Goal: Task Accomplishment & Management: Use online tool/utility

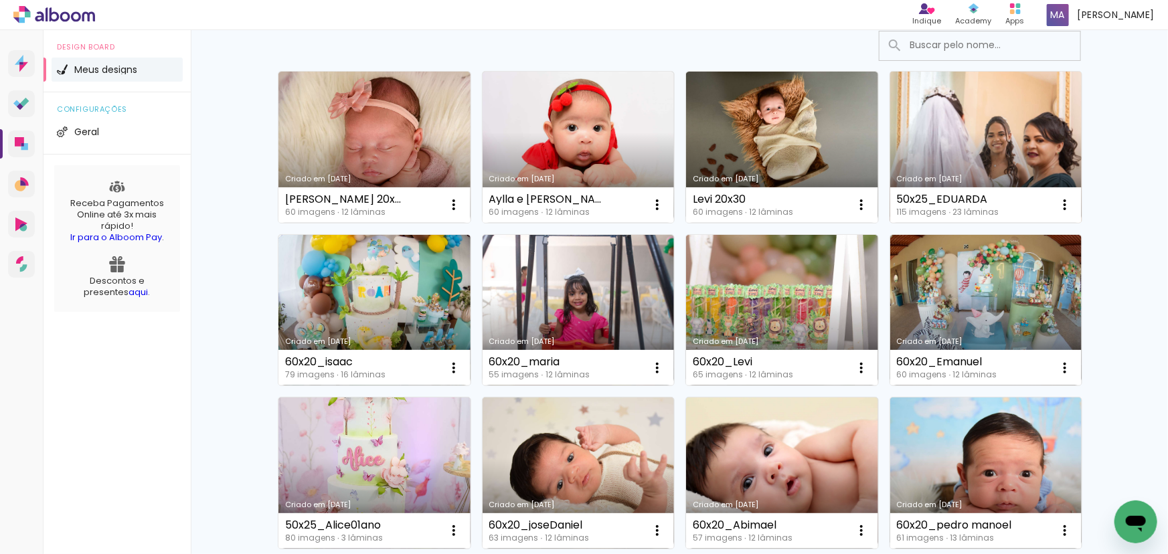
scroll to position [121, 0]
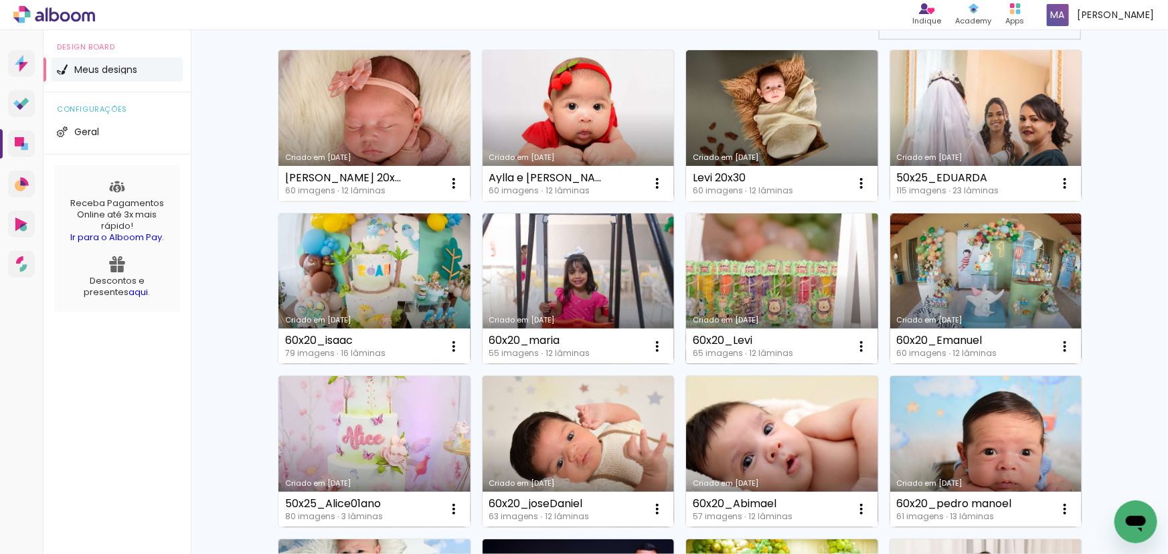
click at [749, 267] on link "Criado em [DATE]" at bounding box center [782, 289] width 192 height 151
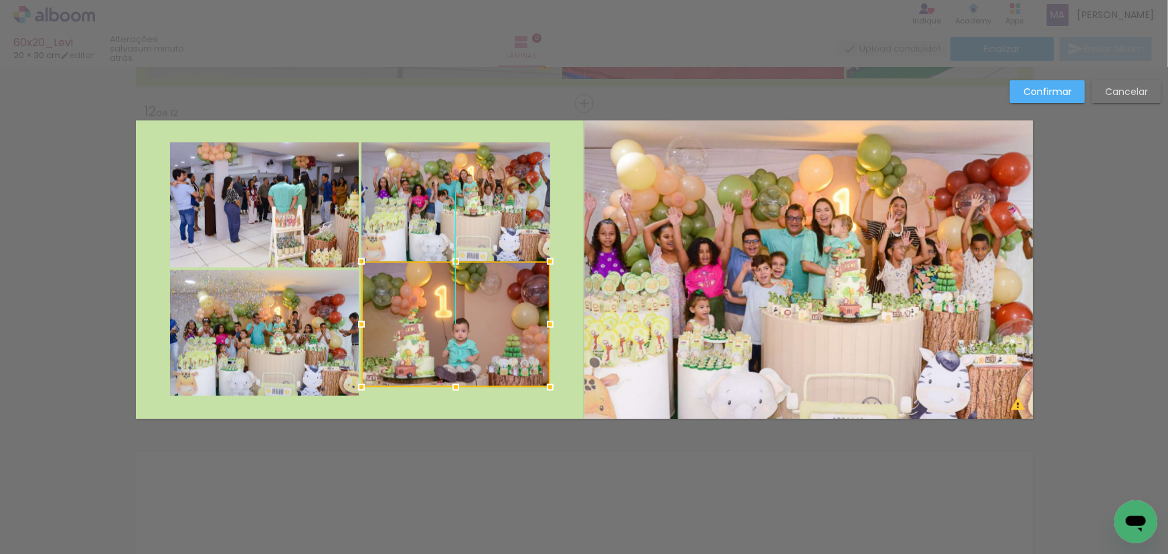
drag, startPoint x: 458, startPoint y: 316, endPoint x: 458, endPoint y: 308, distance: 8.0
click at [458, 308] on div at bounding box center [455, 325] width 189 height 126
click at [1102, 94] on paper-button "Cancelar" at bounding box center [1127, 91] width 70 height 23
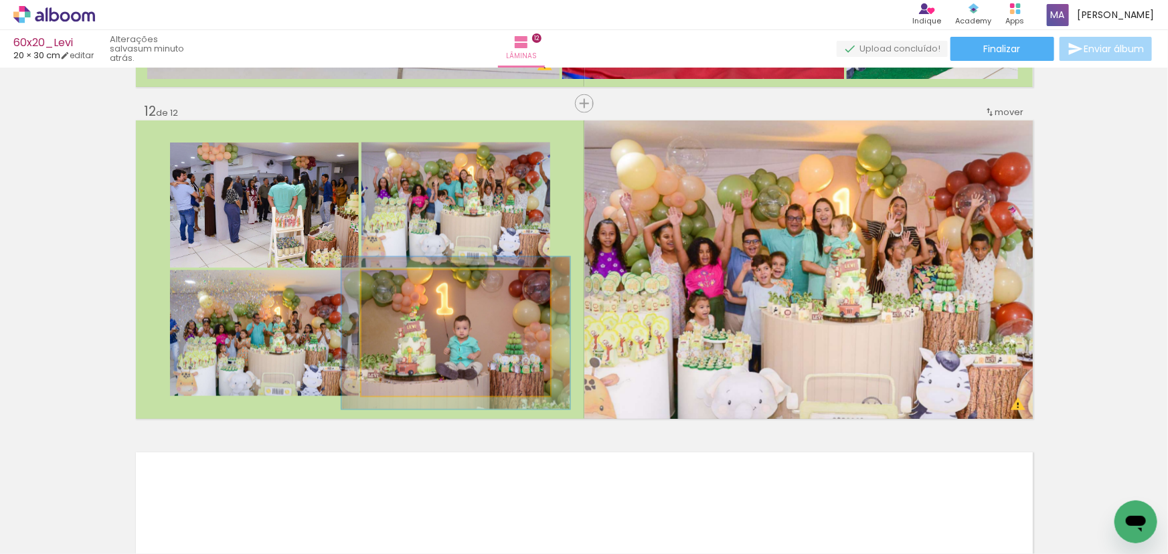
click at [468, 318] on quentale-photo at bounding box center [455, 333] width 189 height 126
click at [485, 327] on quentale-photo at bounding box center [455, 333] width 189 height 126
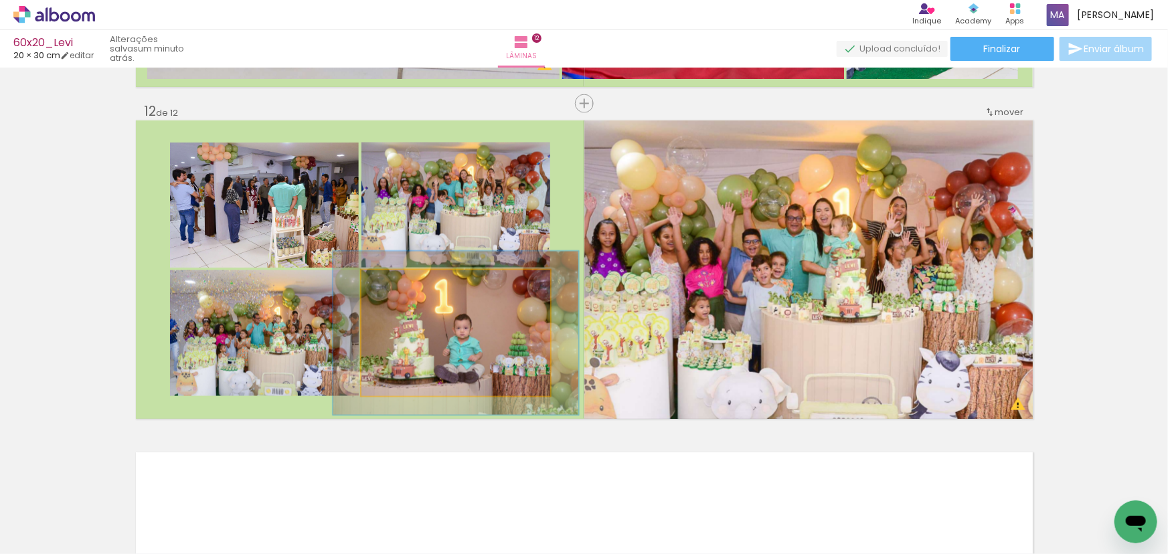
type paper-slider "130"
click at [404, 284] on div at bounding box center [408, 284] width 12 height 12
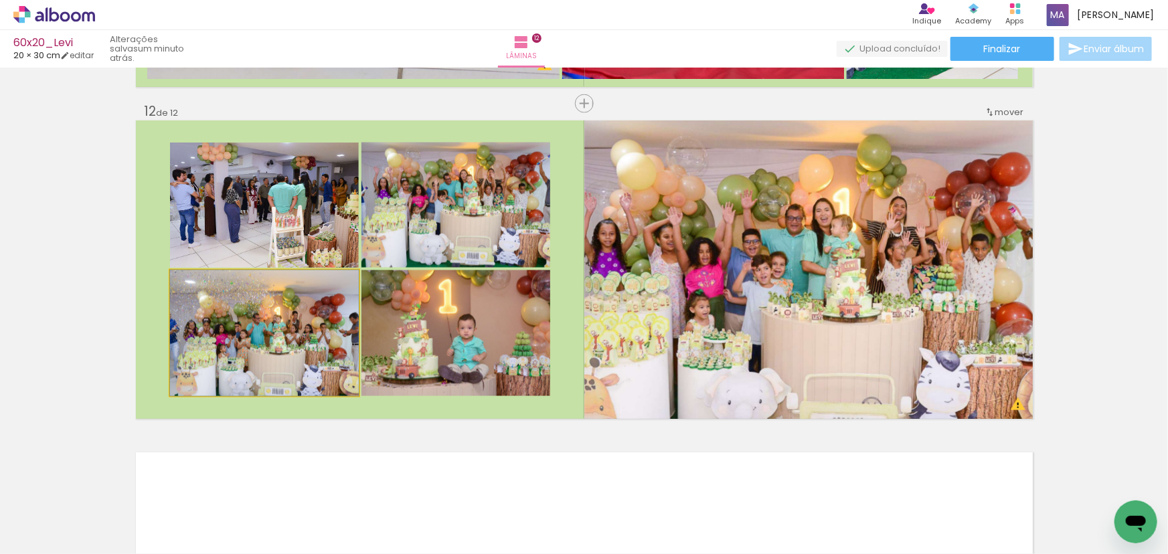
click at [321, 329] on quentale-photo at bounding box center [264, 333] width 189 height 126
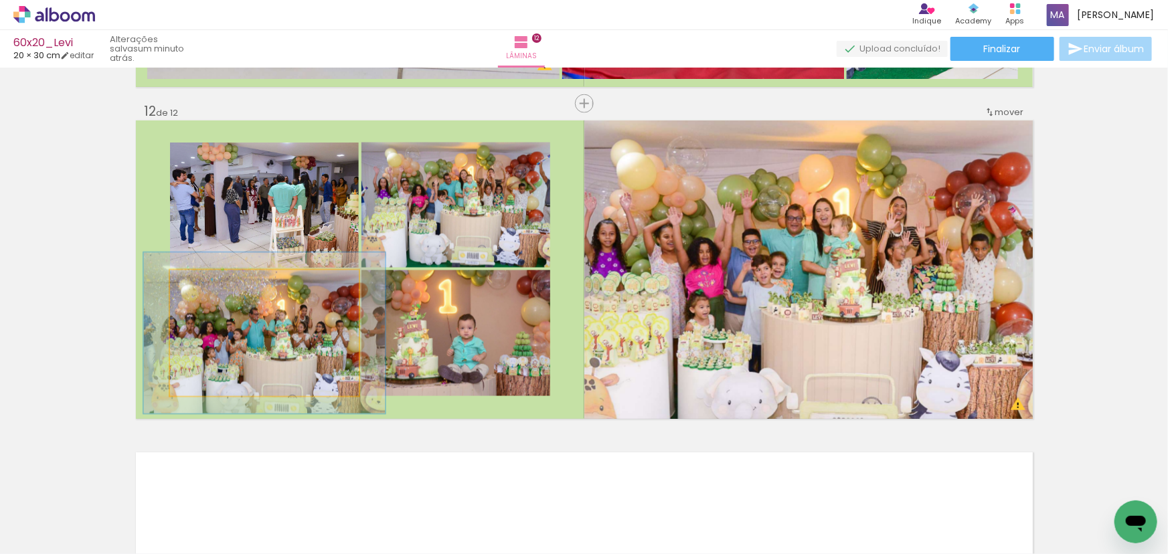
drag, startPoint x: 199, startPoint y: 283, endPoint x: 212, endPoint y: 284, distance: 12.7
click at [212, 284] on div at bounding box center [214, 284] width 12 height 12
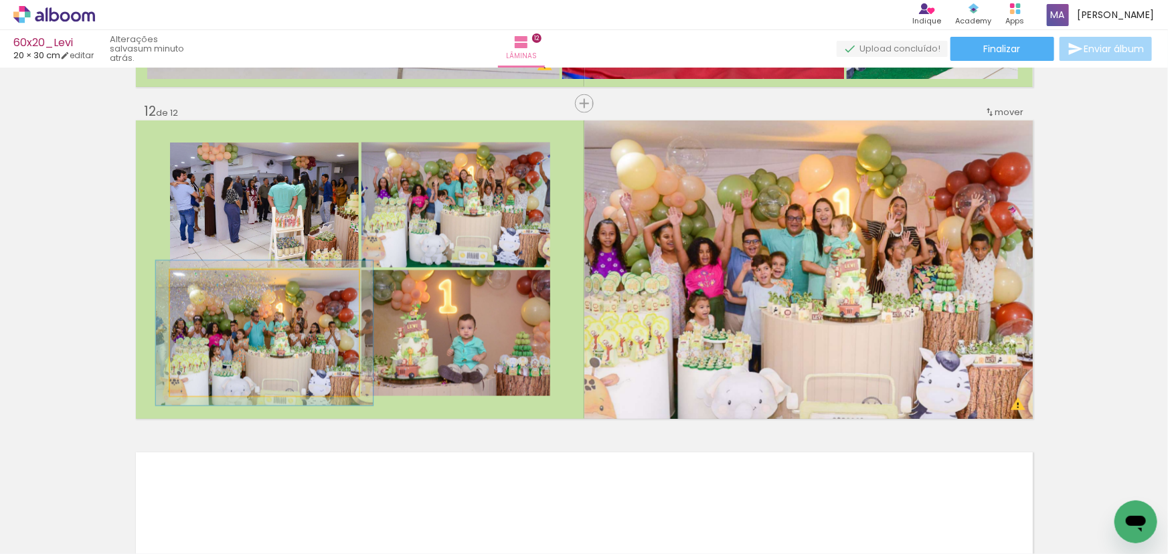
drag, startPoint x: 210, startPoint y: 288, endPoint x: 215, endPoint y: 302, distance: 14.8
type paper-slider "115"
click at [207, 288] on div at bounding box center [208, 284] width 21 height 21
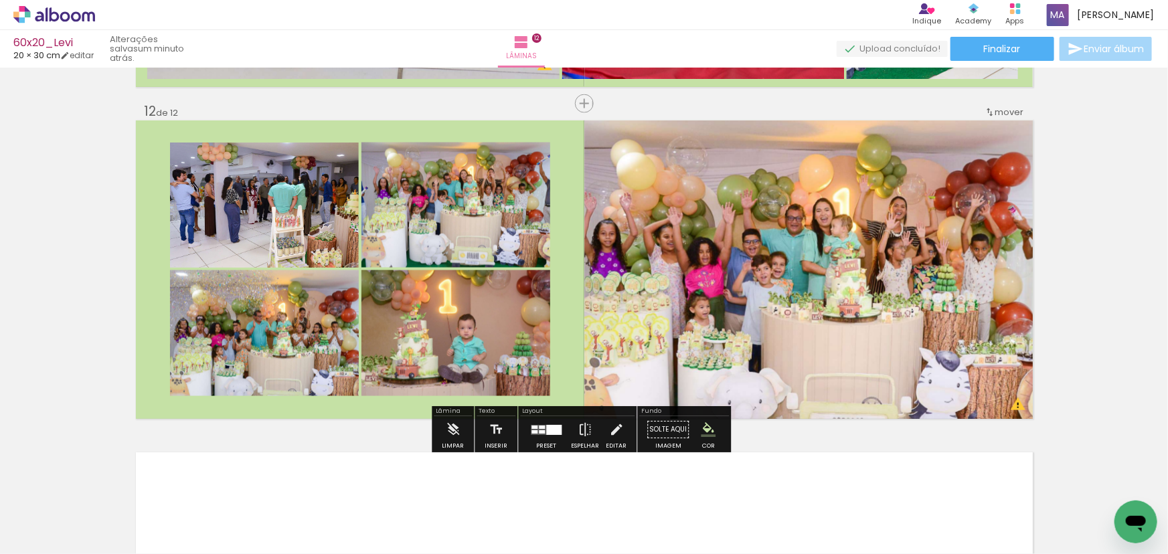
click at [477, 230] on quentale-photo at bounding box center [455, 205] width 189 height 125
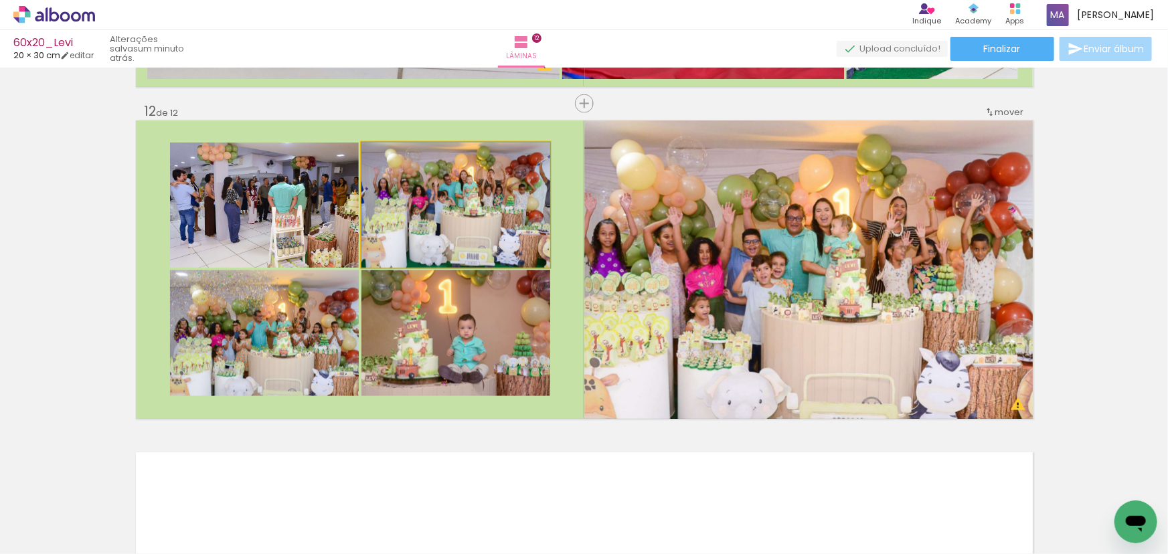
drag, startPoint x: 522, startPoint y: 221, endPoint x: 513, endPoint y: 224, distance: 9.3
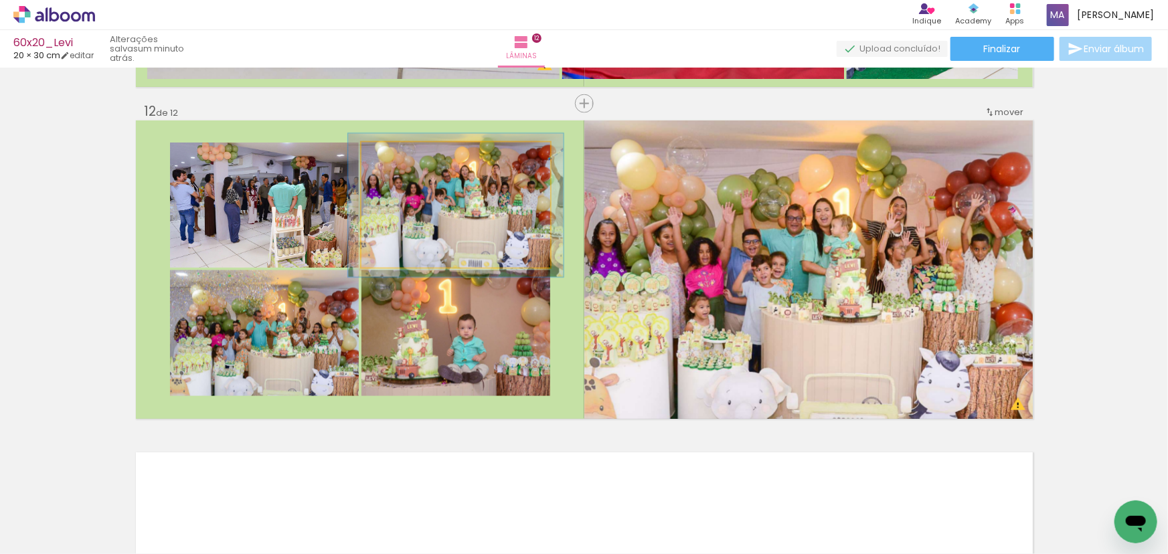
type paper-slider "114"
click at [394, 160] on div at bounding box center [399, 157] width 12 height 12
click at [456, 198] on quentale-photo at bounding box center [455, 205] width 189 height 125
click at [450, 222] on quentale-photo at bounding box center [455, 205] width 189 height 125
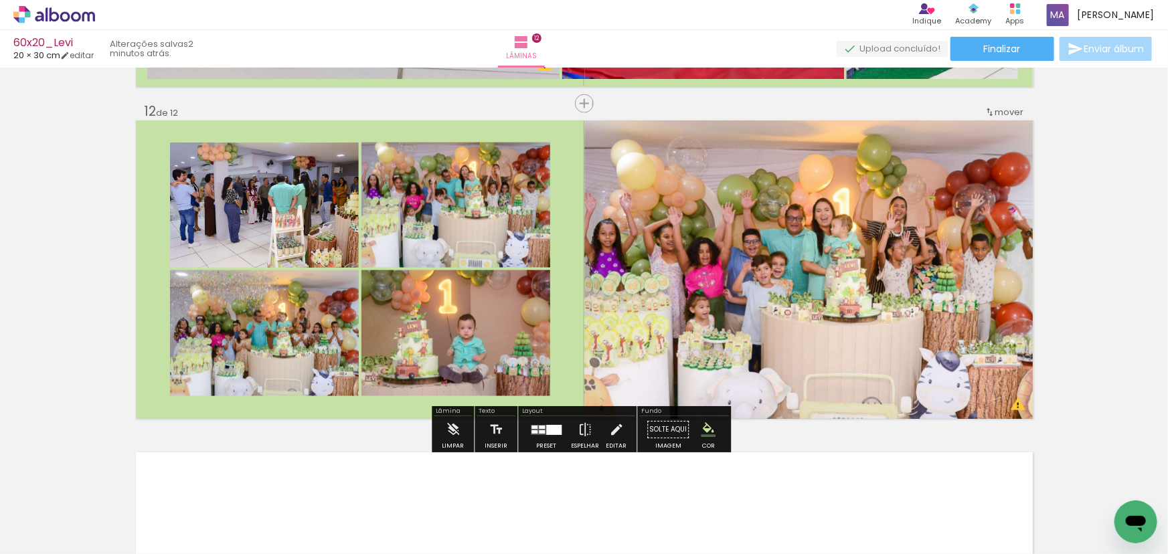
click at [330, 226] on quentale-photo at bounding box center [264, 205] width 189 height 125
click at [465, 314] on quentale-photo at bounding box center [455, 333] width 189 height 126
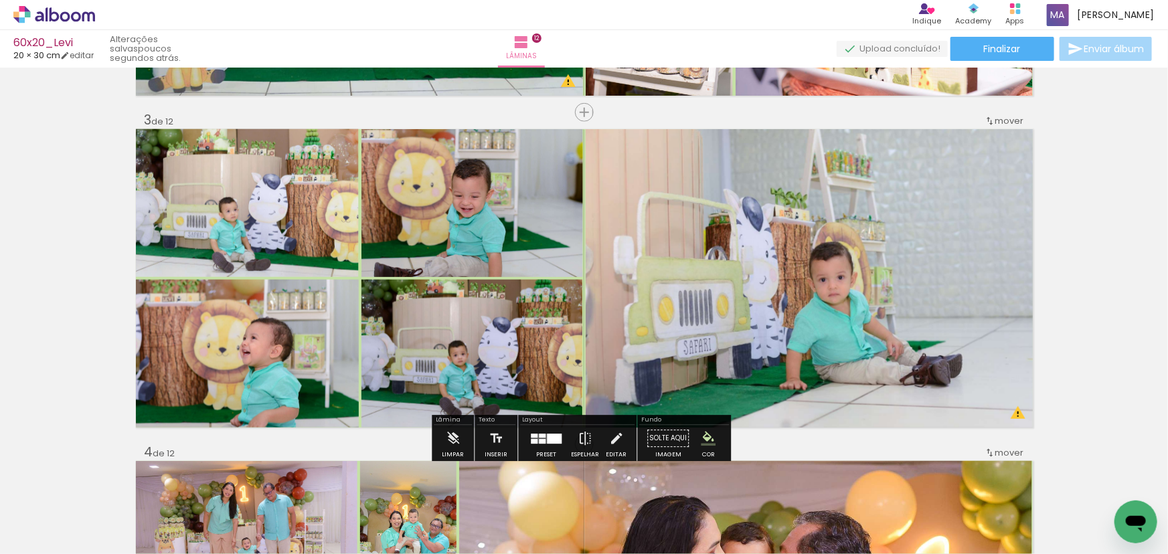
scroll to position [669, 0]
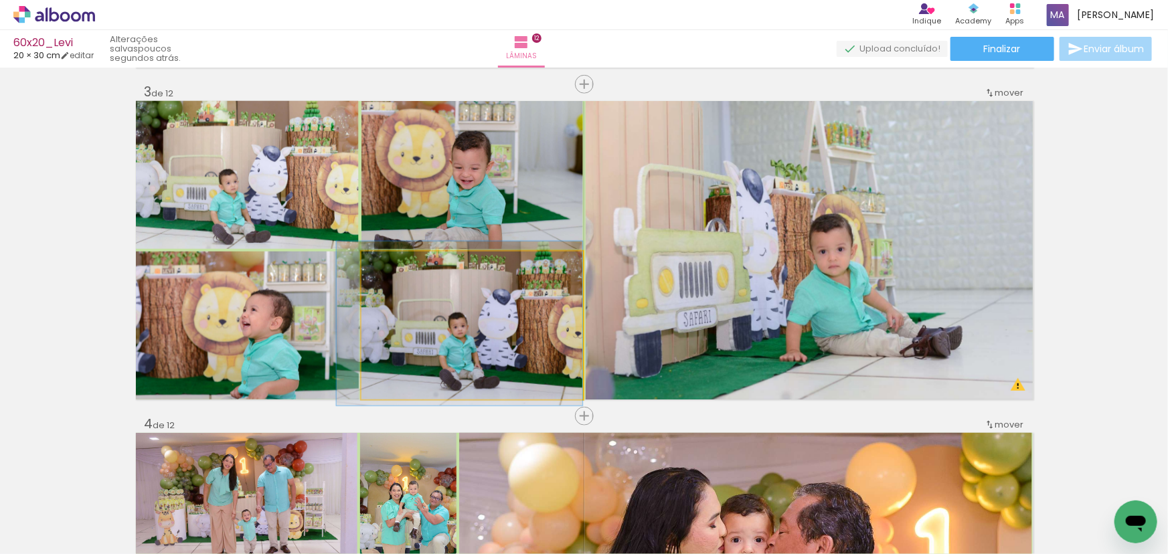
click at [473, 324] on quentale-photo at bounding box center [472, 326] width 222 height 148
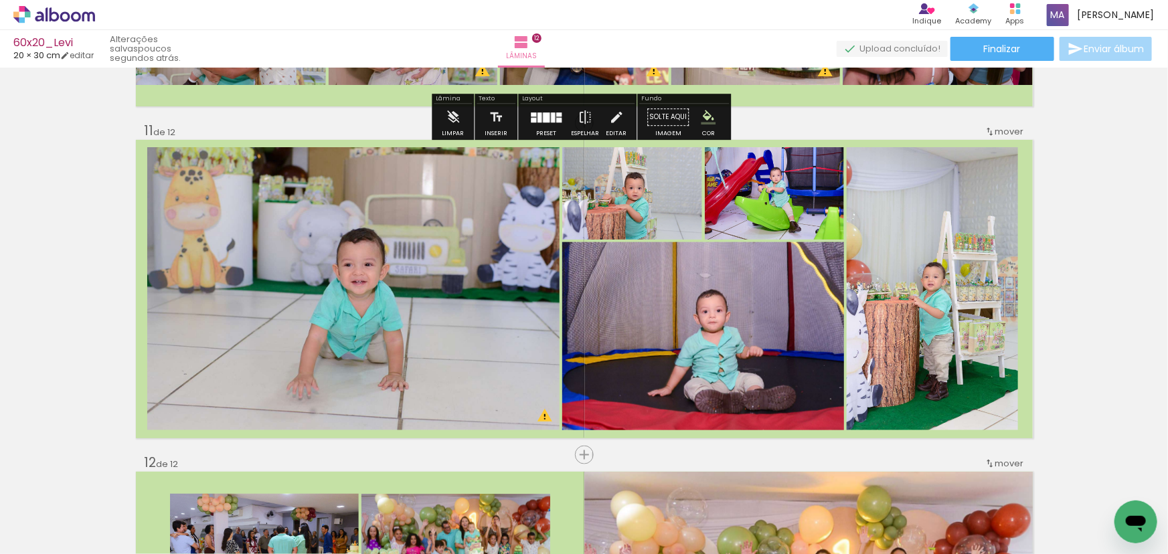
scroll to position [3285, 0]
click at [991, 52] on span "Finalizar" at bounding box center [1002, 48] width 37 height 9
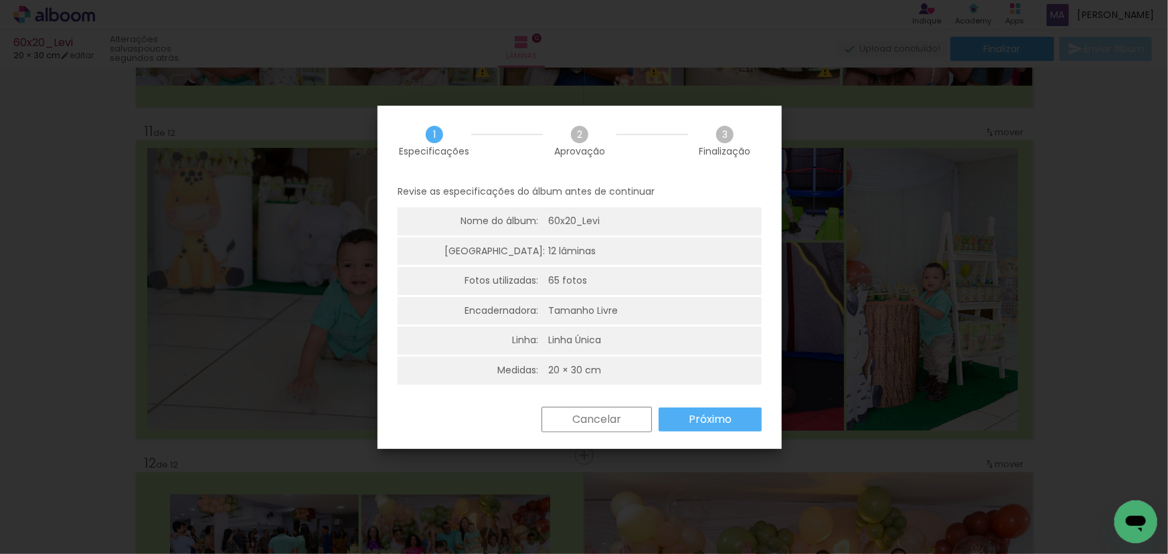
click at [0, 0] on slot "Próximo" at bounding box center [0, 0] width 0 height 0
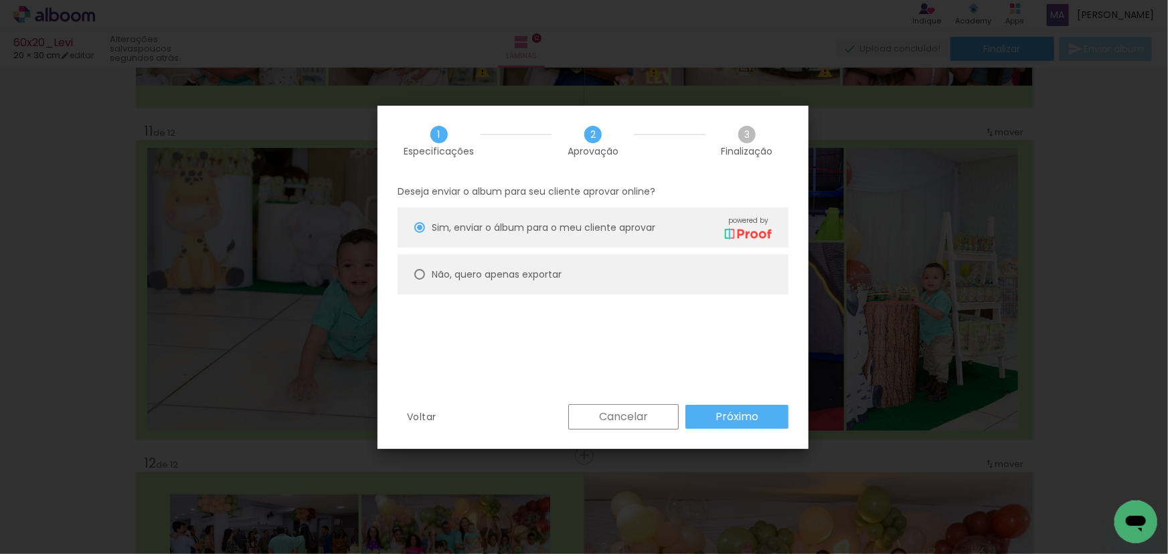
click at [448, 264] on paper-radio-button "Não, quero apenas exportar" at bounding box center [593, 274] width 391 height 40
type paper-radio-button "on"
click at [0, 0] on slot "Próximo" at bounding box center [0, 0] width 0 height 0
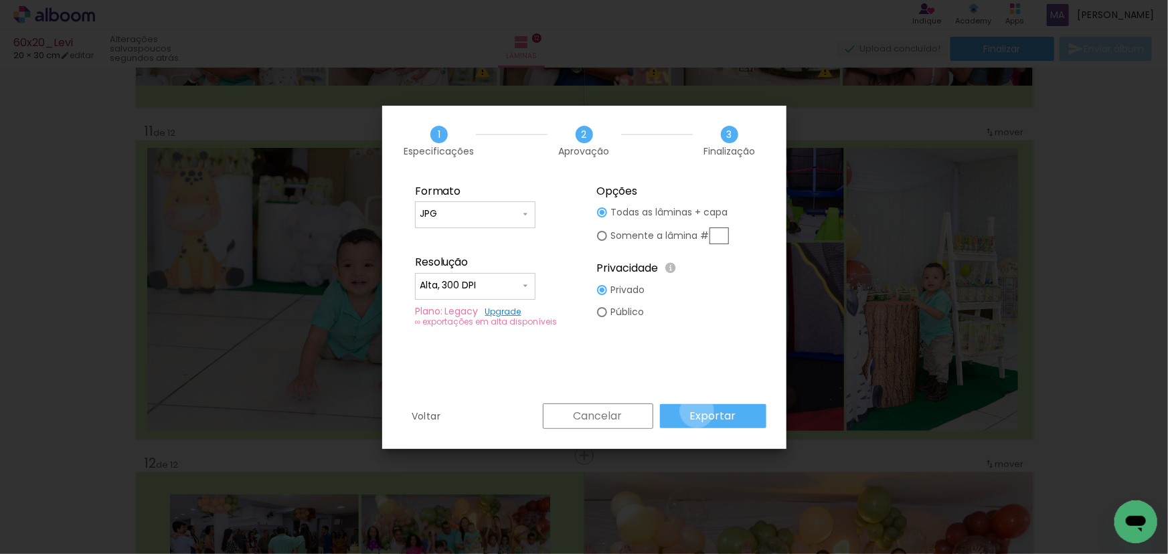
click at [0, 0] on slot "Exportar" at bounding box center [0, 0] width 0 height 0
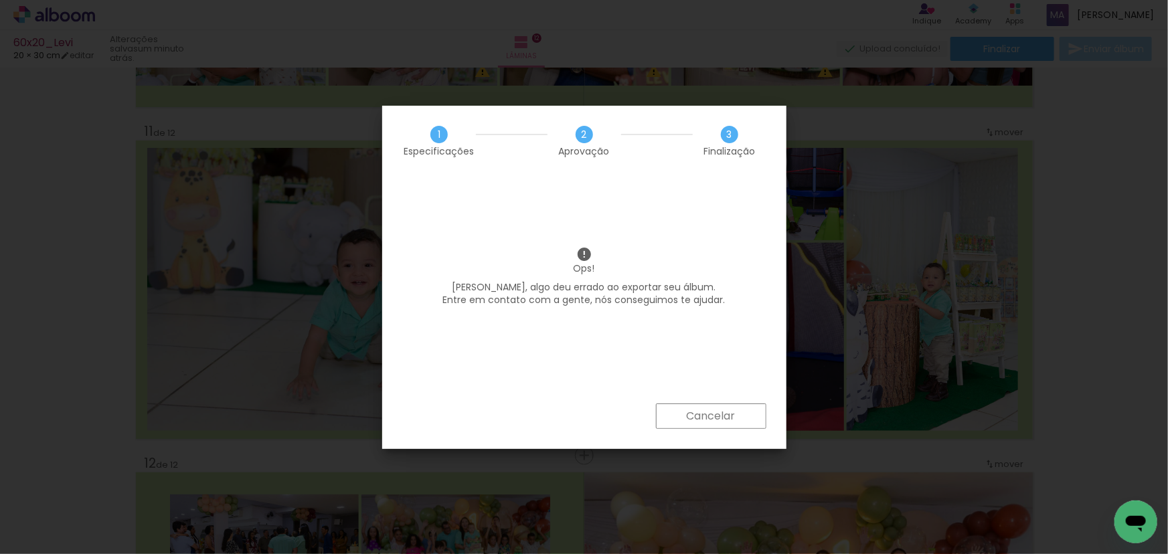
click at [0, 0] on slot "Cancelar" at bounding box center [0, 0] width 0 height 0
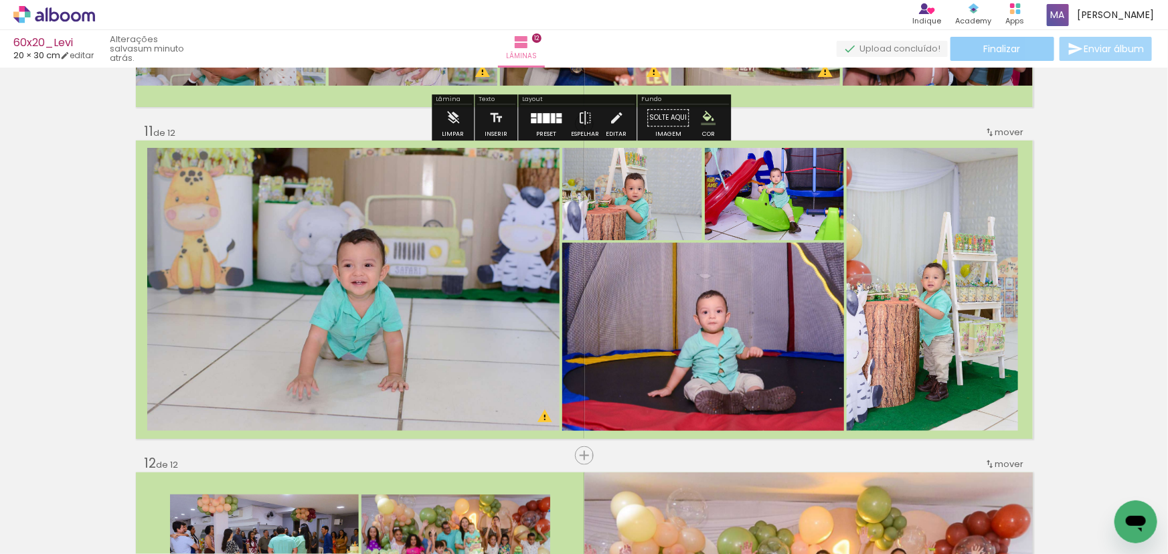
click at [1000, 54] on span "Finalizar" at bounding box center [1002, 48] width 37 height 9
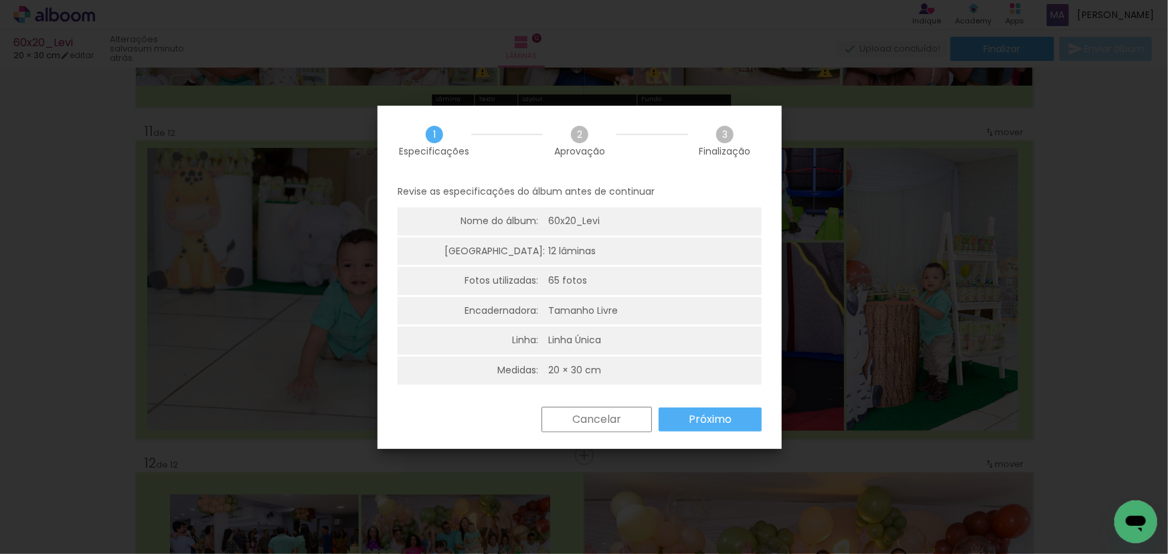
click at [0, 0] on slot "Próximo" at bounding box center [0, 0] width 0 height 0
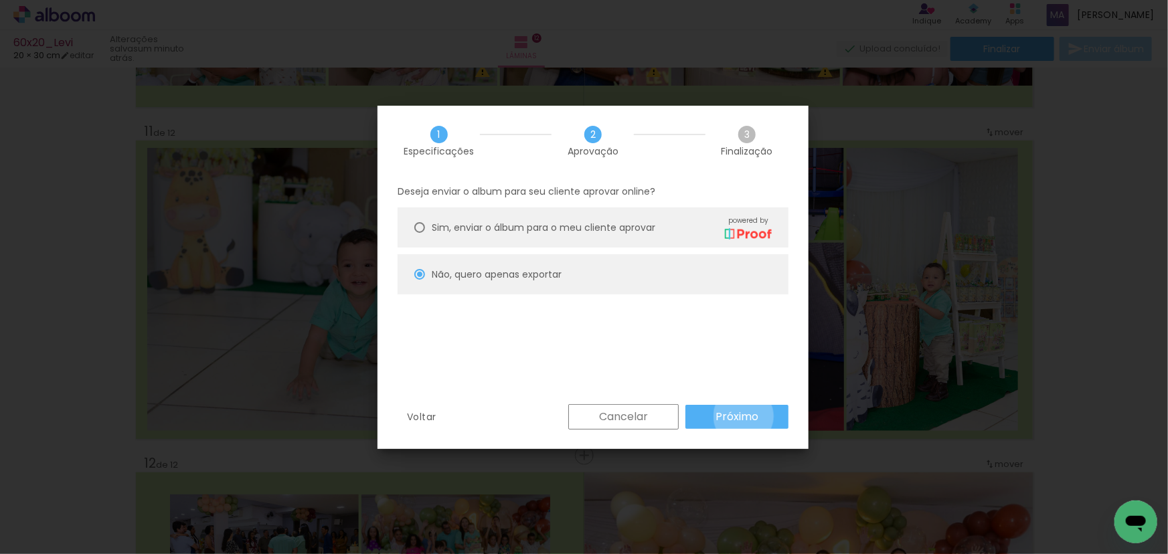
click at [0, 0] on slot "Próximo" at bounding box center [0, 0] width 0 height 0
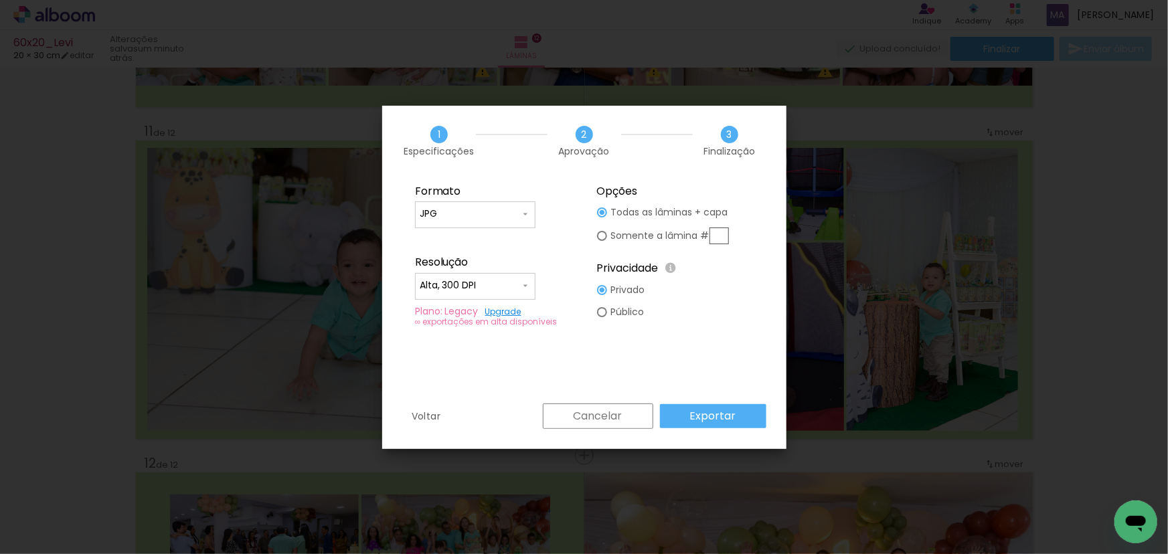
click at [0, 0] on slot "Exportar" at bounding box center [0, 0] width 0 height 0
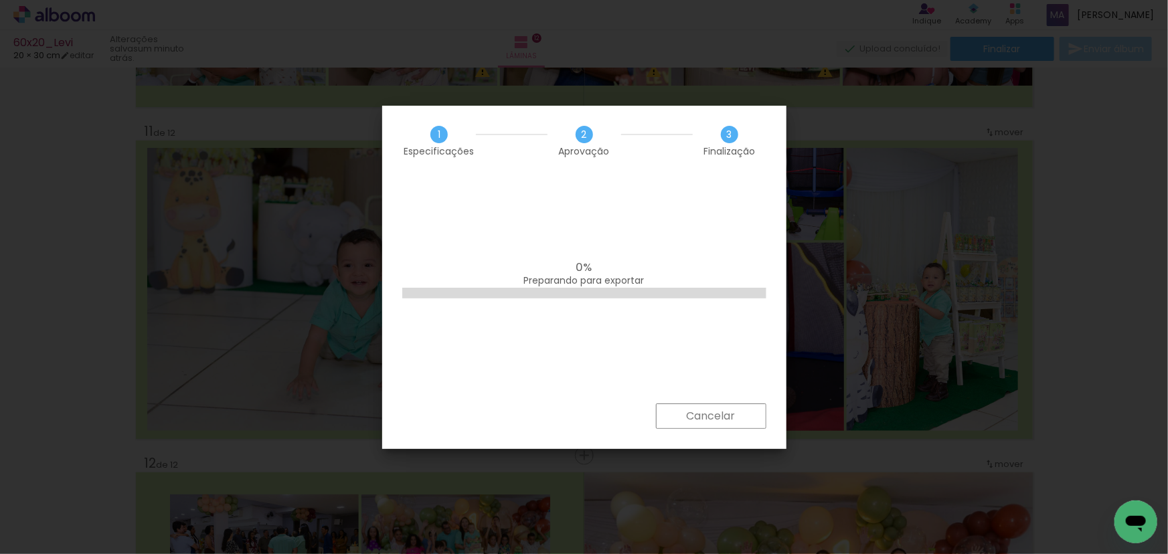
click at [745, 418] on paper-button "Cancelar" at bounding box center [711, 416] width 110 height 25
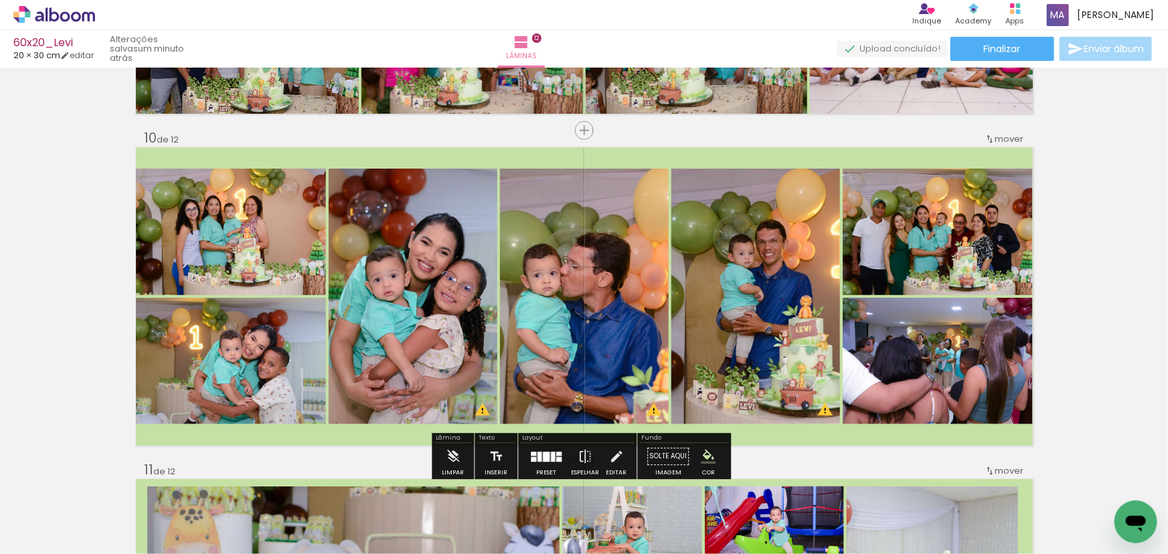
scroll to position [2798, 0]
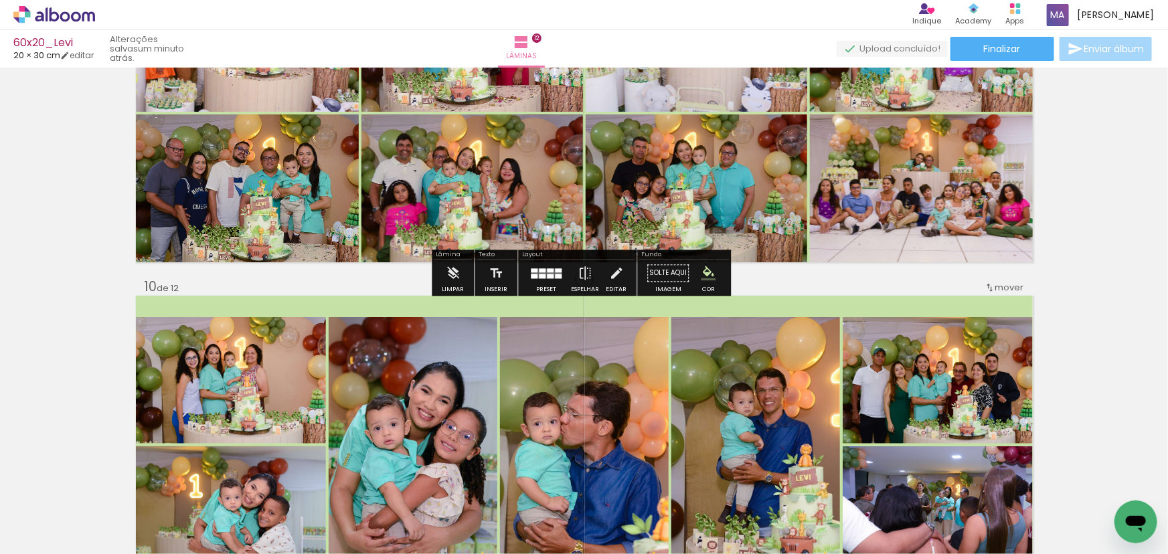
click at [1001, 62] on div "60x20_Levi 20 × 30 cm editar um minuto atrás. Lâminas 12 Finalizar Enviar álbum" at bounding box center [584, 34] width 1168 height 68
click at [1001, 50] on span "Finalizar" at bounding box center [1002, 48] width 37 height 9
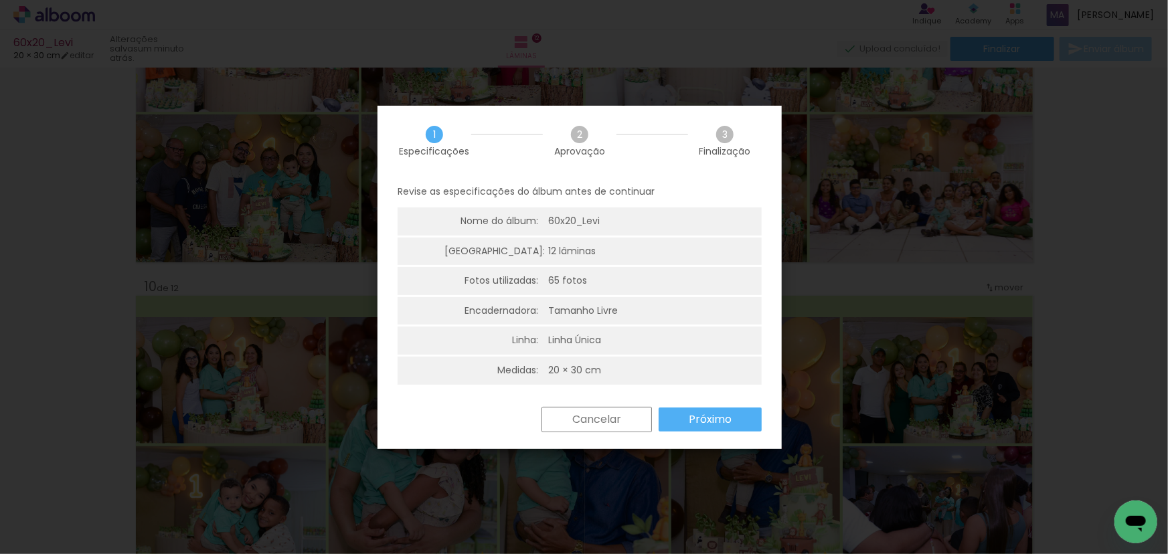
click at [701, 426] on paper-button "Próximo" at bounding box center [710, 420] width 103 height 24
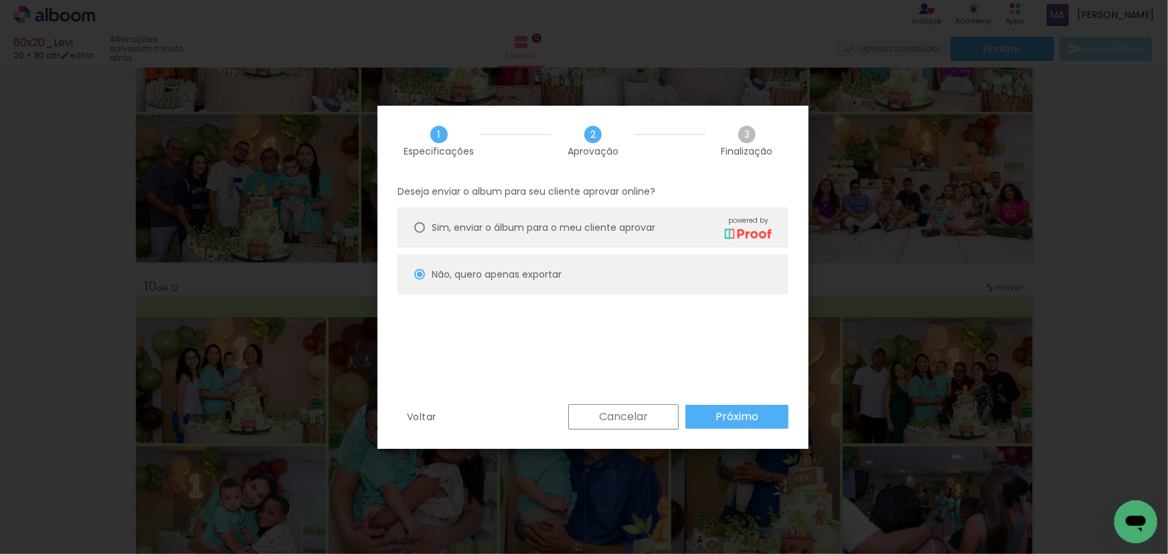
click at [0, 0] on slot "Próximo" at bounding box center [0, 0] width 0 height 0
type input "Alta, 300 DPI"
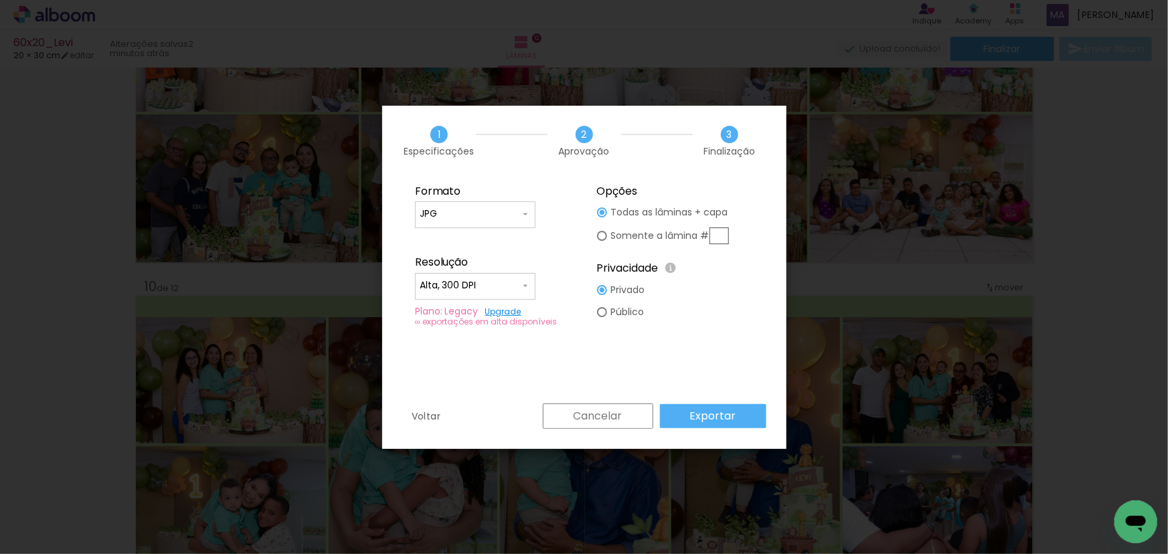
click at [0, 0] on slot "Exportar" at bounding box center [0, 0] width 0 height 0
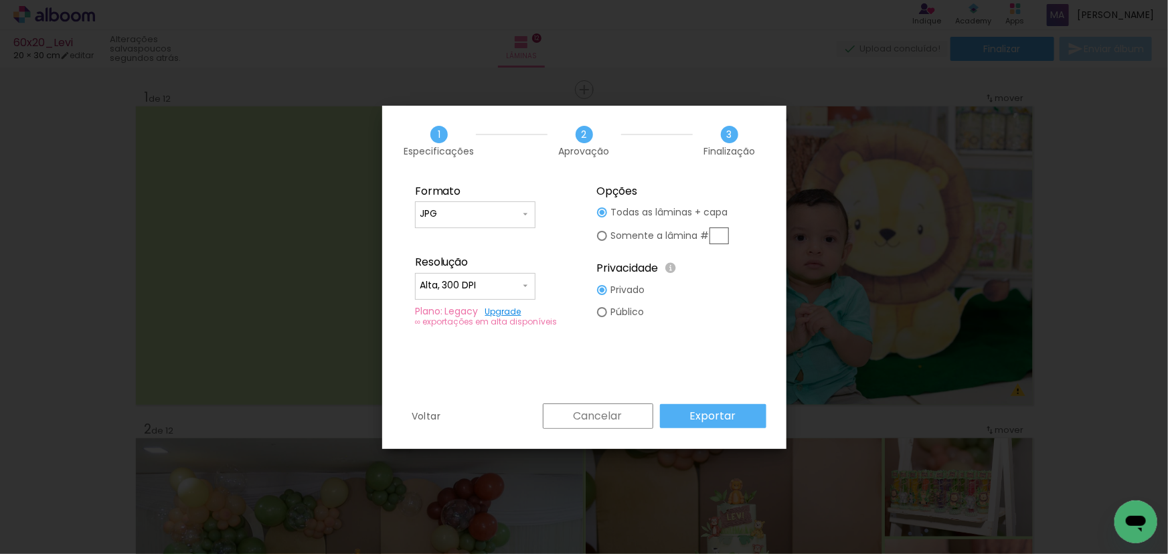
scroll to position [2798, 0]
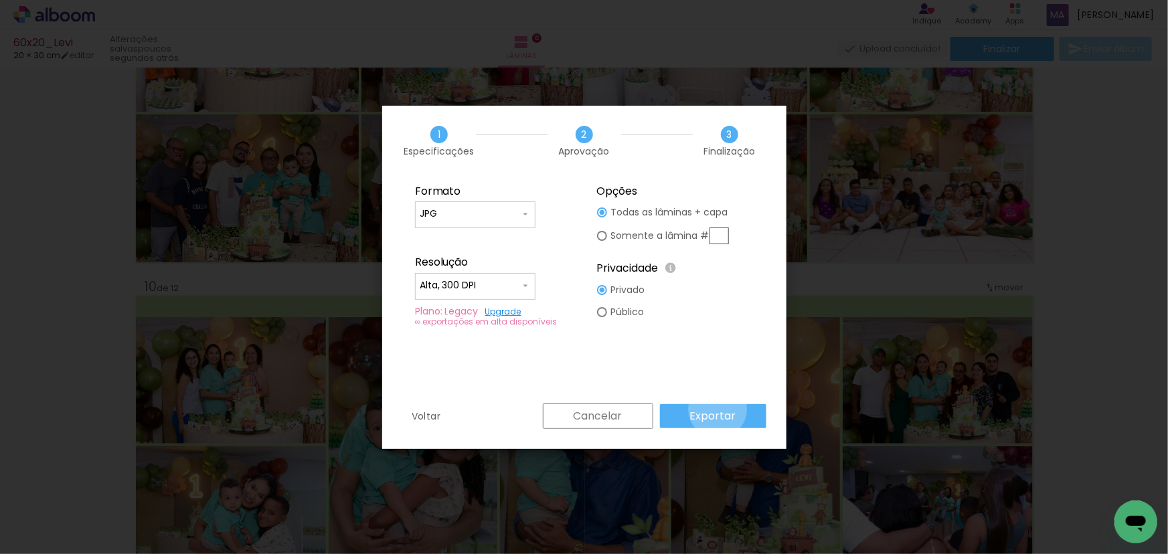
click at [0, 0] on slot "Exportar" at bounding box center [0, 0] width 0 height 0
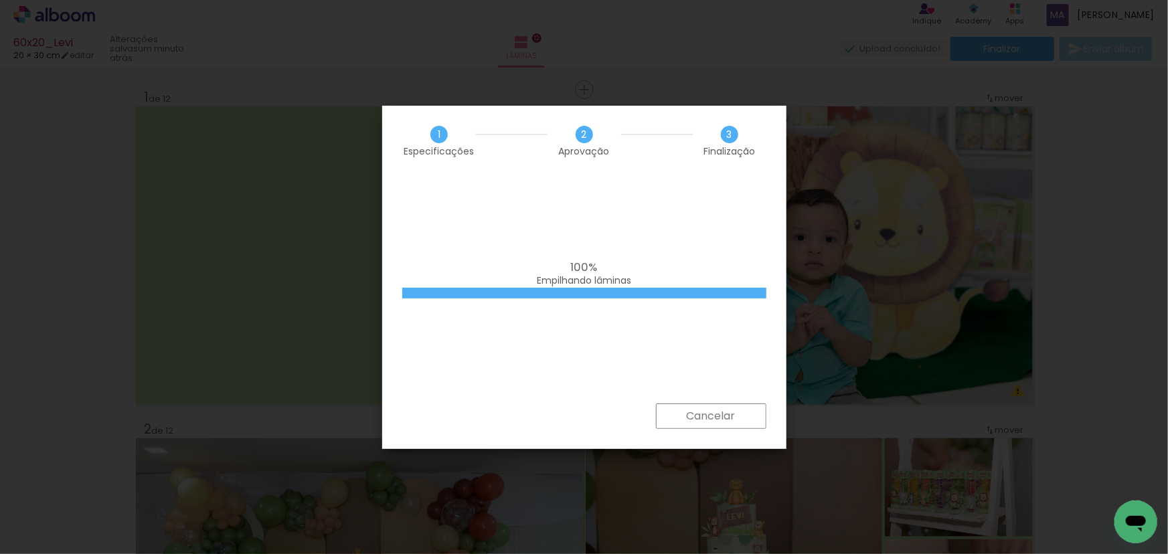
scroll to position [2798, 0]
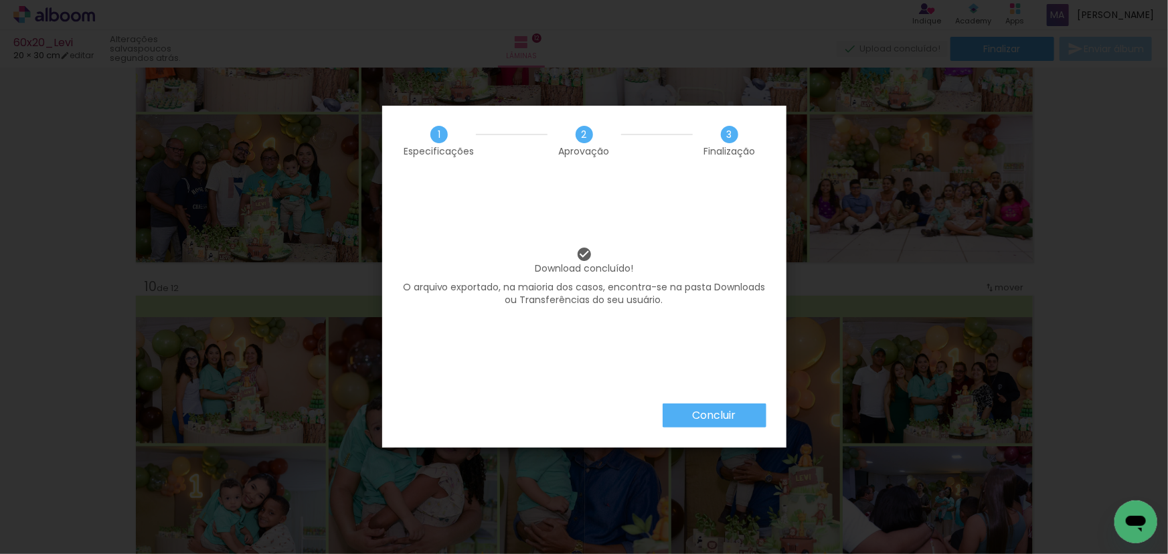
click at [720, 400] on div "Download concluído! O arquivo exportado, na maioria dos casos, encontra-se na p…" at bounding box center [584, 290] width 404 height 228
click at [713, 404] on paper-button "Concluir" at bounding box center [715, 416] width 104 height 24
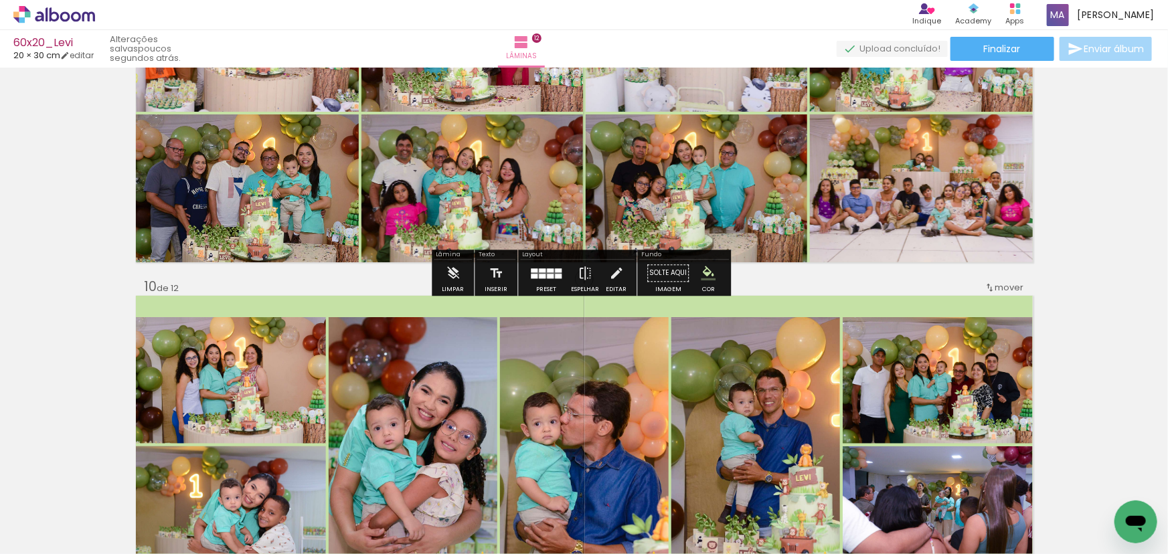
click at [41, 11] on icon at bounding box center [54, 14] width 82 height 17
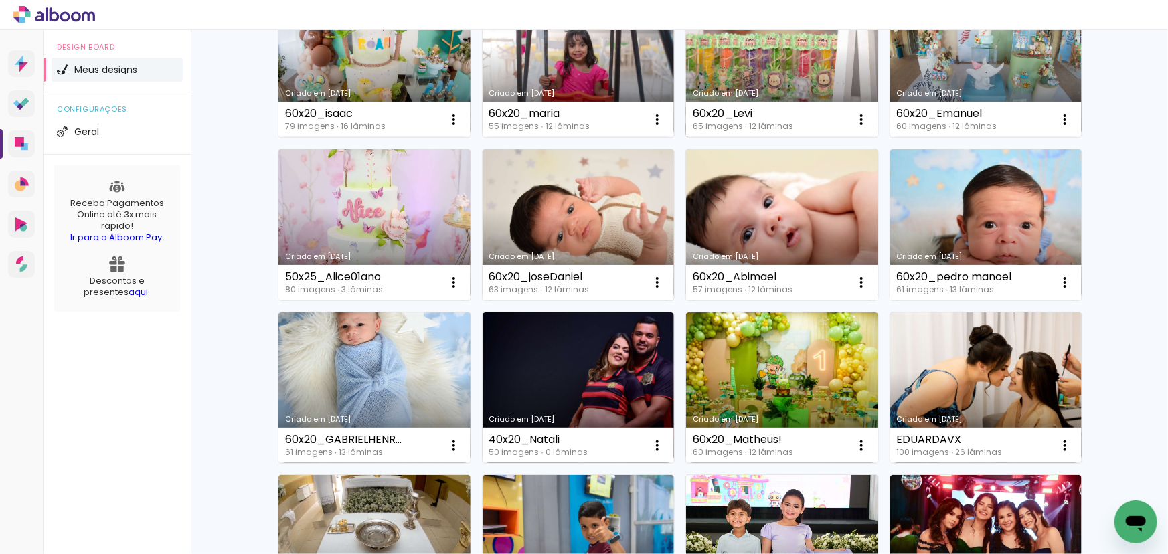
scroll to position [365, 0]
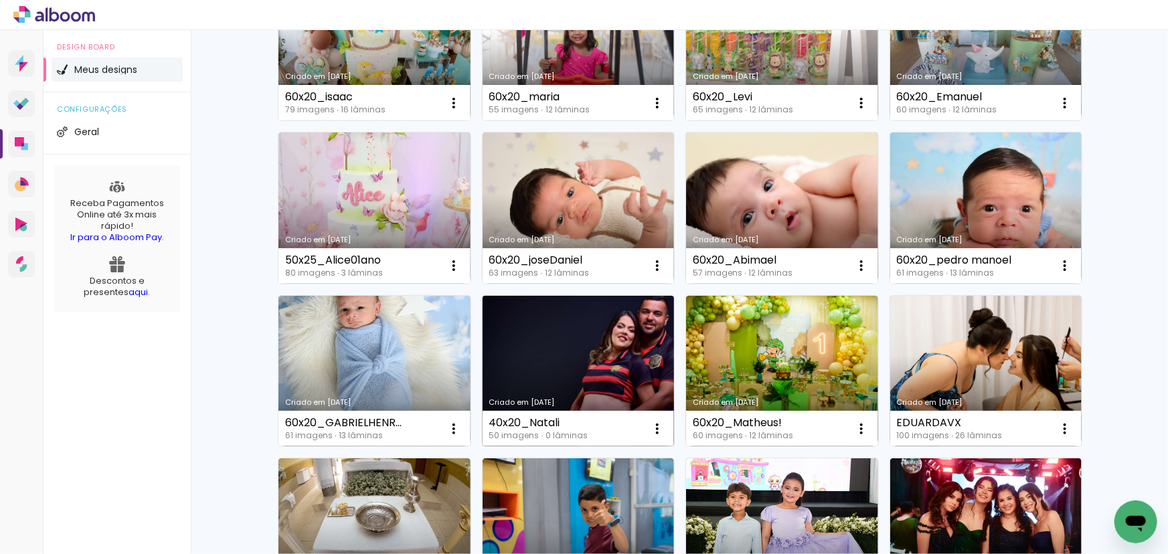
click at [580, 341] on link "Criado em [DATE]" at bounding box center [579, 371] width 192 height 151
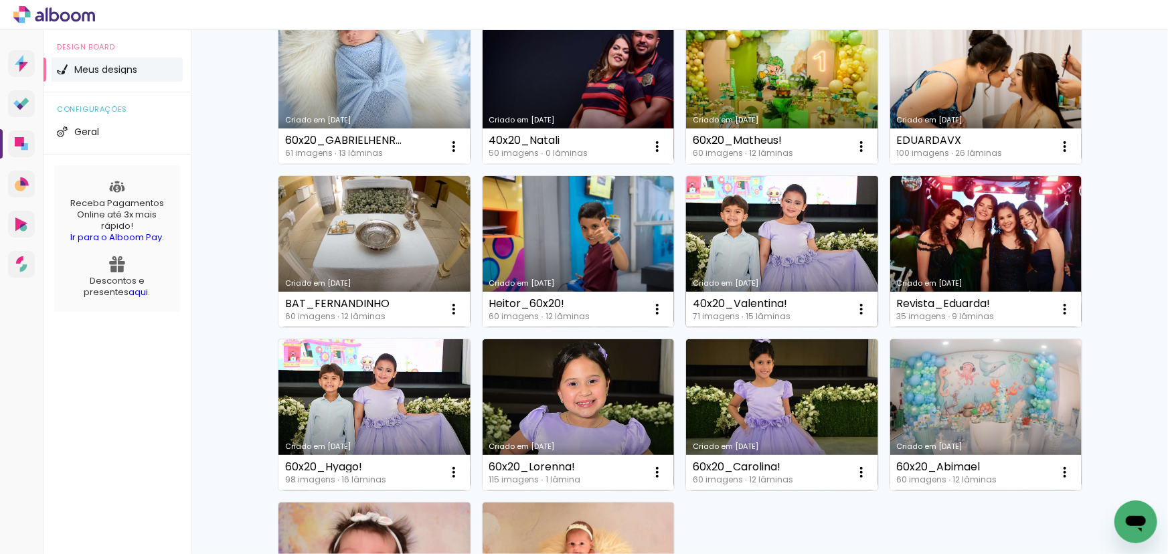
scroll to position [669, 0]
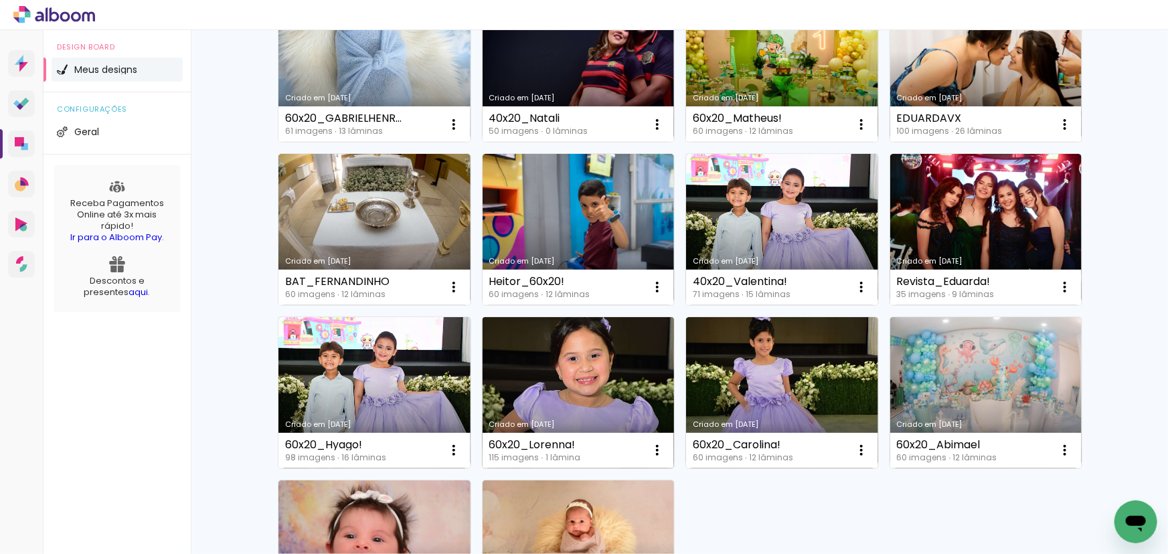
click at [556, 359] on link "Criado em [DATE]" at bounding box center [579, 392] width 192 height 151
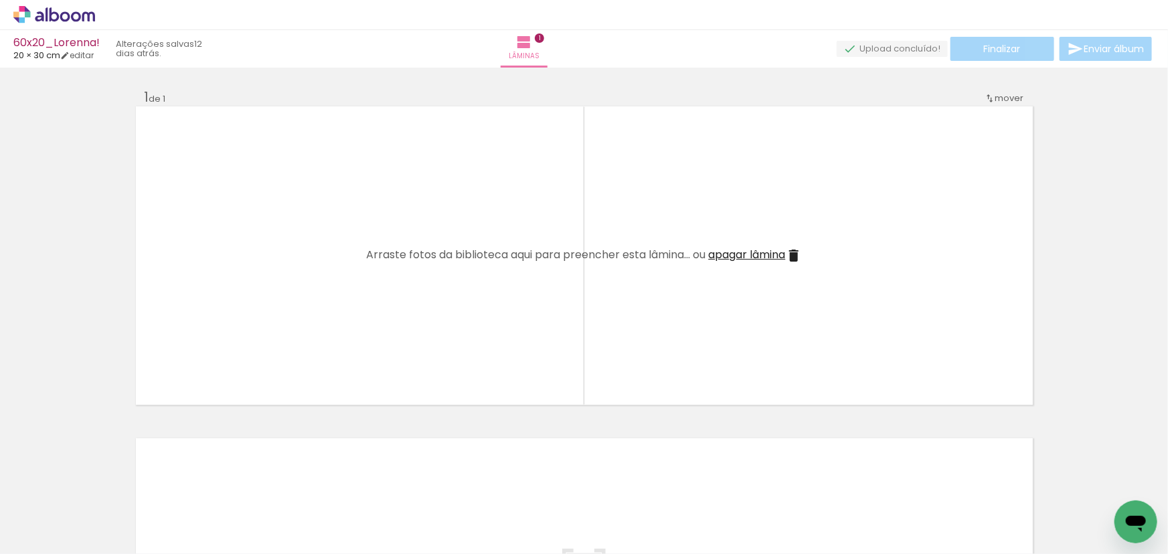
scroll to position [0, 3313]
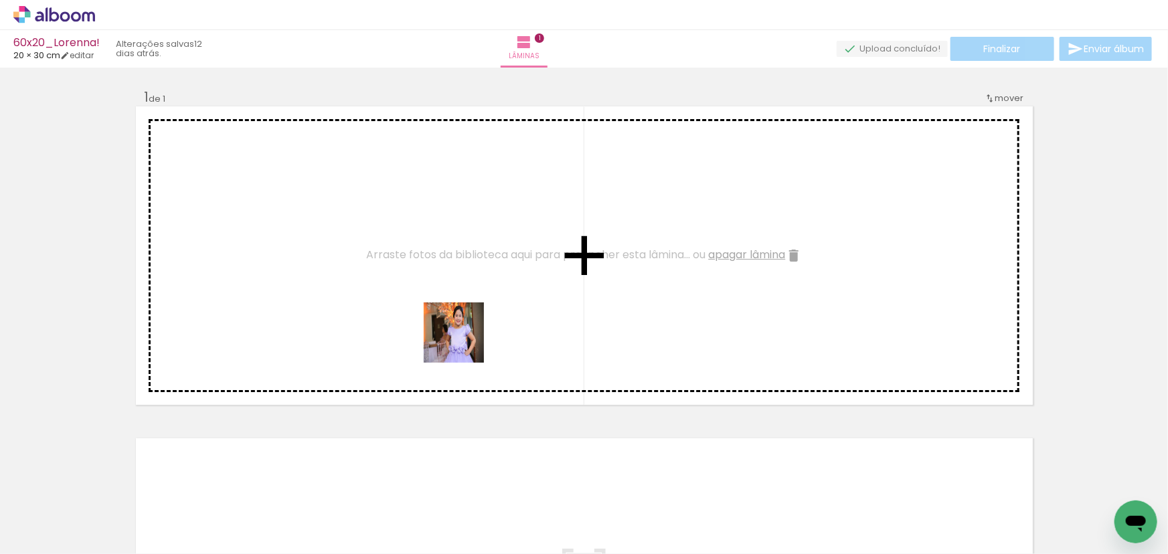
drag, startPoint x: 430, startPoint y: 515, endPoint x: 467, endPoint y: 324, distance: 194.4
click at [467, 324] on quentale-workspace at bounding box center [584, 277] width 1168 height 554
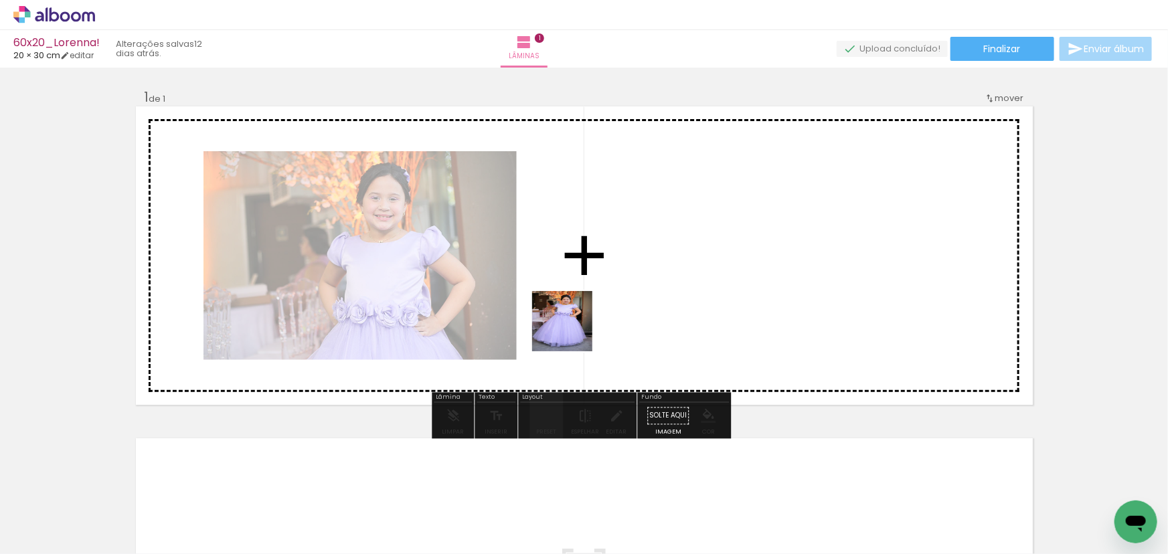
drag, startPoint x: 504, startPoint y: 512, endPoint x: 581, endPoint y: 309, distance: 217.5
click at [581, 309] on quentale-workspace at bounding box center [584, 277] width 1168 height 554
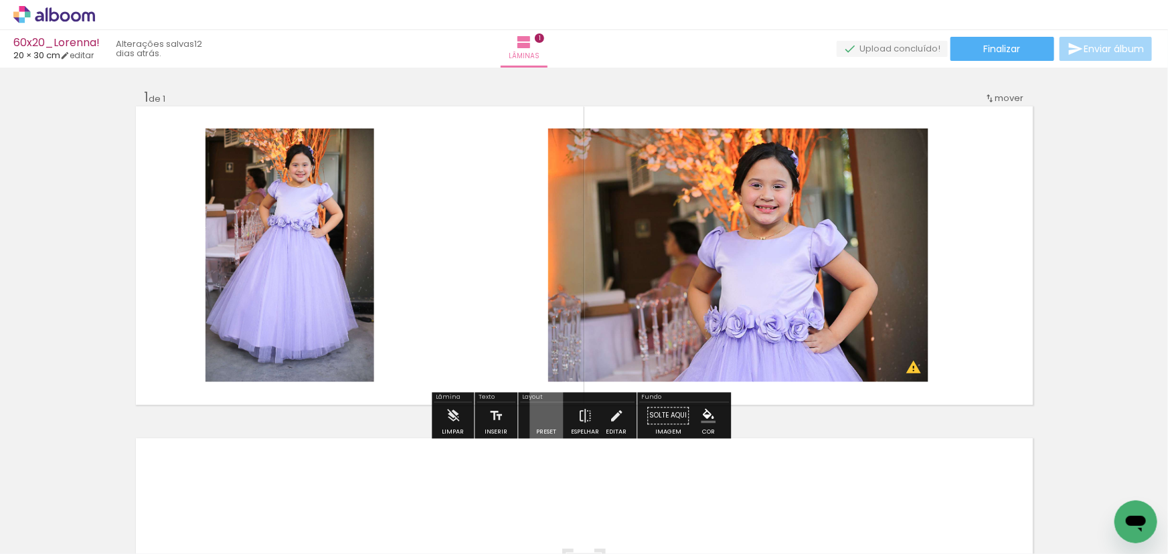
drag, startPoint x: 582, startPoint y: 515, endPoint x: 536, endPoint y: 339, distance: 181.8
click at [537, 332] on quentale-workspace at bounding box center [584, 277] width 1168 height 554
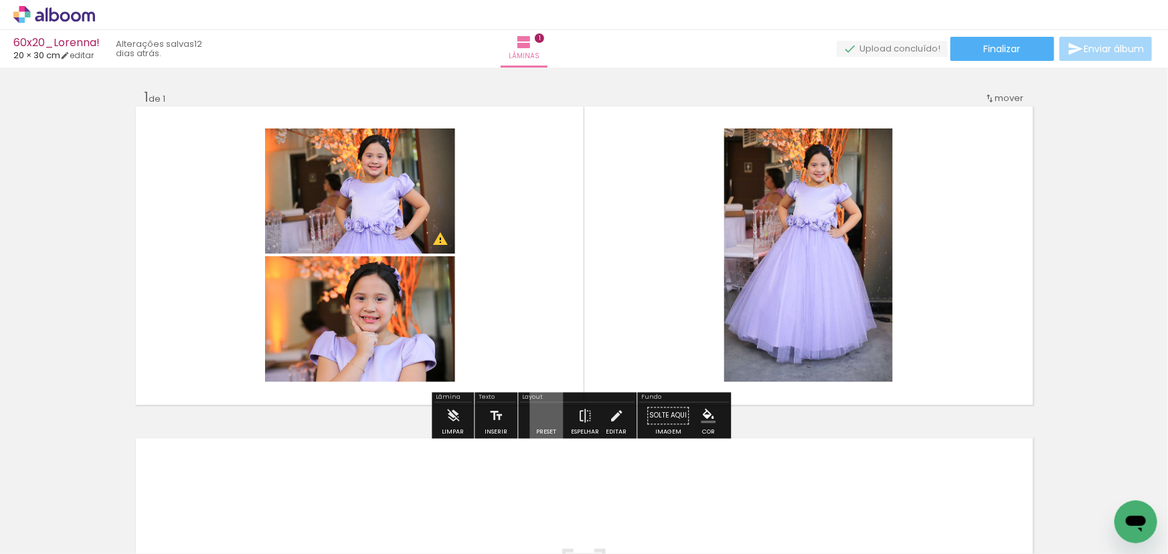
drag, startPoint x: 646, startPoint y: 520, endPoint x: 654, endPoint y: 394, distance: 126.7
click at [654, 394] on quentale-workspace at bounding box center [584, 277] width 1168 height 554
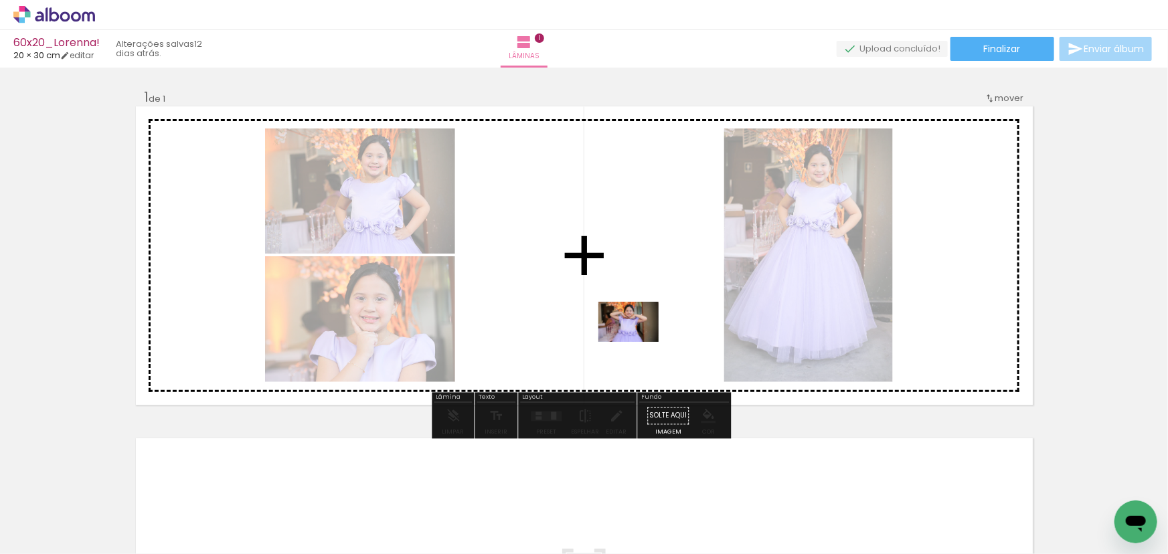
drag, startPoint x: 646, startPoint y: 513, endPoint x: 638, endPoint y: 341, distance: 172.8
click at [638, 341] on quentale-workspace at bounding box center [584, 277] width 1168 height 554
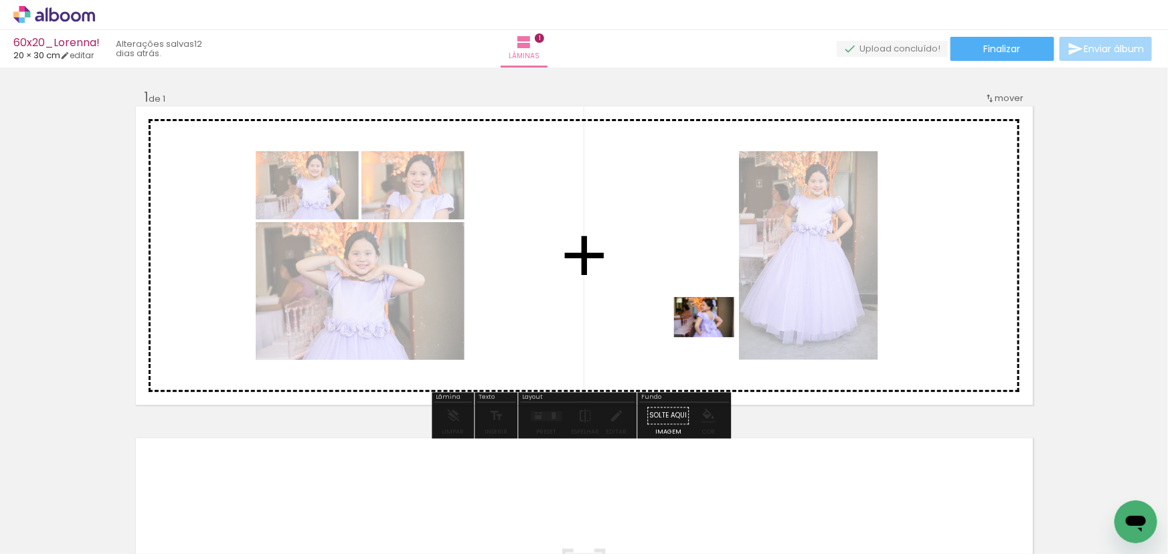
drag, startPoint x: 734, startPoint y: 519, endPoint x: 703, endPoint y: 345, distance: 177.3
click at [714, 336] on quentale-workspace at bounding box center [584, 277] width 1168 height 554
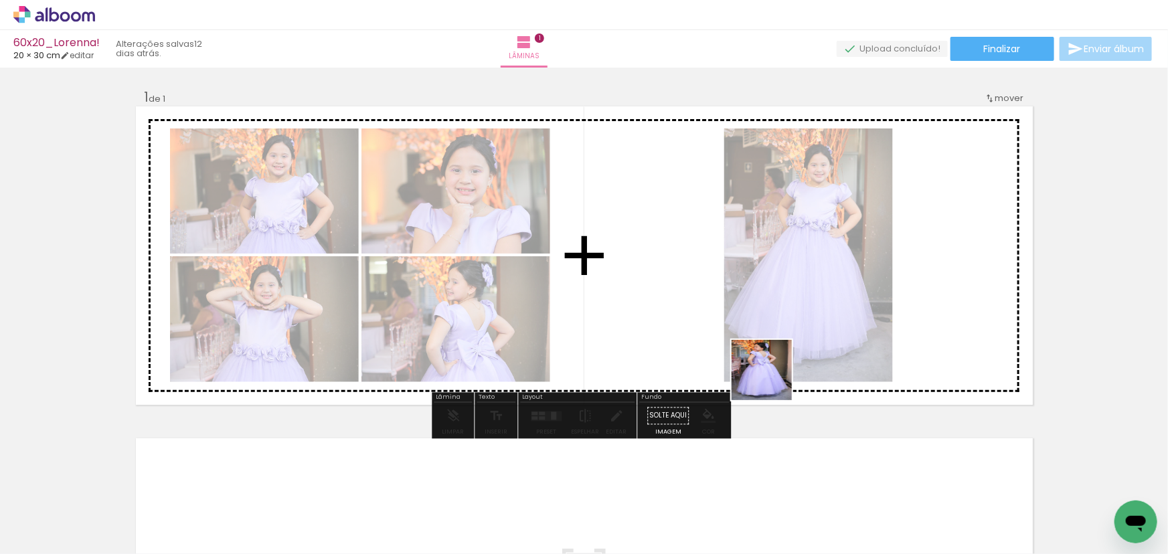
drag, startPoint x: 803, startPoint y: 523, endPoint x: 829, endPoint y: 470, distance: 58.7
click at [770, 369] on quentale-workspace at bounding box center [584, 277] width 1168 height 554
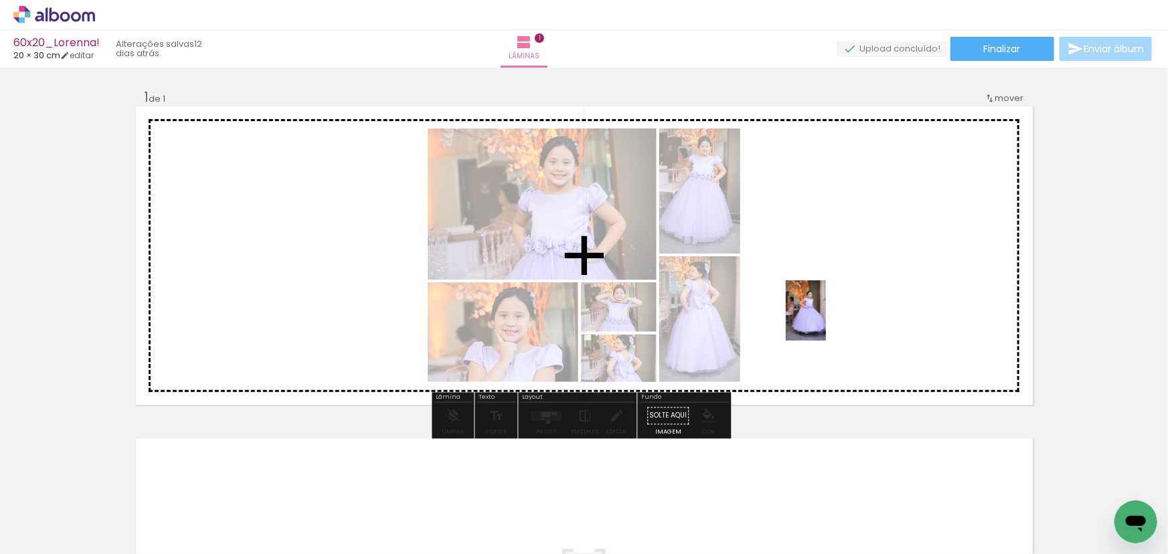
drag, startPoint x: 875, startPoint y: 522, endPoint x: 826, endPoint y: 321, distance: 207.5
click at [826, 321] on quentale-workspace at bounding box center [584, 277] width 1168 height 554
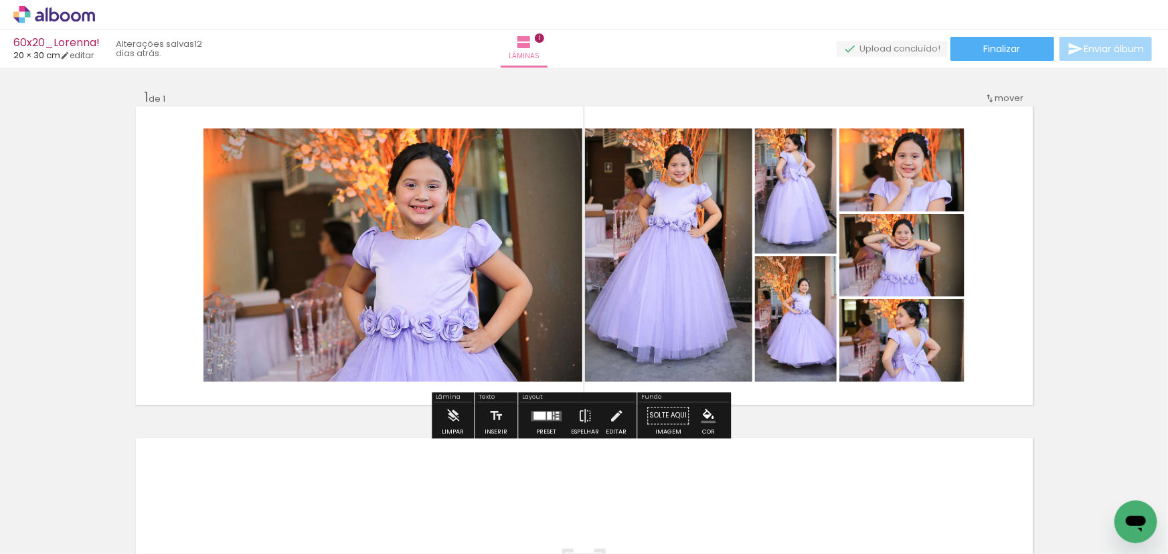
click at [542, 416] on quentale-layouter at bounding box center [546, 416] width 31 height 10
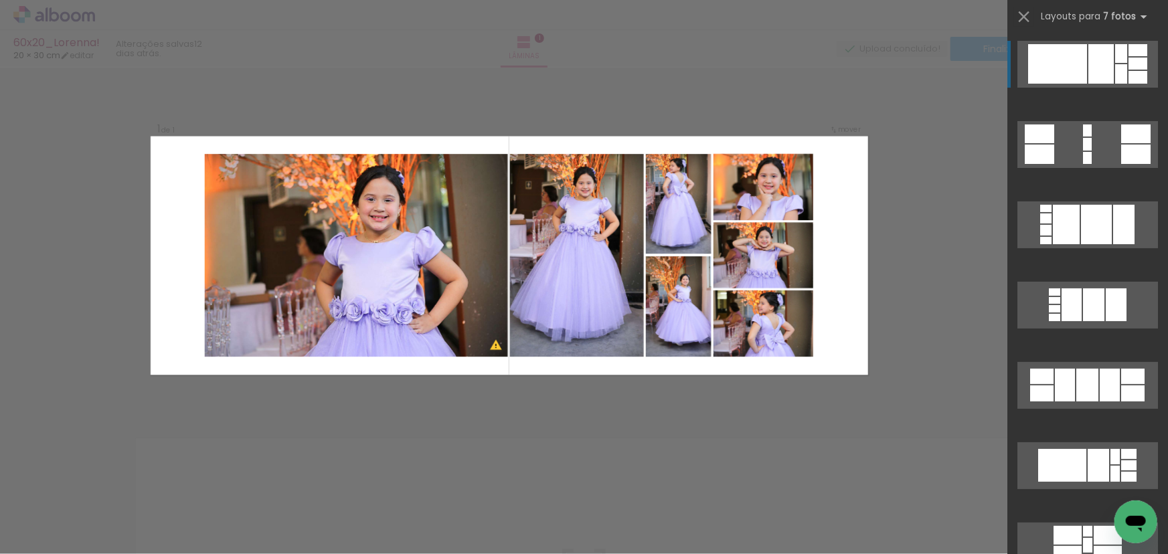
click at [1080, 54] on div at bounding box center [1057, 63] width 59 height 39
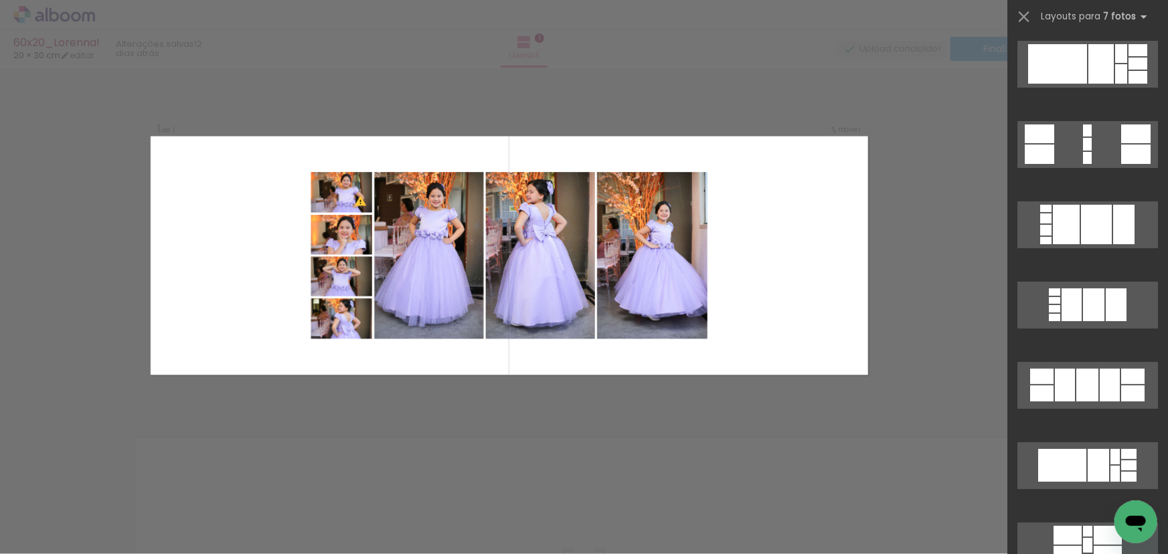
scroll to position [60, 0]
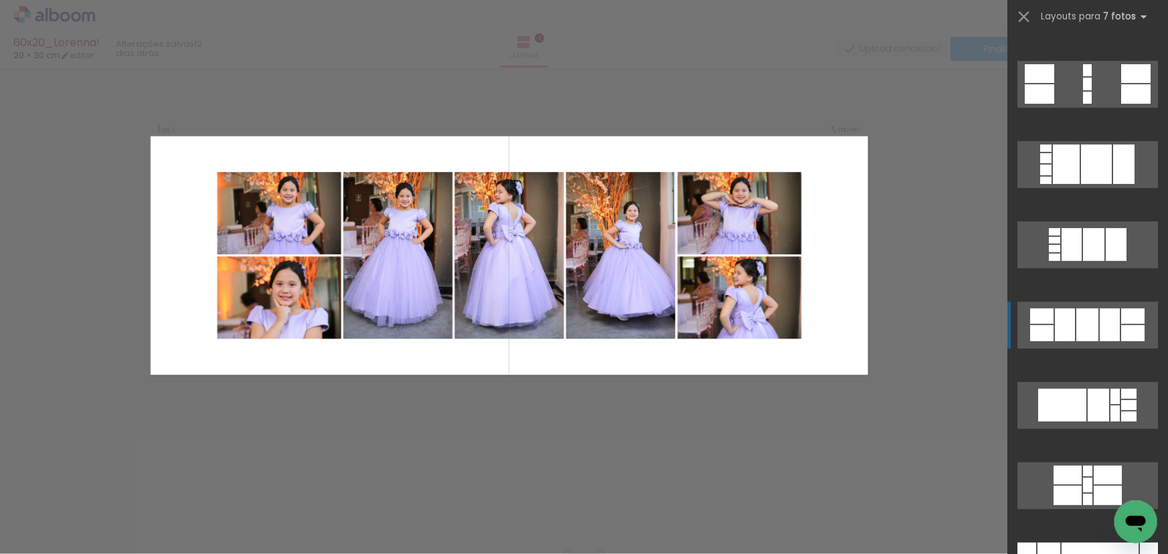
click at [1086, 334] on div at bounding box center [1087, 325] width 22 height 33
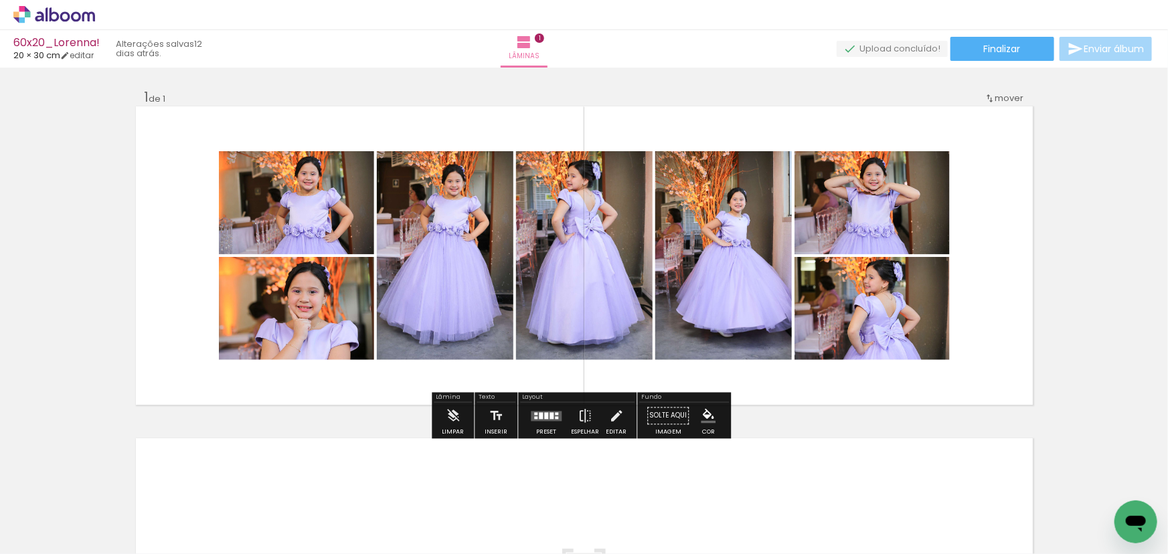
click at [320, 212] on quentale-photo at bounding box center [296, 202] width 155 height 103
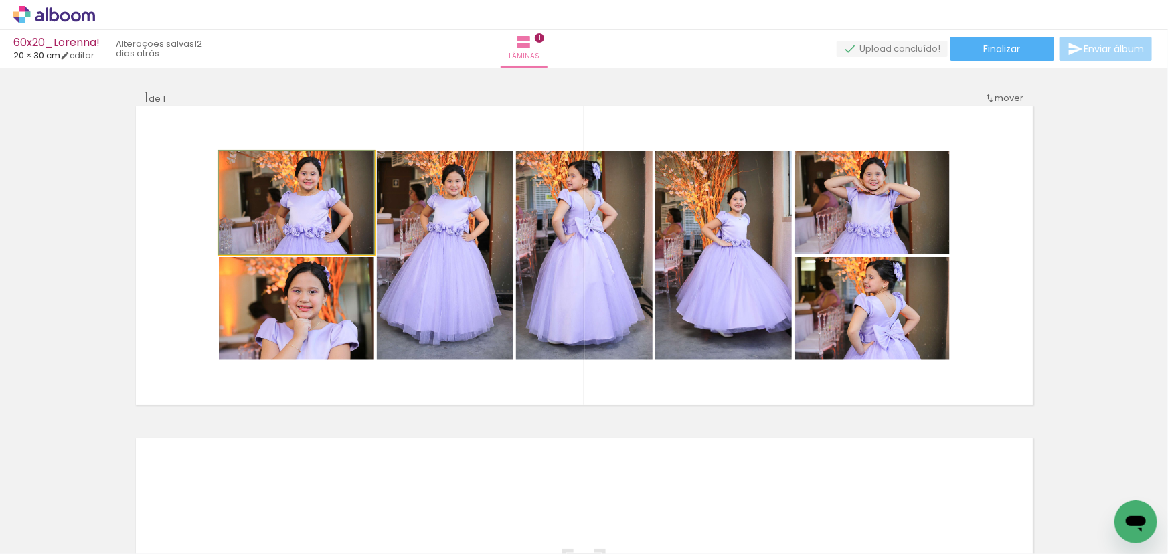
click at [320, 212] on quentale-photo at bounding box center [296, 202] width 155 height 103
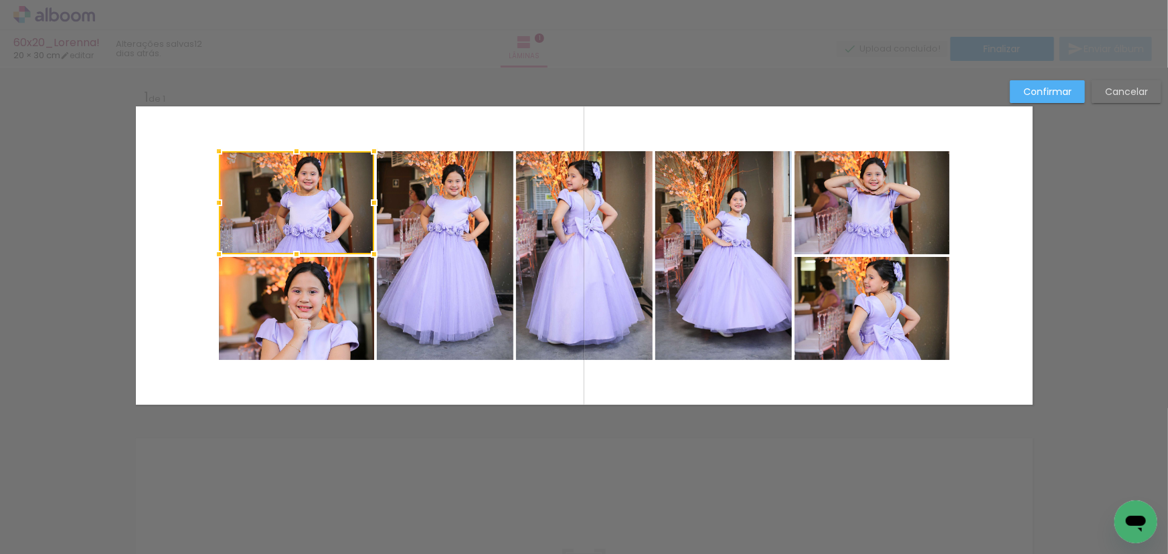
click at [301, 296] on quentale-photo at bounding box center [296, 308] width 155 height 103
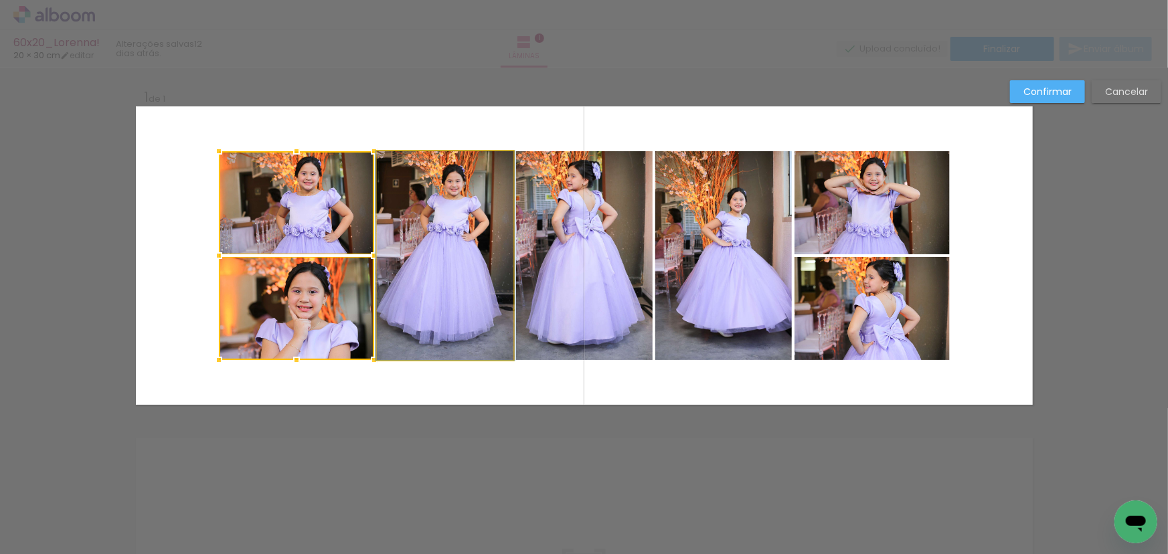
click at [422, 274] on quentale-photo at bounding box center [445, 255] width 137 height 209
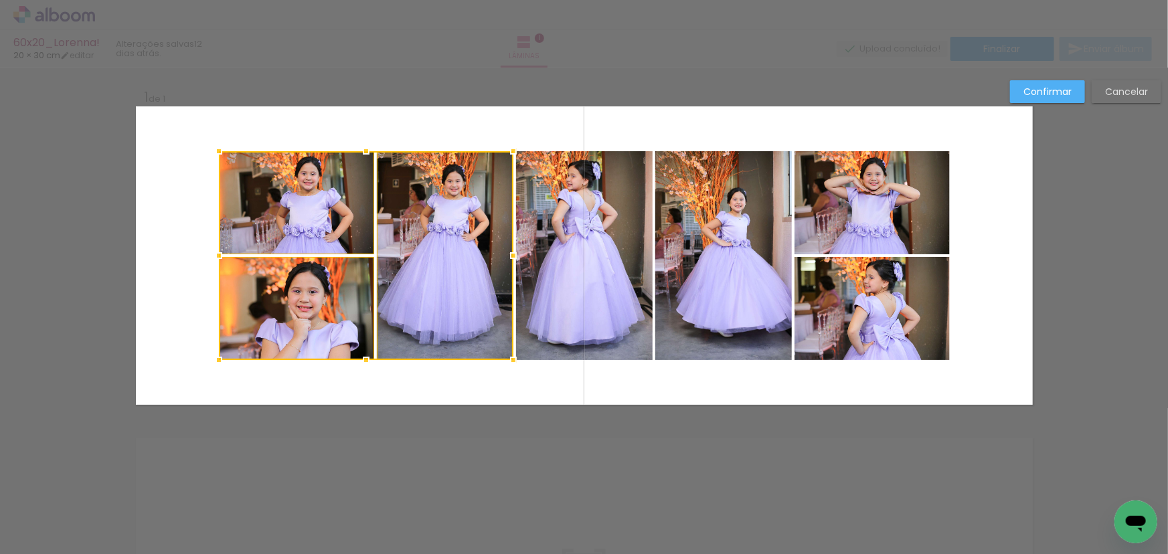
click at [595, 249] on quentale-photo at bounding box center [584, 255] width 137 height 209
click at [711, 225] on quentale-photo at bounding box center [723, 255] width 137 height 209
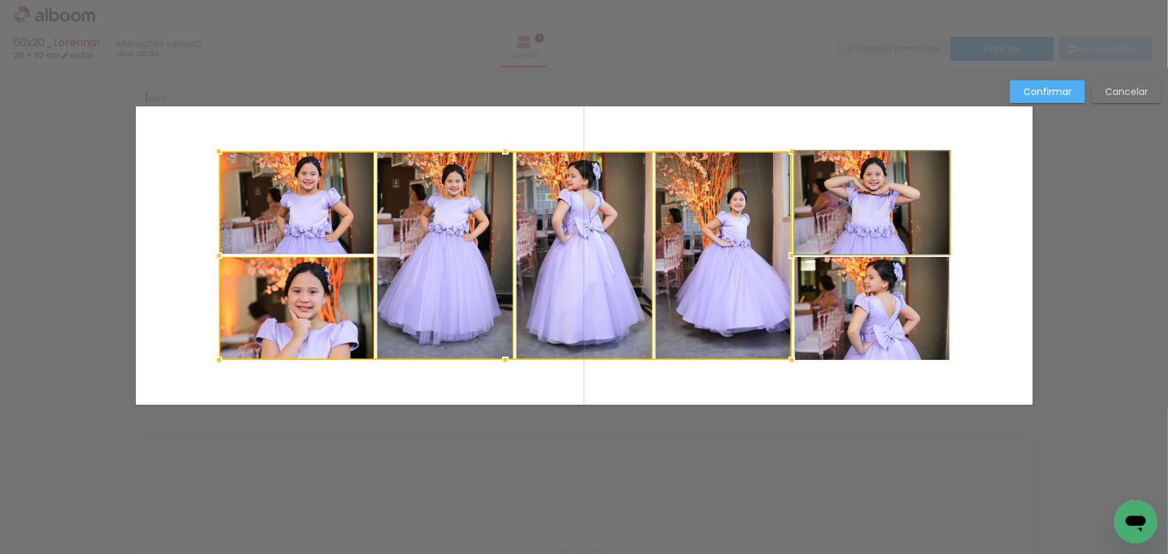
click at [861, 187] on quentale-photo at bounding box center [871, 202] width 155 height 103
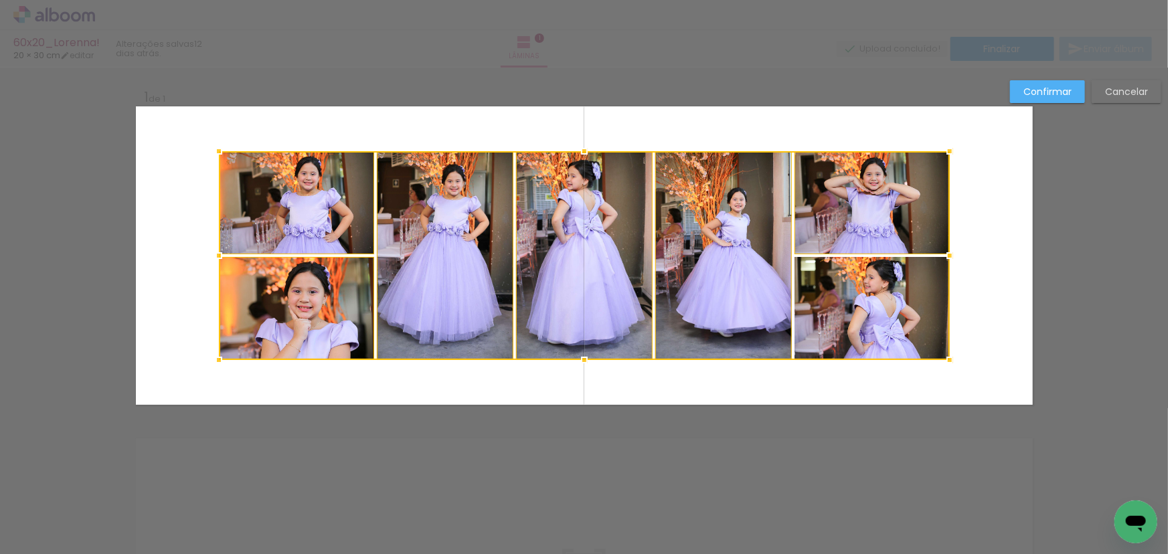
click at [885, 307] on div at bounding box center [584, 255] width 731 height 209
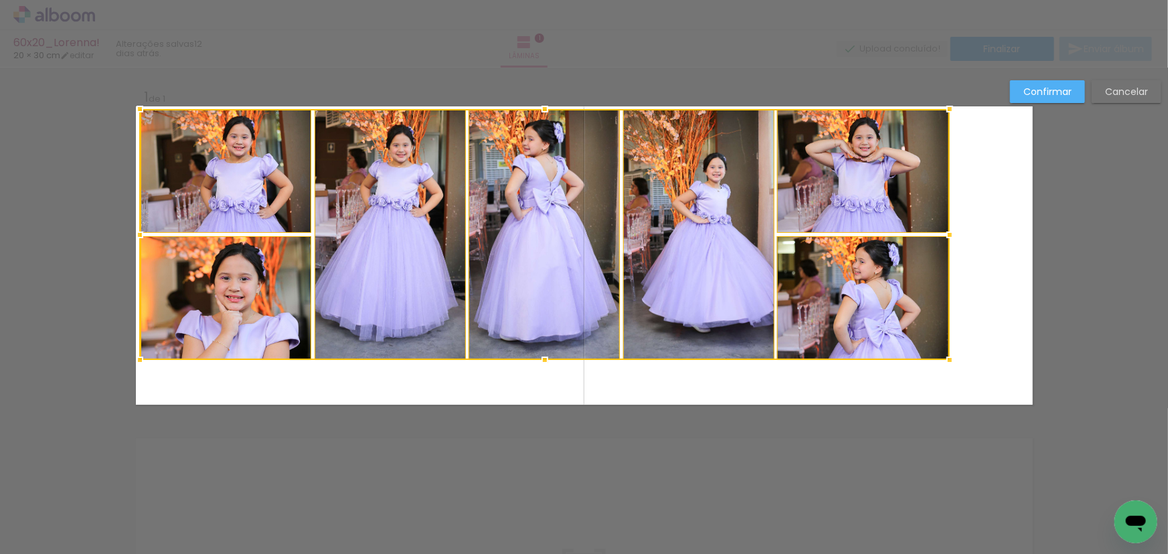
drag, startPoint x: 214, startPoint y: 152, endPoint x: 135, endPoint y: 110, distance: 89.5
click at [135, 110] on div at bounding box center [139, 109] width 27 height 27
click at [239, 182] on div at bounding box center [545, 234] width 810 height 251
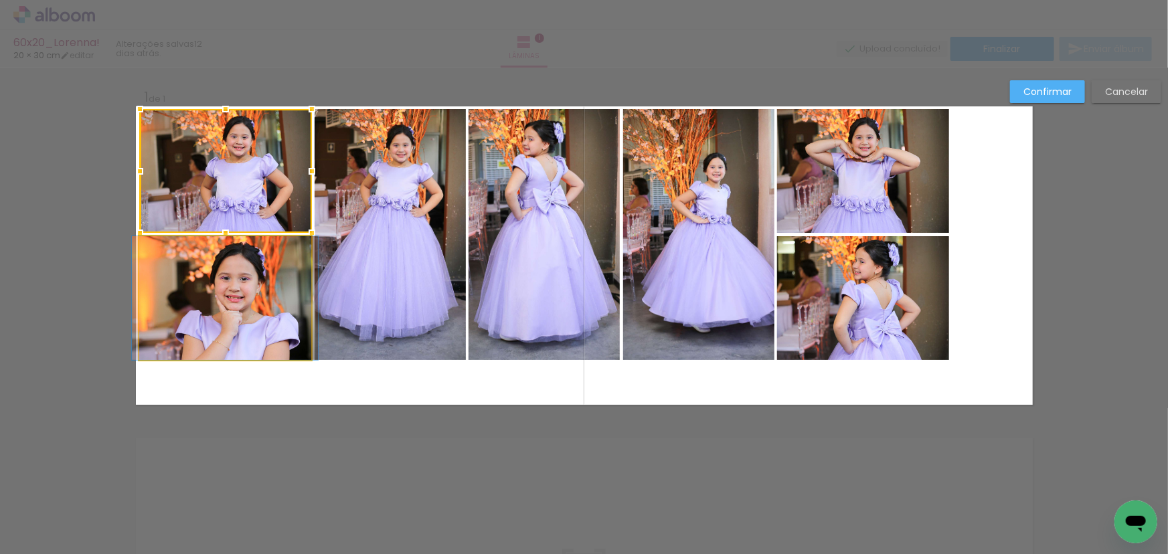
click at [254, 276] on quentale-photo at bounding box center [225, 298] width 172 height 124
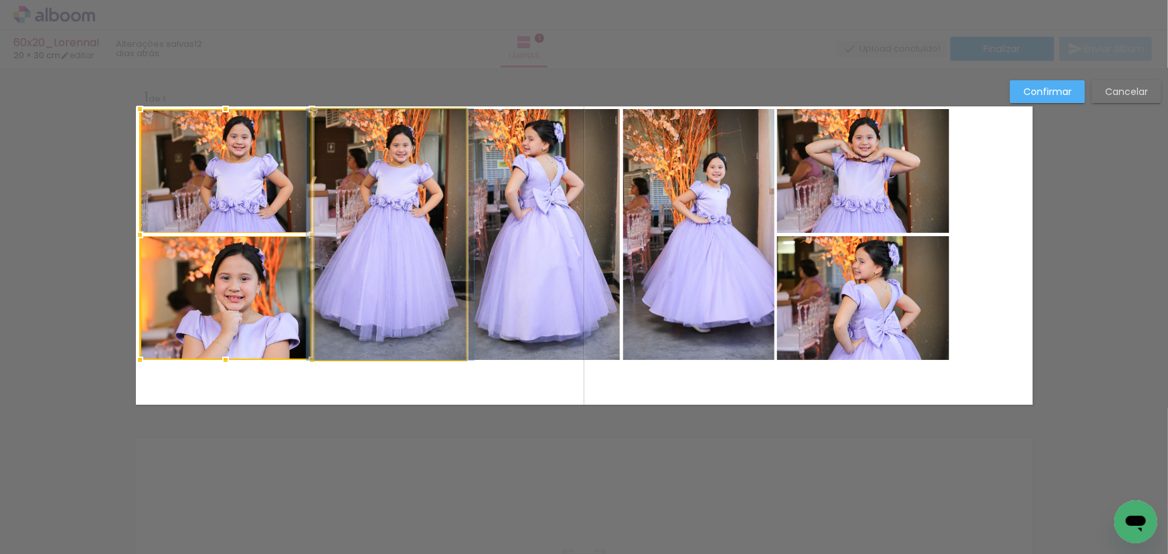
click at [343, 272] on quentale-photo at bounding box center [390, 234] width 151 height 251
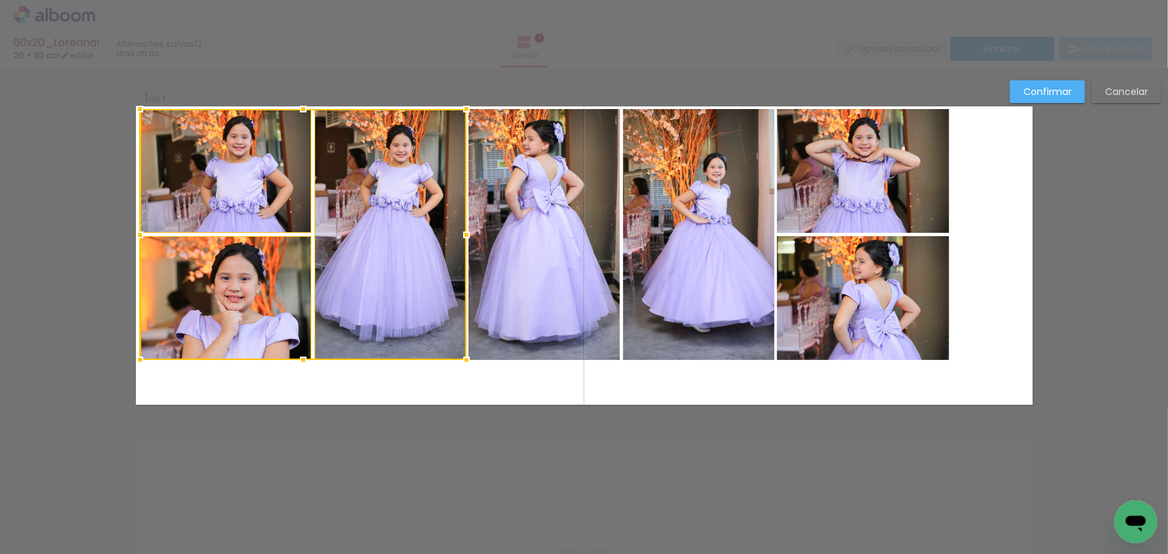
click at [521, 267] on quentale-photo at bounding box center [543, 234] width 151 height 251
click at [730, 268] on quentale-photo at bounding box center [698, 234] width 151 height 251
click at [888, 293] on quentale-photo at bounding box center [863, 298] width 172 height 124
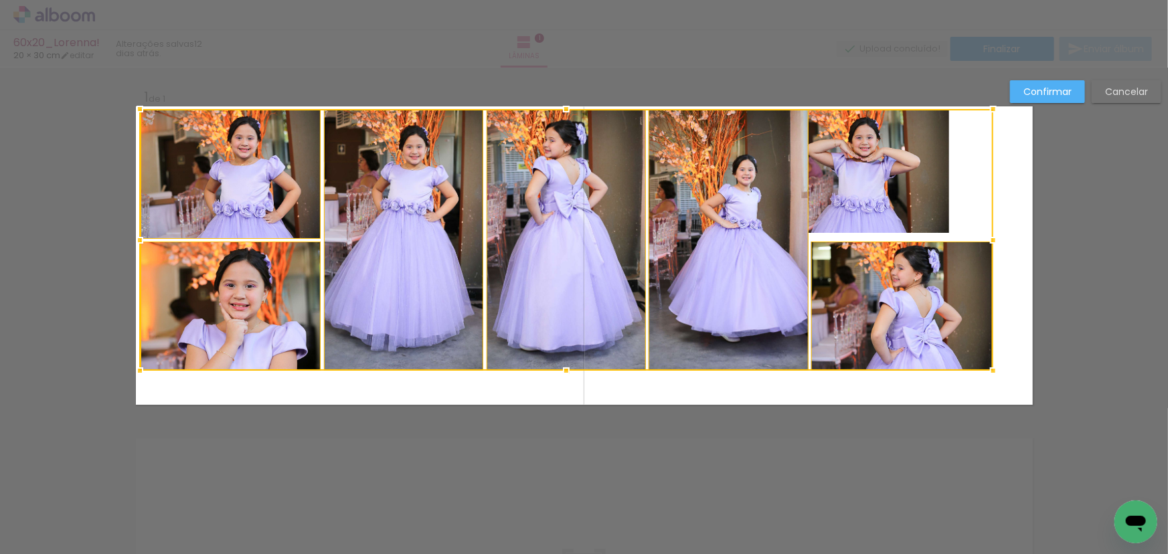
drag, startPoint x: 964, startPoint y: 359, endPoint x: 990, endPoint y: 369, distance: 27.3
click at [990, 369] on div at bounding box center [993, 370] width 27 height 27
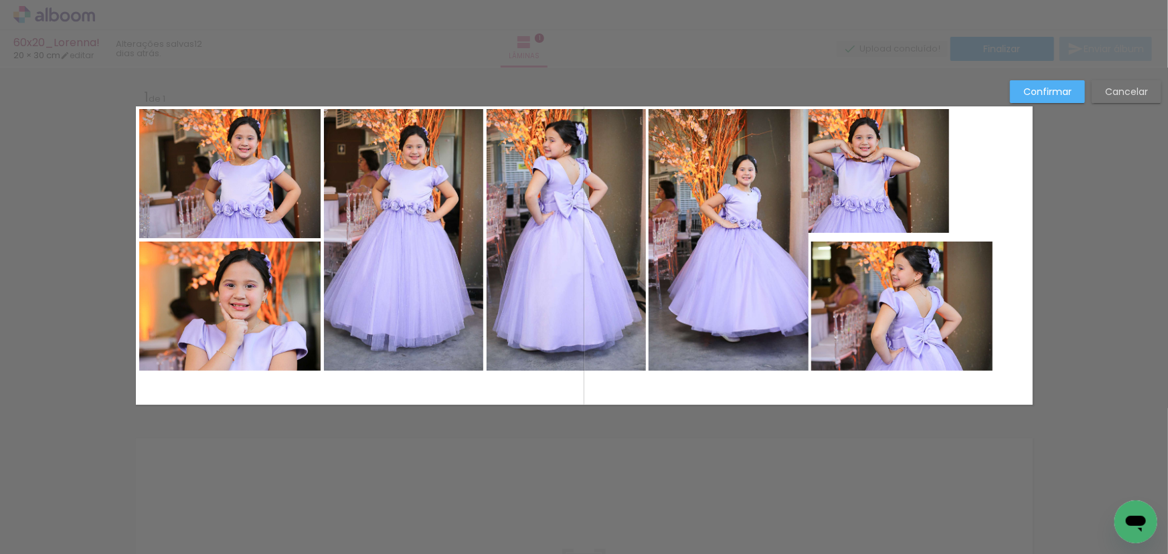
click at [0, 0] on slot "Cancelar" at bounding box center [0, 0] width 0 height 0
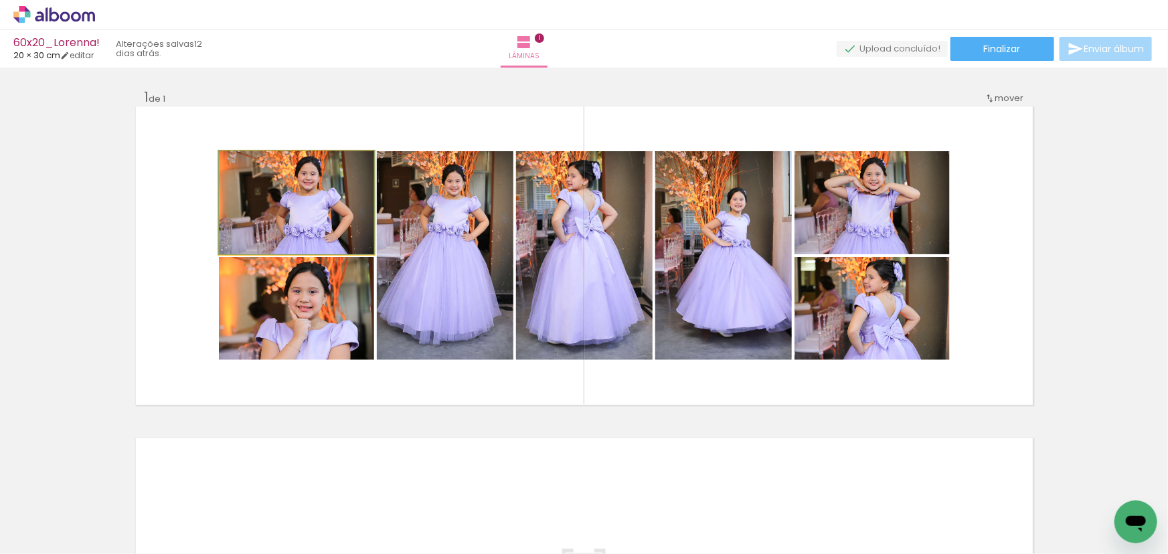
click at [337, 207] on quentale-photo at bounding box center [296, 202] width 155 height 103
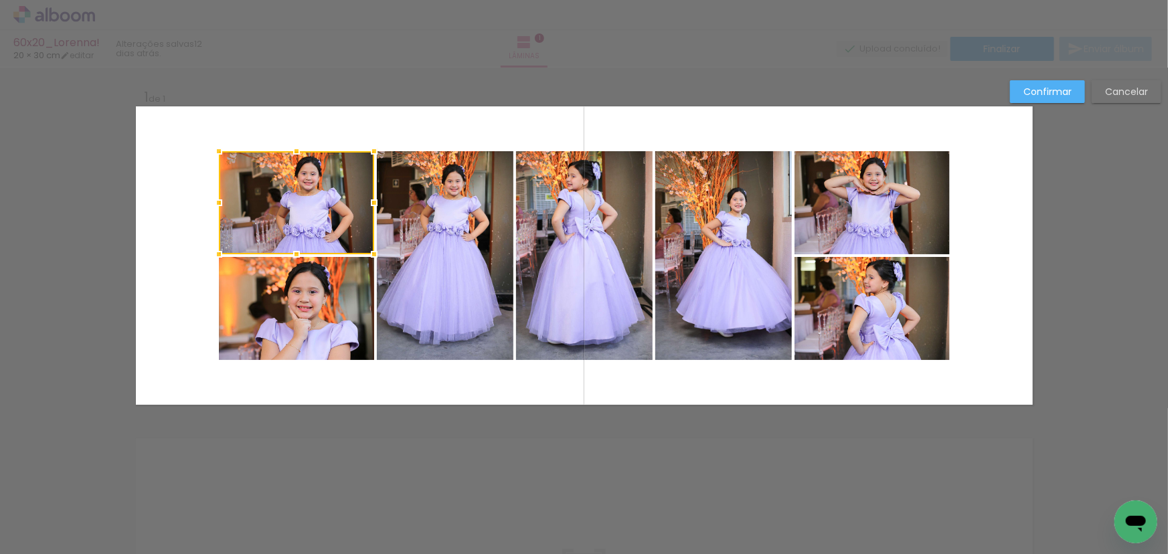
click at [311, 288] on quentale-photo at bounding box center [296, 308] width 155 height 103
click at [429, 283] on quentale-photo at bounding box center [445, 255] width 137 height 209
click at [584, 267] on quentale-photo at bounding box center [584, 255] width 137 height 209
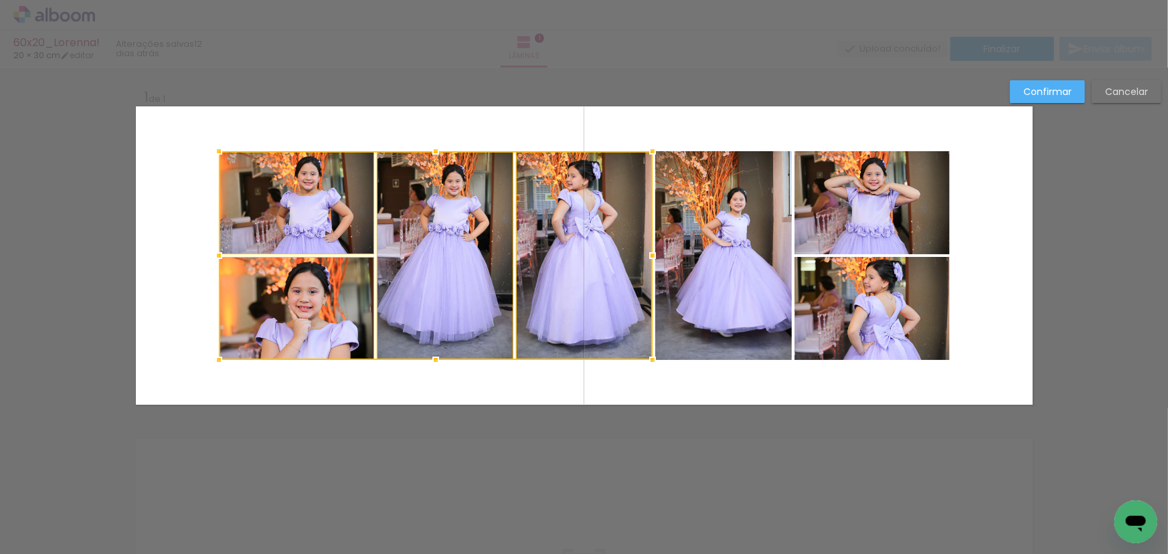
click at [713, 258] on quentale-photo at bounding box center [723, 255] width 137 height 209
click at [839, 209] on quentale-photo at bounding box center [871, 202] width 155 height 103
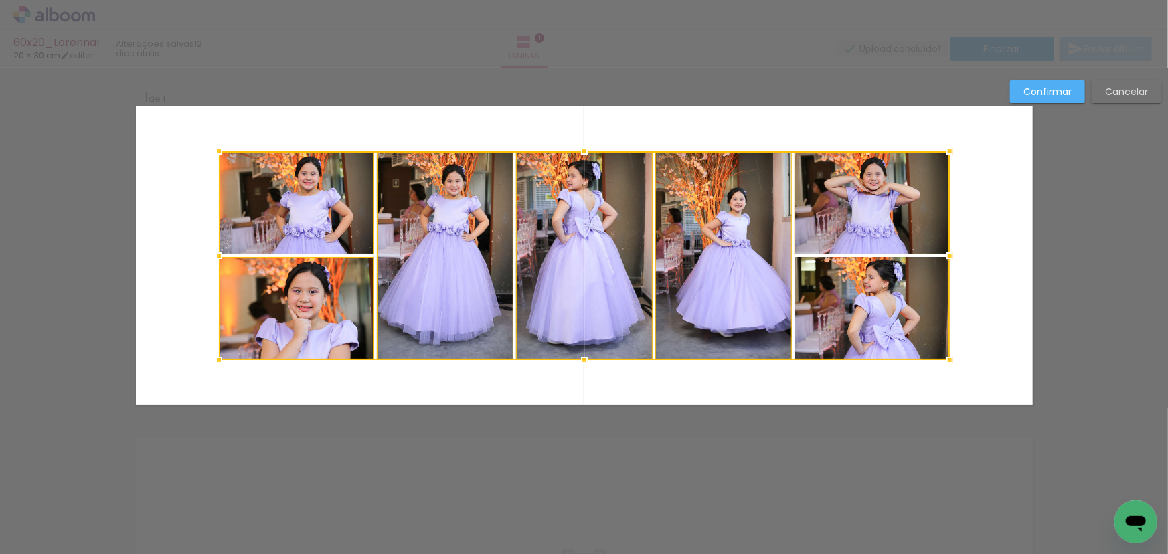
click at [839, 307] on div at bounding box center [584, 255] width 731 height 209
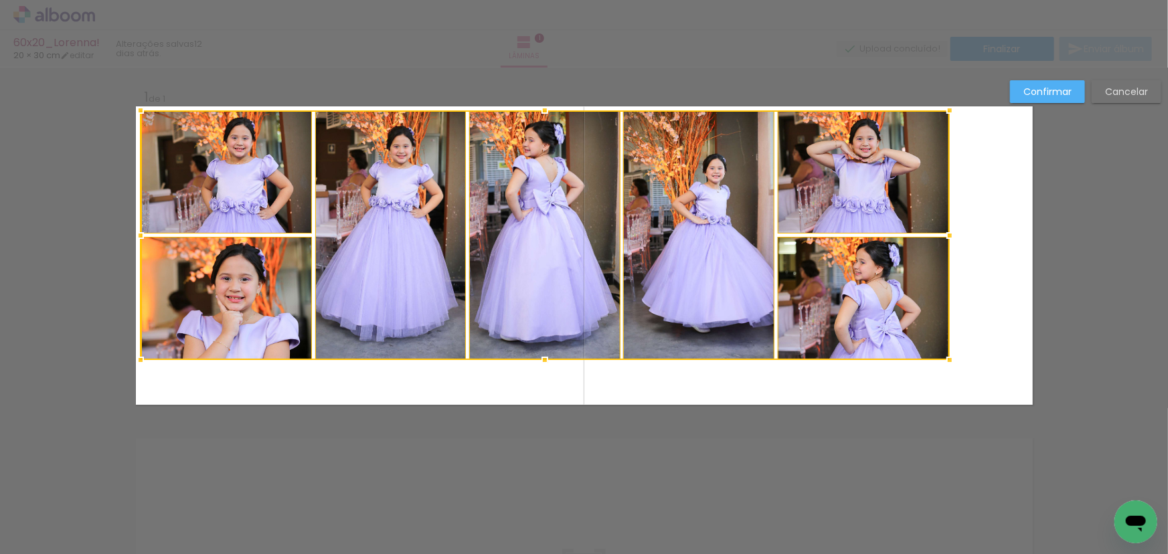
drag, startPoint x: 214, startPoint y: 149, endPoint x: 136, endPoint y: 108, distance: 88.3
click at [136, 108] on div at bounding box center [140, 110] width 27 height 27
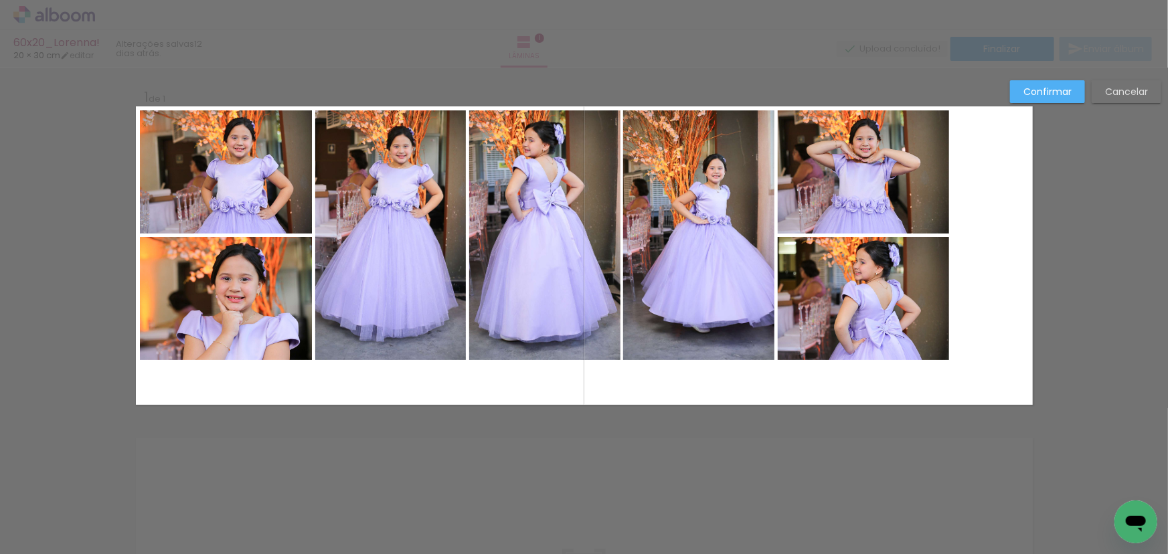
click at [234, 195] on quentale-photo at bounding box center [226, 171] width 172 height 123
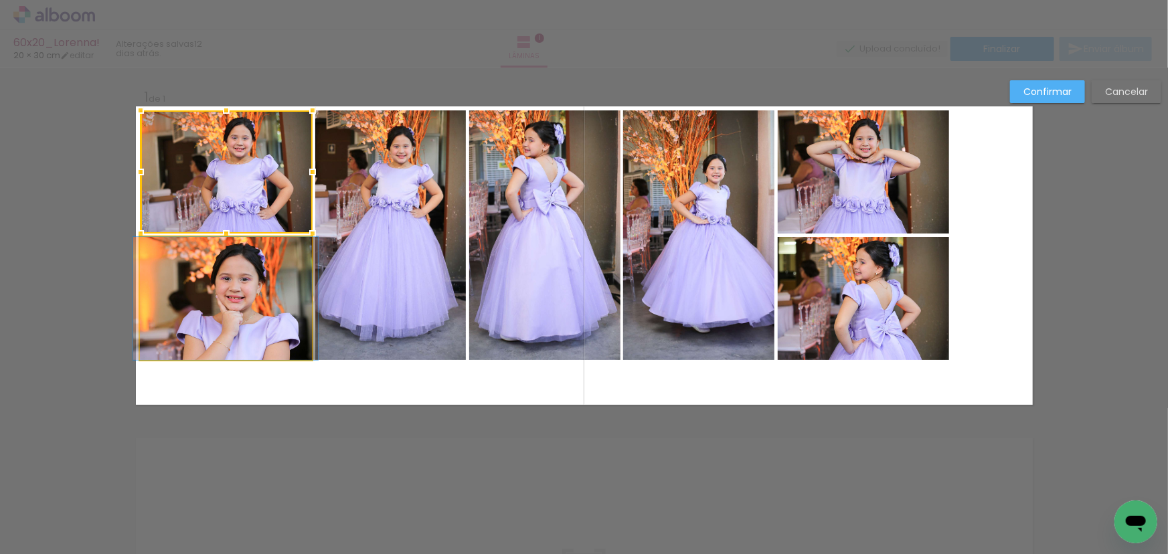
click at [234, 280] on quentale-photo at bounding box center [226, 298] width 172 height 123
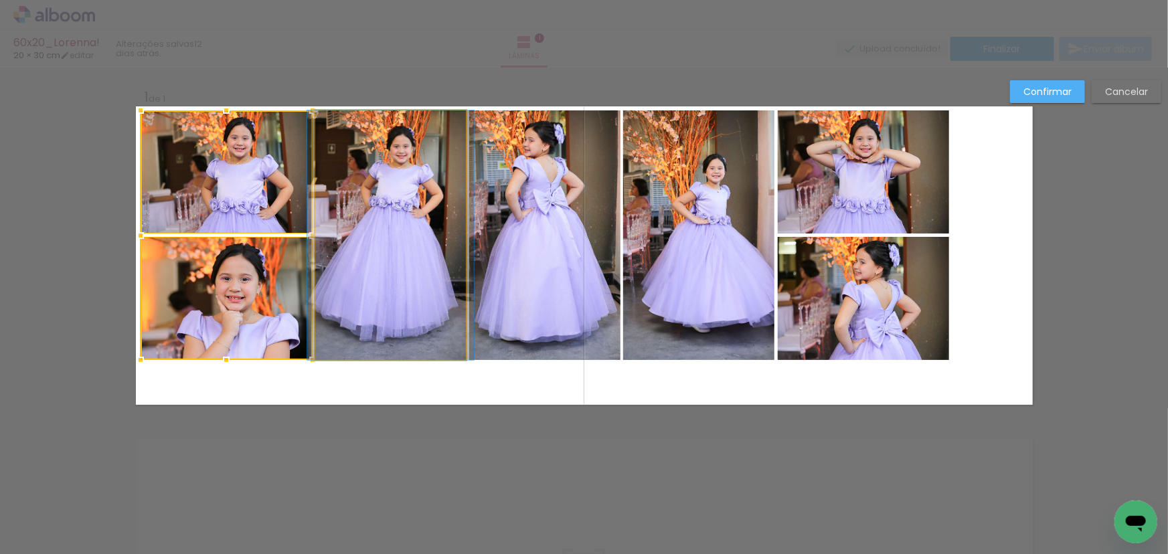
click at [325, 264] on quentale-photo at bounding box center [390, 235] width 151 height 250
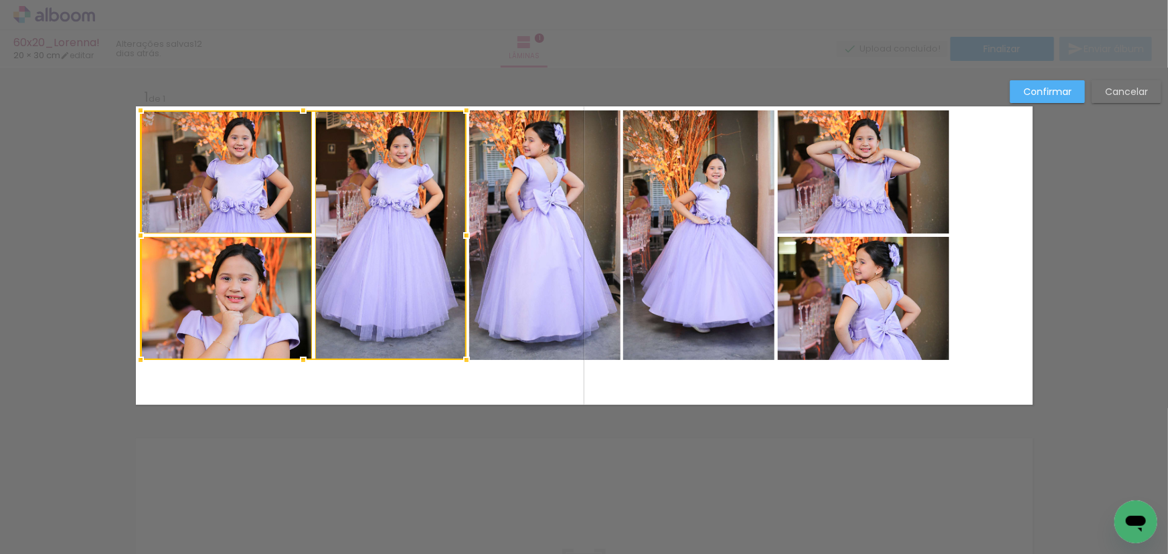
click at [515, 239] on quentale-photo at bounding box center [544, 235] width 151 height 250
click at [724, 224] on quentale-photo at bounding box center [698, 235] width 151 height 250
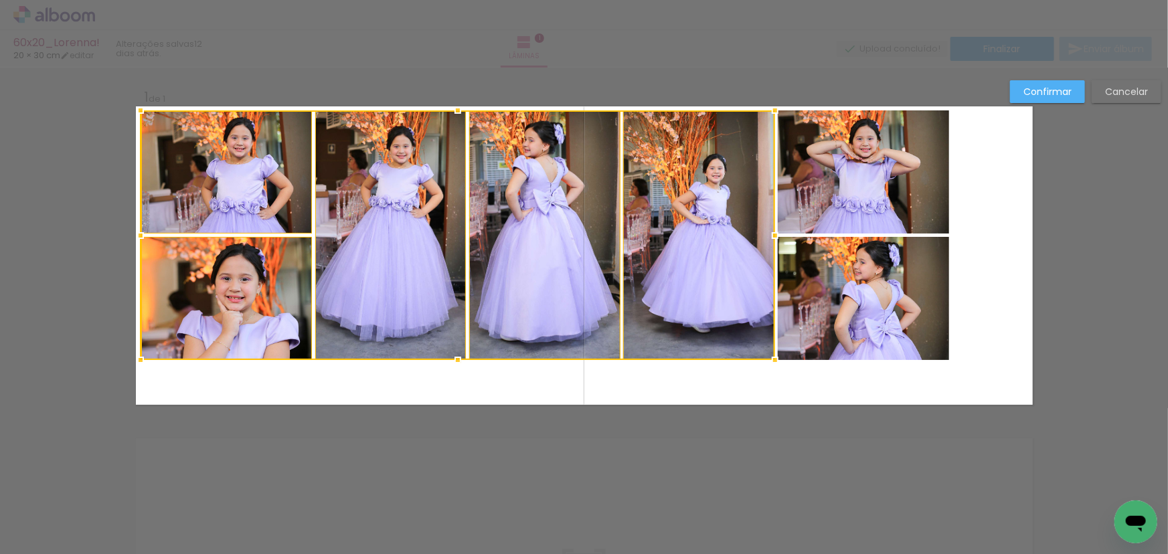
click at [814, 200] on quentale-photo at bounding box center [864, 171] width 172 height 123
click at [865, 331] on div at bounding box center [545, 235] width 809 height 250
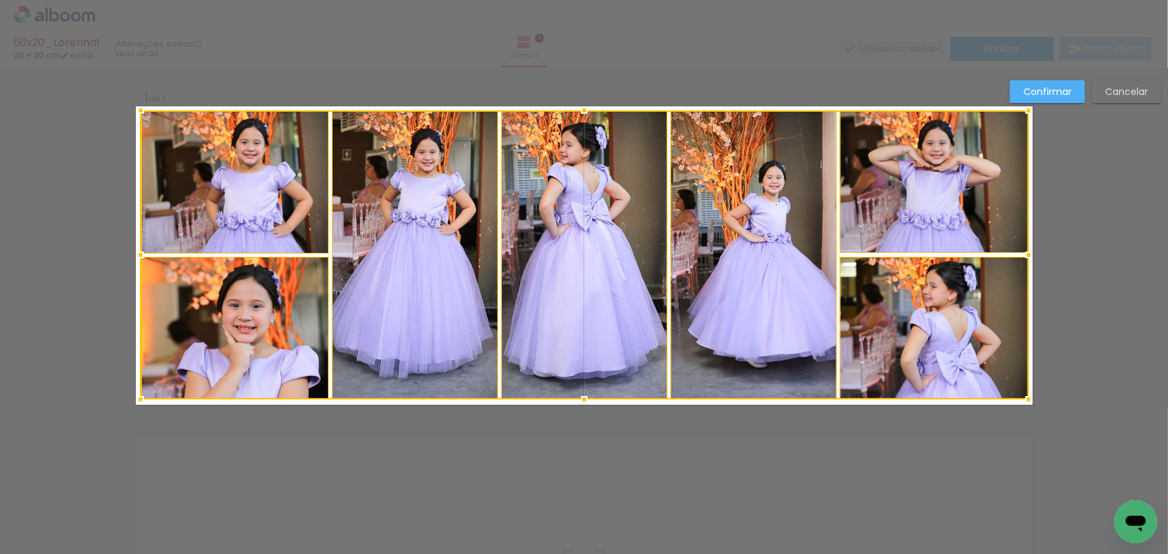
drag, startPoint x: 948, startPoint y: 361, endPoint x: 1027, endPoint y: 402, distance: 88.6
click at [1027, 402] on div at bounding box center [1028, 399] width 27 height 27
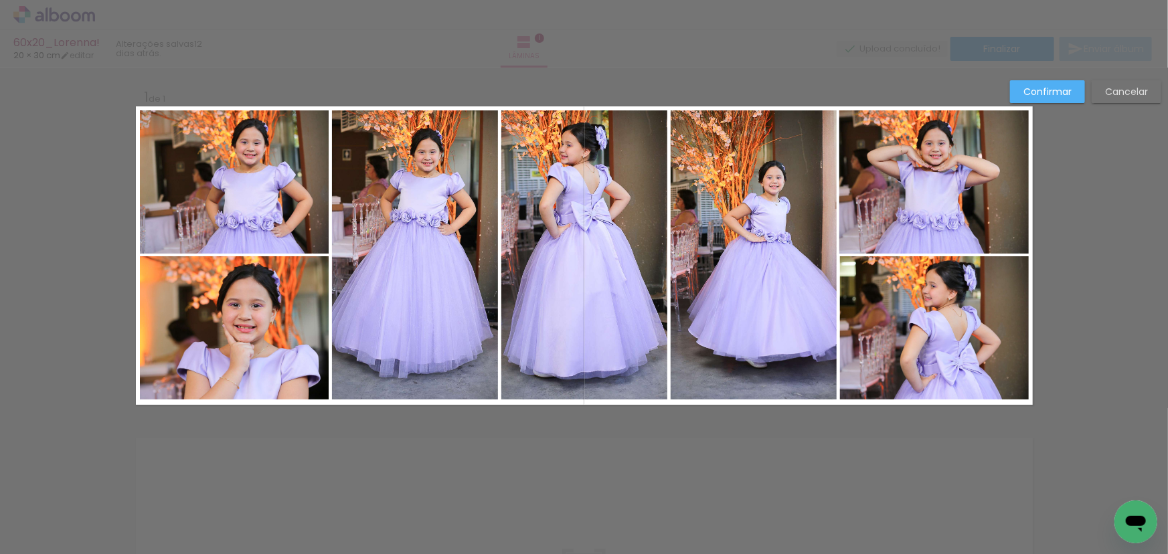
click at [0, 0] on slot "Confirmar" at bounding box center [0, 0] width 0 height 0
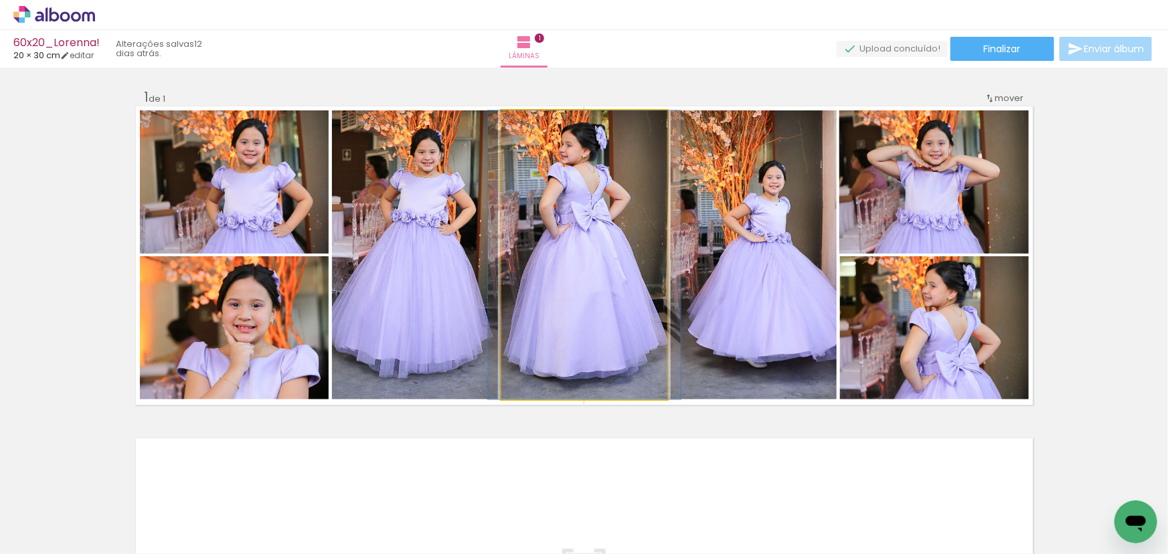
click at [581, 267] on quentale-photo at bounding box center [584, 254] width 166 height 289
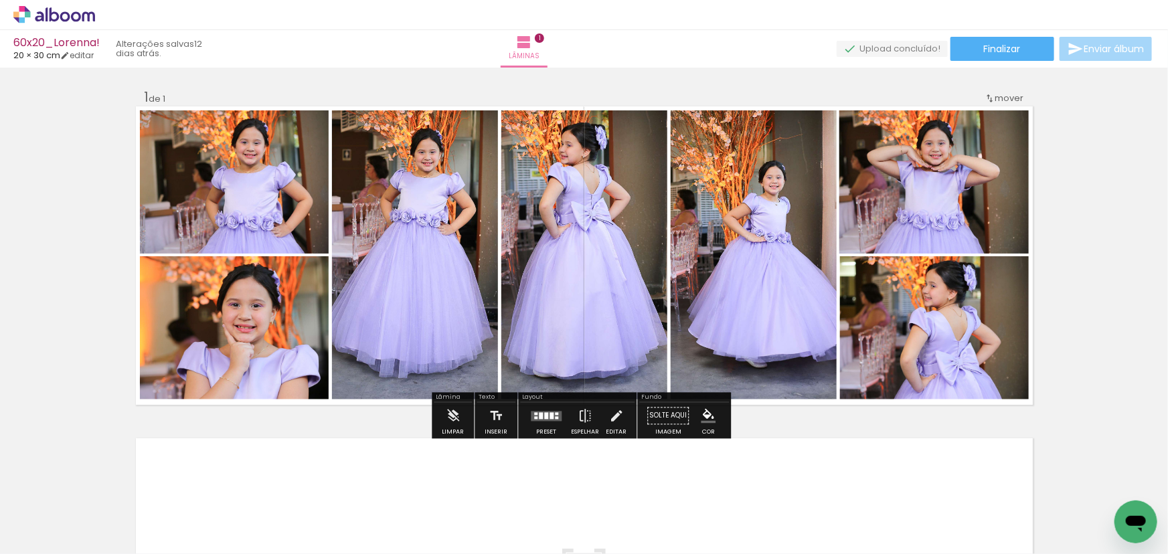
click at [723, 258] on quentale-photo at bounding box center [754, 254] width 166 height 289
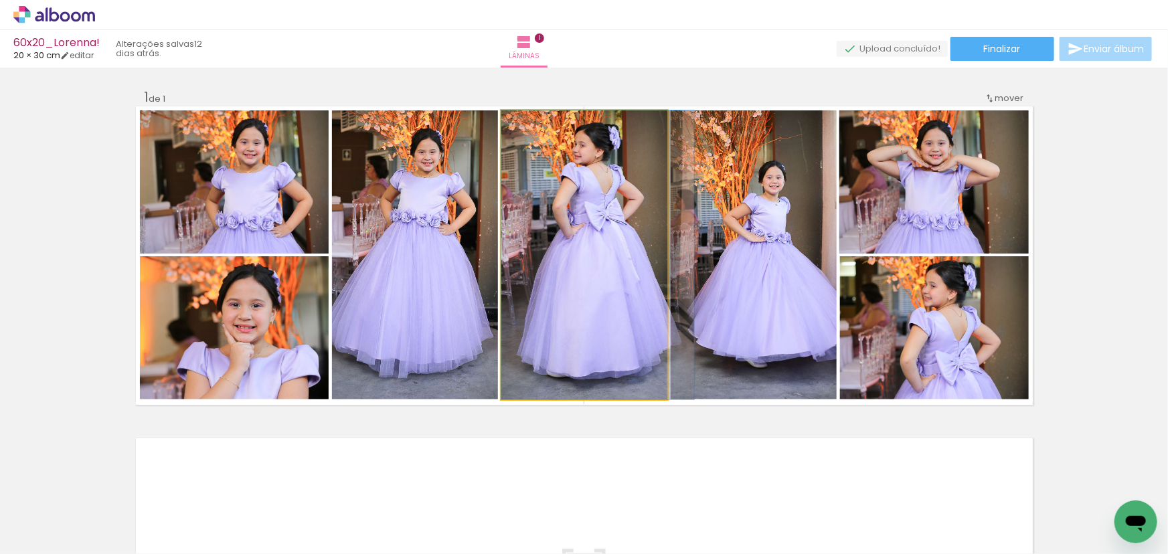
drag, startPoint x: 618, startPoint y: 268, endPoint x: 747, endPoint y: 271, distance: 129.2
click at [0, 0] on slot at bounding box center [0, 0] width 0 height 0
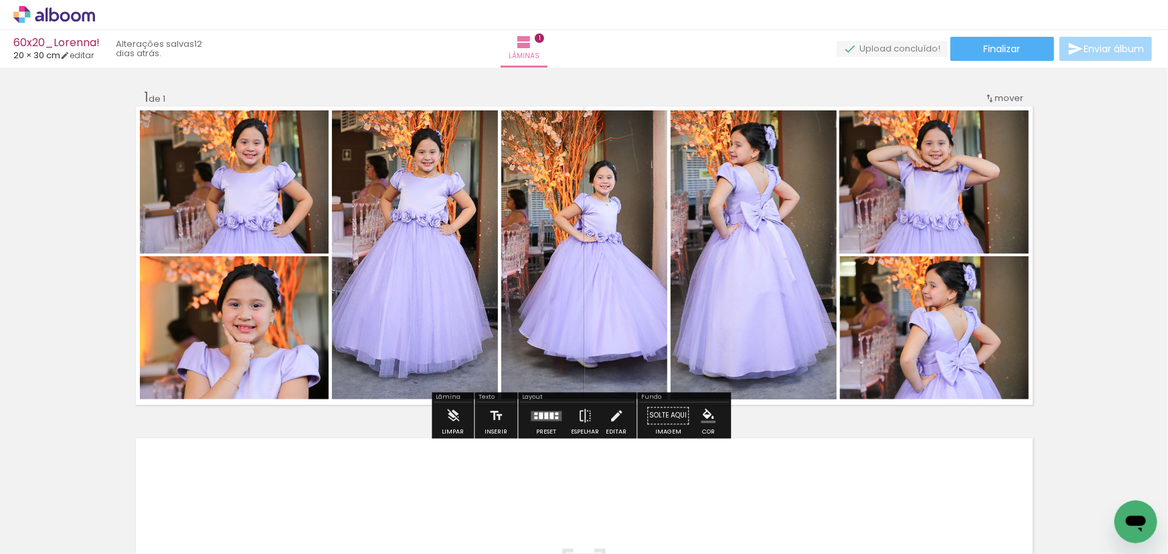
click at [606, 247] on quentale-photo at bounding box center [584, 254] width 166 height 289
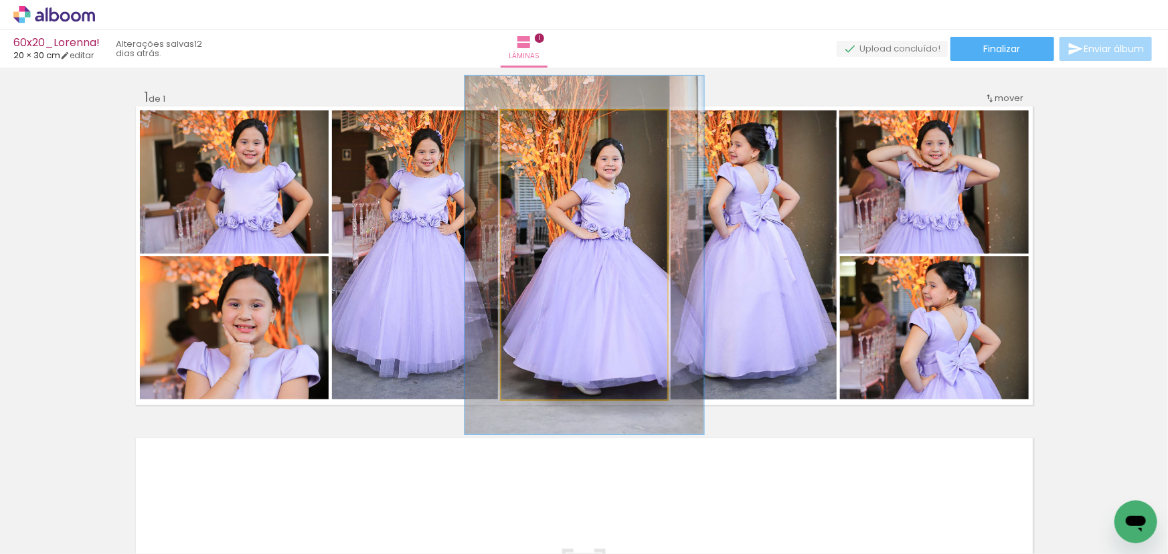
drag, startPoint x: 529, startPoint y: 124, endPoint x: 541, endPoint y: 125, distance: 11.5
type paper-slider "124"
click at [541, 125] on div at bounding box center [544, 124] width 12 height 12
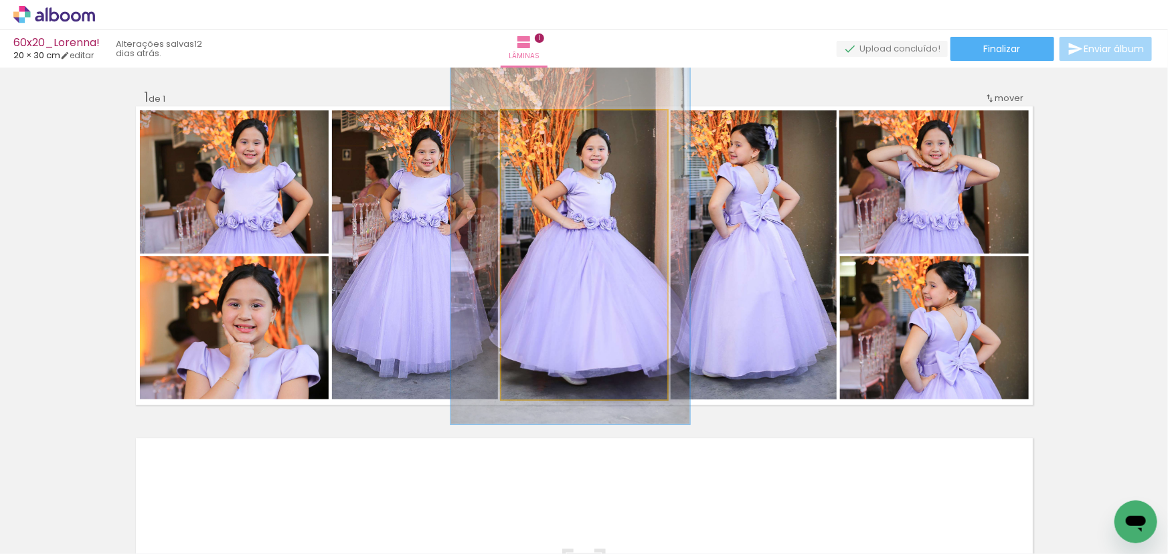
drag, startPoint x: 595, startPoint y: 220, endPoint x: 581, endPoint y: 209, distance: 17.7
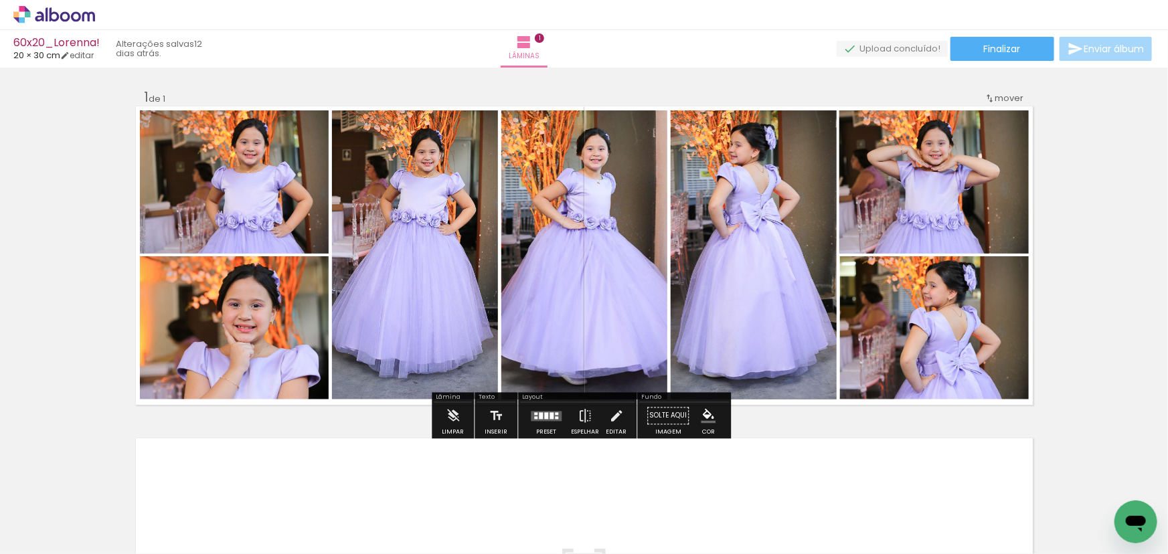
click at [750, 303] on quentale-photo at bounding box center [754, 254] width 166 height 289
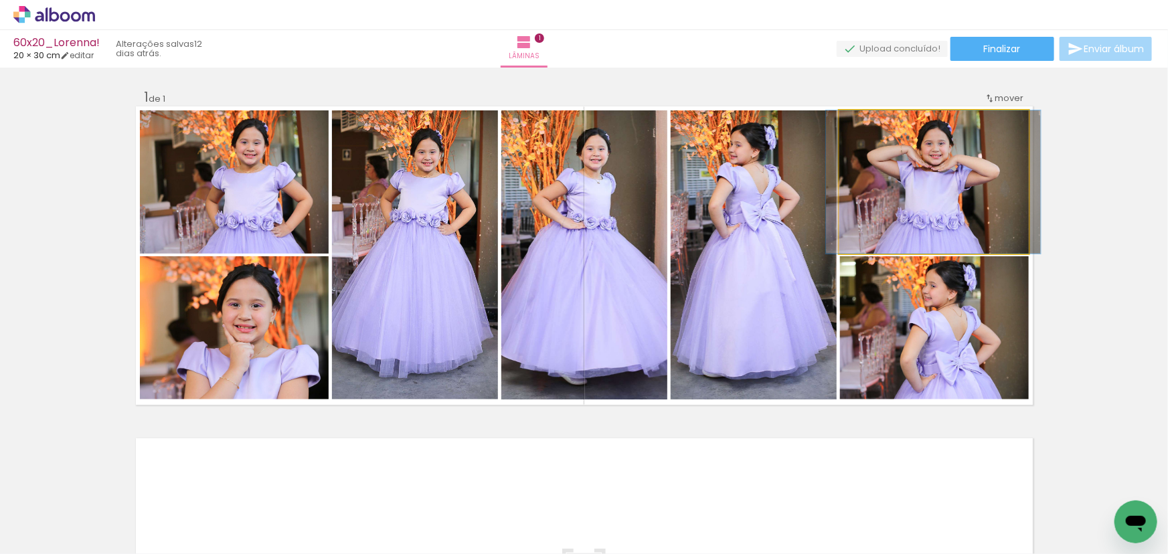
click at [943, 216] on quentale-photo at bounding box center [933, 181] width 189 height 143
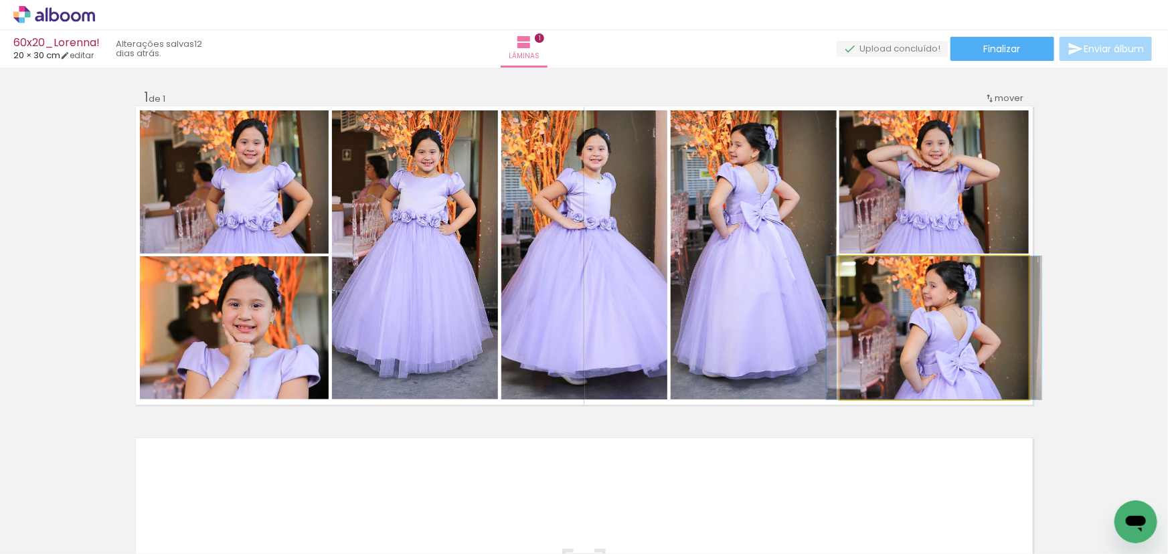
click at [916, 327] on quentale-photo at bounding box center [934, 327] width 189 height 143
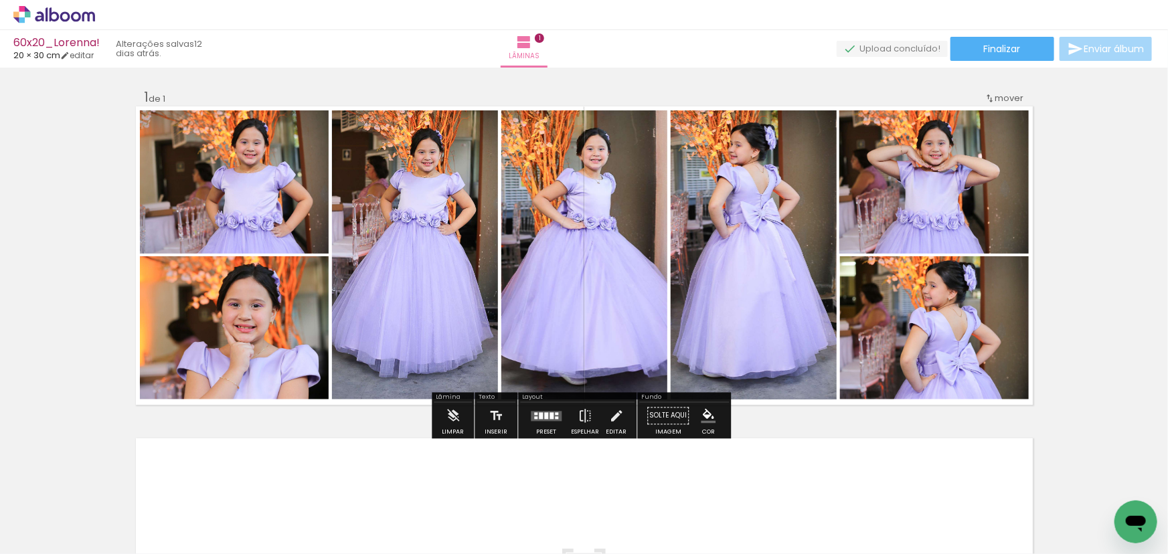
click at [250, 331] on quentale-photo at bounding box center [234, 327] width 189 height 143
click at [240, 207] on quentale-photo at bounding box center [234, 181] width 189 height 143
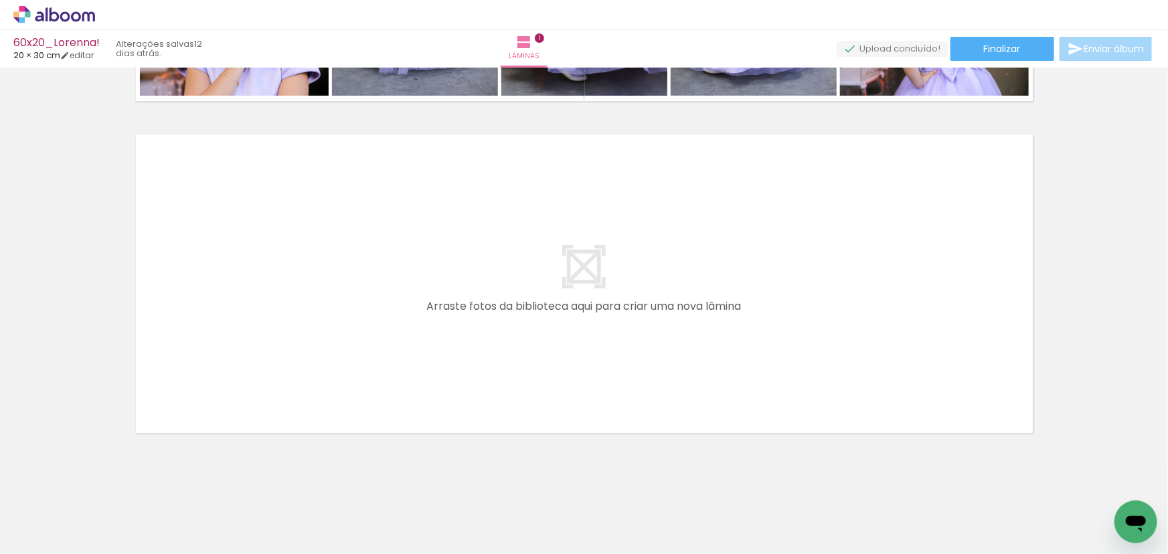
scroll to position [0, 0]
drag, startPoint x: 150, startPoint y: 503, endPoint x: 294, endPoint y: 295, distance: 253.4
click at [294, 295] on quentale-workspace at bounding box center [584, 277] width 1168 height 554
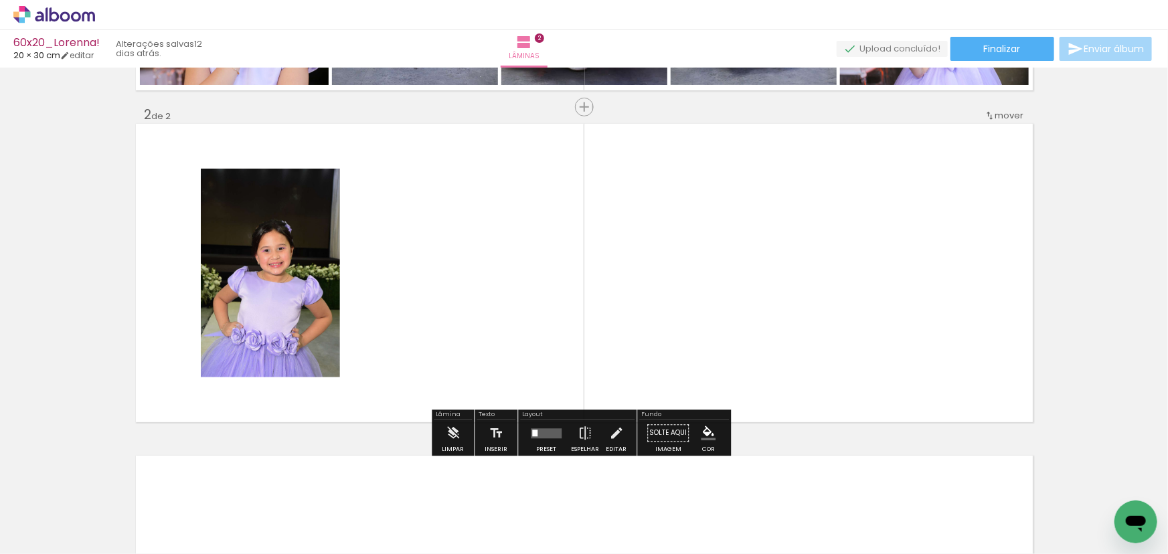
scroll to position [318, 0]
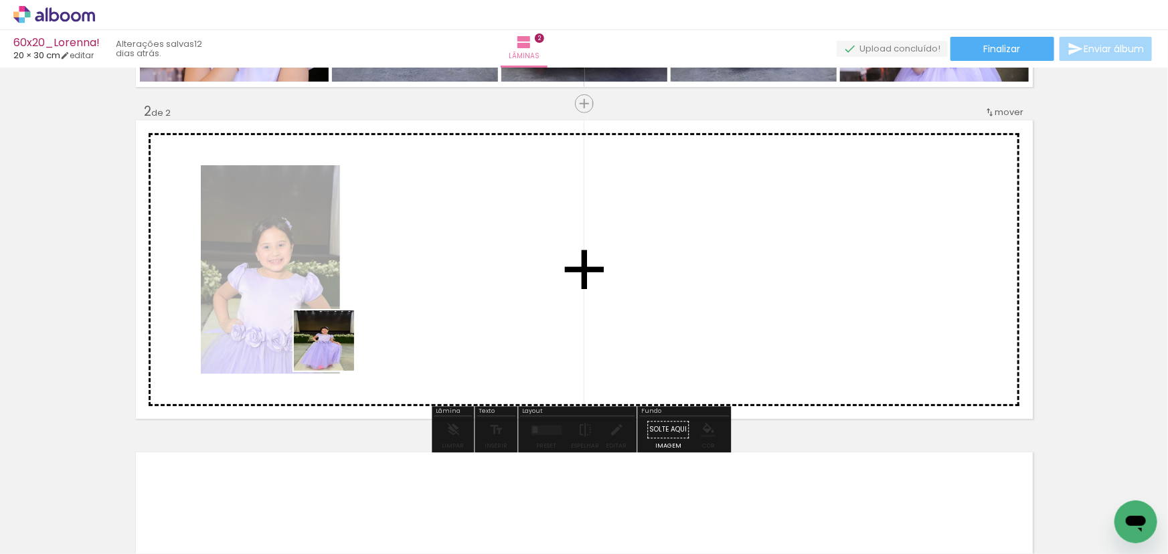
drag, startPoint x: 266, startPoint y: 435, endPoint x: 351, endPoint y: 327, distance: 137.8
click at [350, 327] on quentale-workspace at bounding box center [584, 277] width 1168 height 554
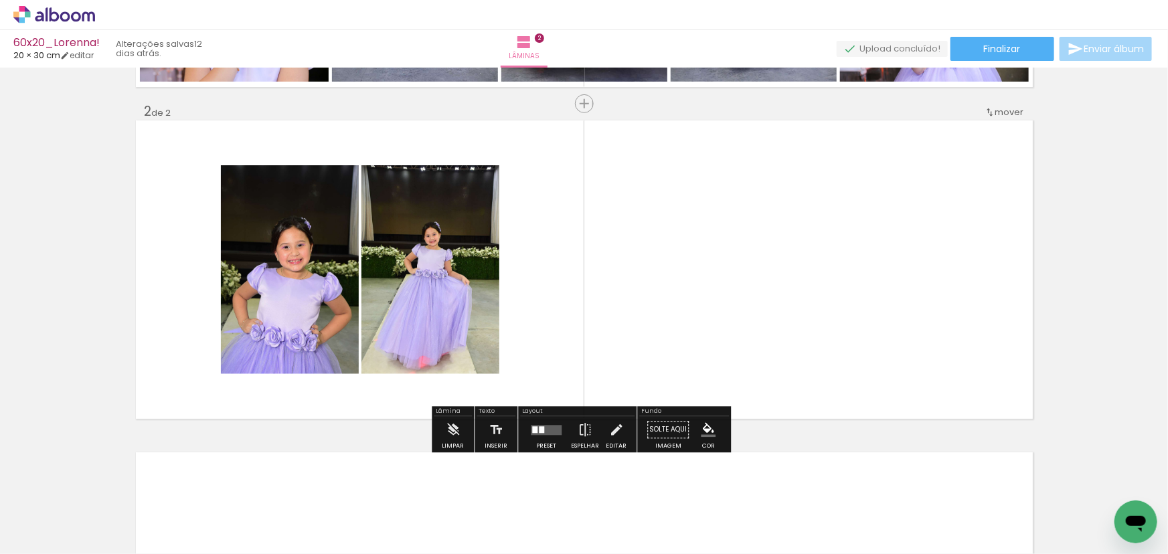
drag, startPoint x: 298, startPoint y: 512, endPoint x: 418, endPoint y: 347, distance: 204.6
click at [418, 348] on quentale-workspace at bounding box center [584, 277] width 1168 height 554
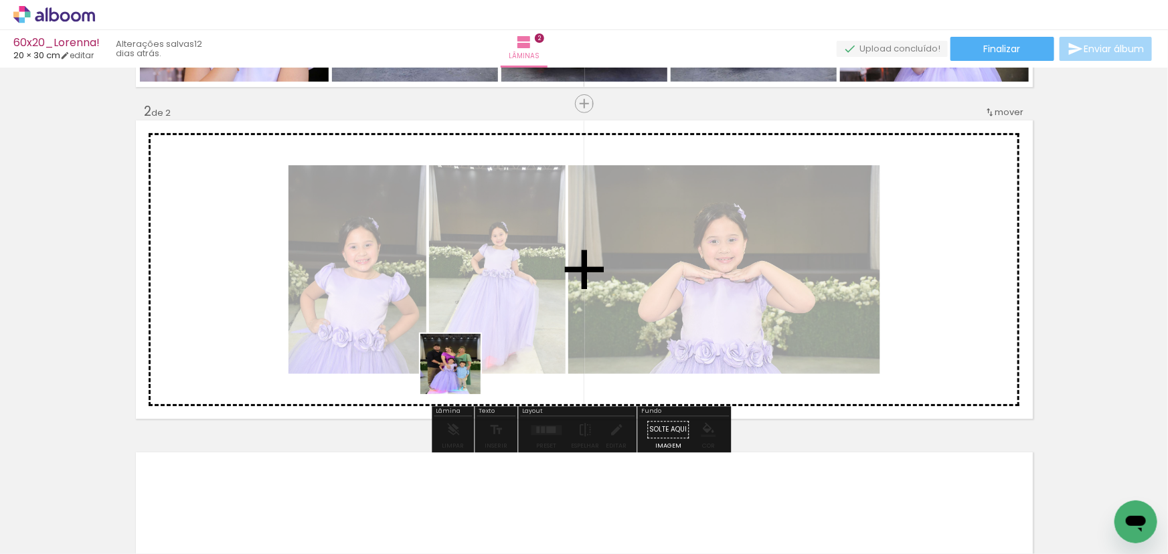
drag, startPoint x: 368, startPoint y: 522, endPoint x: 464, endPoint y: 388, distance: 165.1
click at [462, 367] on quentale-workspace at bounding box center [584, 277] width 1168 height 554
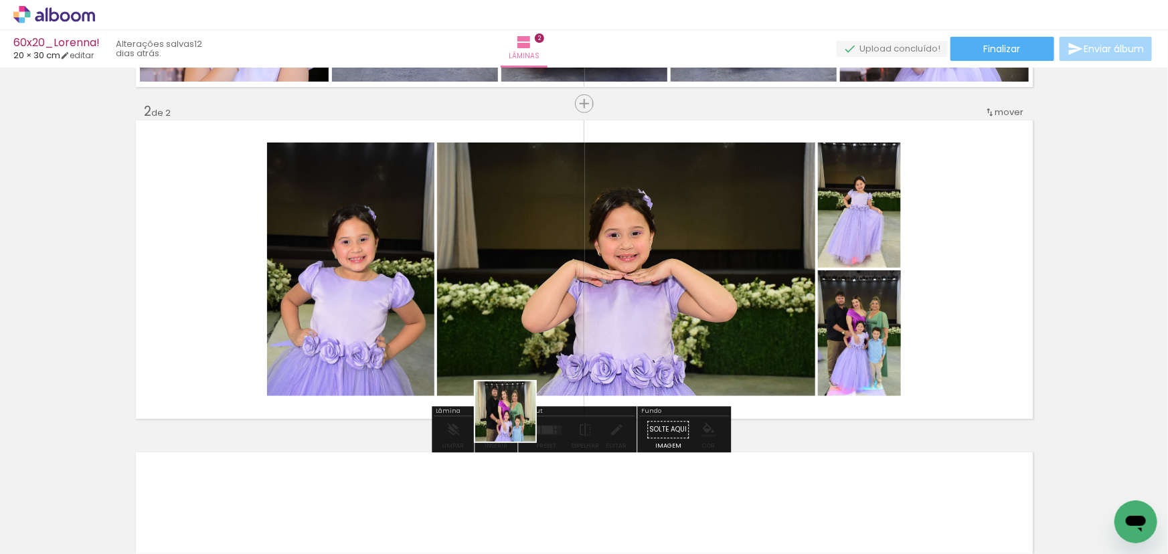
drag, startPoint x: 515, startPoint y: 422, endPoint x: 574, endPoint y: 335, distance: 104.7
click at [570, 340] on quentale-workspace at bounding box center [584, 277] width 1168 height 554
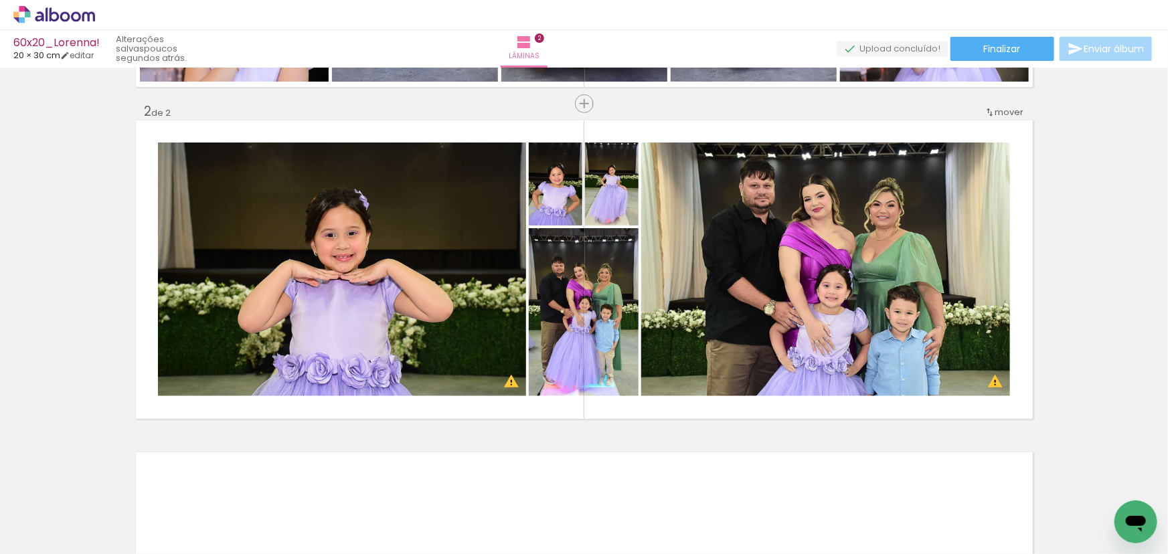
scroll to position [0, 0]
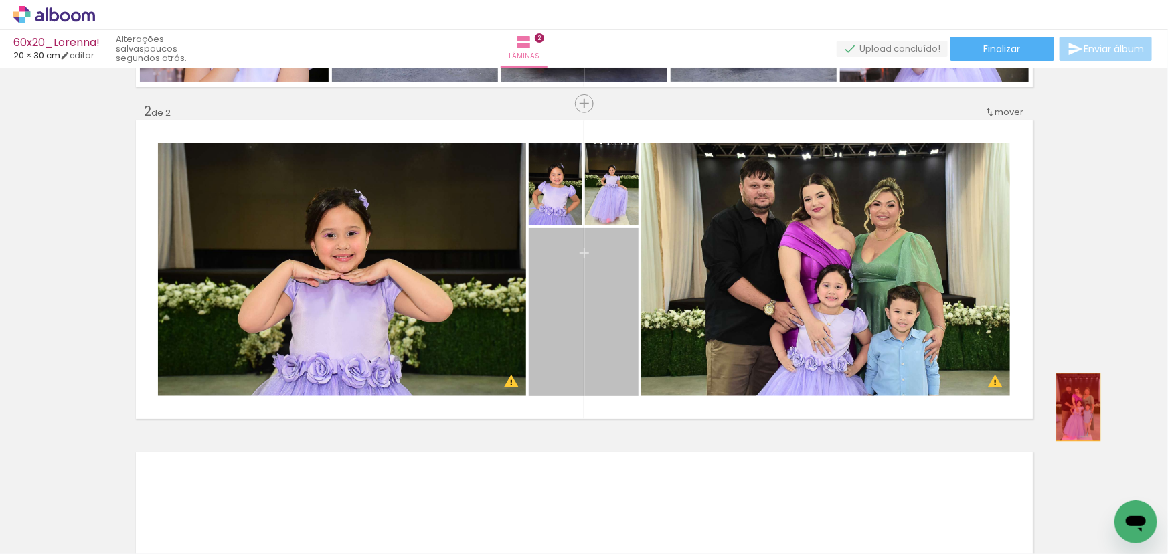
drag, startPoint x: 601, startPoint y: 368, endPoint x: 1074, endPoint y: 407, distance: 474.1
click at [1074, 407] on div "Inserir lâmina 1 de 2 Inserir lâmina 2 de 2 O Designbox precisará aumentar a su…" at bounding box center [584, 252] width 1168 height 997
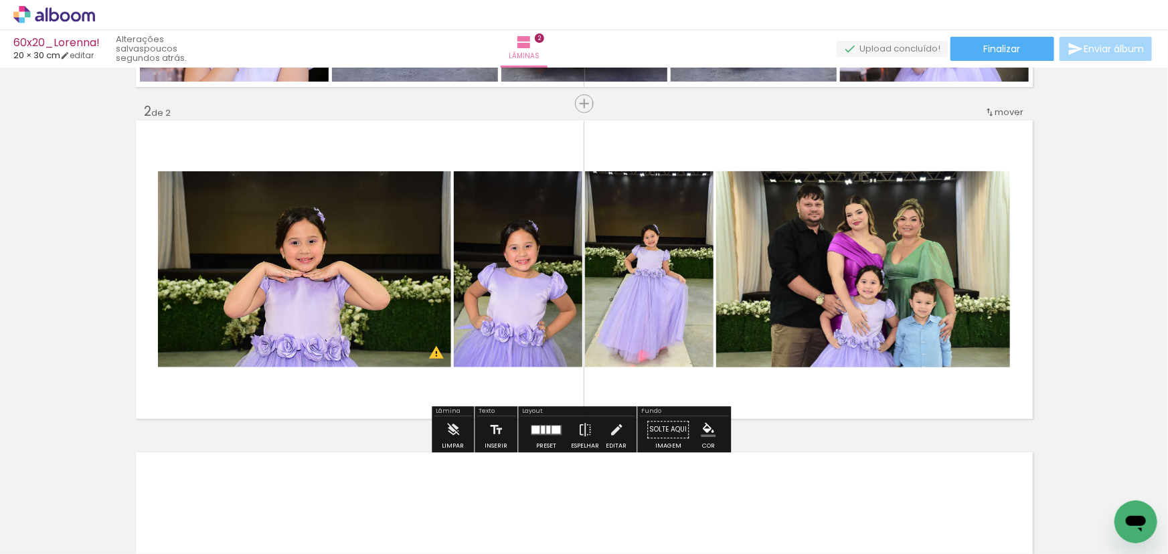
click at [536, 430] on quentale-layouter at bounding box center [546, 430] width 31 height 10
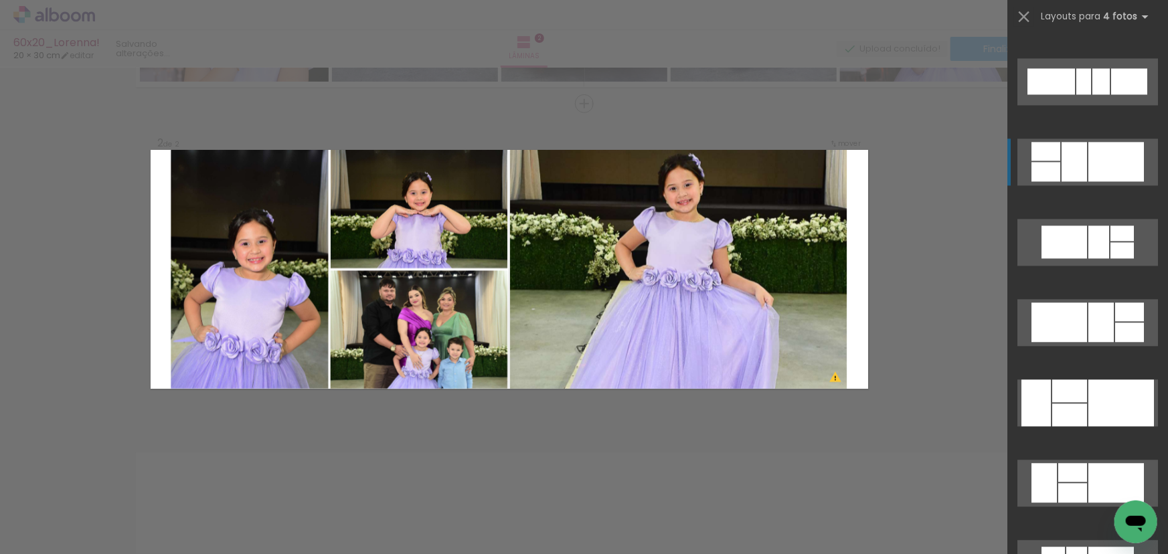
scroll to position [4137, 0]
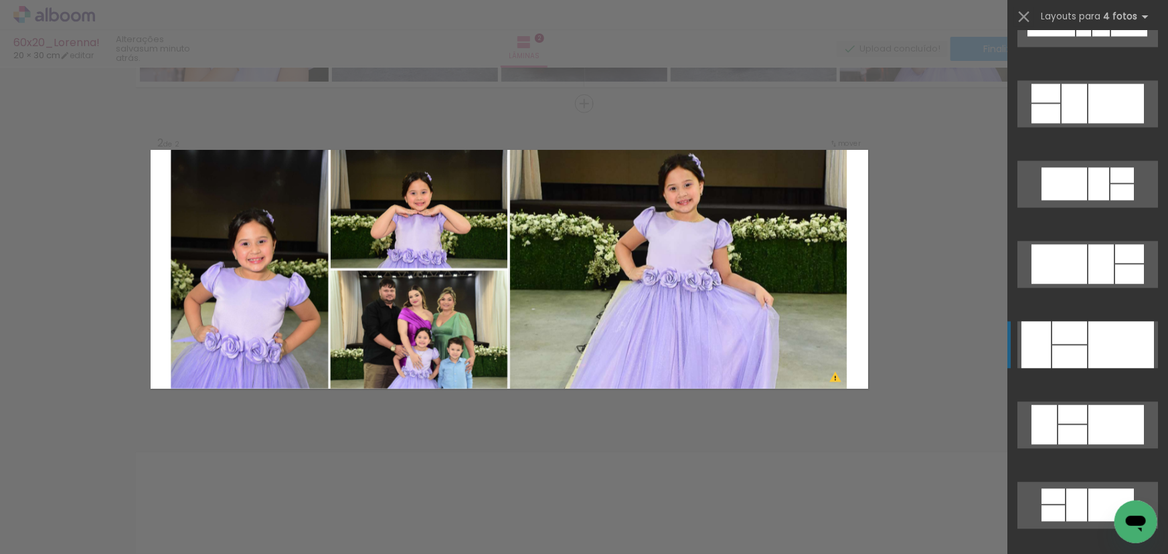
click at [1094, 347] on div at bounding box center [1121, 344] width 66 height 47
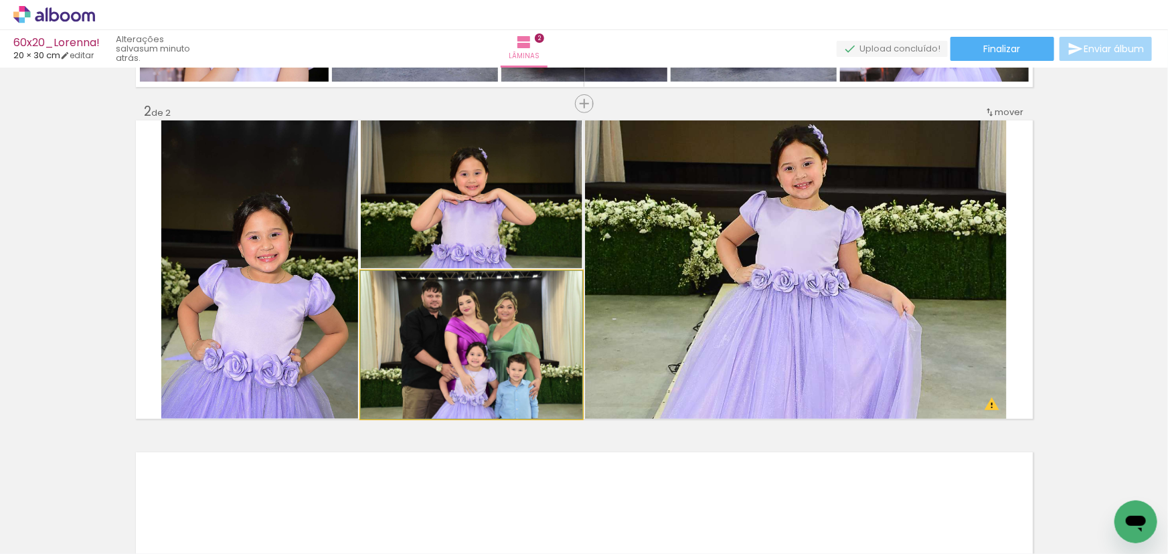
drag, startPoint x: 497, startPoint y: 334, endPoint x: 795, endPoint y: 299, distance: 299.9
click at [0, 0] on slot at bounding box center [0, 0] width 0 height 0
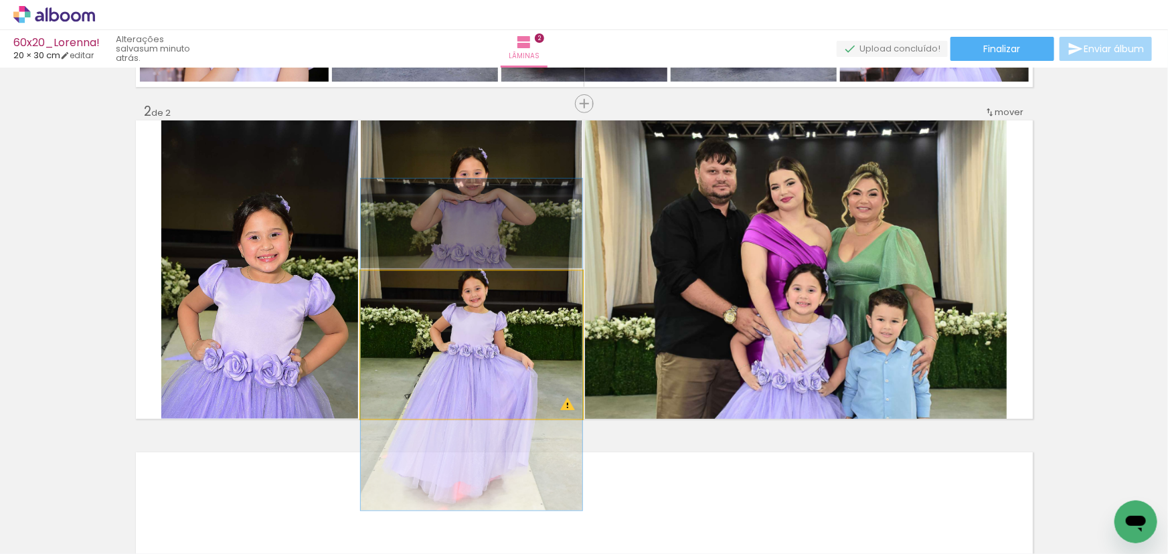
click at [493, 340] on quentale-photo at bounding box center [472, 345] width 222 height 148
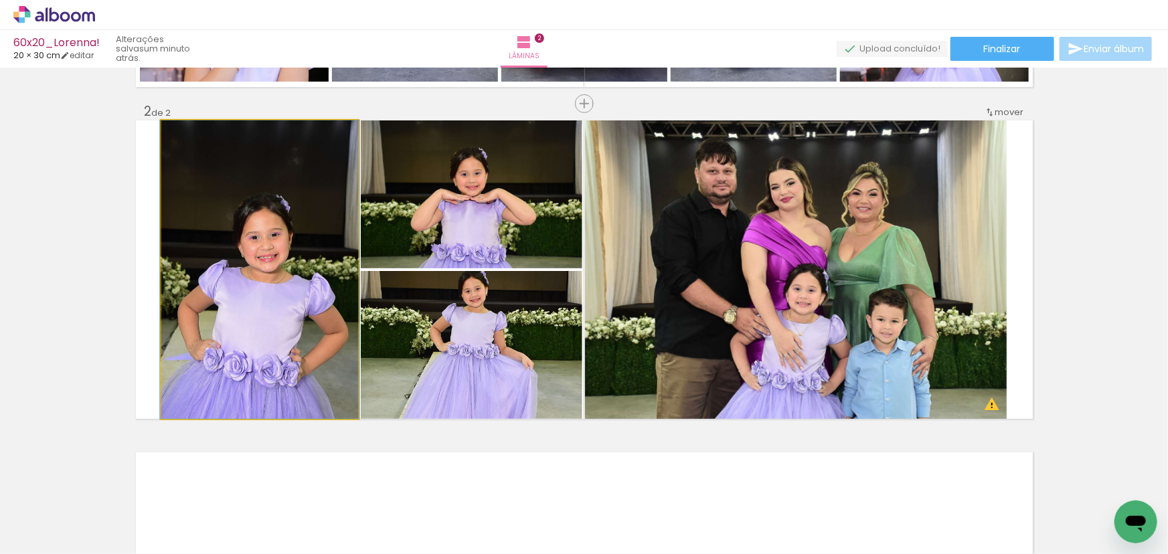
click at [266, 205] on quentale-photo at bounding box center [259, 269] width 197 height 298
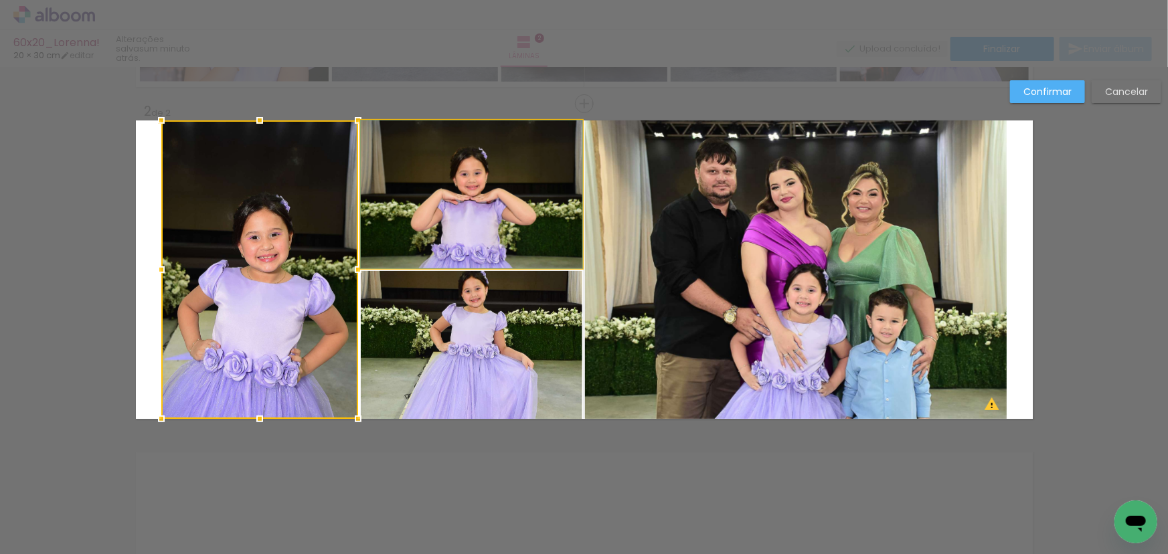
click at [432, 211] on quentale-photo at bounding box center [472, 194] width 222 height 148
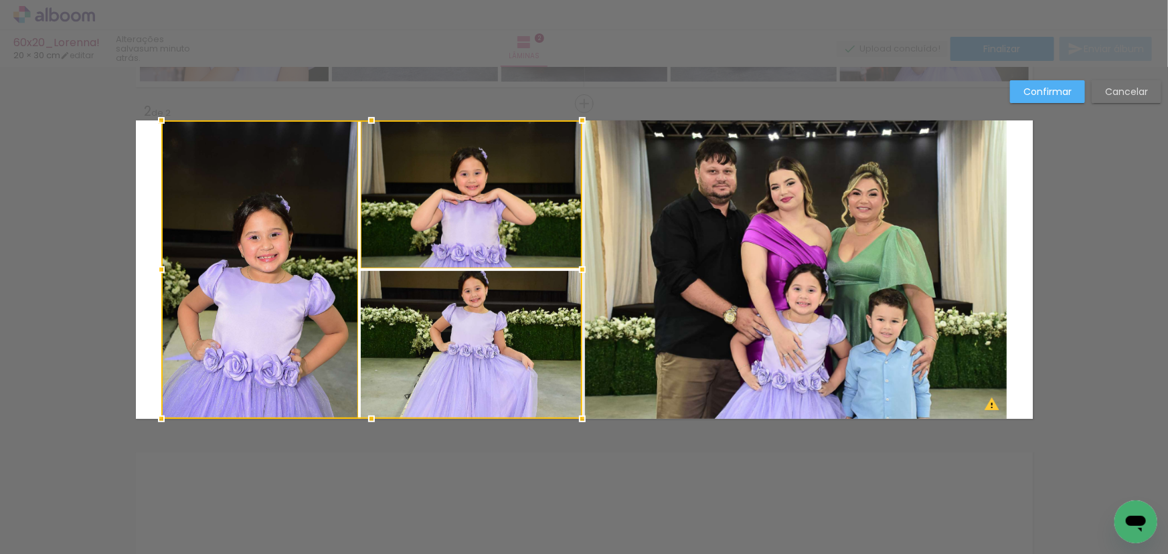
click at [486, 327] on div at bounding box center [371, 269] width 421 height 298
click at [726, 307] on quentale-photo at bounding box center [796, 269] width 422 height 298
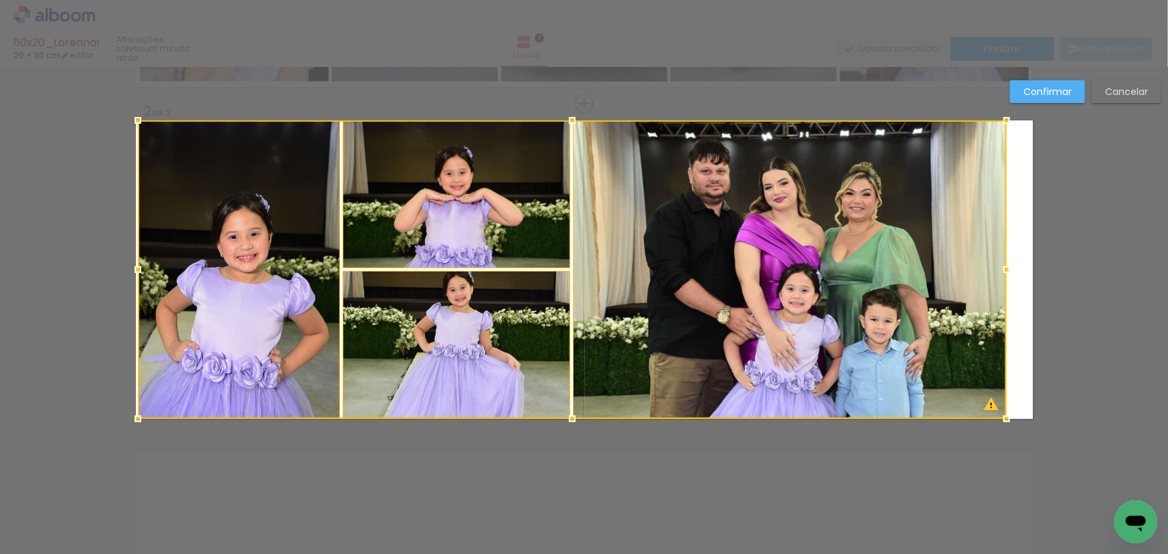
drag, startPoint x: 157, startPoint y: 268, endPoint x: 134, endPoint y: 270, distance: 23.5
click at [134, 270] on div at bounding box center [137, 269] width 27 height 27
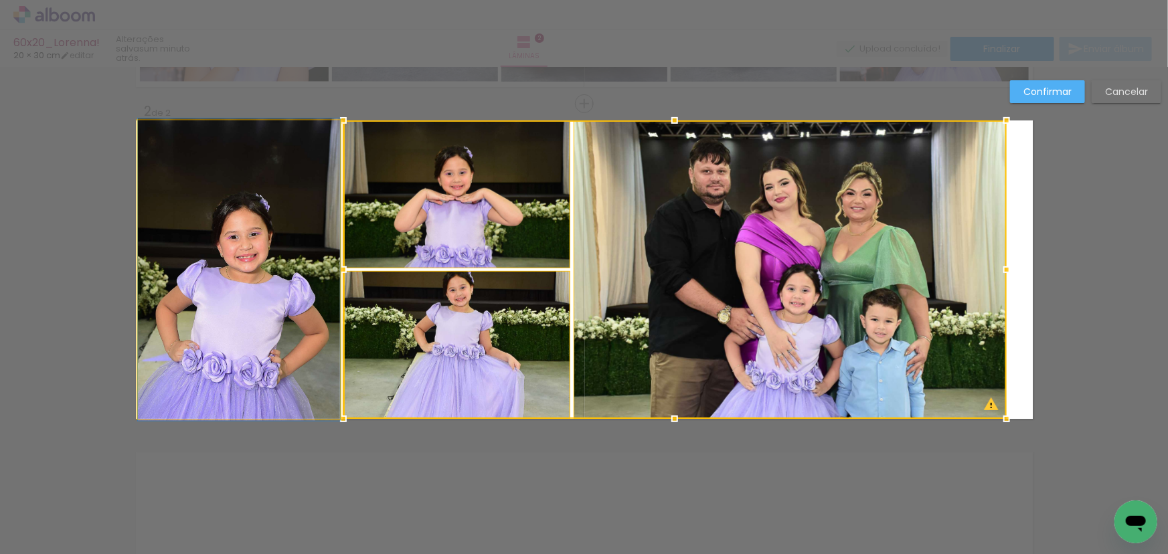
click at [224, 194] on quentale-photo at bounding box center [239, 269] width 202 height 298
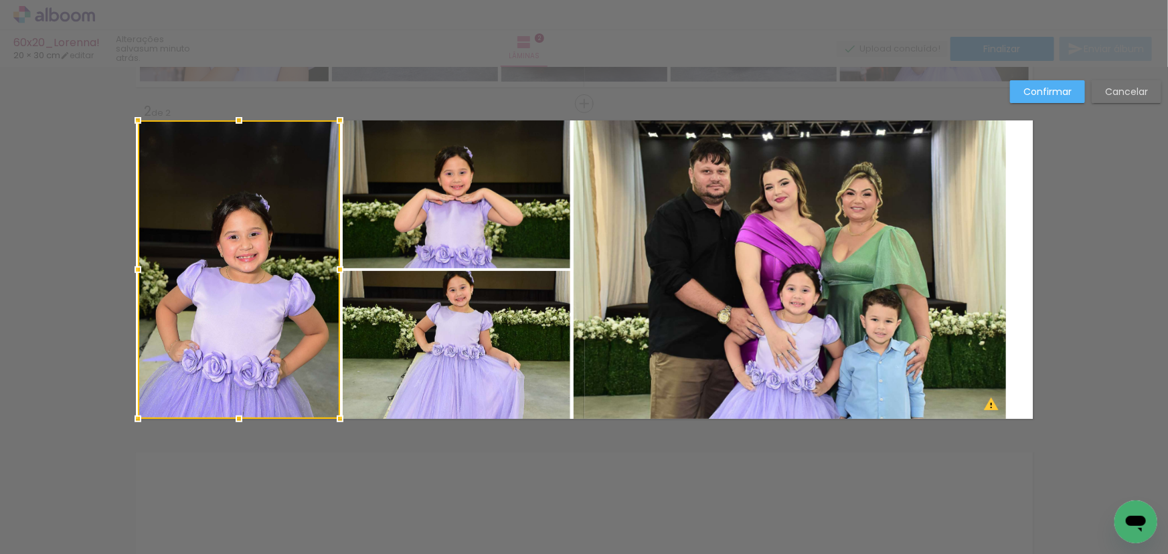
click at [398, 334] on quentale-photo at bounding box center [457, 345] width 228 height 148
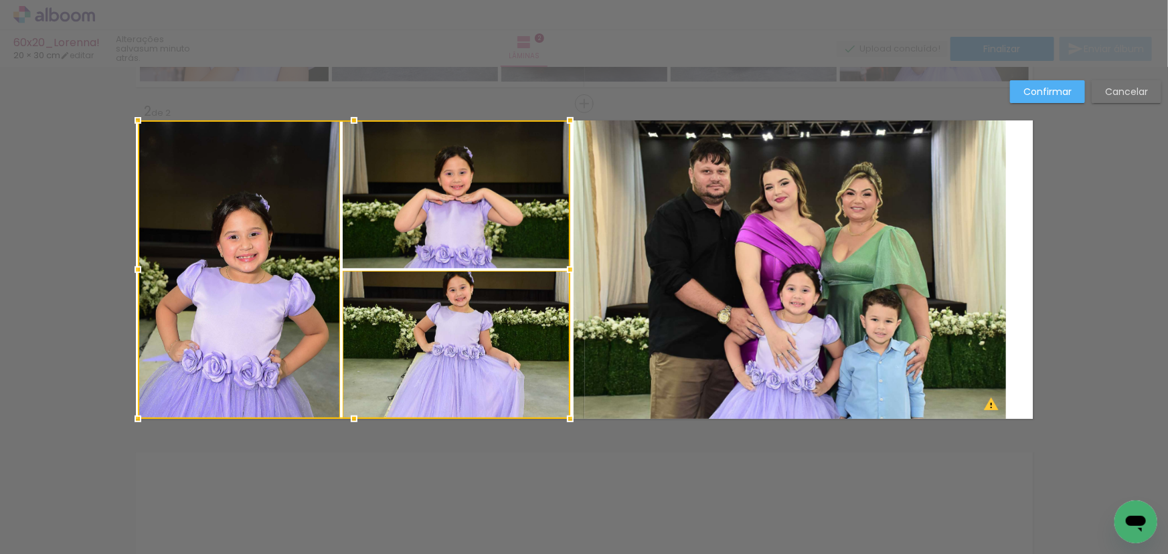
click at [451, 228] on div at bounding box center [354, 269] width 432 height 298
click at [803, 287] on quentale-photo at bounding box center [790, 269] width 433 height 298
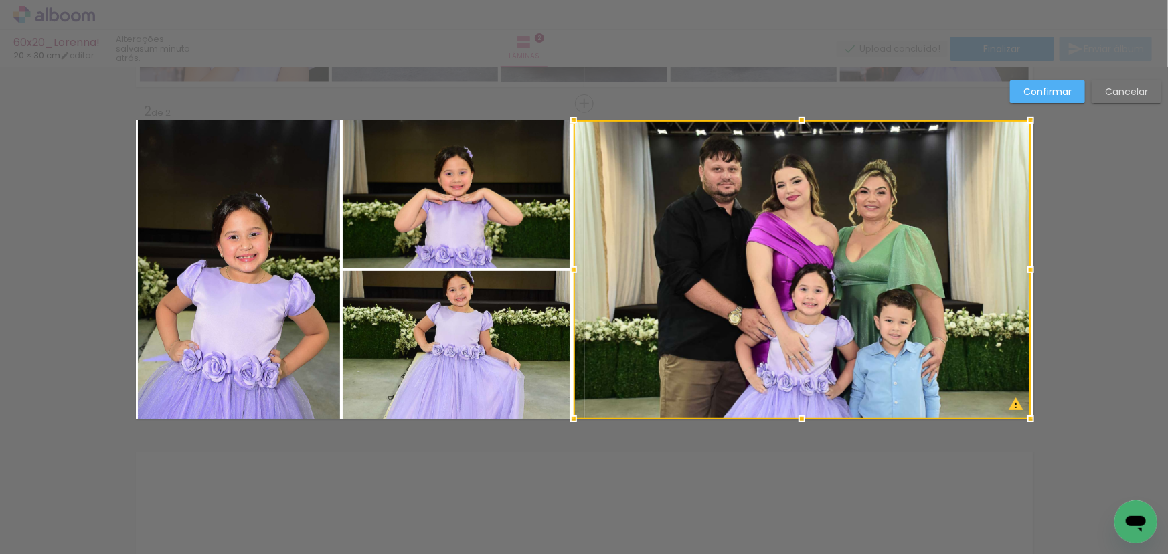
drag, startPoint x: 1003, startPoint y: 269, endPoint x: 1027, endPoint y: 266, distance: 24.2
click at [1027, 266] on div at bounding box center [1030, 269] width 27 height 27
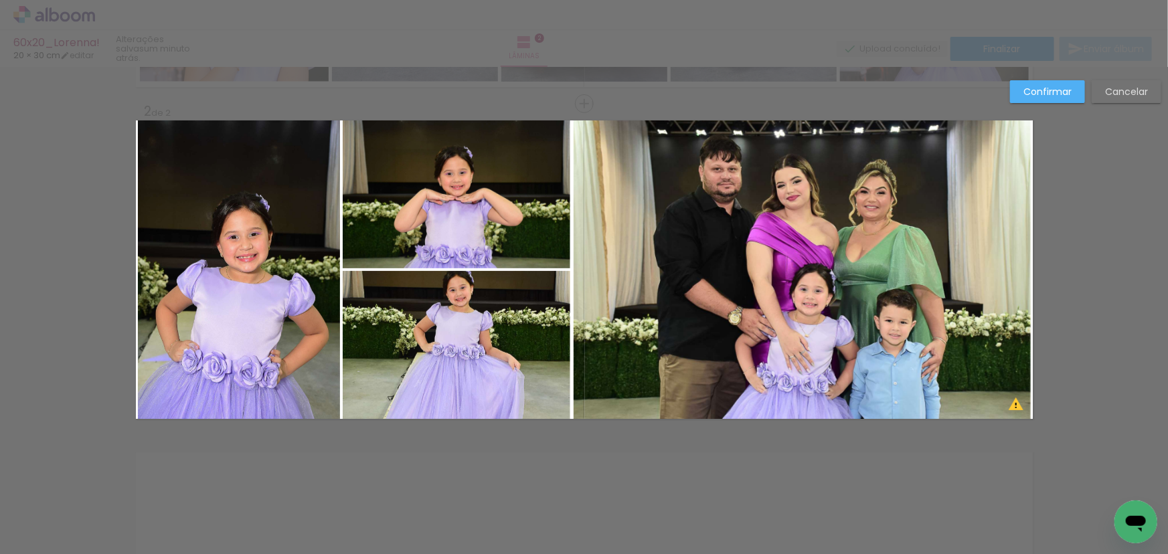
click at [497, 248] on quentale-photo at bounding box center [457, 194] width 228 height 148
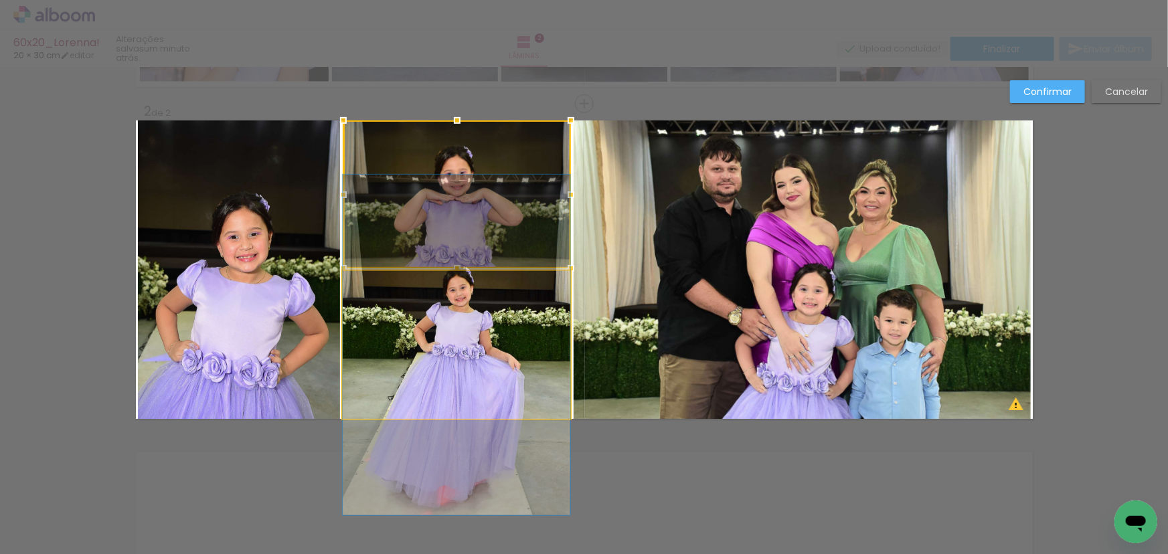
click at [442, 324] on quentale-photo at bounding box center [457, 345] width 228 height 148
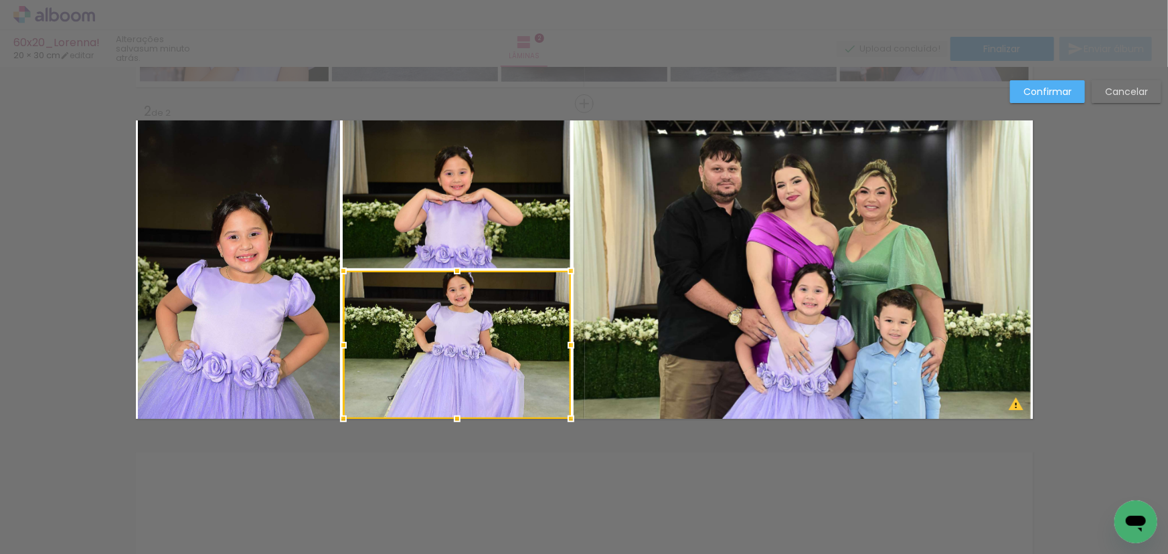
drag, startPoint x: 1104, startPoint y: 86, endPoint x: 1085, endPoint y: 102, distance: 24.8
click at [0, 0] on slot "Cancelar" at bounding box center [0, 0] width 0 height 0
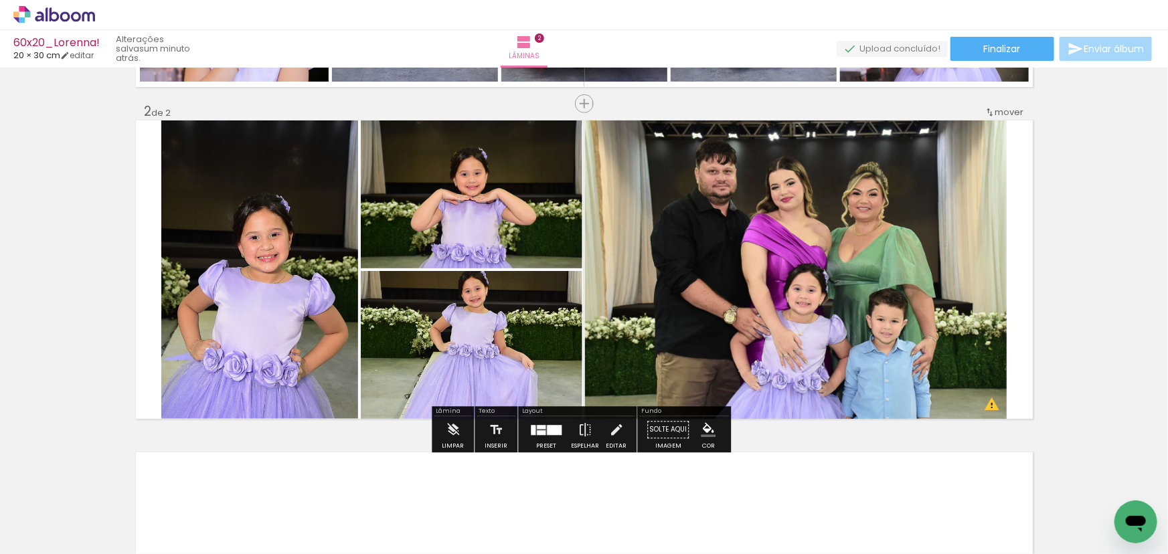
click at [496, 326] on quentale-photo at bounding box center [472, 345] width 222 height 148
click at [547, 427] on div at bounding box center [554, 430] width 15 height 10
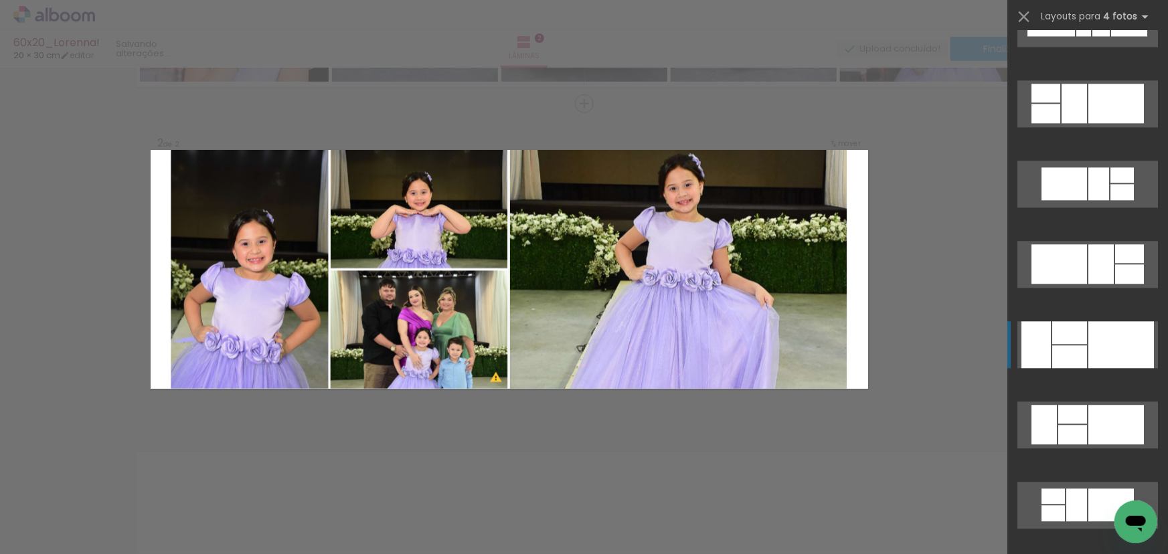
scroll to position [4417, 0]
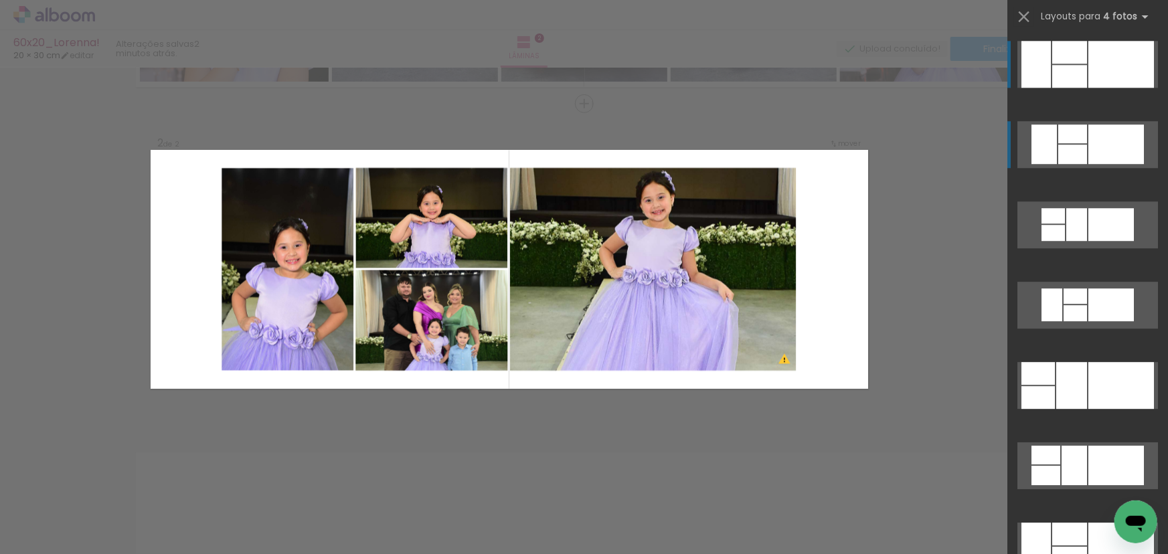
click at [1108, 146] on div at bounding box center [1116, 143] width 56 height 39
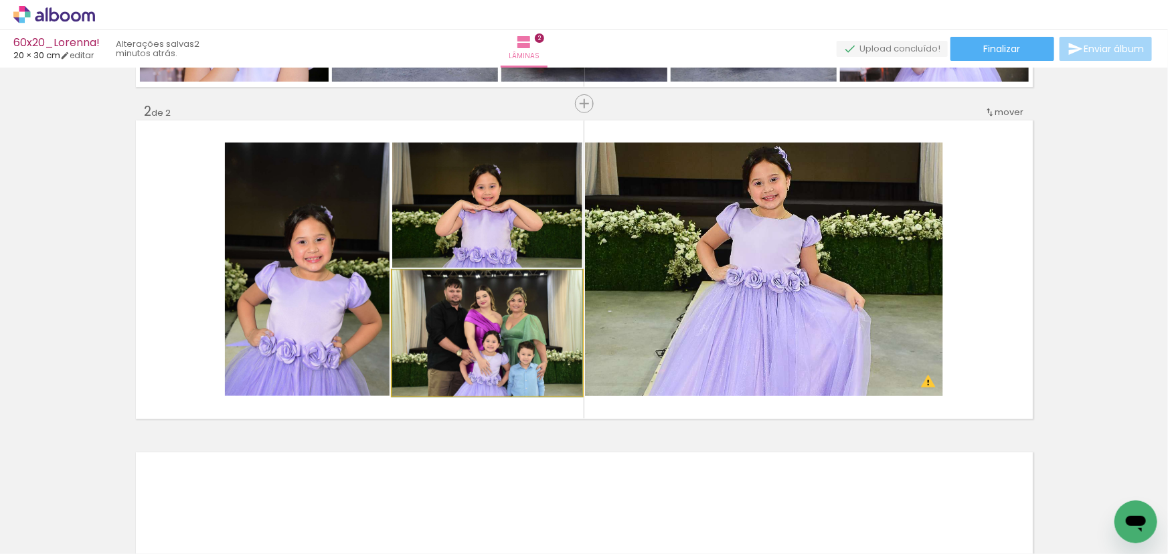
drag, startPoint x: 540, startPoint y: 333, endPoint x: 697, endPoint y: 307, distance: 158.9
click at [0, 0] on slot at bounding box center [0, 0] width 0 height 0
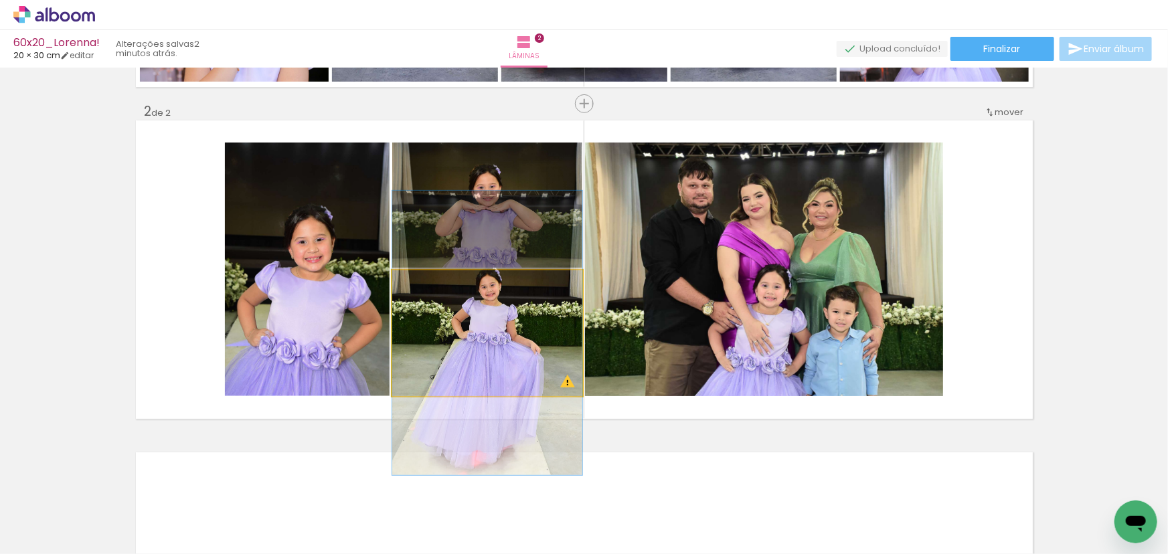
click at [520, 325] on quentale-photo at bounding box center [487, 333] width 190 height 126
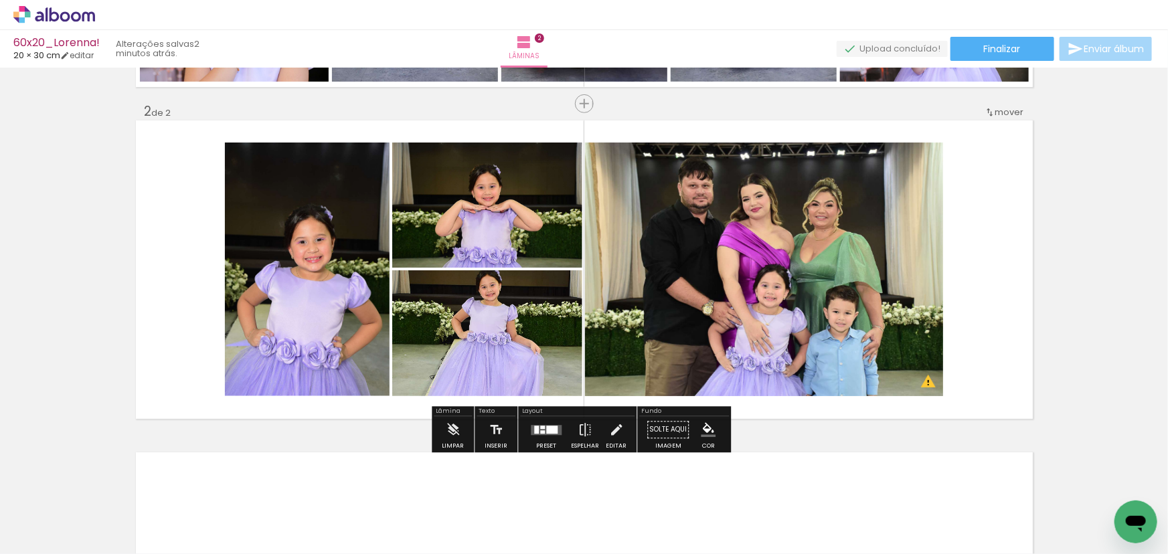
click at [327, 278] on quentale-photo at bounding box center [307, 270] width 165 height 254
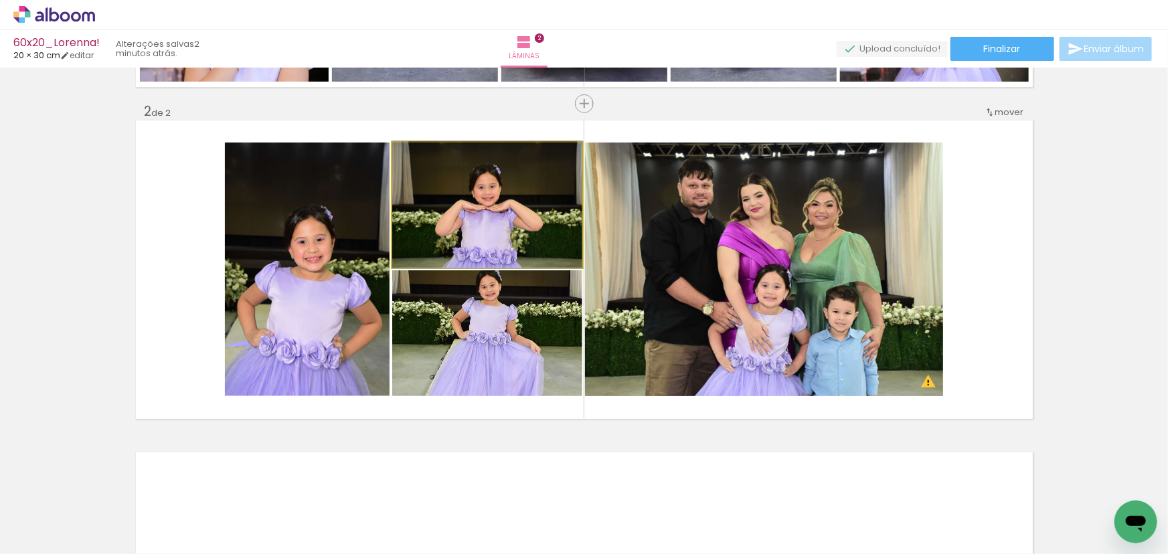
click at [462, 229] on quentale-photo at bounding box center [487, 205] width 190 height 125
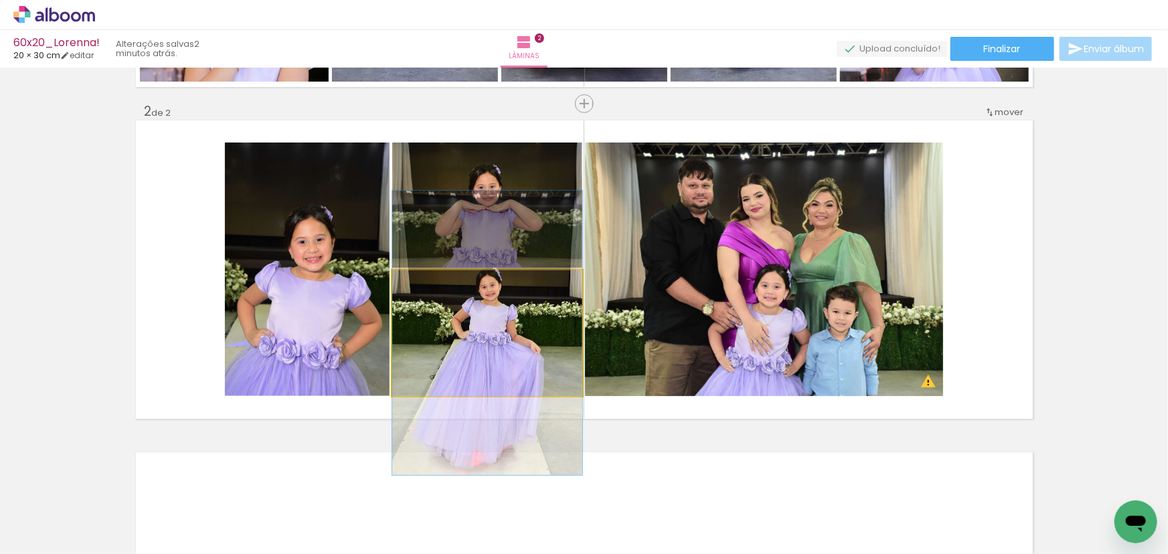
click at [466, 315] on quentale-photo at bounding box center [487, 333] width 190 height 126
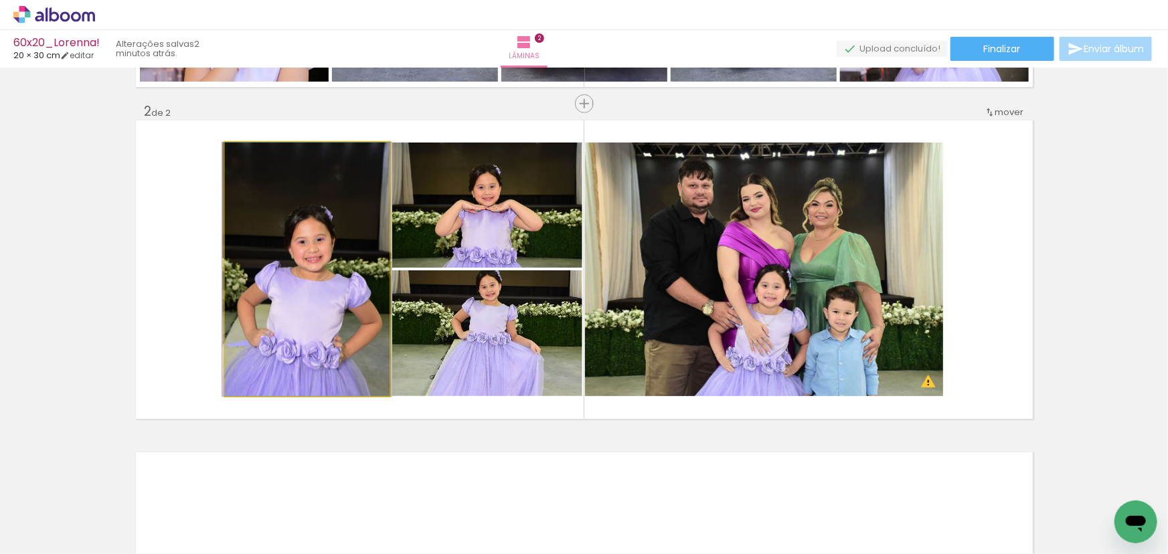
click at [368, 250] on quentale-photo at bounding box center [307, 270] width 165 height 254
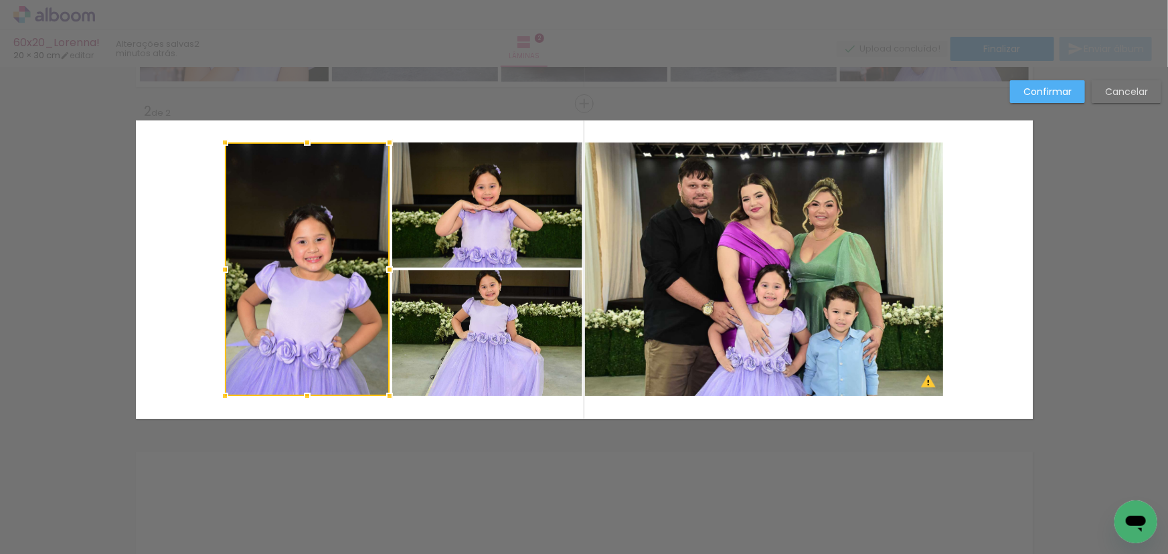
click at [489, 230] on quentale-photo at bounding box center [487, 205] width 190 height 125
click at [530, 311] on div at bounding box center [403, 270] width 357 height 254
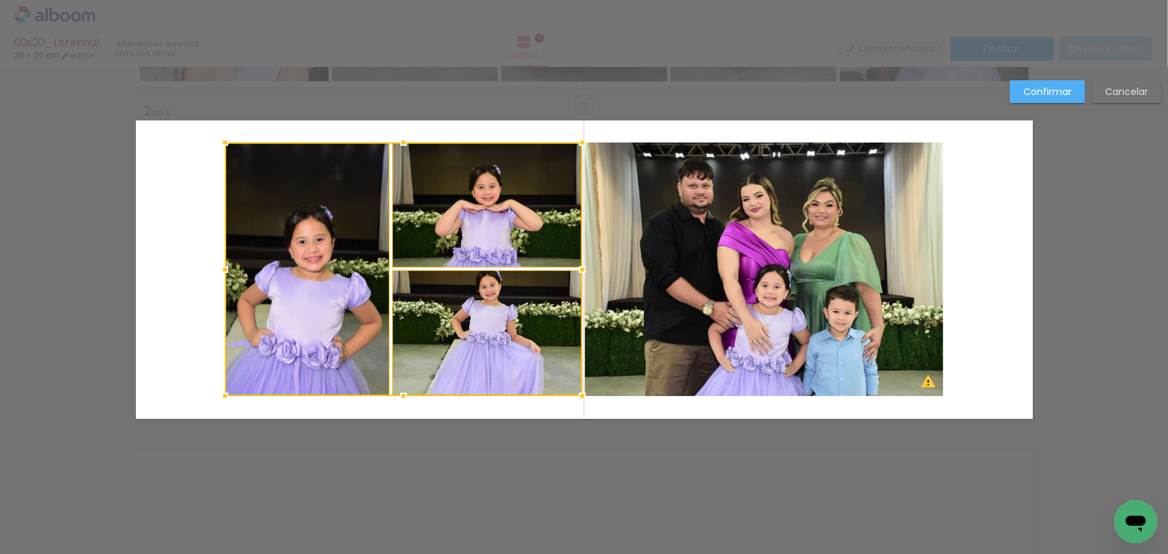
click at [728, 280] on quentale-photo at bounding box center [764, 270] width 358 height 254
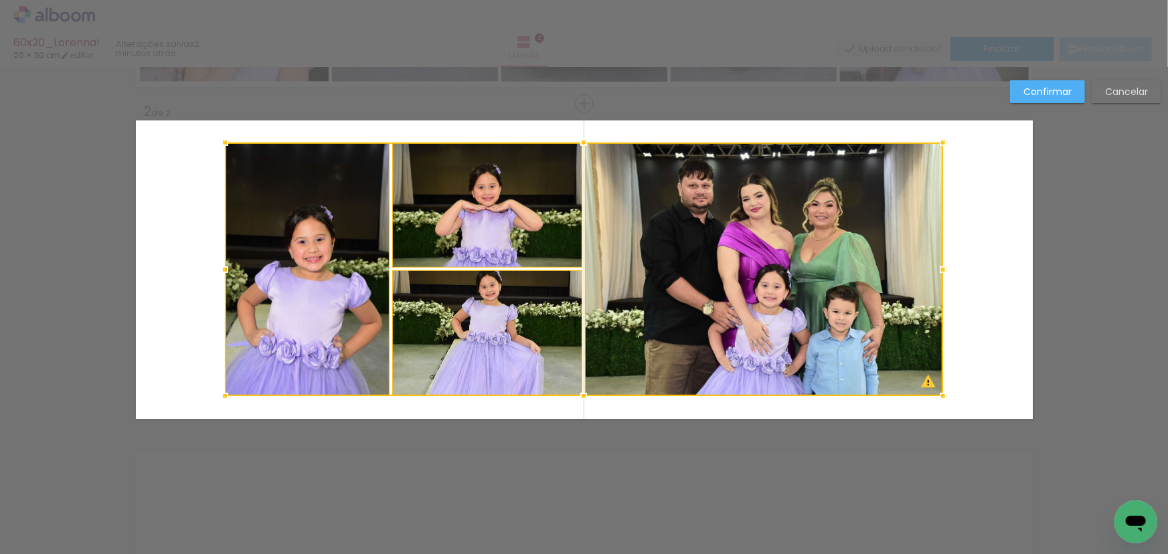
click at [371, 197] on div at bounding box center [584, 270] width 718 height 254
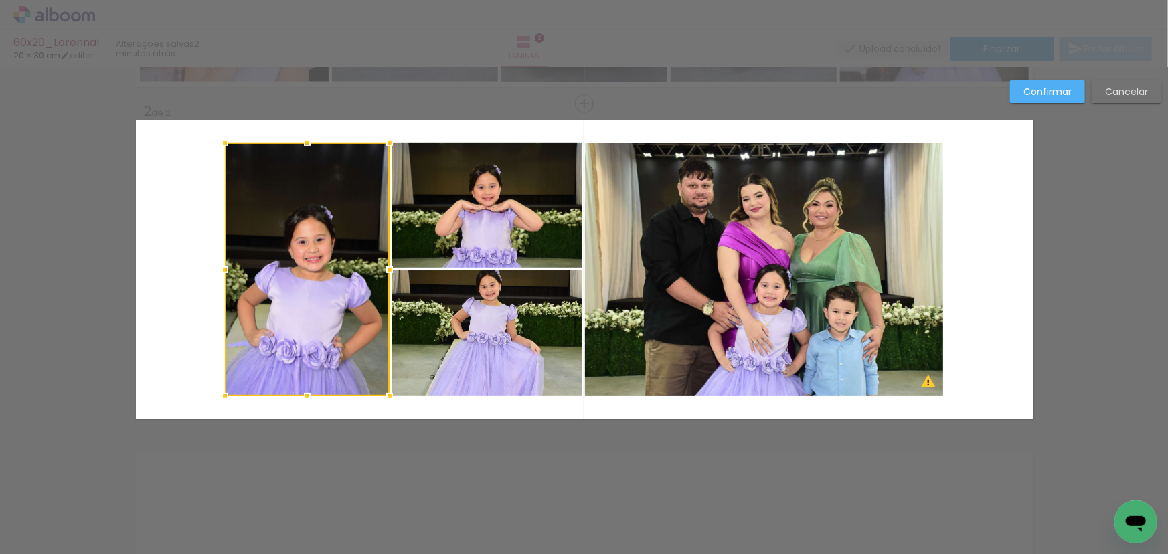
click at [272, 205] on div at bounding box center [307, 270] width 165 height 254
click at [473, 222] on quentale-photo at bounding box center [487, 205] width 190 height 125
click at [464, 288] on div at bounding box center [403, 270] width 357 height 254
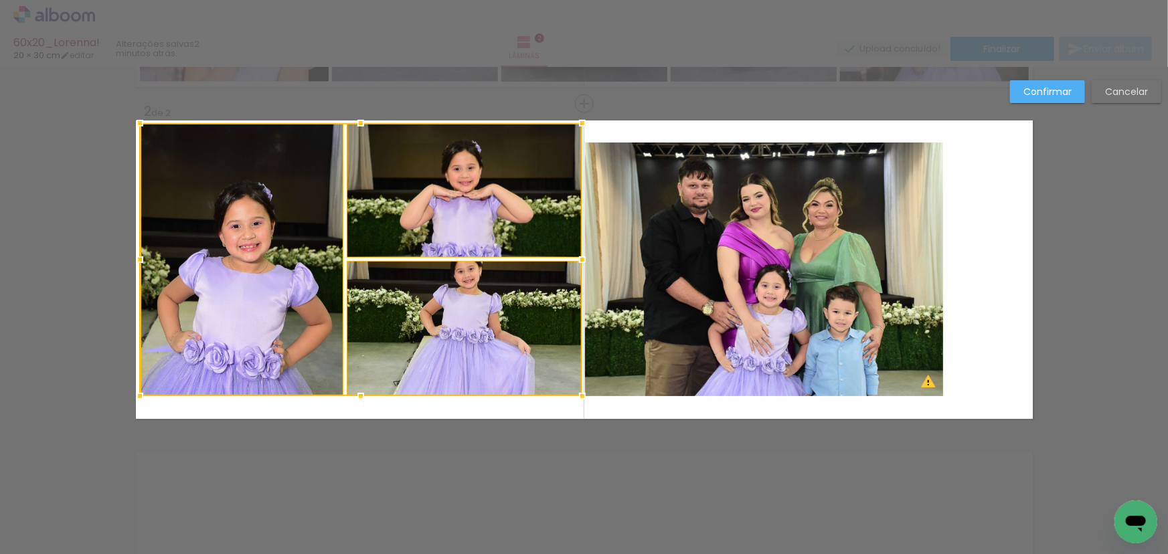
drag, startPoint x: 221, startPoint y: 142, endPoint x: 135, endPoint y: 122, distance: 87.8
click at [135, 122] on div at bounding box center [139, 123] width 27 height 27
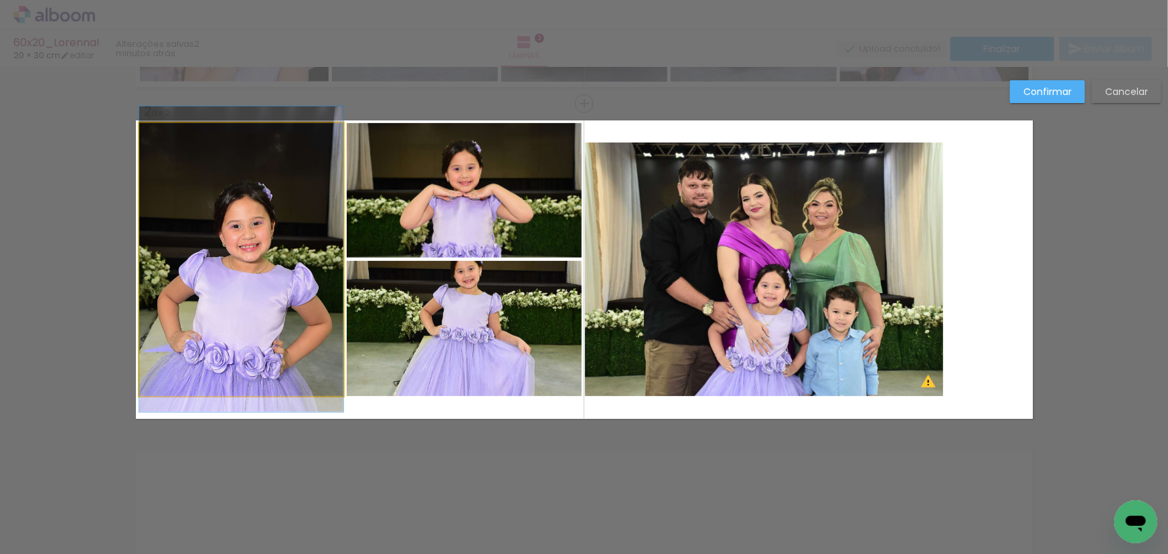
click at [194, 258] on quentale-photo at bounding box center [241, 259] width 204 height 273
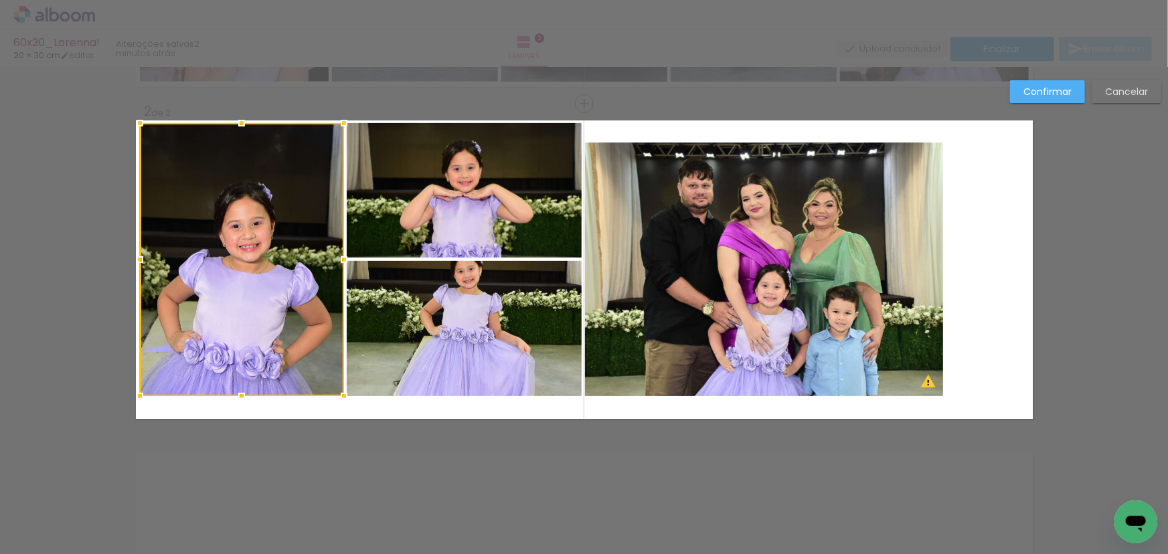
click at [369, 326] on quentale-photo at bounding box center [465, 328] width 236 height 135
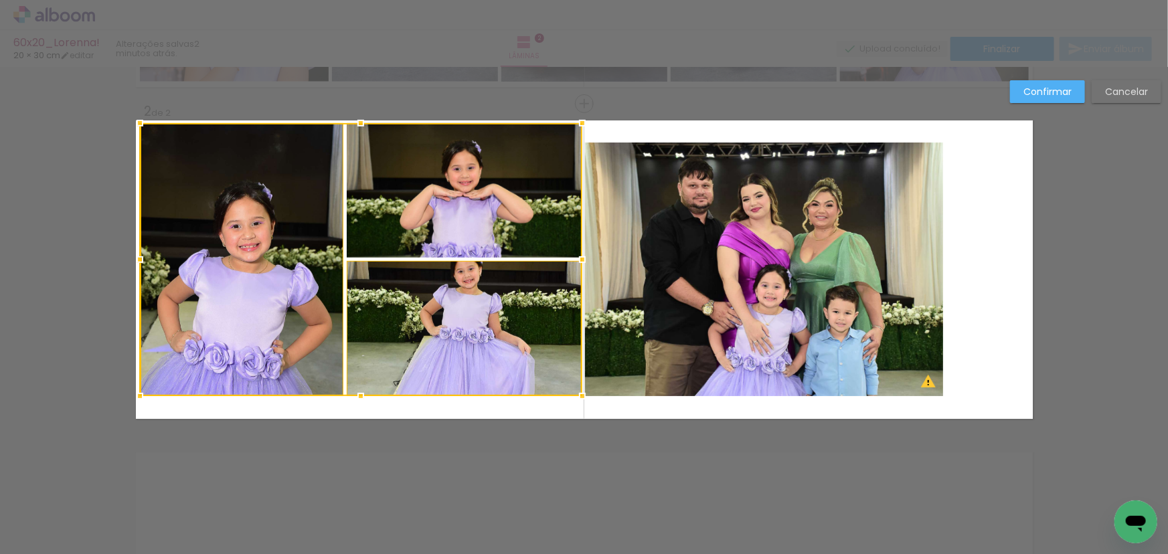
click at [440, 218] on div at bounding box center [361, 259] width 442 height 273
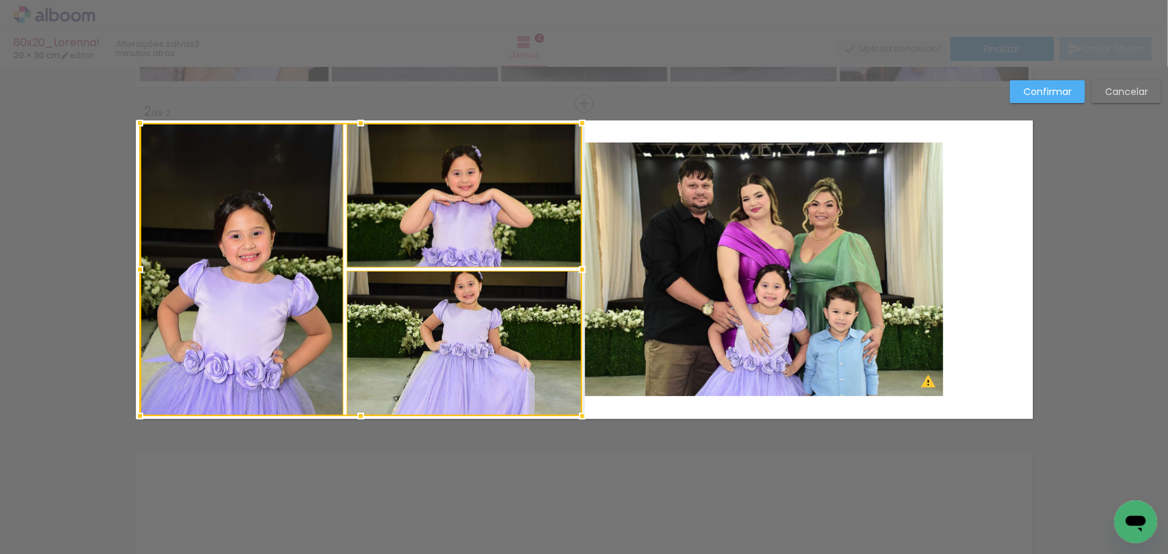
drag, startPoint x: 355, startPoint y: 393, endPoint x: 353, endPoint y: 413, distance: 20.2
click at [353, 413] on div at bounding box center [360, 416] width 27 height 27
click at [481, 207] on div at bounding box center [361, 269] width 442 height 293
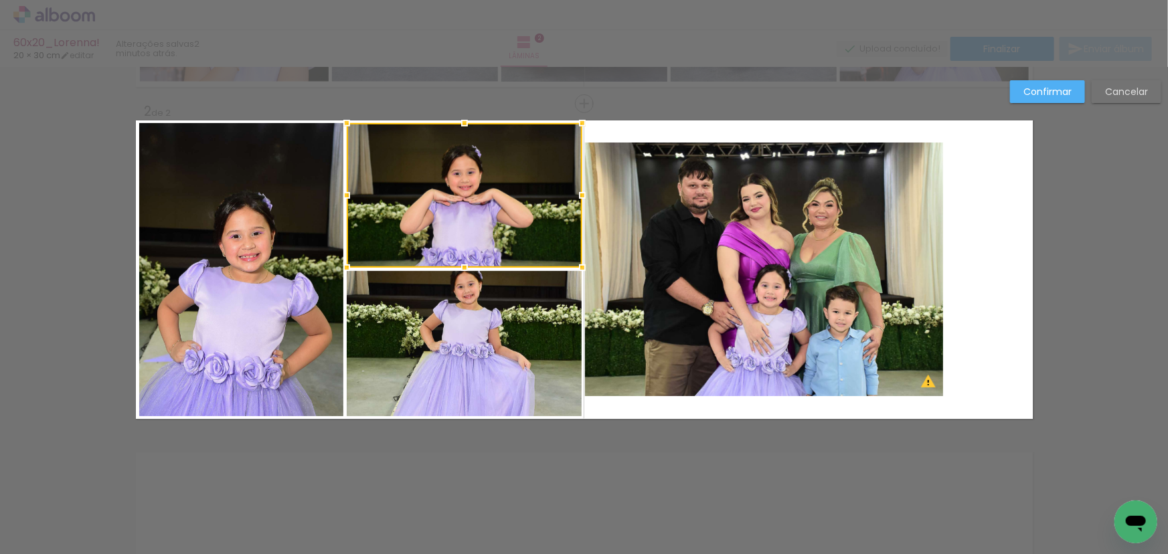
click at [528, 234] on div at bounding box center [465, 195] width 236 height 145
click at [509, 244] on div at bounding box center [465, 195] width 236 height 145
click at [502, 313] on quentale-photo at bounding box center [465, 343] width 236 height 145
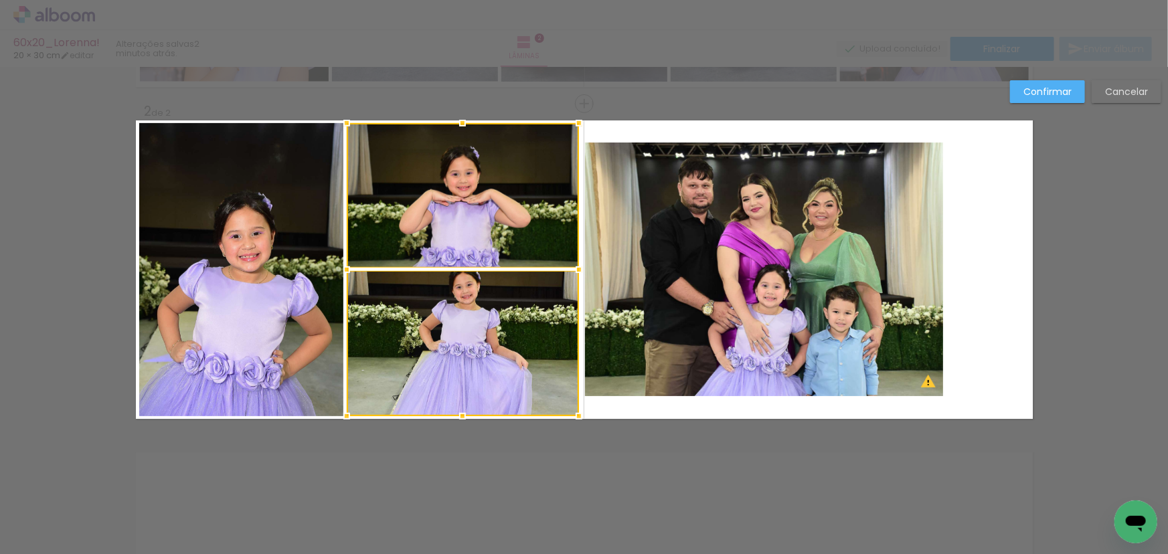
click at [575, 269] on div at bounding box center [579, 269] width 27 height 27
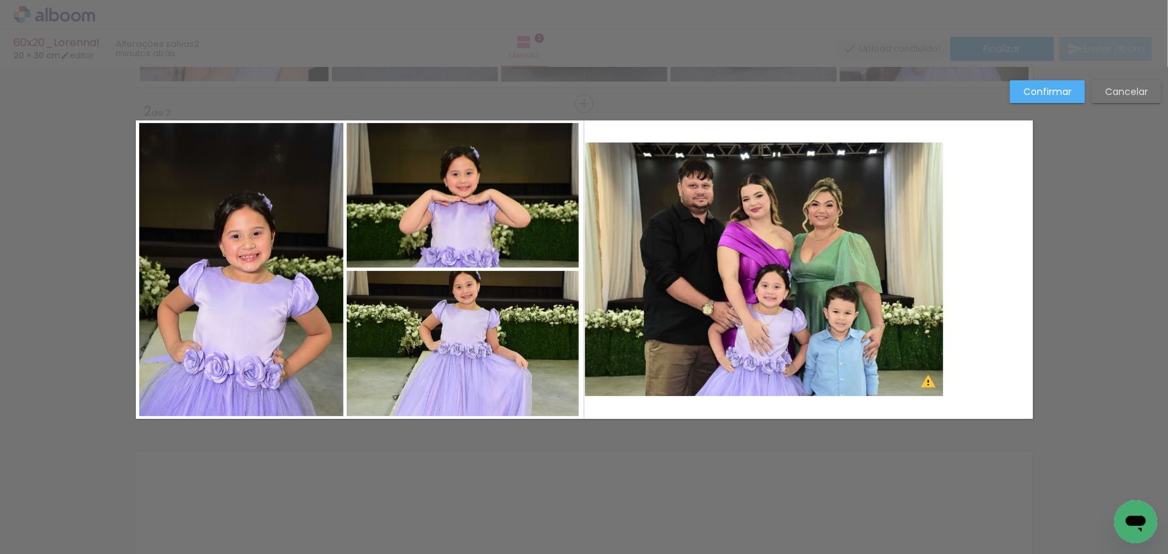
click at [662, 266] on quentale-photo at bounding box center [764, 270] width 358 height 254
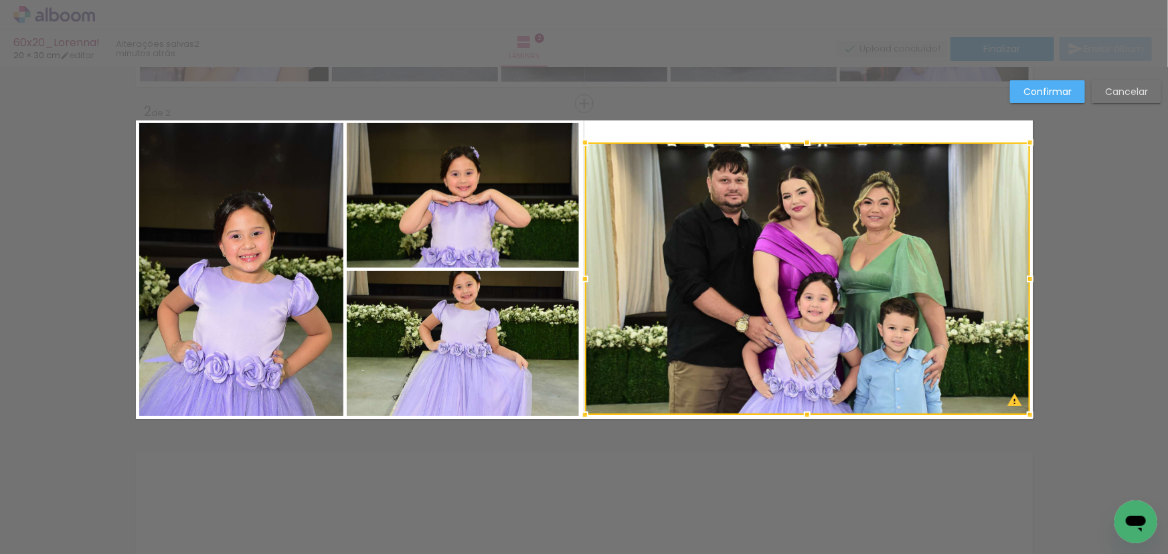
drag, startPoint x: 941, startPoint y: 395, endPoint x: 1045, endPoint y: 414, distance: 106.2
click at [1045, 414] on div "Inserir lâmina 1 de 2 Inserir lâmina 2 de 2 O Designbox precisará aumentar a su…" at bounding box center [584, 264] width 1168 height 1028
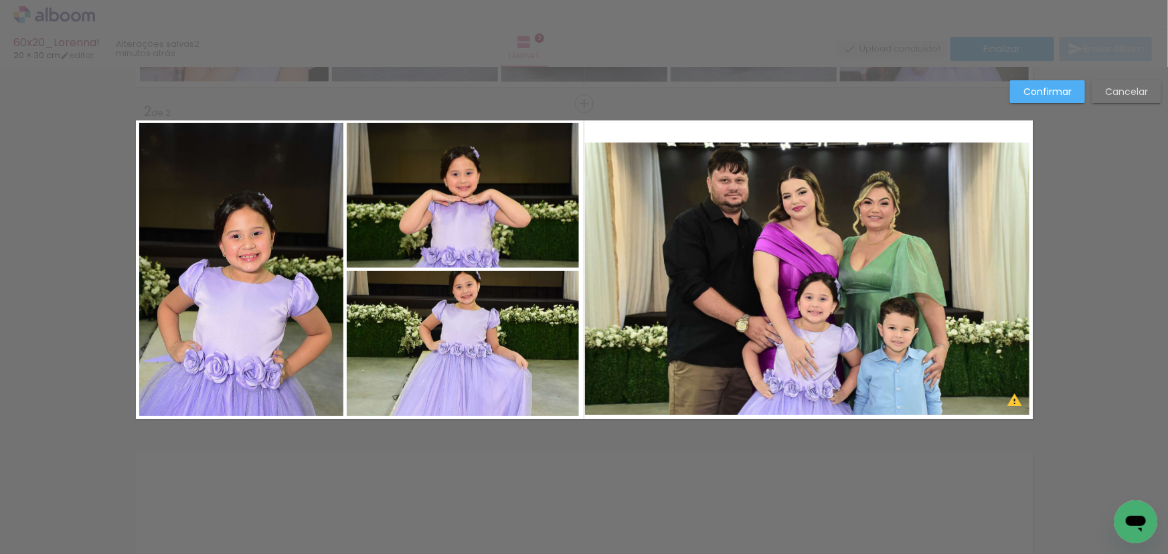
click at [862, 181] on quentale-photo at bounding box center [807, 279] width 445 height 272
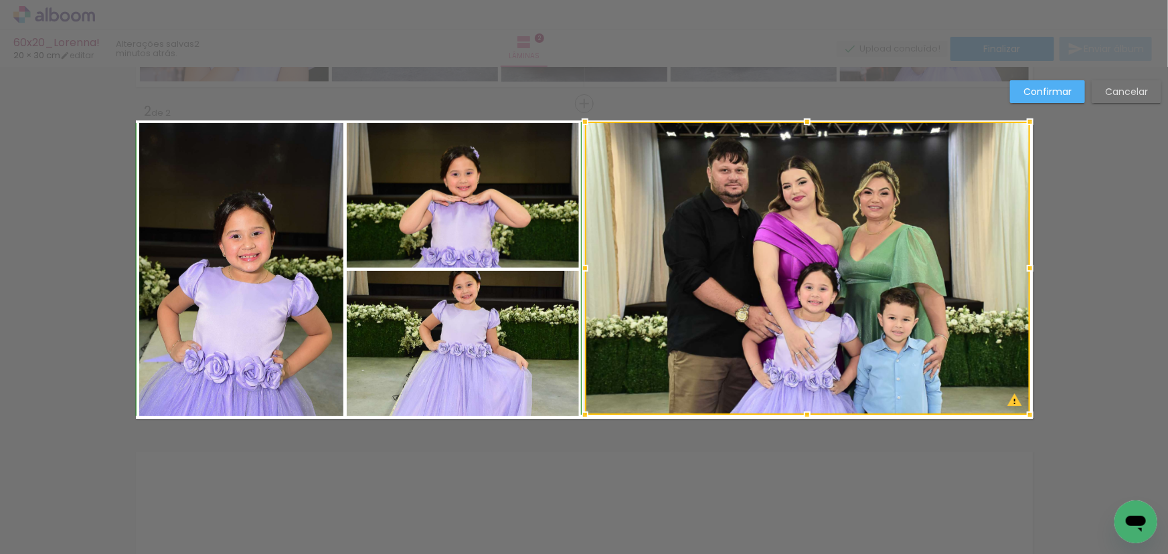
drag, startPoint x: 802, startPoint y: 141, endPoint x: 800, endPoint y: 121, distance: 19.5
click at [800, 121] on div at bounding box center [807, 121] width 27 height 27
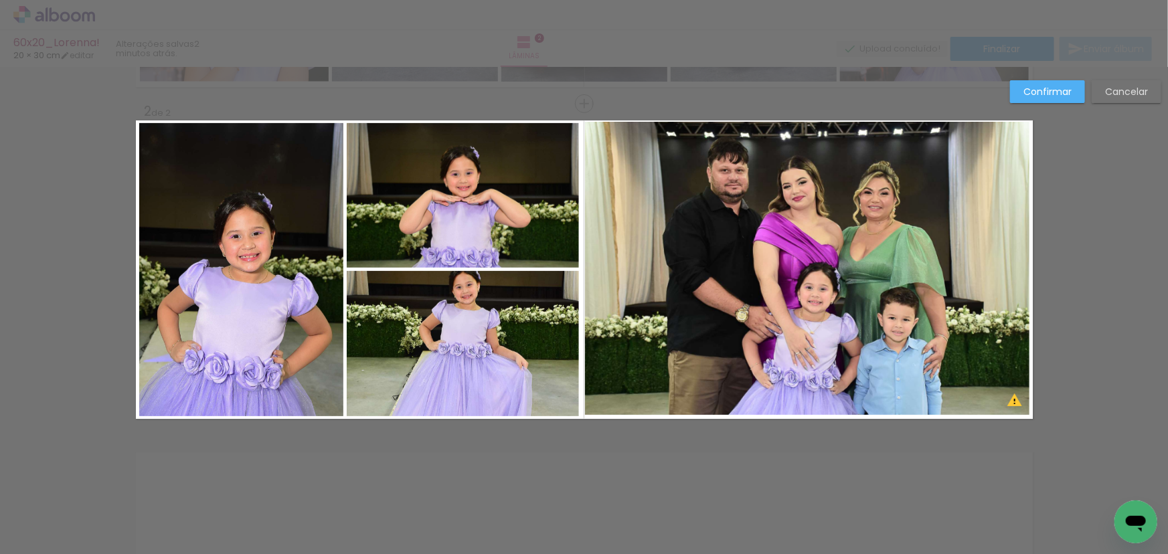
click at [803, 179] on quentale-photo at bounding box center [807, 268] width 445 height 293
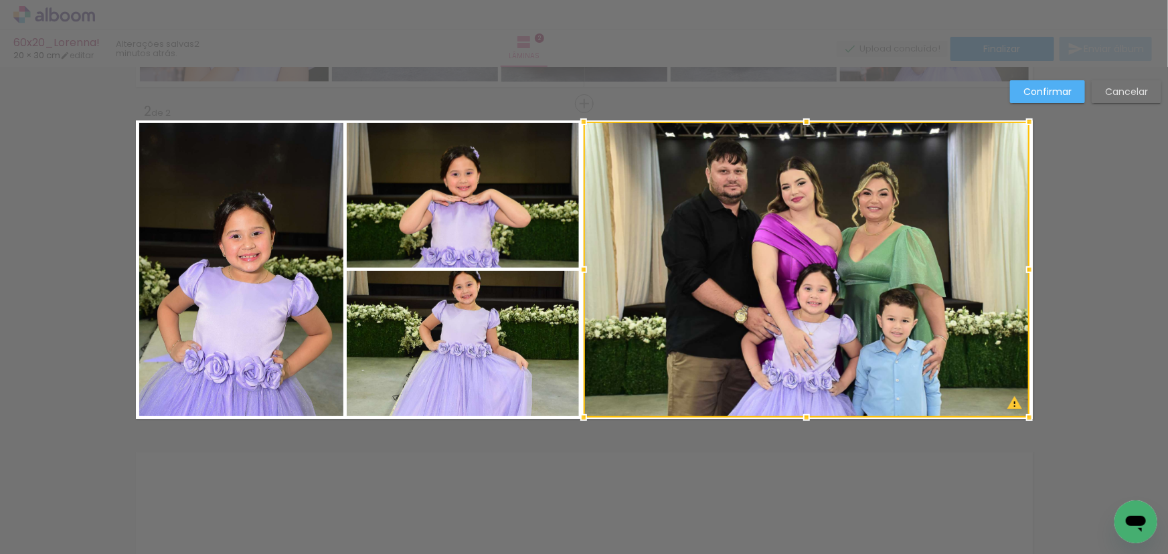
click at [580, 422] on div at bounding box center [583, 417] width 27 height 27
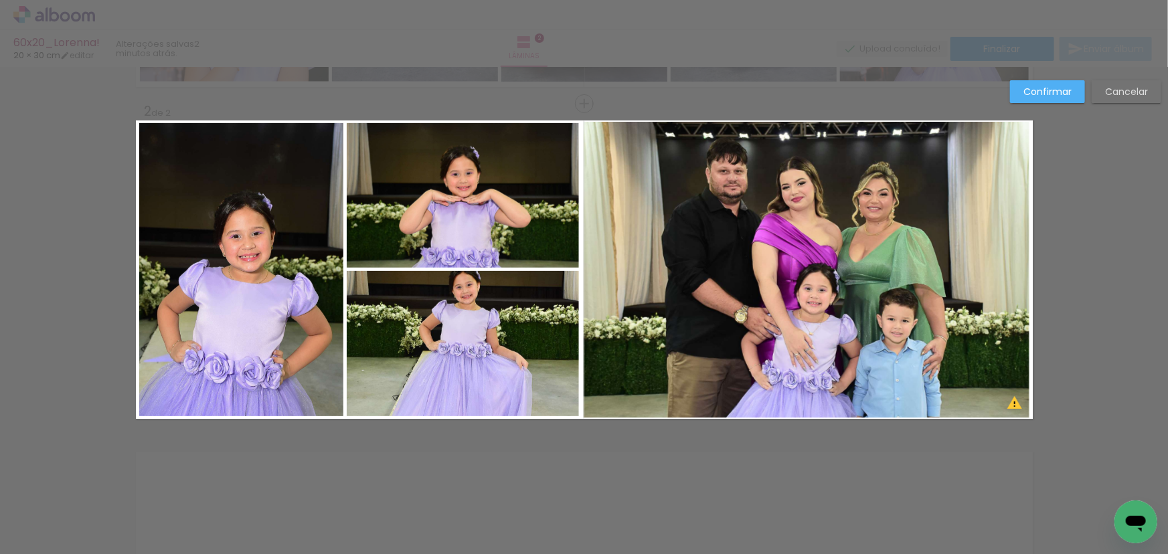
click at [871, 175] on quentale-photo at bounding box center [807, 270] width 446 height 296
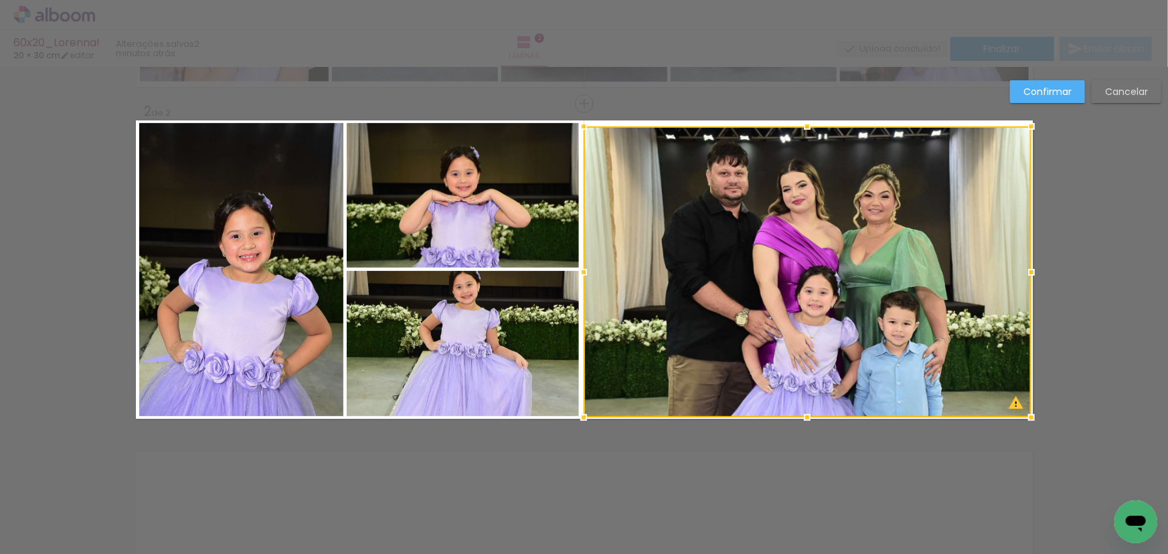
drag, startPoint x: 1026, startPoint y: 119, endPoint x: 1038, endPoint y: 113, distance: 13.5
click at [1038, 113] on div at bounding box center [1031, 126] width 27 height 27
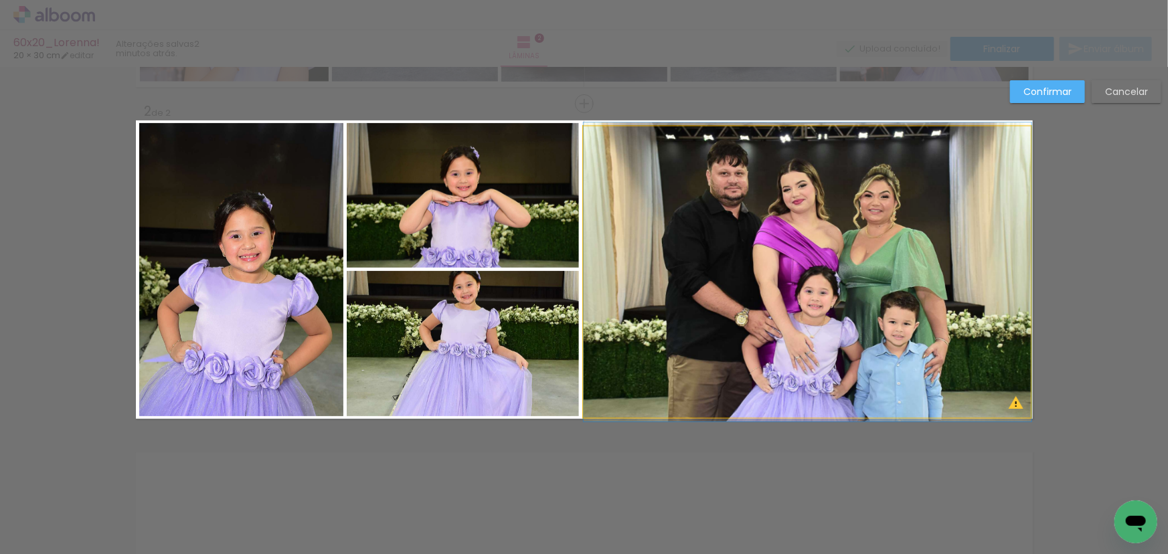
click at [1005, 140] on quentale-photo at bounding box center [808, 271] width 448 height 291
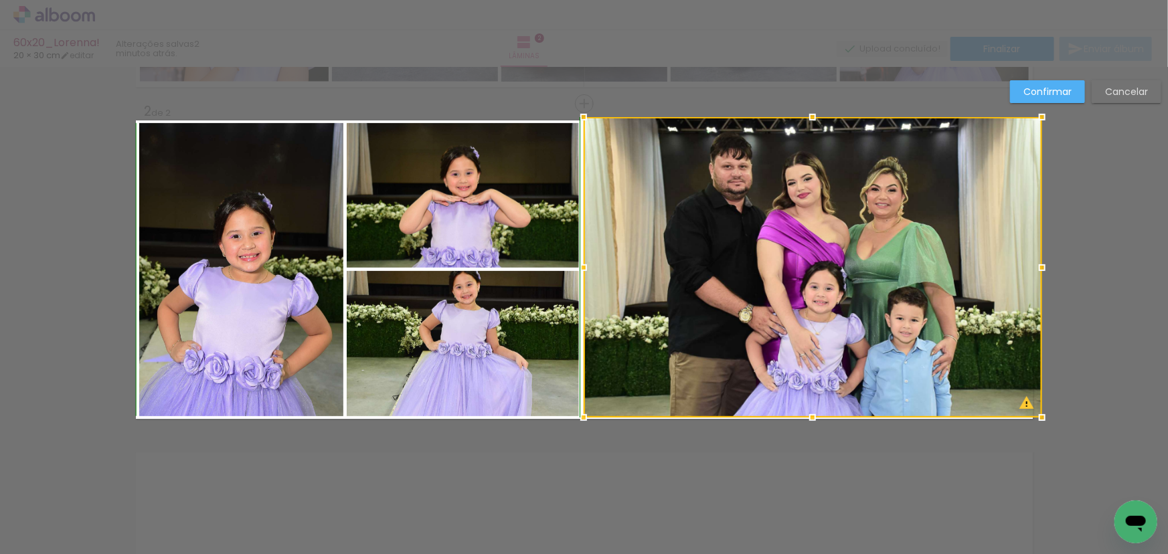
drag, startPoint x: 1025, startPoint y: 124, endPoint x: 1031, endPoint y: 107, distance: 18.4
click at [1031, 107] on div at bounding box center [1042, 117] width 27 height 27
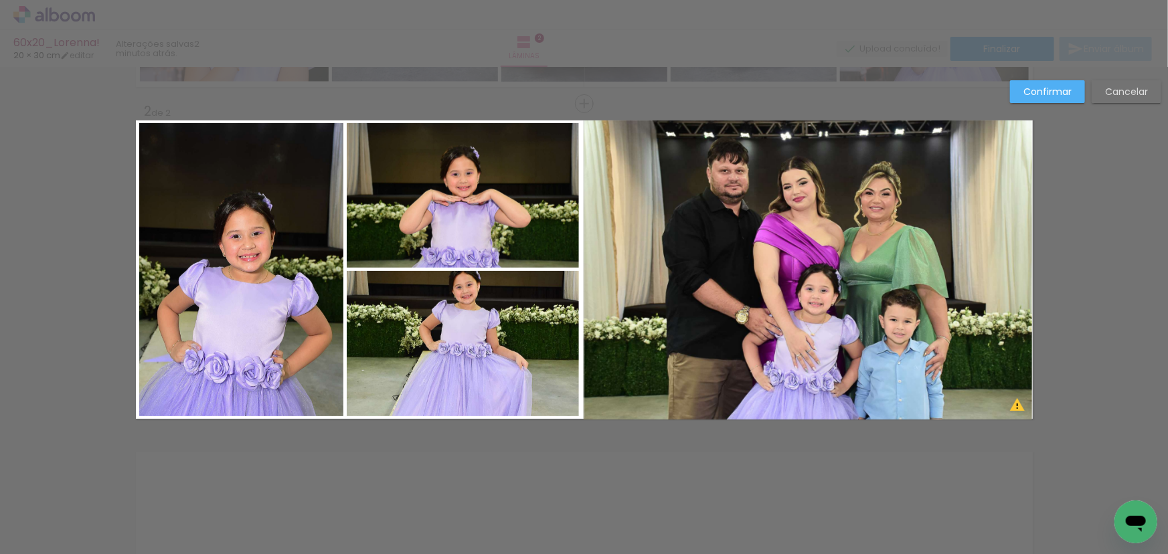
click at [800, 201] on quentale-photo at bounding box center [808, 269] width 449 height 299
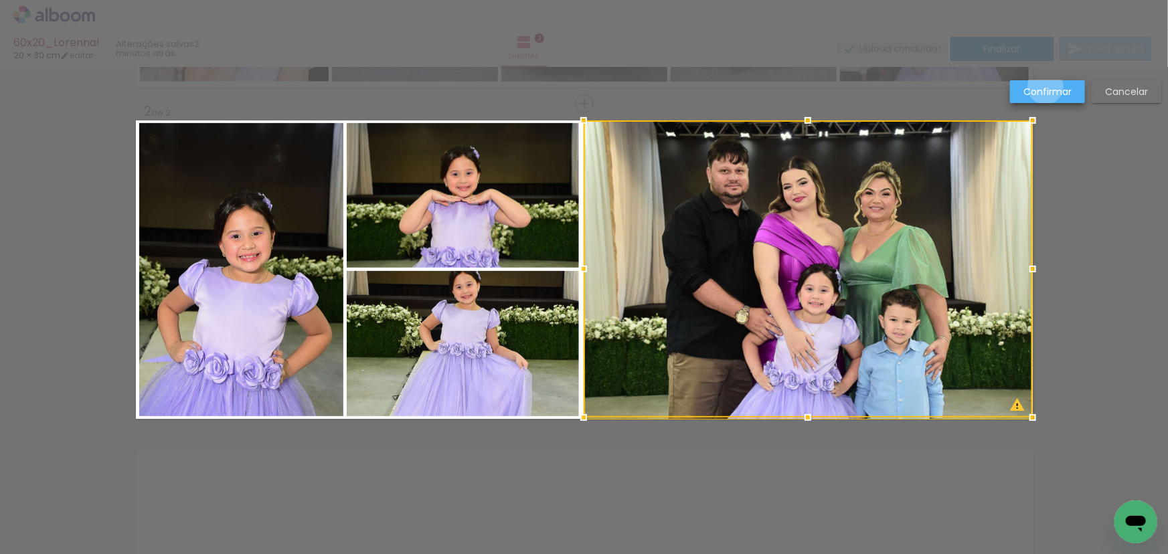
click at [0, 0] on slot "Confirmar" at bounding box center [0, 0] width 0 height 0
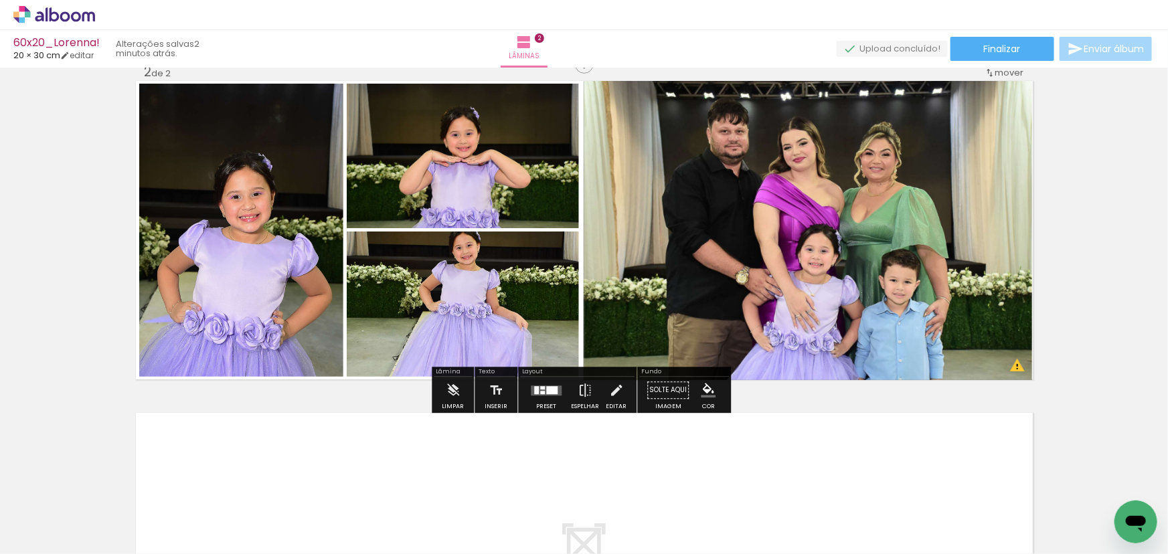
scroll to position [379, 0]
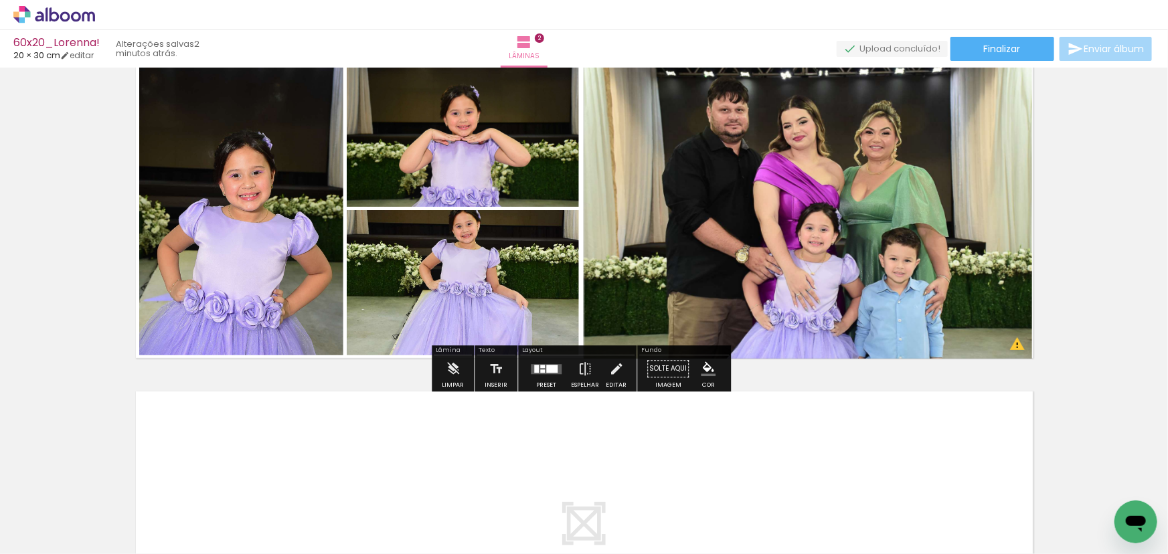
click at [408, 314] on quentale-photo at bounding box center [463, 282] width 232 height 145
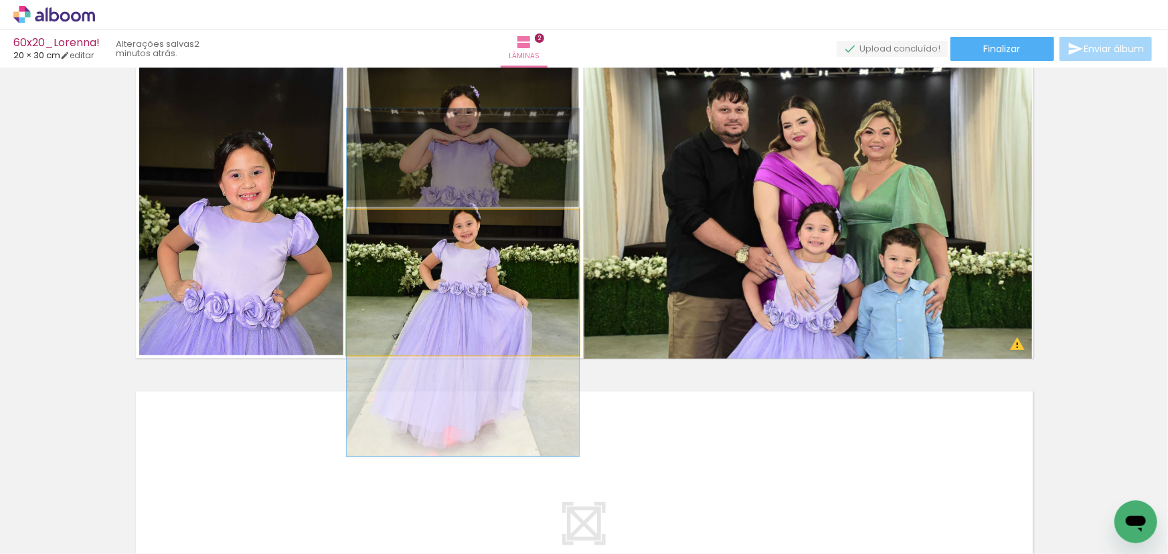
click at [460, 290] on quentale-photo at bounding box center [463, 282] width 232 height 145
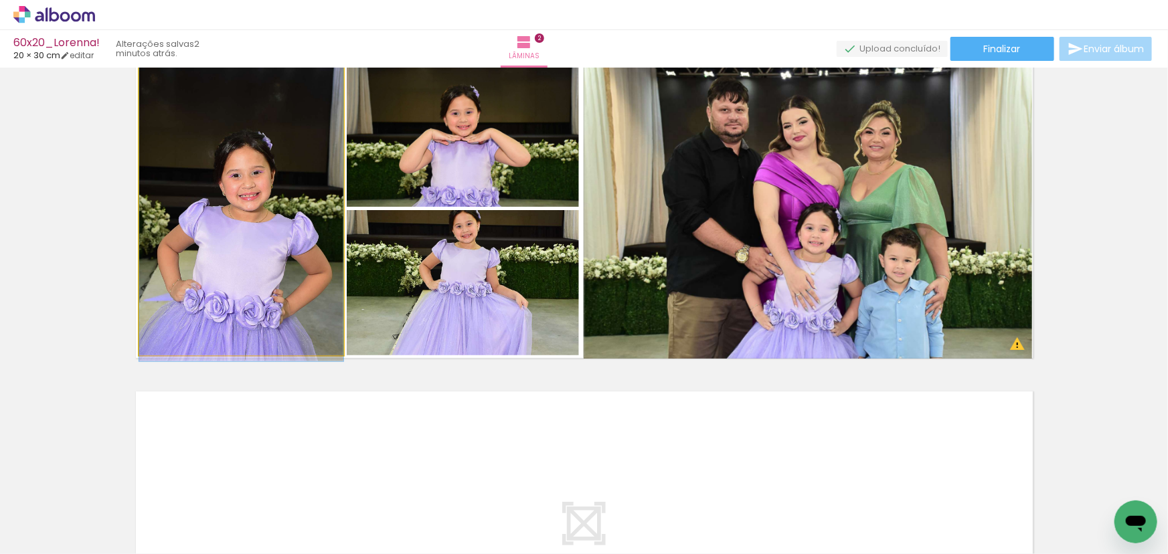
click at [245, 256] on quentale-photo at bounding box center [241, 208] width 204 height 293
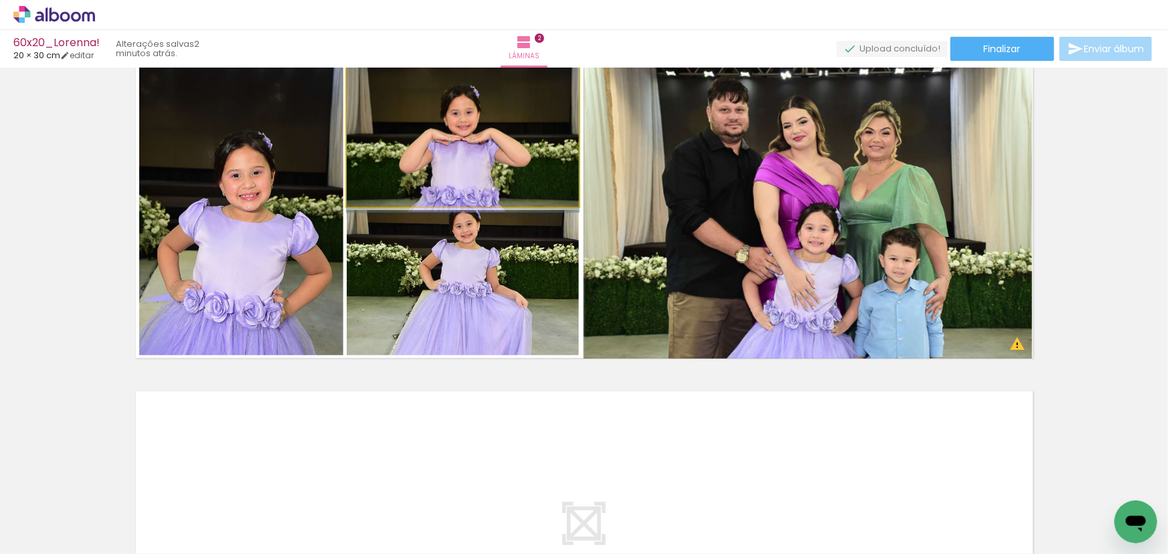
click at [434, 165] on quentale-photo at bounding box center [463, 134] width 232 height 145
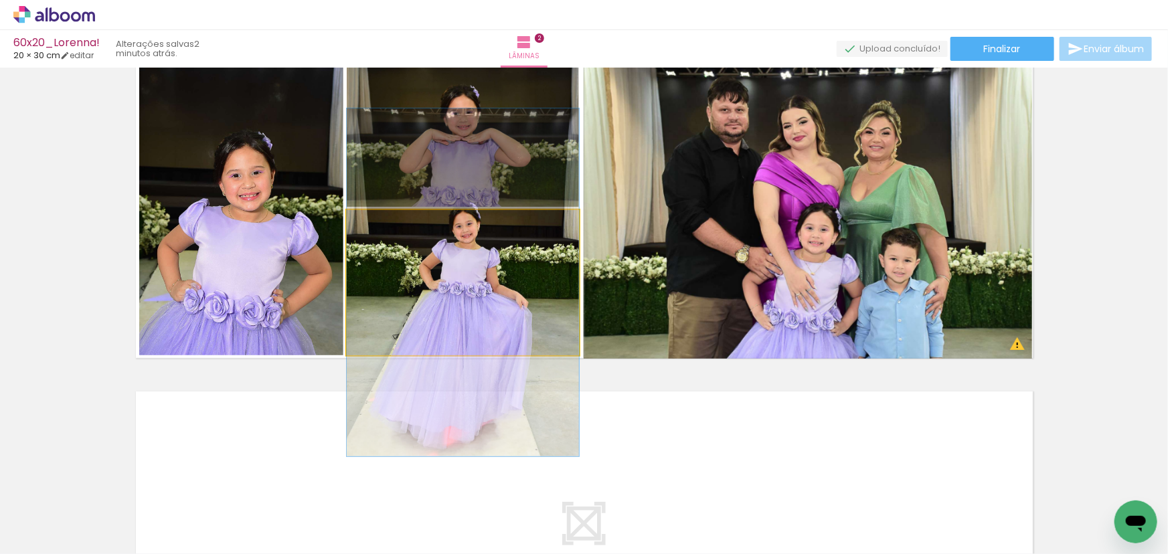
click at [442, 294] on quentale-photo at bounding box center [463, 282] width 232 height 145
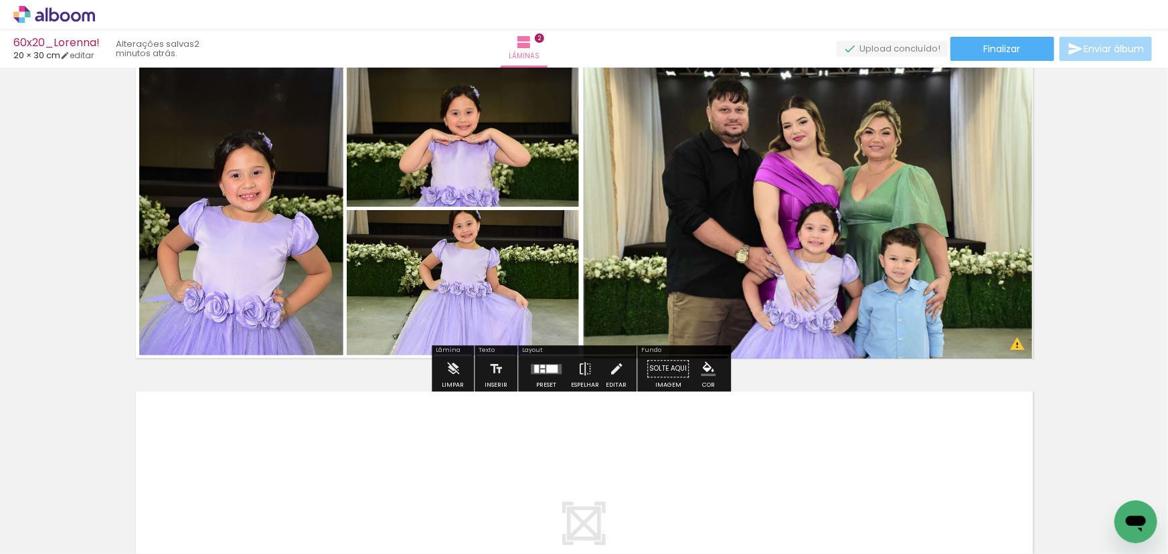
click at [553, 372] on div at bounding box center [551, 369] width 11 height 8
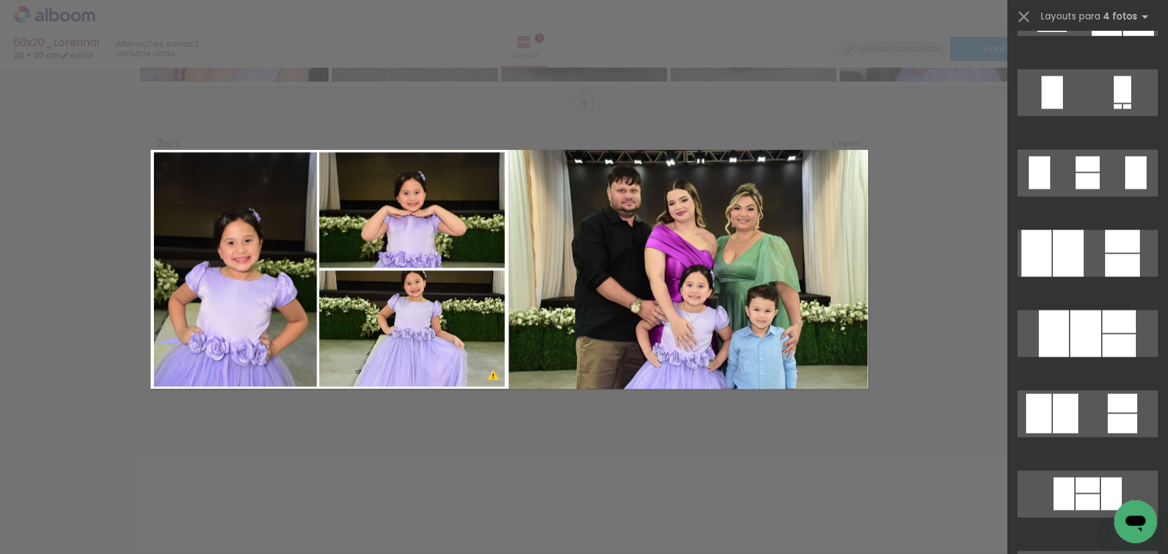
scroll to position [23, 0]
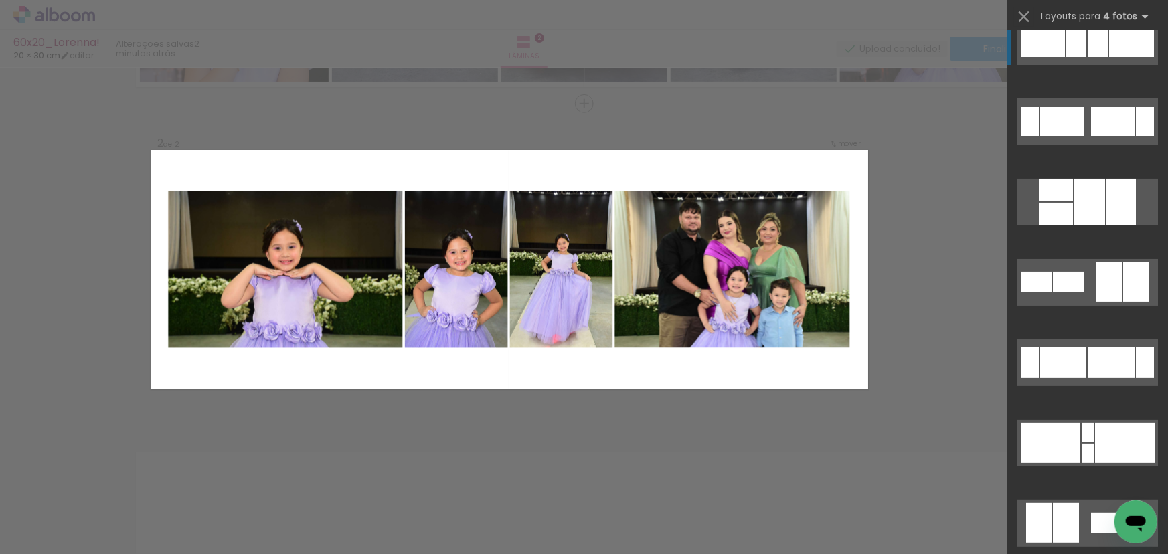
click at [1109, 52] on div at bounding box center [1131, 41] width 45 height 31
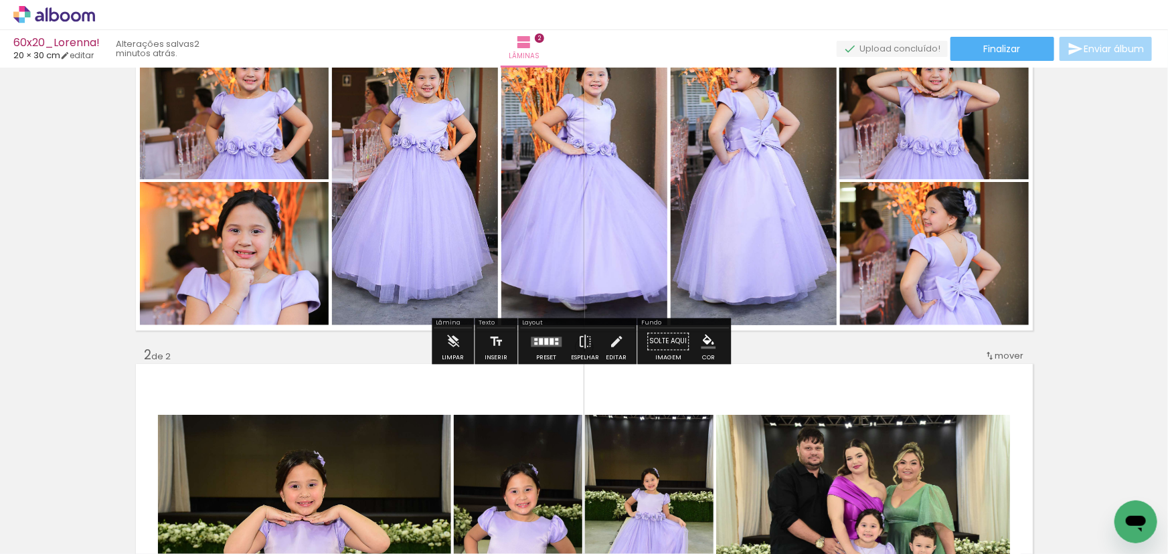
scroll to position [0, 0]
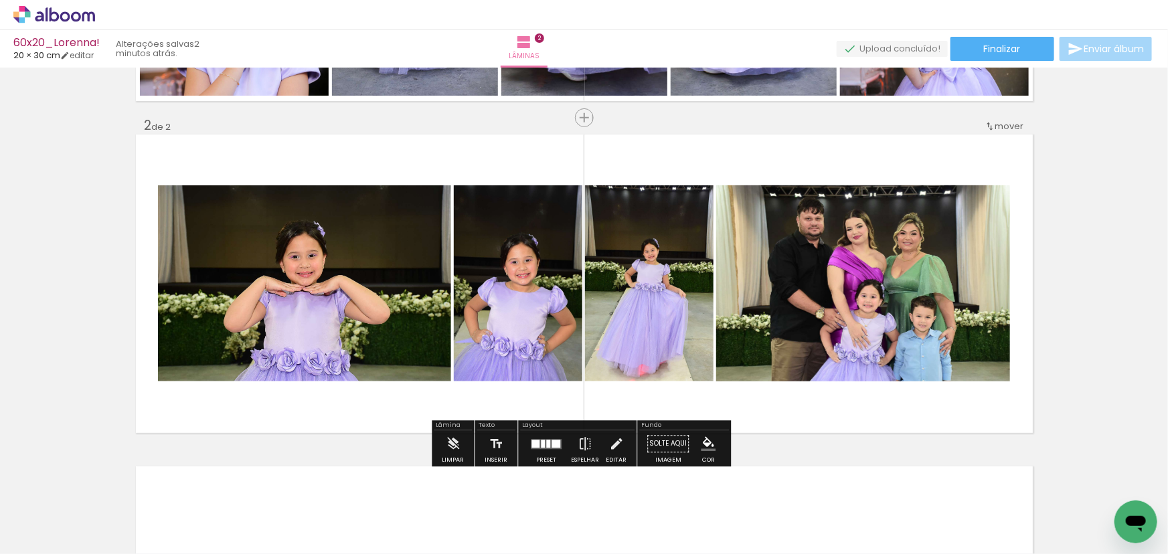
click at [369, 214] on quentale-photo at bounding box center [304, 283] width 293 height 196
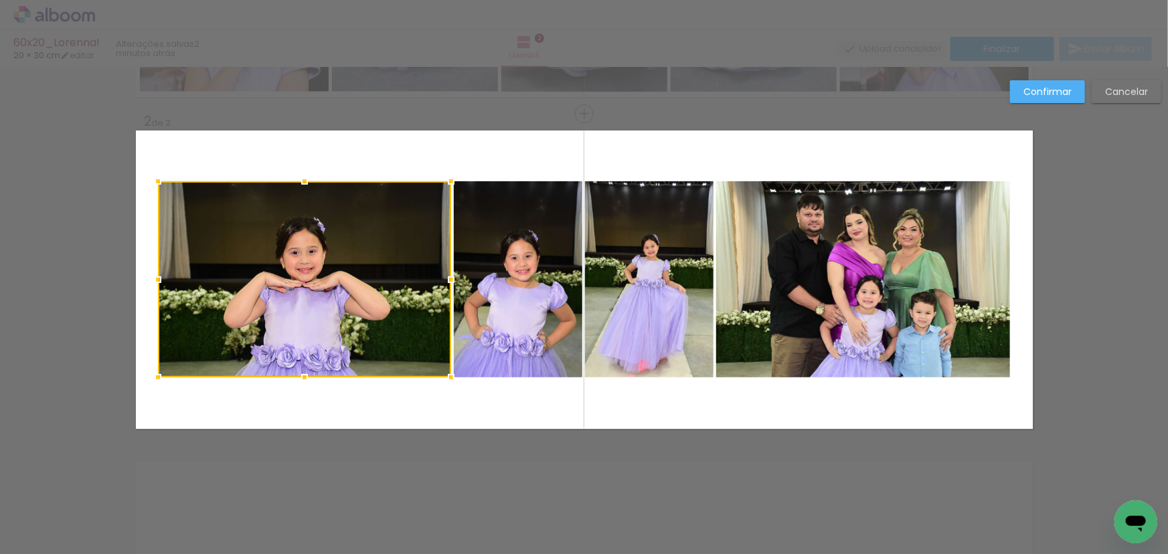
scroll to position [318, 0]
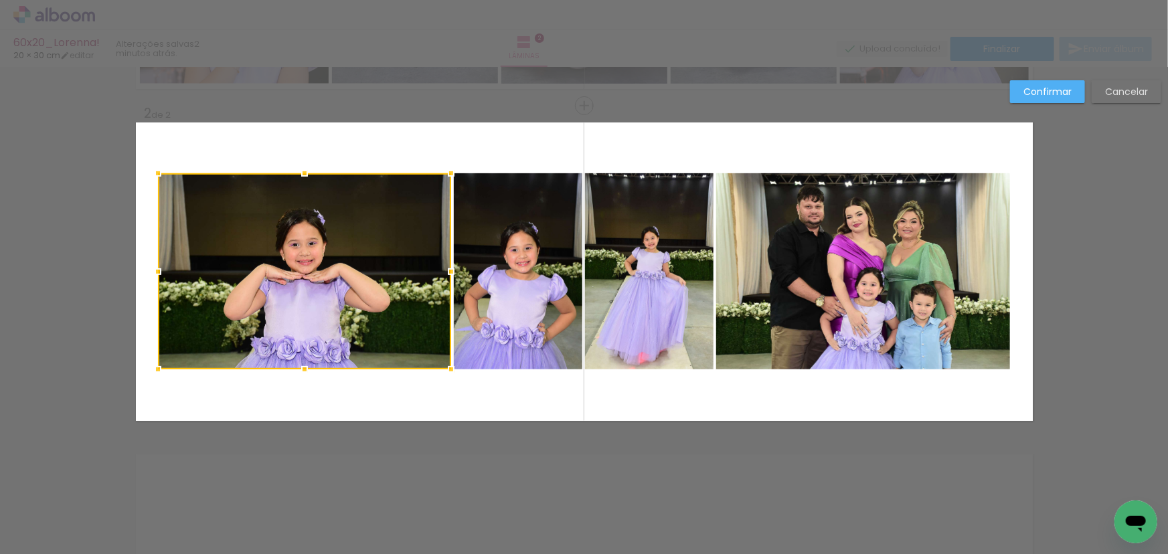
click at [495, 247] on quentale-photo at bounding box center [518, 271] width 129 height 196
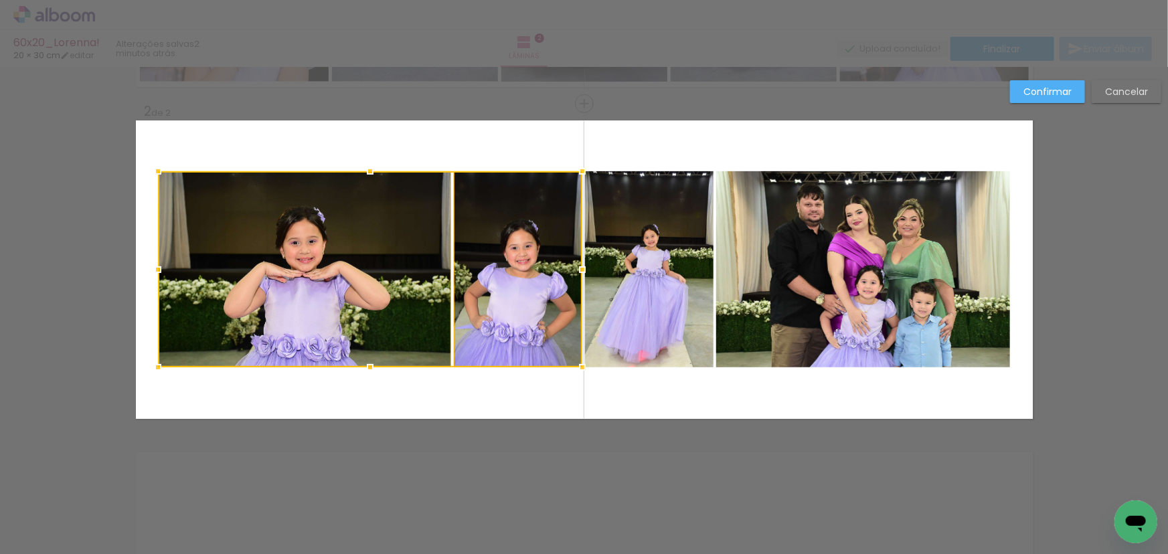
click at [652, 241] on quentale-photo at bounding box center [649, 269] width 129 height 196
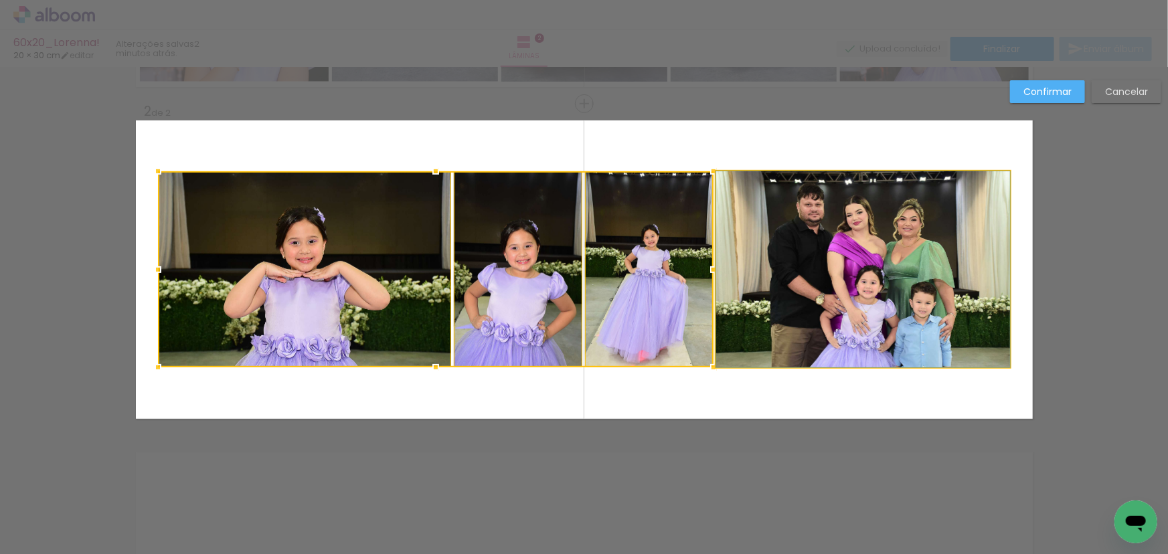
click at [791, 224] on quentale-photo at bounding box center [863, 269] width 294 height 196
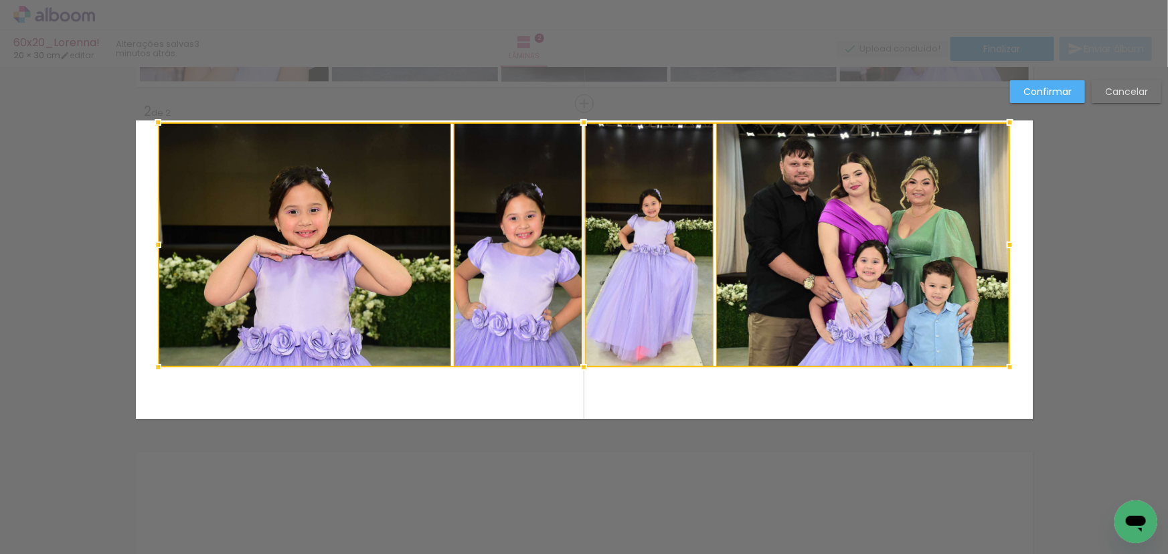
drag, startPoint x: 582, startPoint y: 170, endPoint x: 582, endPoint y: 134, distance: 36.1
click at [582, 134] on div at bounding box center [583, 122] width 27 height 27
click at [347, 246] on div at bounding box center [584, 244] width 852 height 245
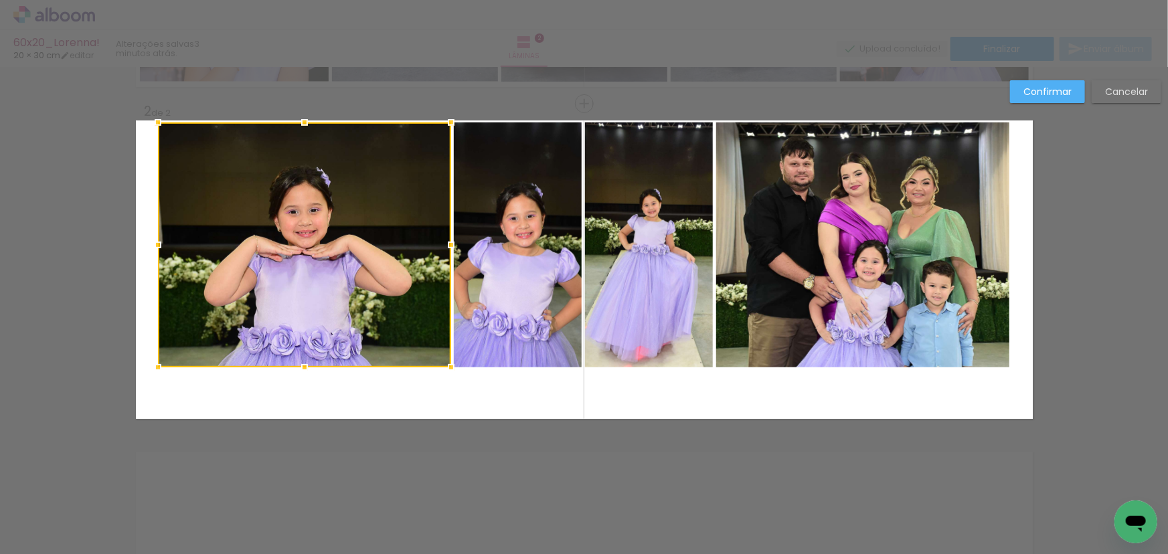
click at [511, 260] on quentale-photo at bounding box center [518, 244] width 129 height 245
click at [663, 254] on quentale-photo at bounding box center [649, 244] width 129 height 245
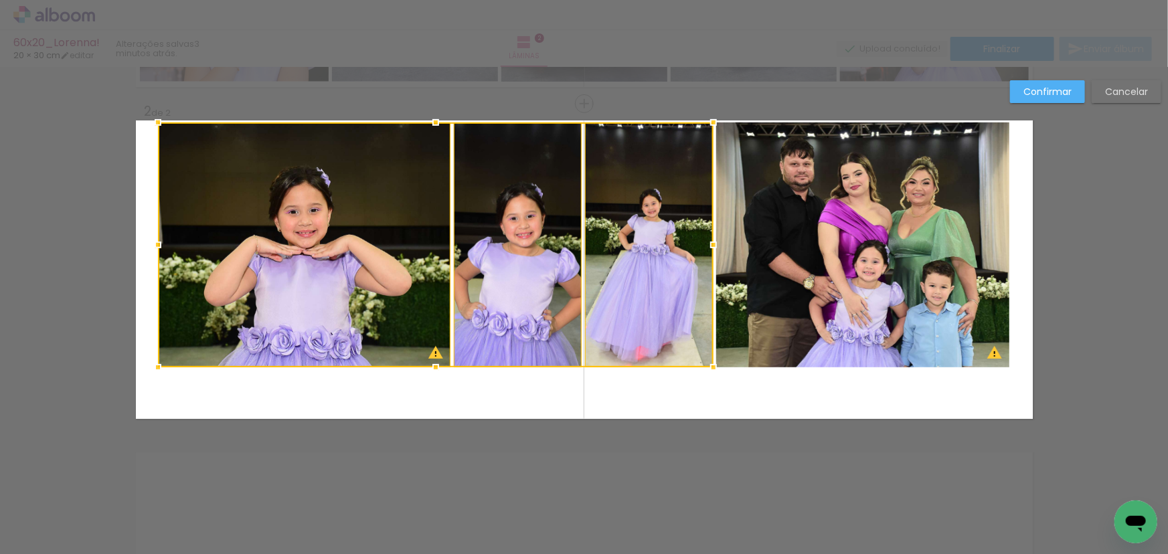
click at [662, 256] on div at bounding box center [436, 244] width 556 height 245
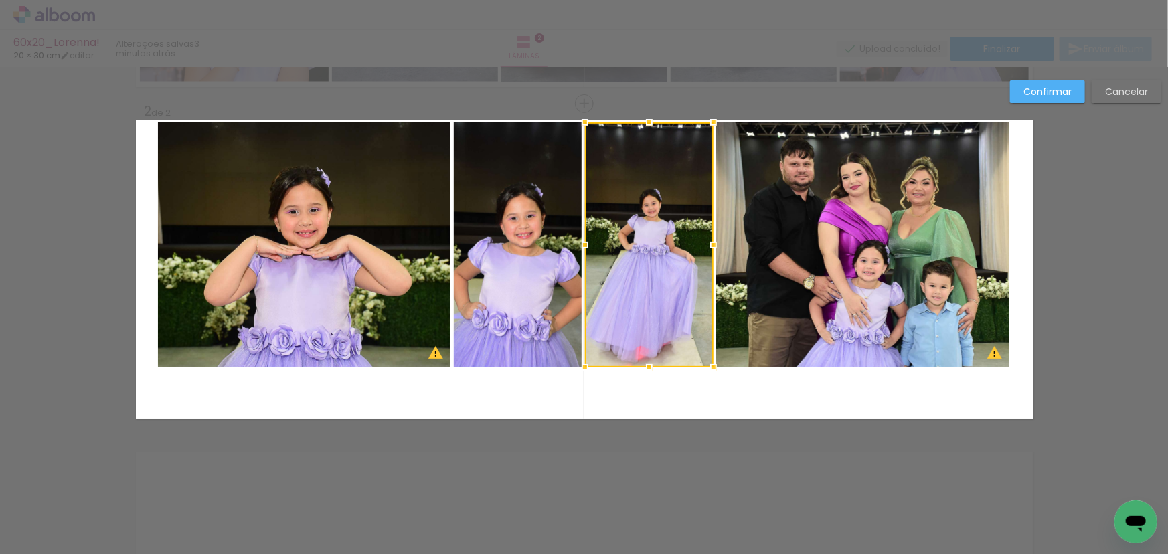
click at [801, 259] on quentale-photo at bounding box center [863, 244] width 294 height 245
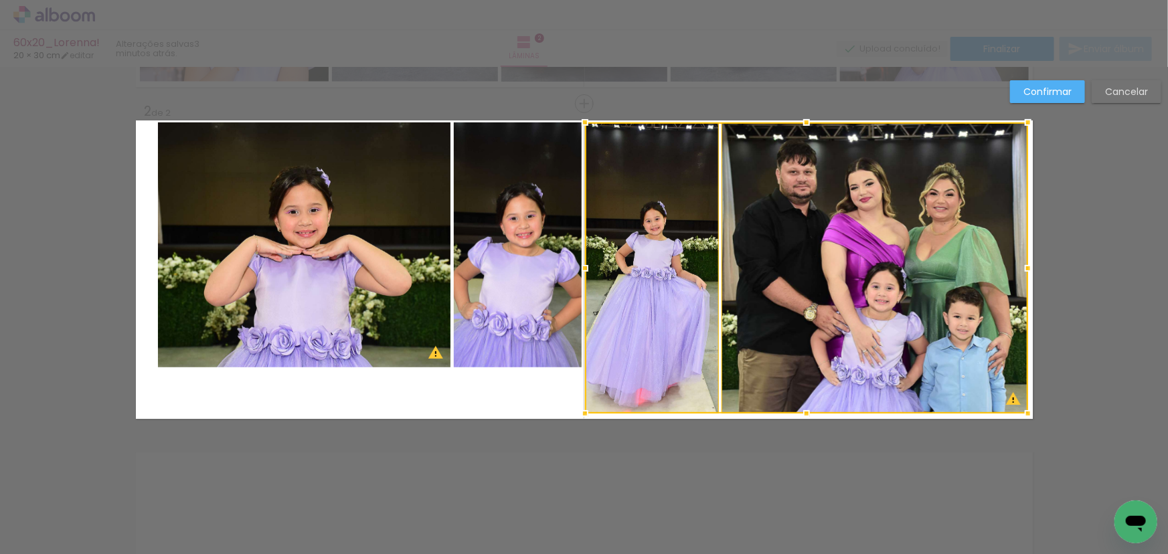
drag, startPoint x: 1010, startPoint y: 372, endPoint x: 1031, endPoint y: 424, distance: 55.8
click at [1031, 424] on div at bounding box center [1028, 413] width 27 height 27
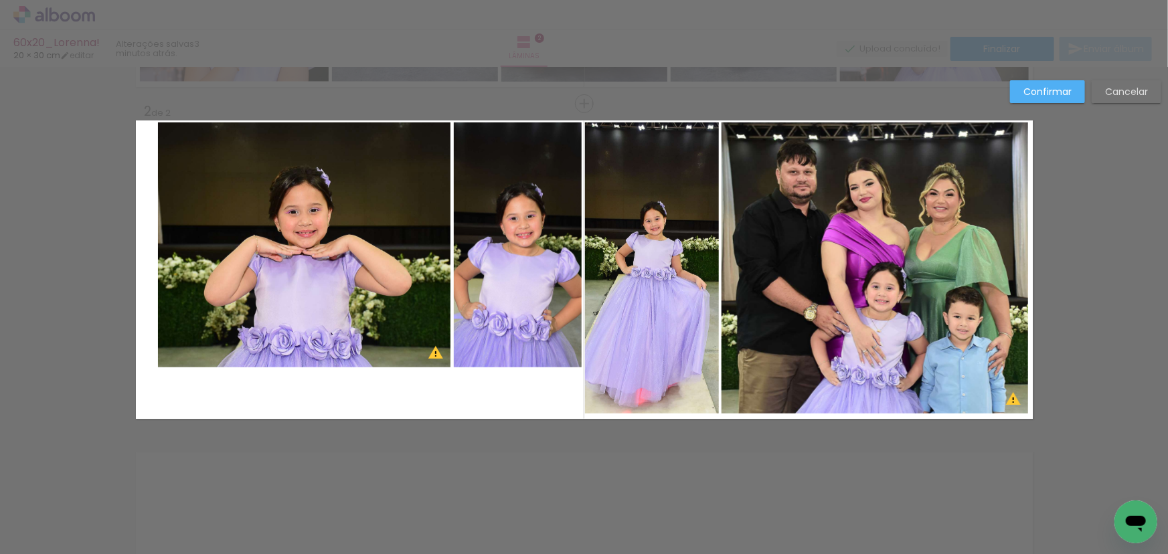
click at [616, 296] on quentale-photo at bounding box center [652, 267] width 134 height 291
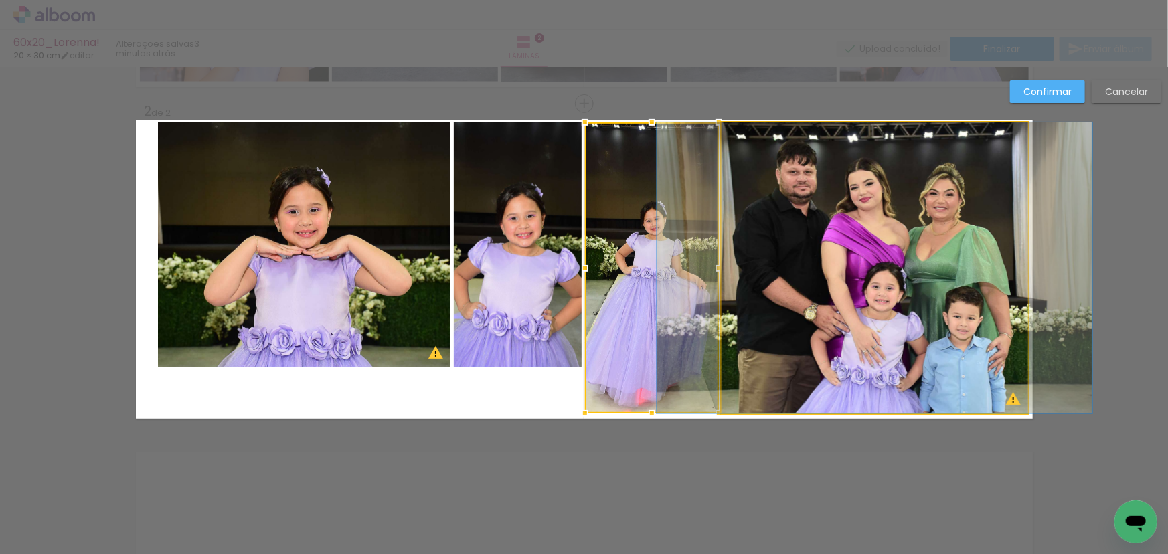
click at [827, 309] on quentale-photo at bounding box center [874, 267] width 307 height 291
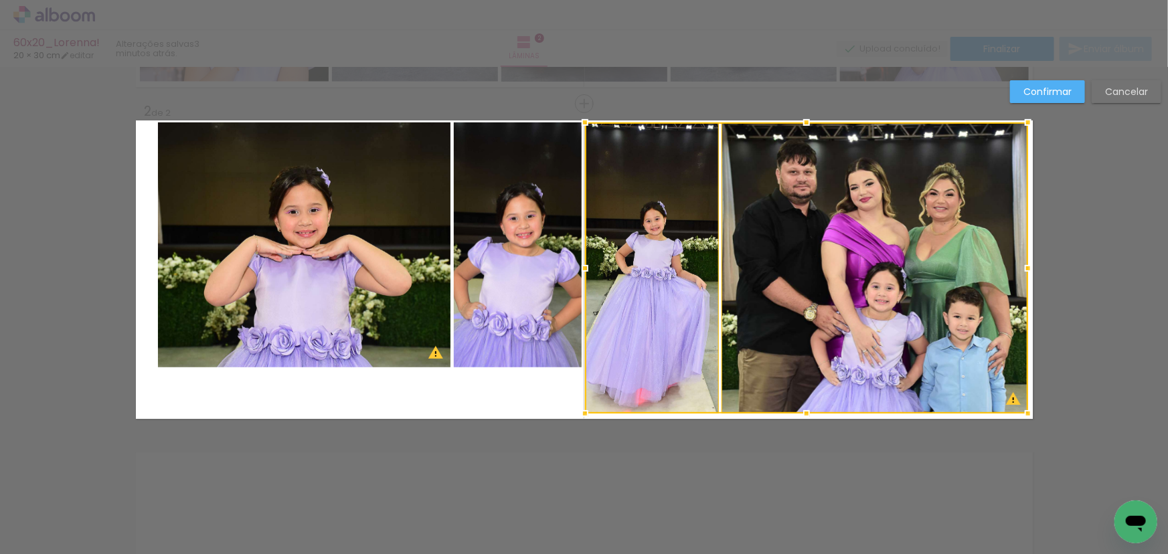
click at [1027, 418] on div at bounding box center [1028, 413] width 27 height 27
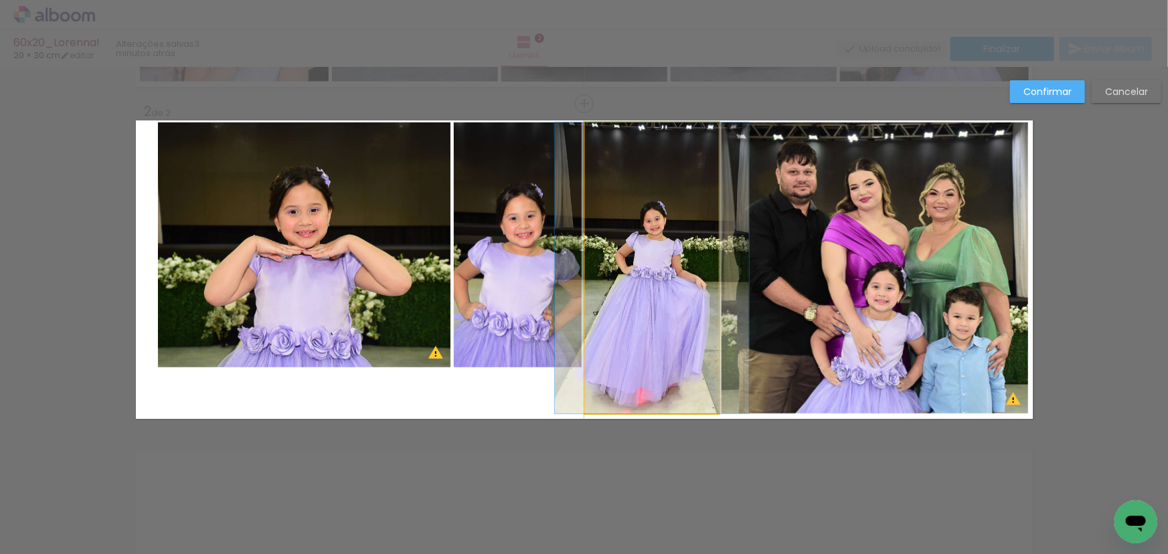
click at [630, 264] on quentale-photo at bounding box center [652, 267] width 134 height 291
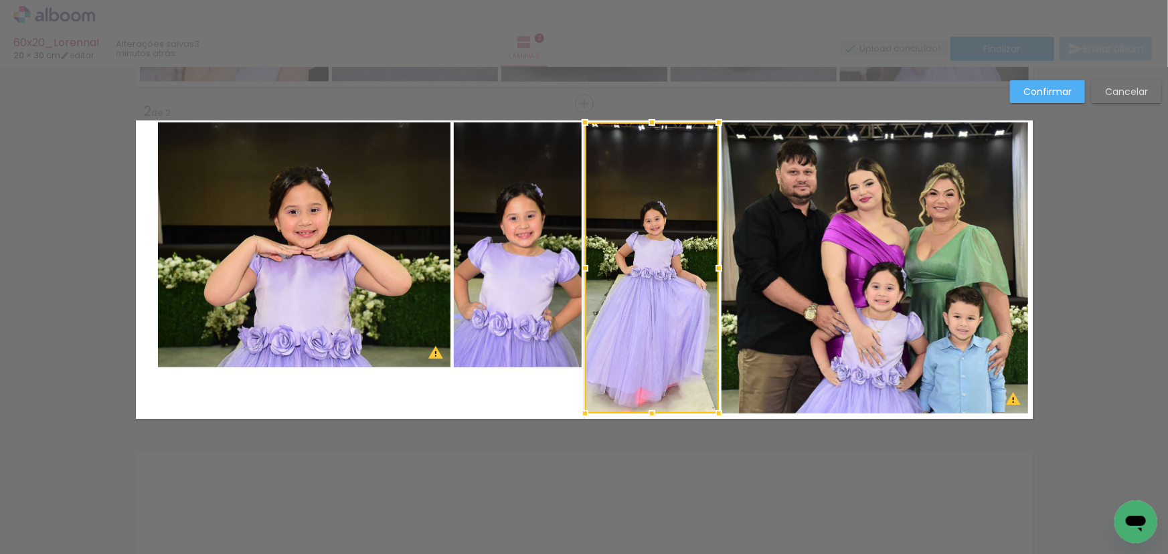
click at [823, 278] on quentale-photo at bounding box center [874, 267] width 307 height 291
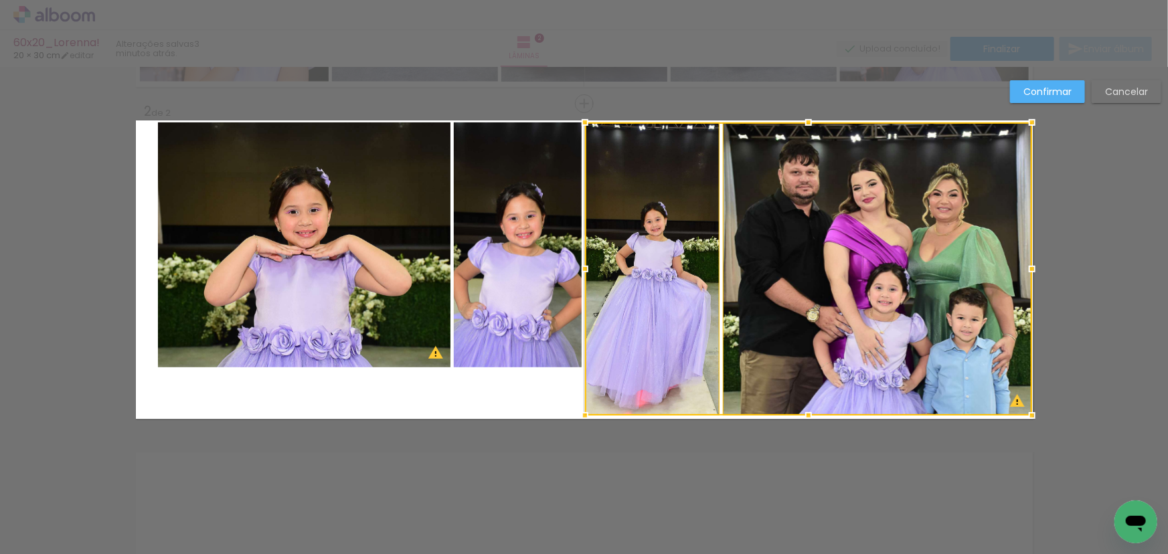
drag, startPoint x: 1023, startPoint y: 414, endPoint x: 1023, endPoint y: 407, distance: 6.7
click at [1023, 407] on div at bounding box center [1032, 415] width 27 height 27
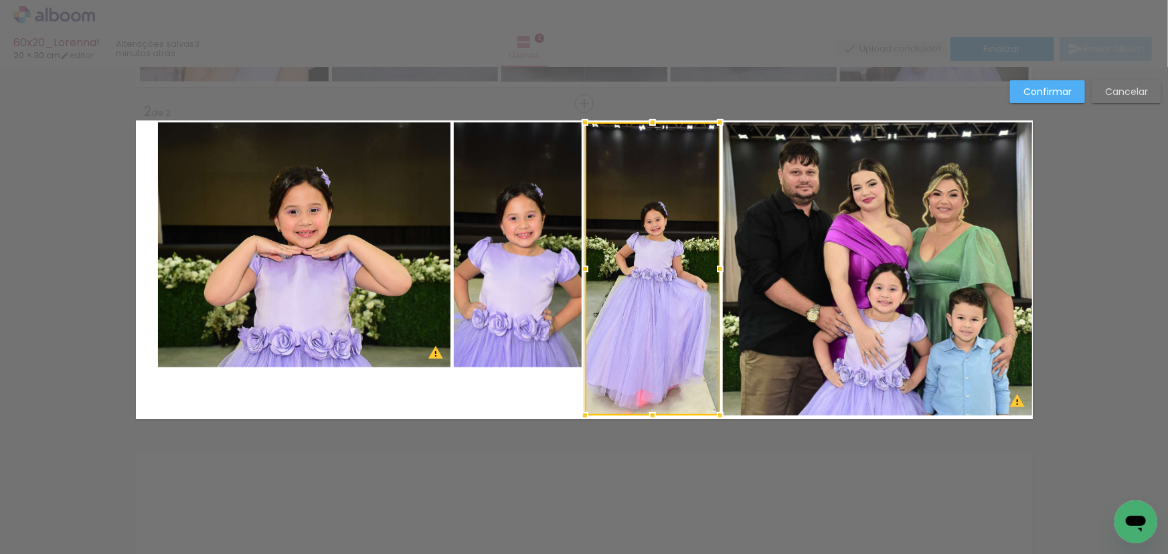
click at [1058, 230] on div "Confirmar Cancelar" at bounding box center [584, 264] width 1168 height 1028
click at [358, 238] on quentale-photo at bounding box center [304, 244] width 293 height 245
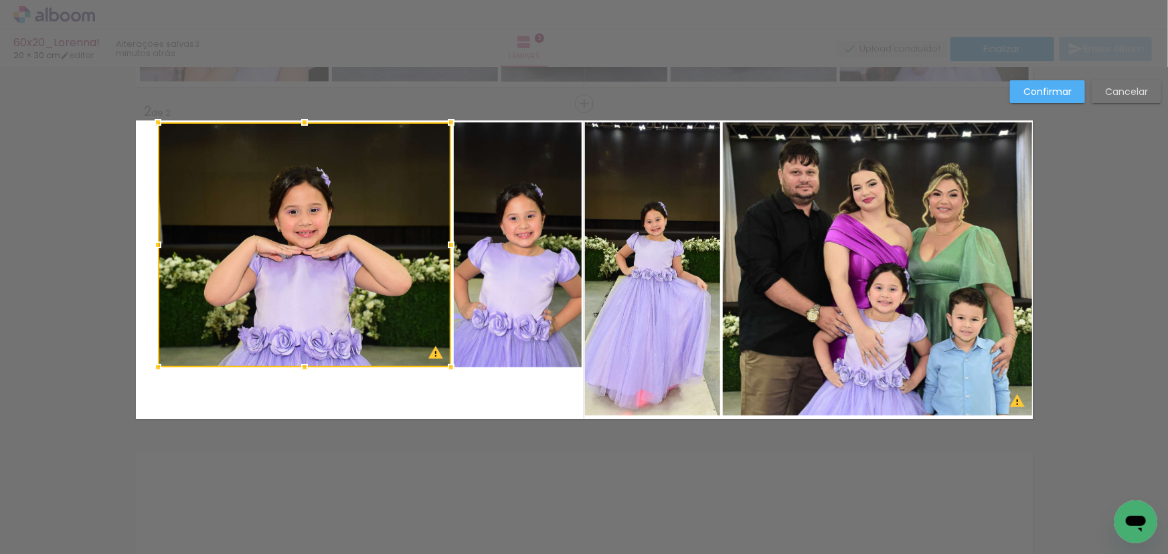
click at [502, 270] on quentale-photo at bounding box center [518, 244] width 129 height 245
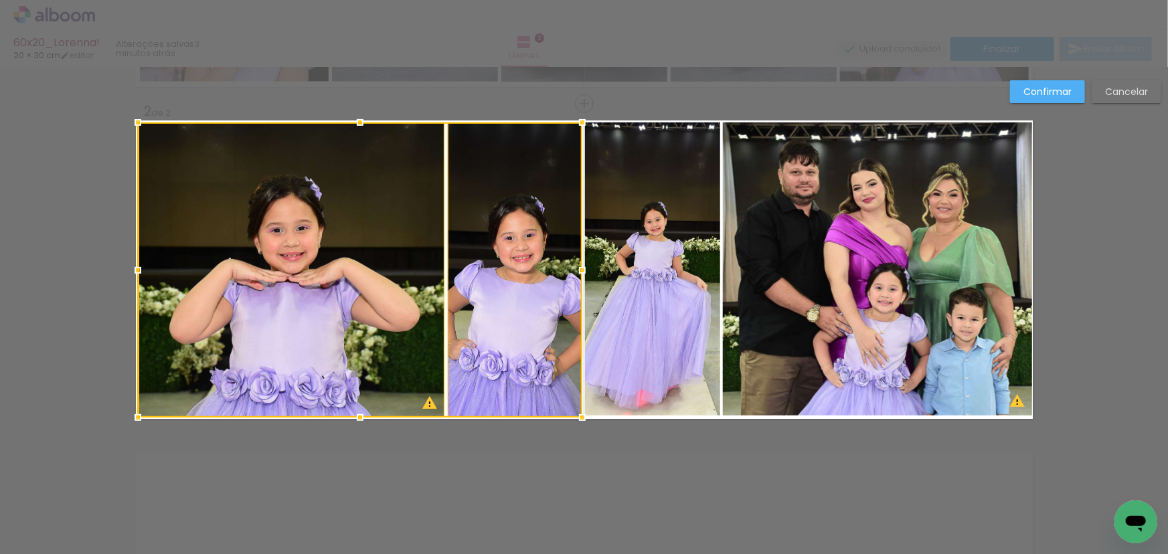
drag, startPoint x: 151, startPoint y: 364, endPoint x: 130, endPoint y: 414, distance: 54.6
click at [130, 414] on div at bounding box center [137, 417] width 27 height 27
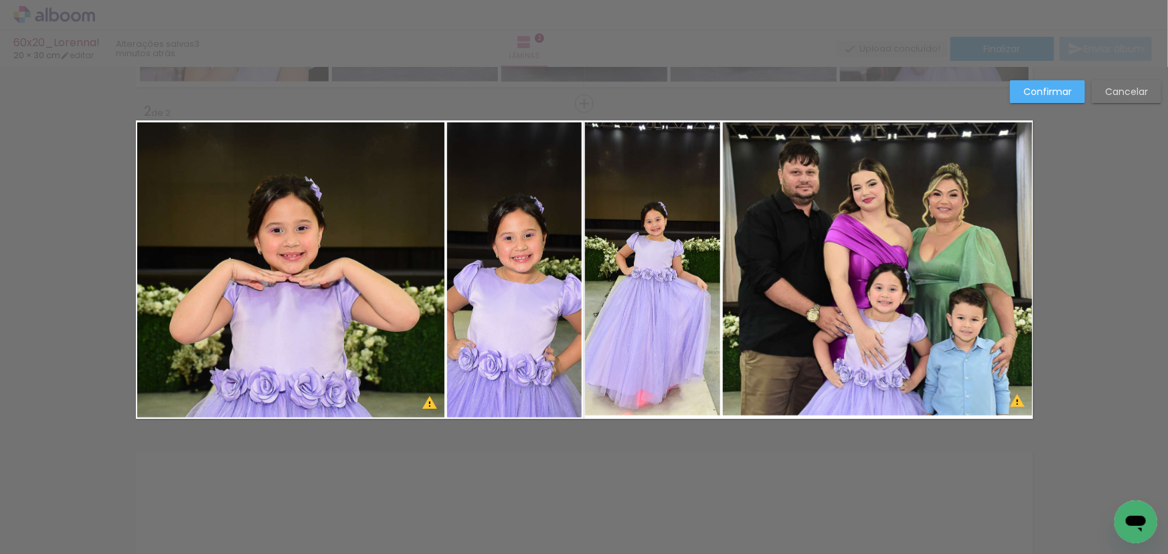
click at [390, 268] on quentale-photo at bounding box center [290, 269] width 307 height 295
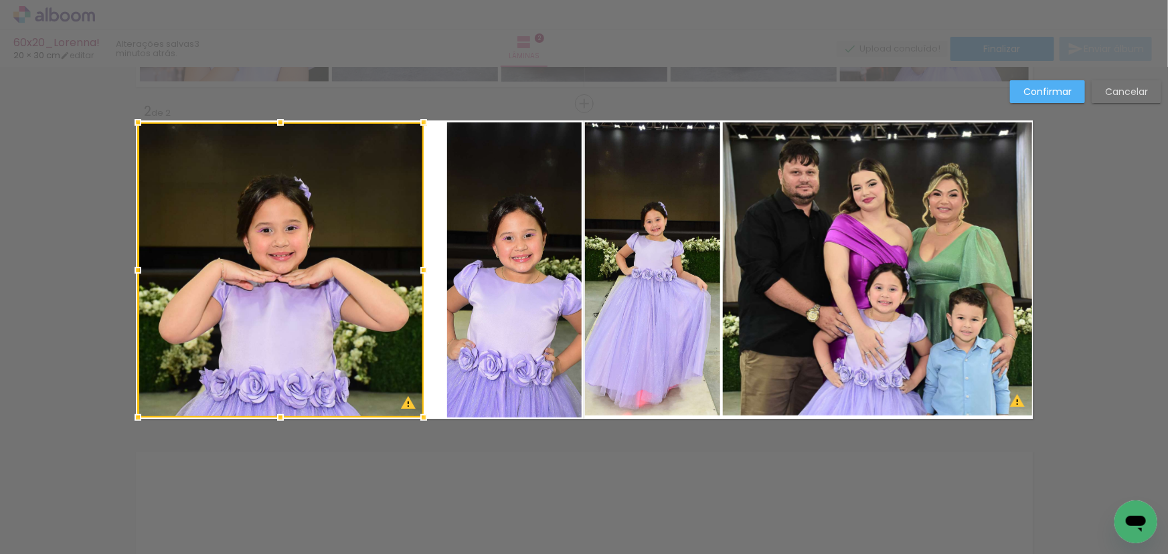
drag, startPoint x: 440, startPoint y: 271, endPoint x: 418, endPoint y: 276, distance: 21.9
click at [418, 276] on div at bounding box center [423, 270] width 27 height 27
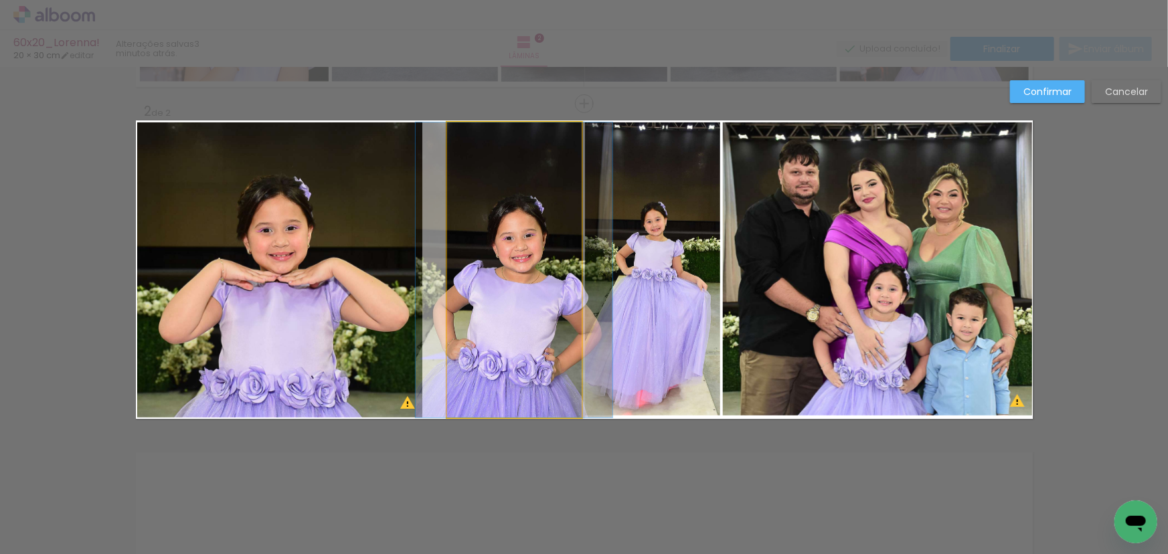
click at [454, 268] on quentale-photo at bounding box center [514, 269] width 135 height 295
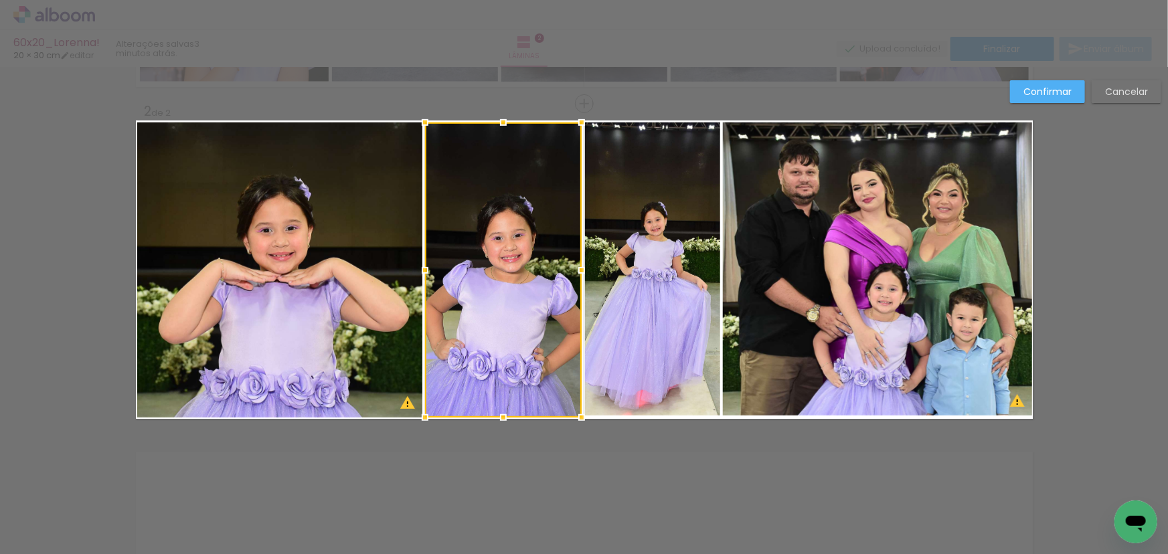
drag, startPoint x: 436, startPoint y: 271, endPoint x: 420, endPoint y: 274, distance: 16.3
click at [420, 274] on div at bounding box center [425, 270] width 27 height 27
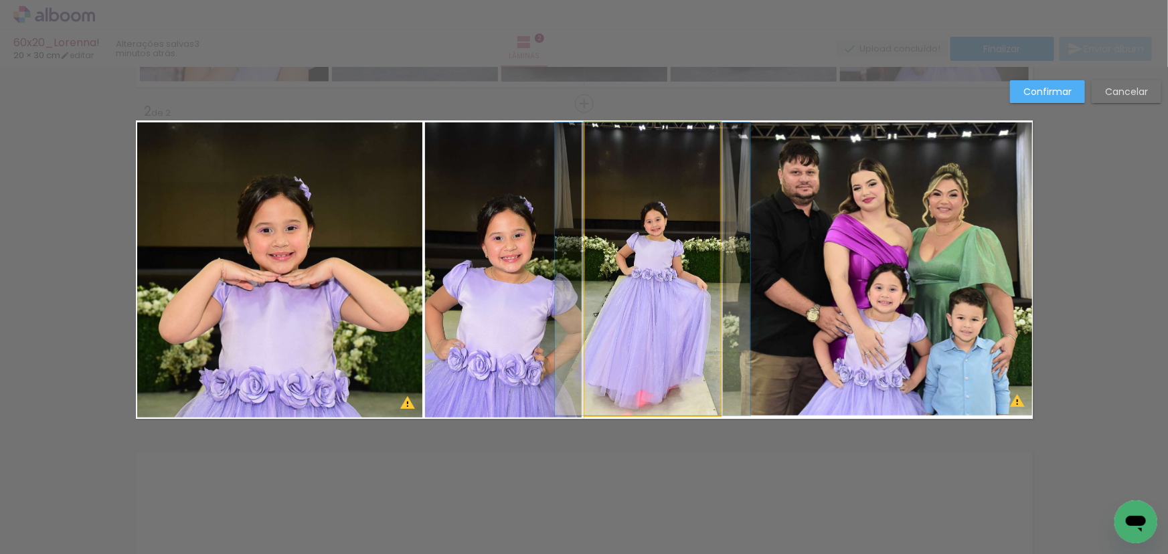
click at [622, 258] on quentale-photo at bounding box center [652, 268] width 135 height 293
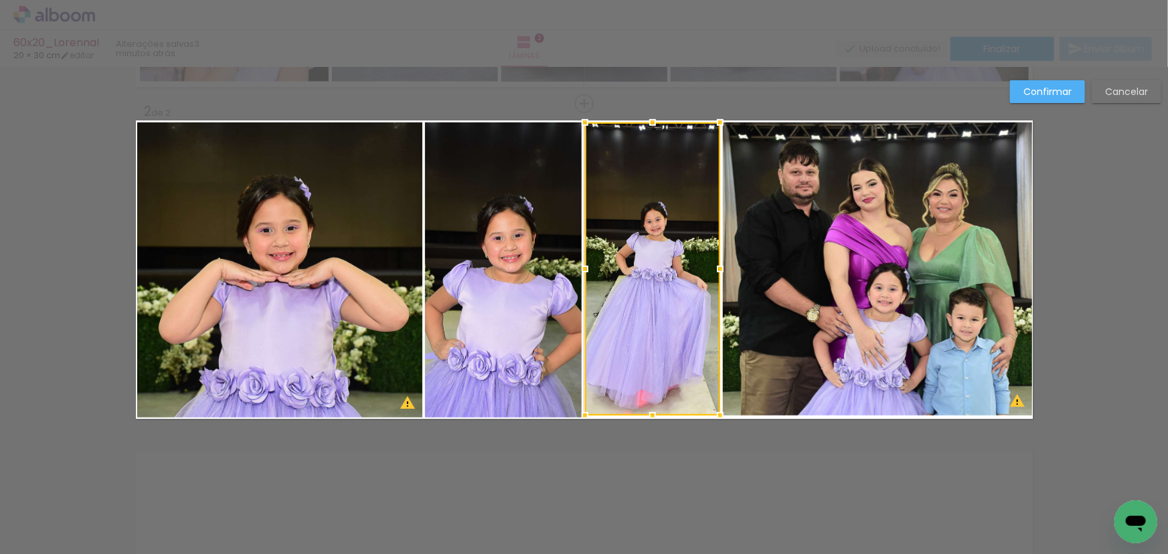
click at [752, 251] on quentale-photo at bounding box center [877, 268] width 309 height 293
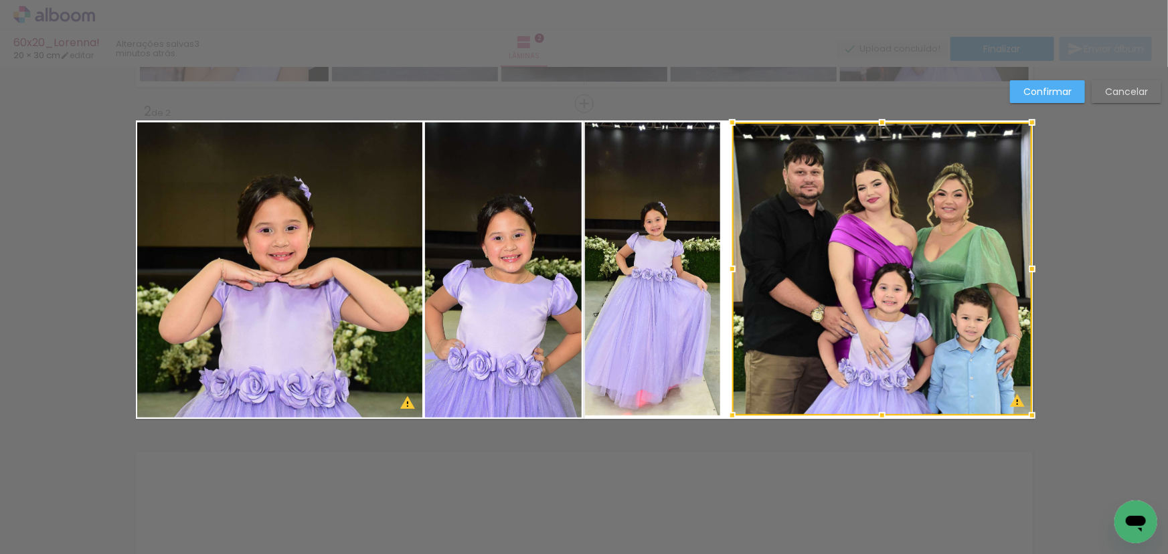
drag, startPoint x: 716, startPoint y: 268, endPoint x: 725, endPoint y: 270, distance: 9.6
click at [725, 270] on div at bounding box center [732, 269] width 27 height 27
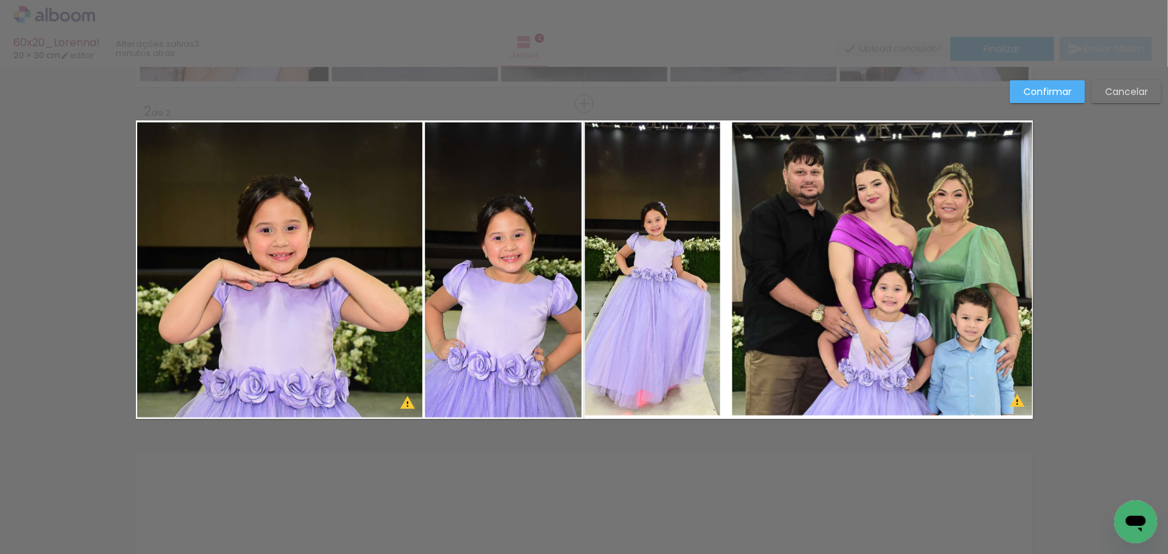
click at [691, 268] on quentale-photo at bounding box center [652, 268] width 135 height 293
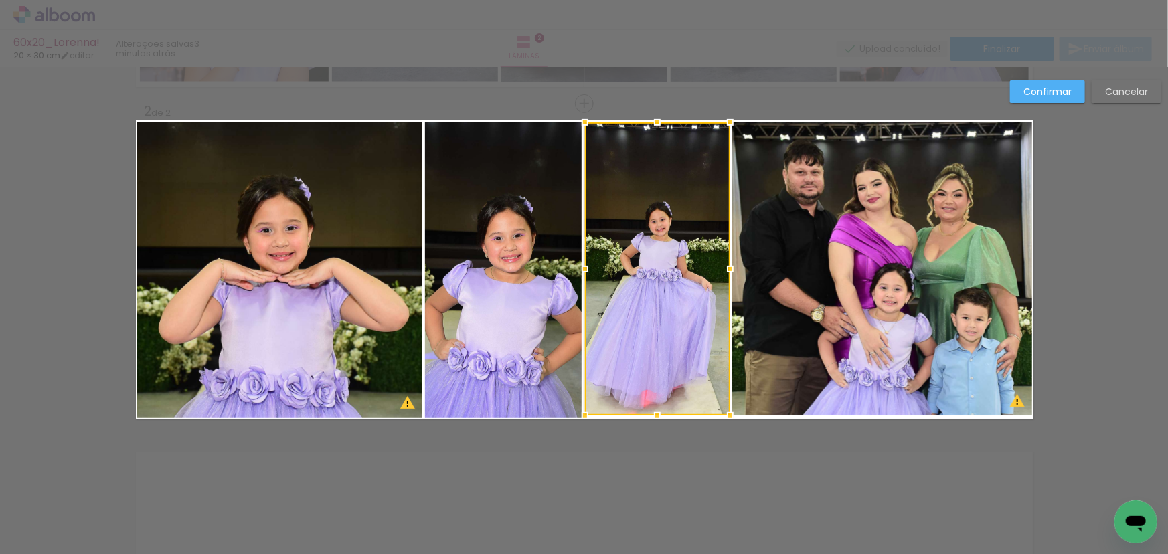
drag, startPoint x: 711, startPoint y: 268, endPoint x: 722, endPoint y: 268, distance: 10.7
click at [722, 268] on div at bounding box center [730, 269] width 27 height 27
click at [0, 0] on slot "Confirmar" at bounding box center [0, 0] width 0 height 0
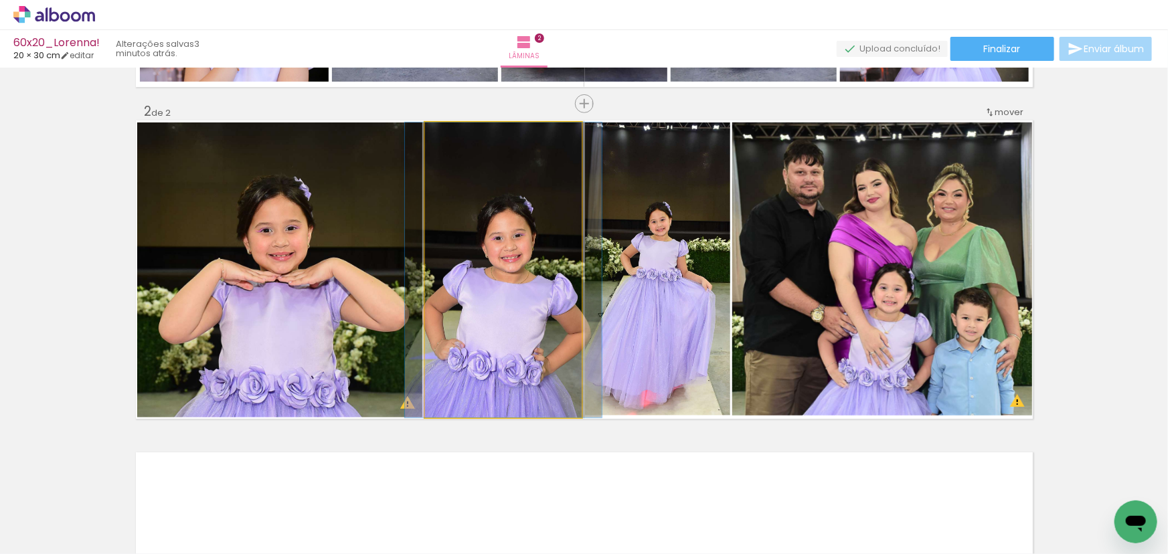
click at [517, 258] on quentale-photo at bounding box center [503, 269] width 157 height 295
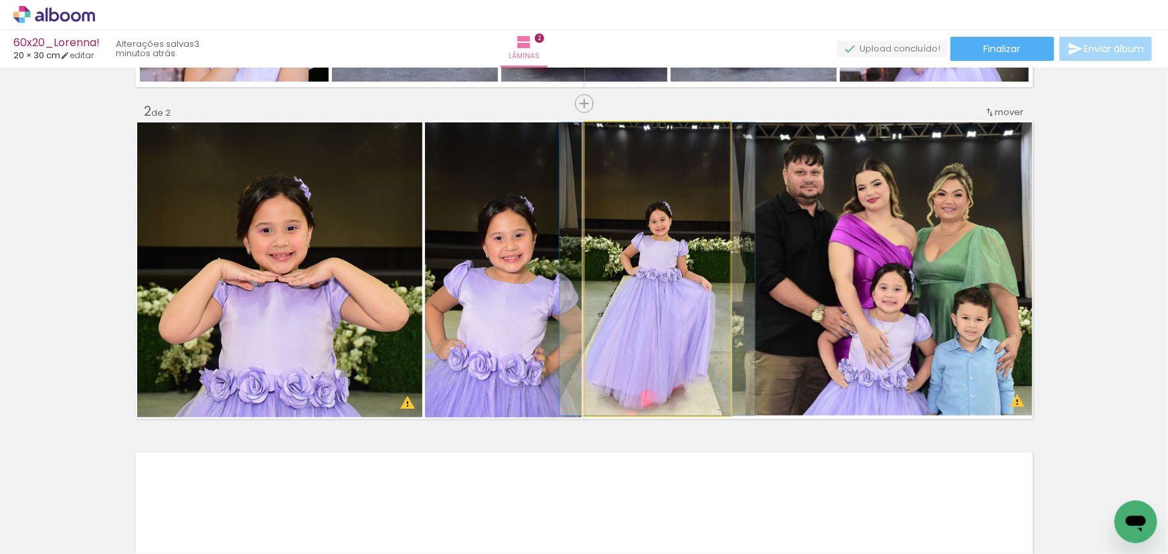
click at [641, 246] on quentale-photo at bounding box center [657, 268] width 145 height 293
click at [682, 273] on quentale-photo at bounding box center [657, 268] width 145 height 293
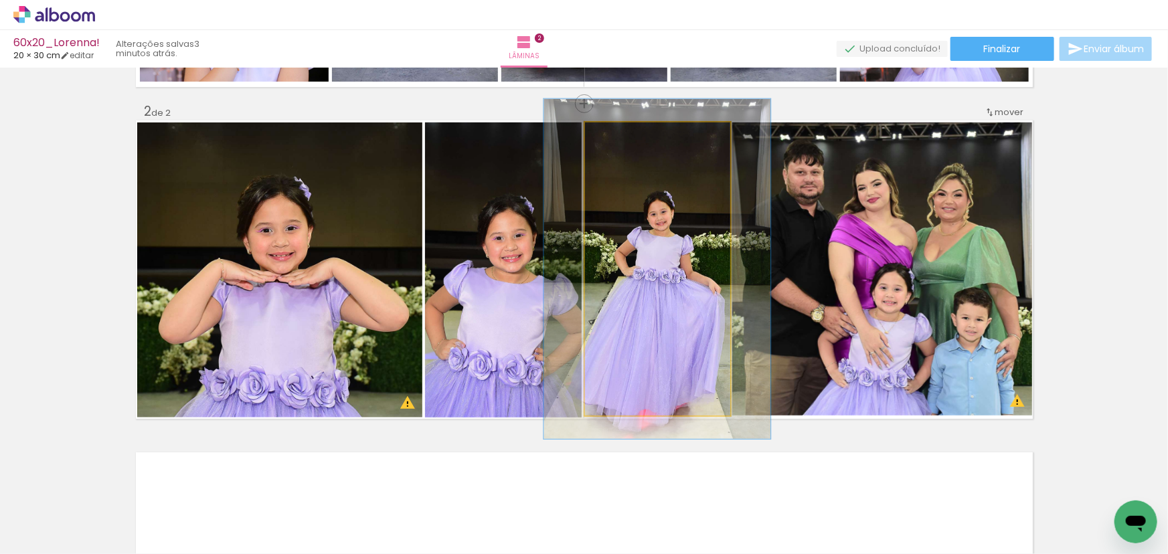
drag, startPoint x: 615, startPoint y: 140, endPoint x: 622, endPoint y: 141, distance: 6.7
click at [622, 141] on div at bounding box center [623, 136] width 21 height 21
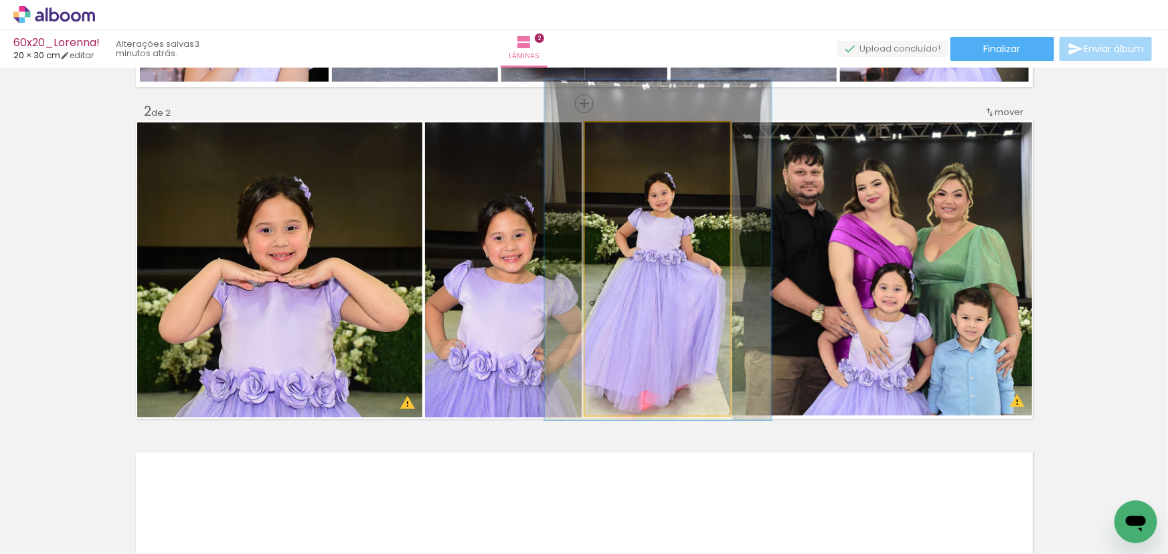
drag, startPoint x: 638, startPoint y: 221, endPoint x: 638, endPoint y: 202, distance: 18.8
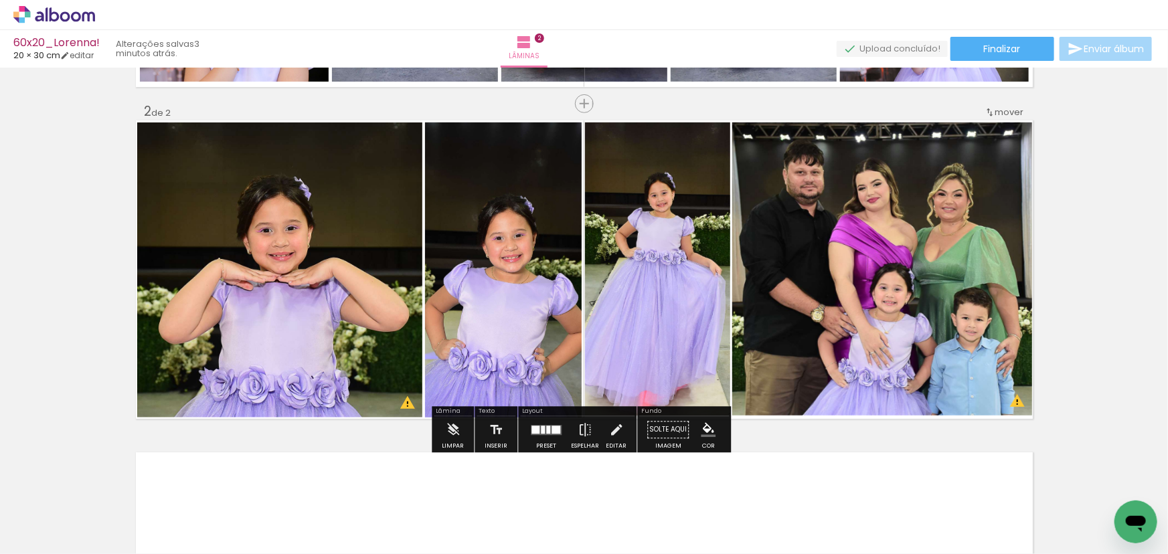
click at [889, 266] on quentale-photo at bounding box center [882, 268] width 300 height 293
click at [553, 268] on quentale-photo at bounding box center [503, 269] width 157 height 295
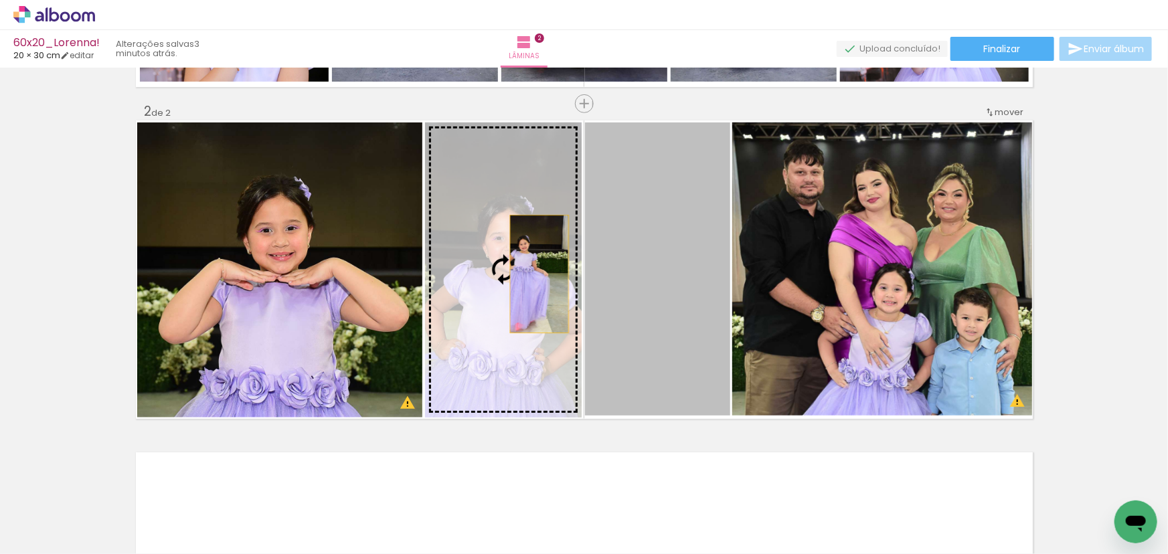
drag, startPoint x: 655, startPoint y: 279, endPoint x: 504, endPoint y: 270, distance: 150.9
click at [0, 0] on slot at bounding box center [0, 0] width 0 height 0
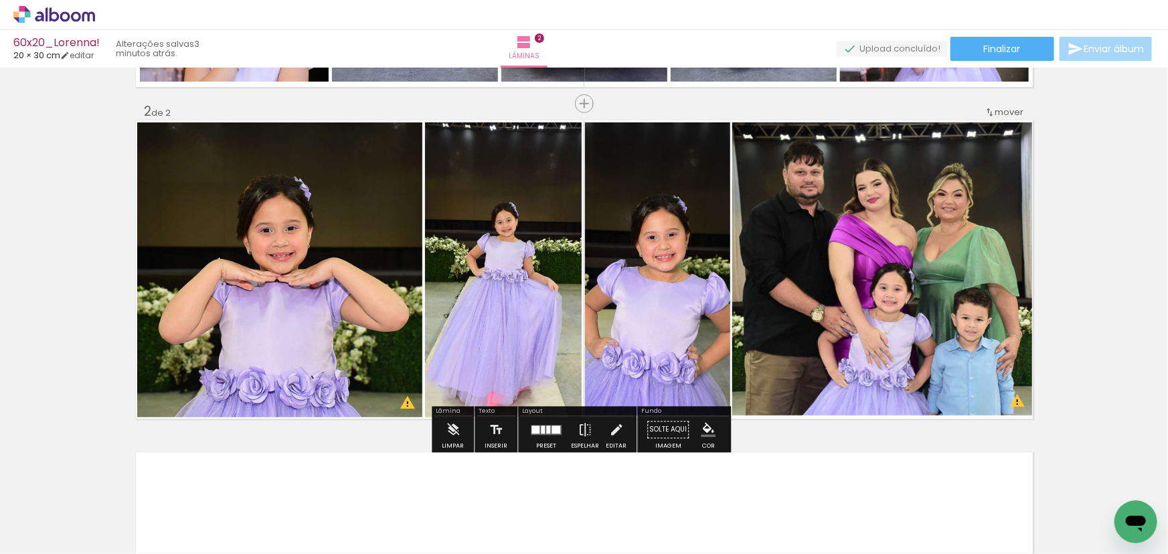
click at [585, 298] on quentale-photo at bounding box center [657, 268] width 145 height 293
click at [491, 280] on quentale-photo at bounding box center [503, 269] width 157 height 295
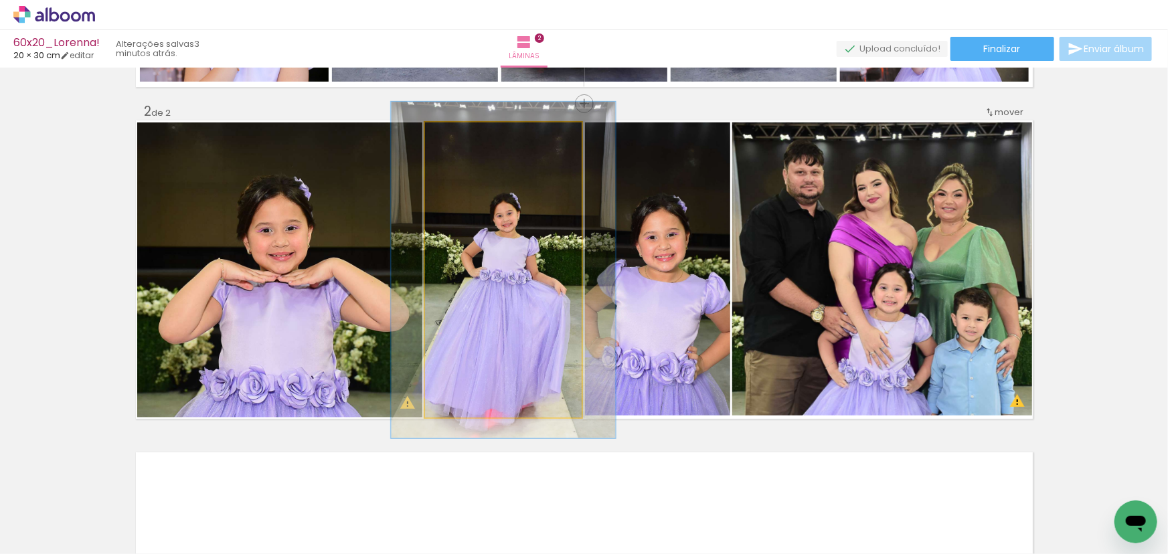
type paper-slider "114"
click at [460, 142] on div at bounding box center [462, 136] width 21 height 21
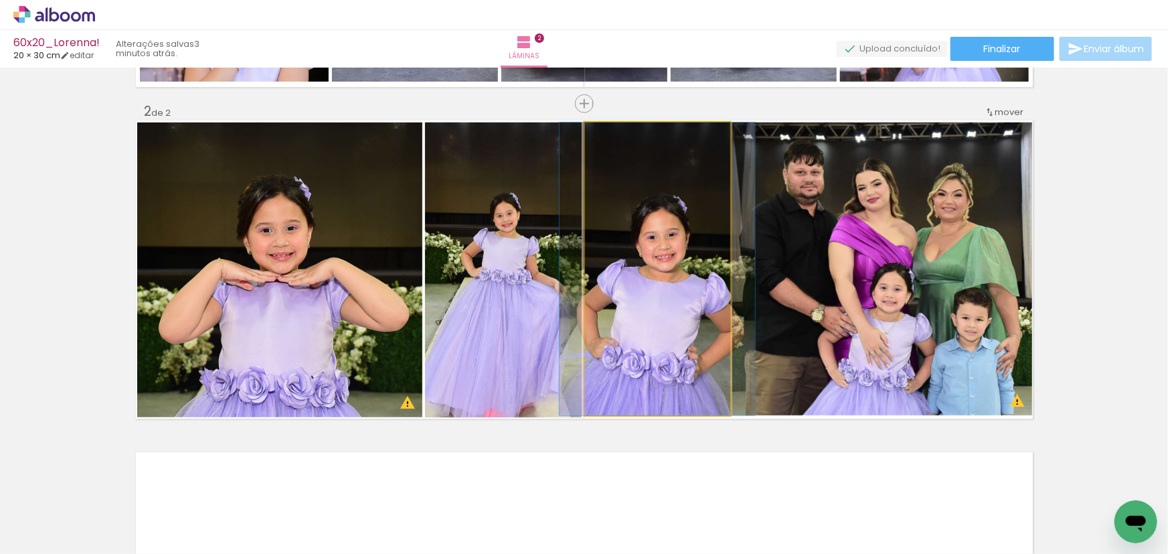
click at [693, 238] on quentale-photo at bounding box center [657, 268] width 145 height 293
click at [612, 141] on div at bounding box center [616, 136] width 21 height 21
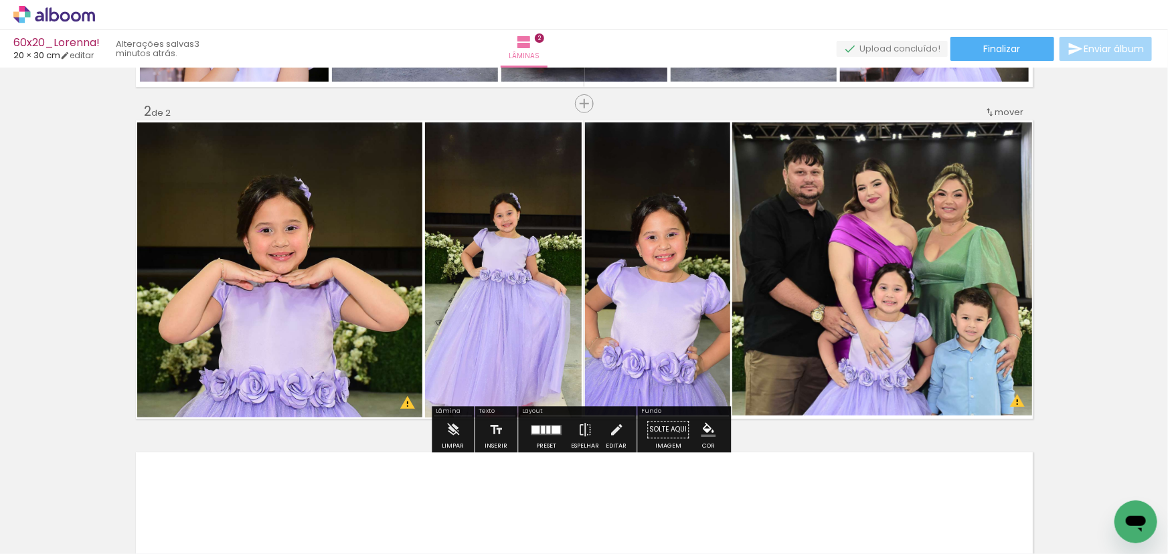
click at [331, 284] on quentale-photo at bounding box center [279, 269] width 285 height 295
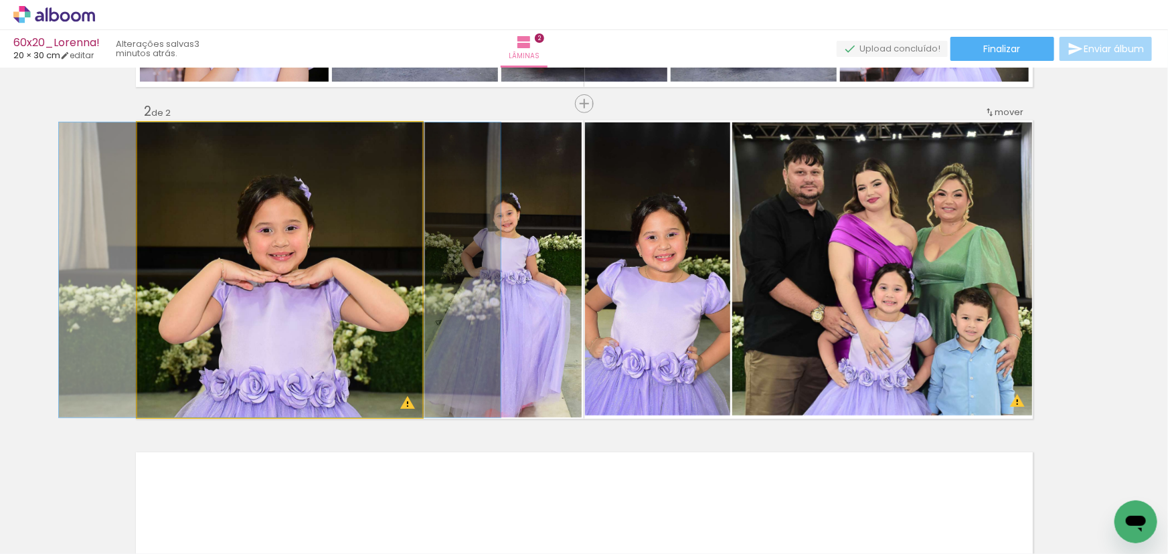
click at [333, 282] on quentale-photo at bounding box center [279, 269] width 285 height 295
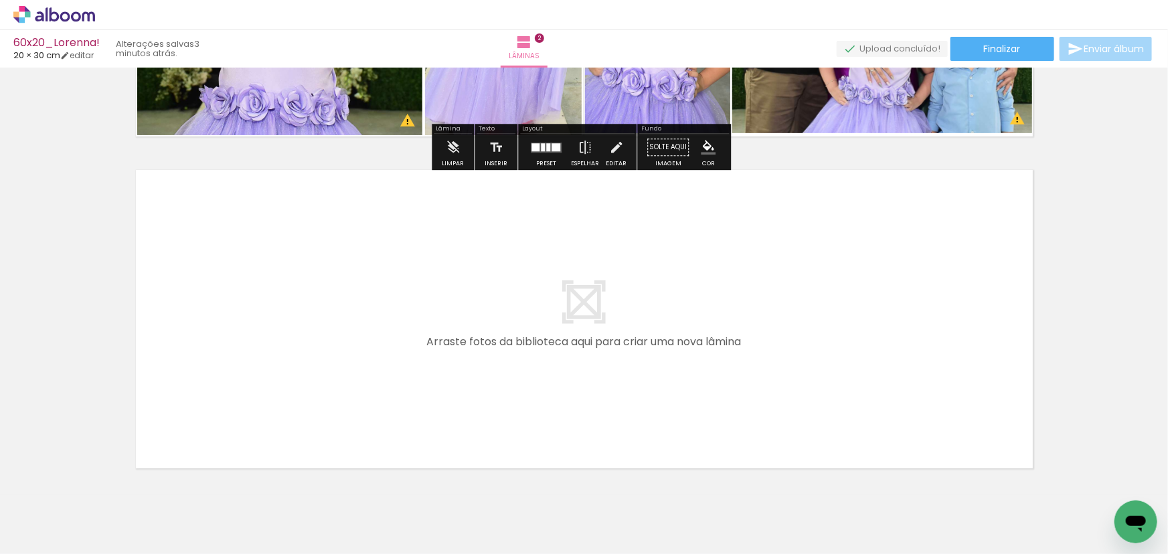
scroll to position [622, 0]
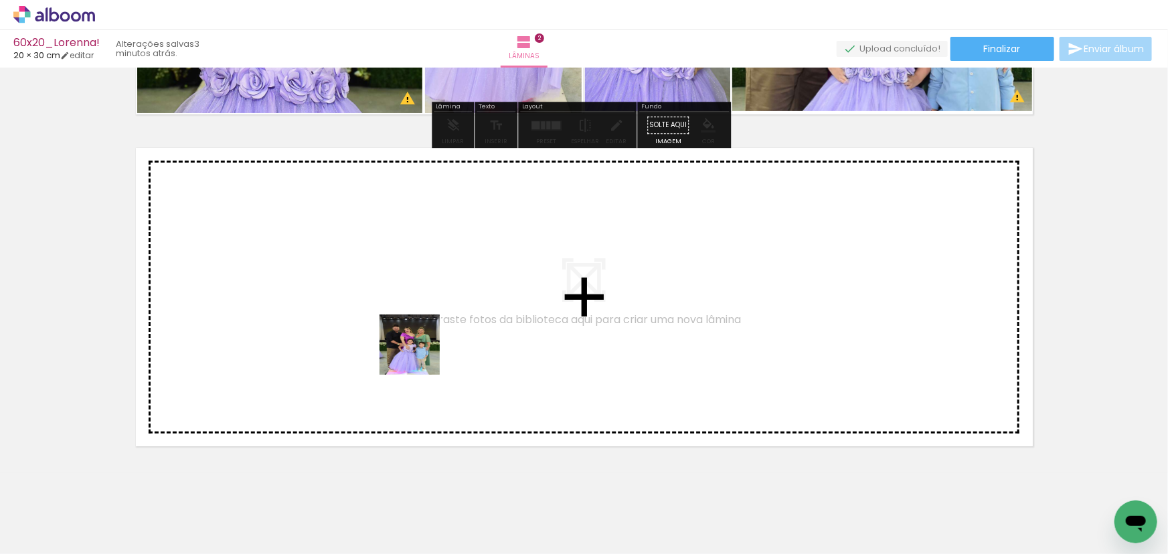
drag, startPoint x: 418, startPoint y: 361, endPoint x: 420, endPoint y: 353, distance: 8.9
click at [420, 353] on quentale-workspace at bounding box center [584, 277] width 1168 height 554
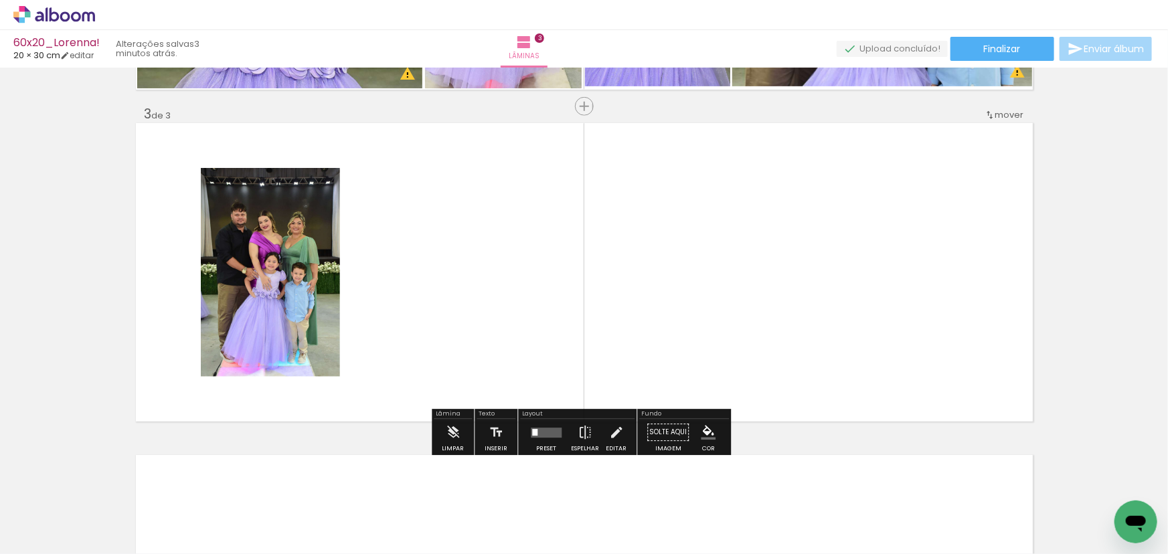
scroll to position [650, 0]
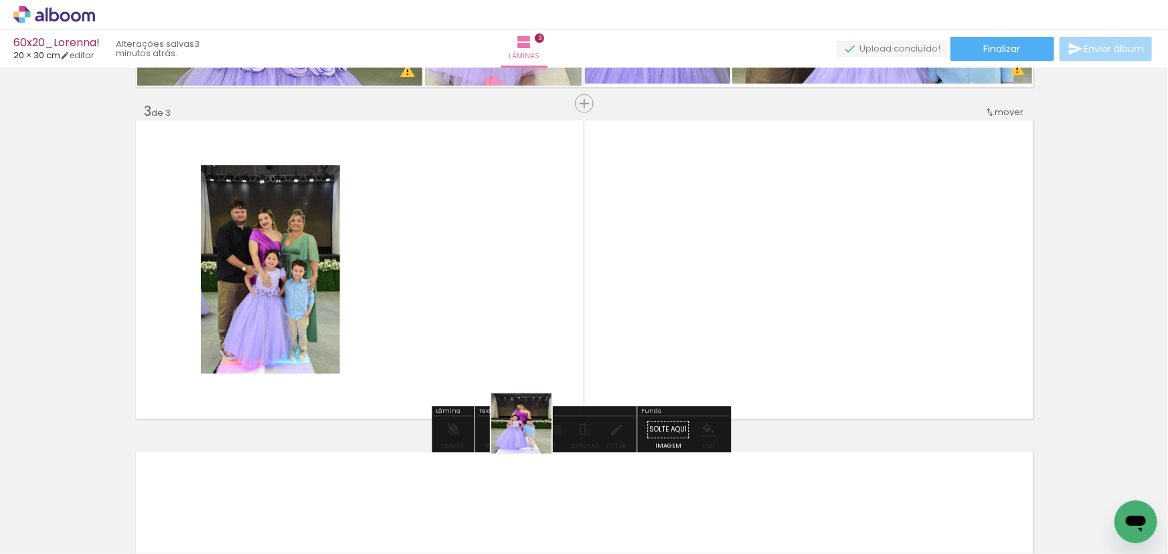
drag, startPoint x: 526, startPoint y: 520, endPoint x: 526, endPoint y: 369, distance: 151.3
click at [533, 360] on quentale-workspace at bounding box center [584, 277] width 1168 height 554
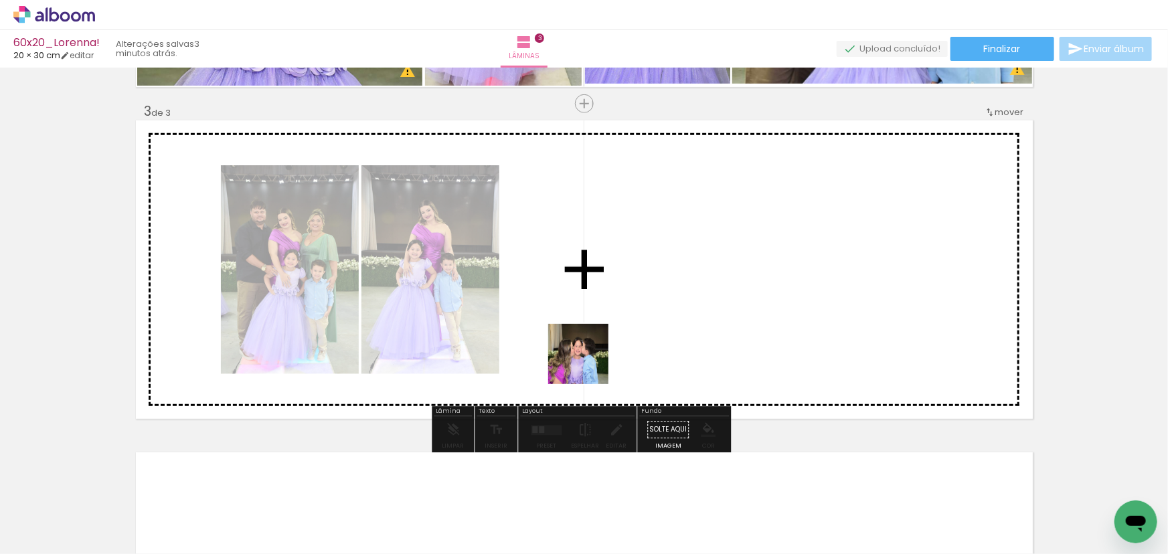
drag, startPoint x: 588, startPoint y: 512, endPoint x: 588, endPoint y: 357, distance: 155.3
click at [588, 357] on quentale-workspace at bounding box center [584, 277] width 1168 height 554
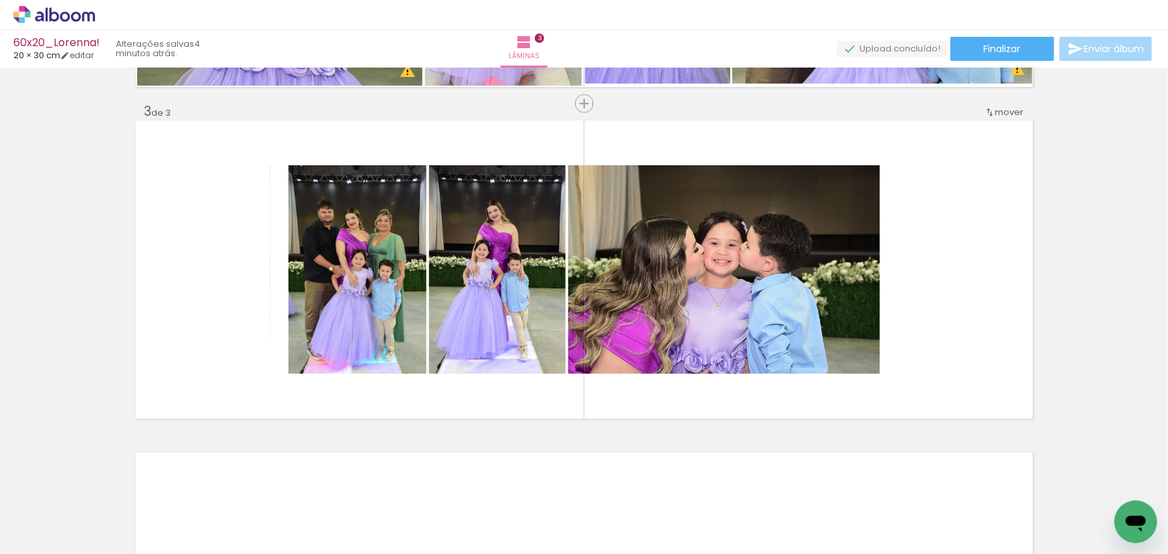
scroll to position [0, 442]
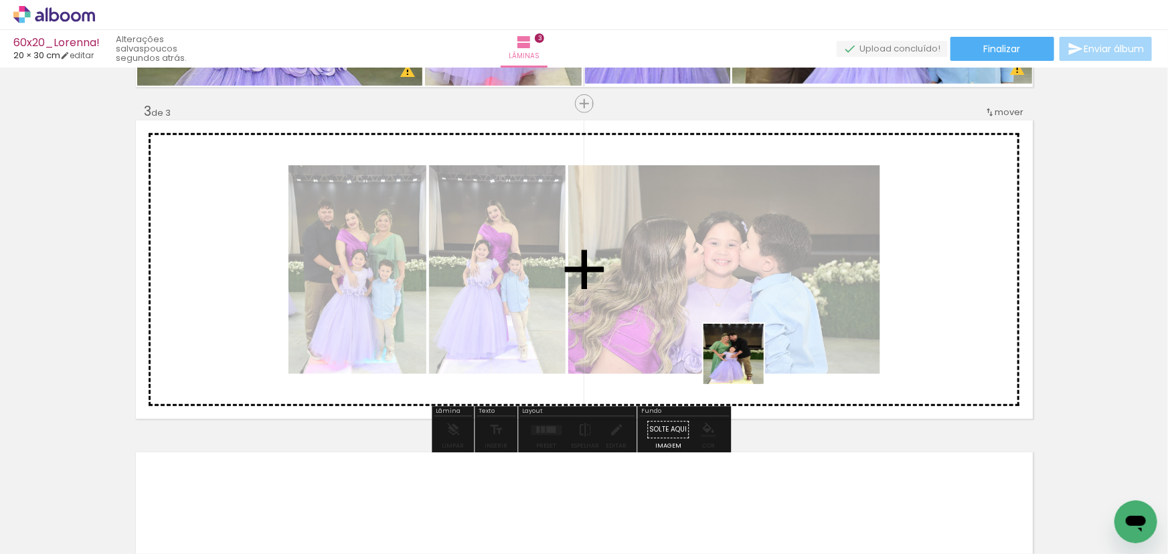
drag, startPoint x: 539, startPoint y: 531, endPoint x: 760, endPoint y: 349, distance: 286.2
click at [760, 349] on quentale-workspace at bounding box center [584, 277] width 1168 height 554
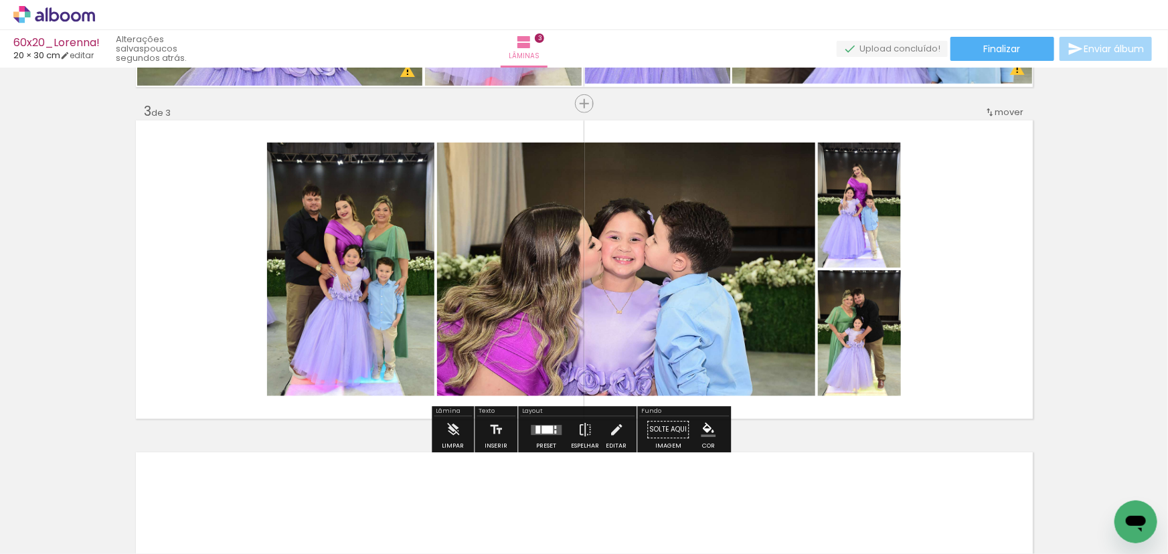
click at [541, 431] on div at bounding box center [546, 430] width 11 height 8
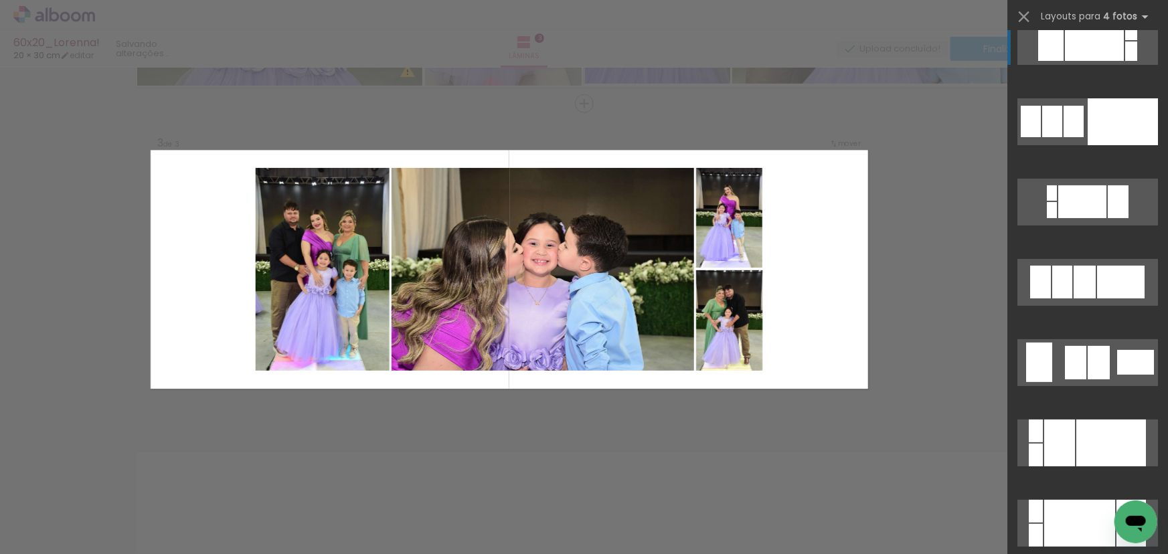
scroll to position [0, 0]
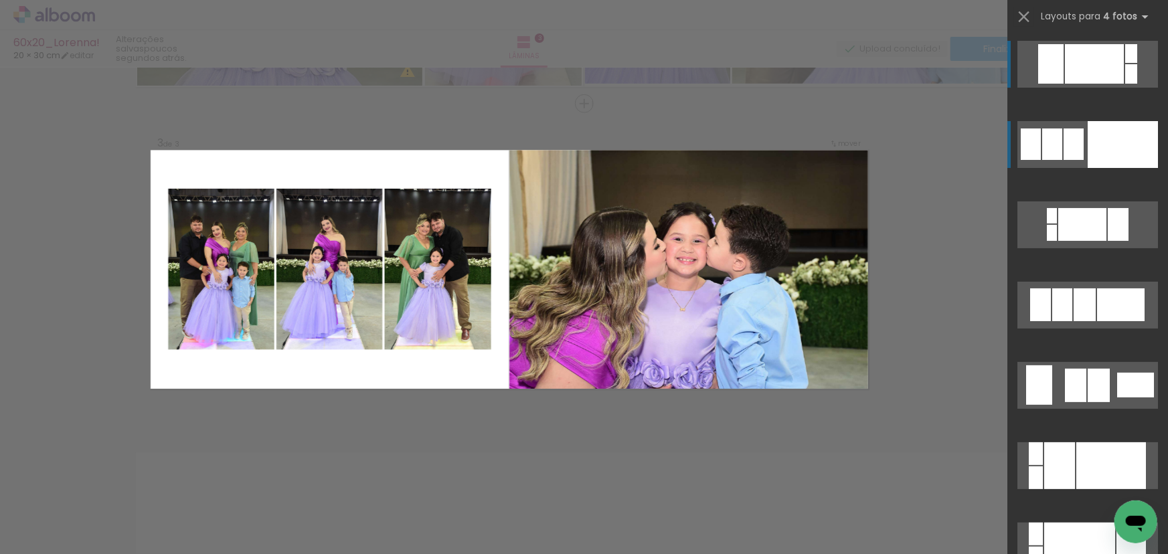
click at [1108, 137] on div at bounding box center [1123, 144] width 70 height 47
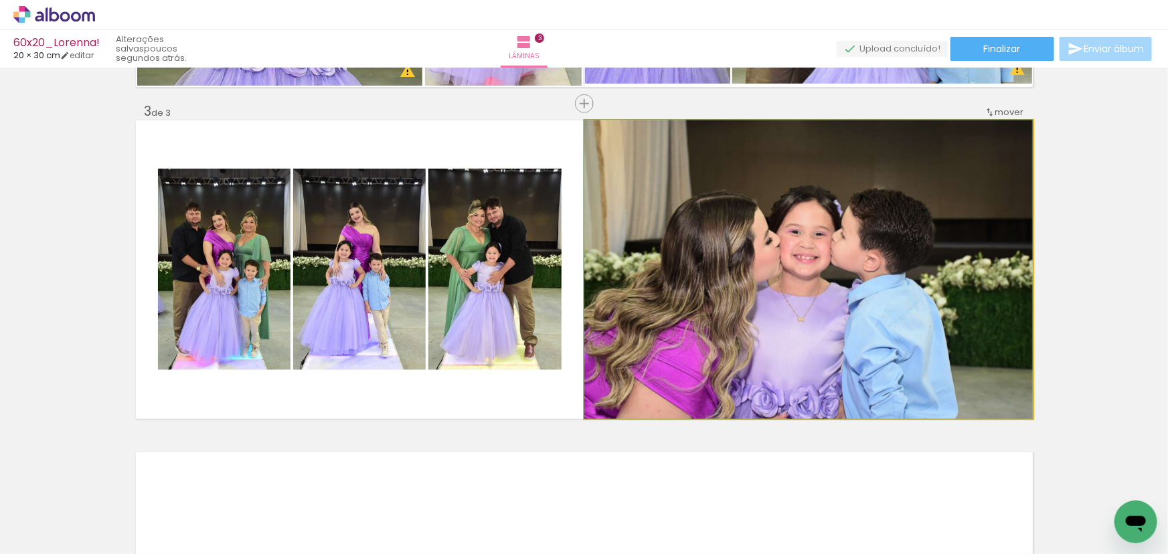
click at [813, 263] on quentale-photo at bounding box center [808, 269] width 448 height 298
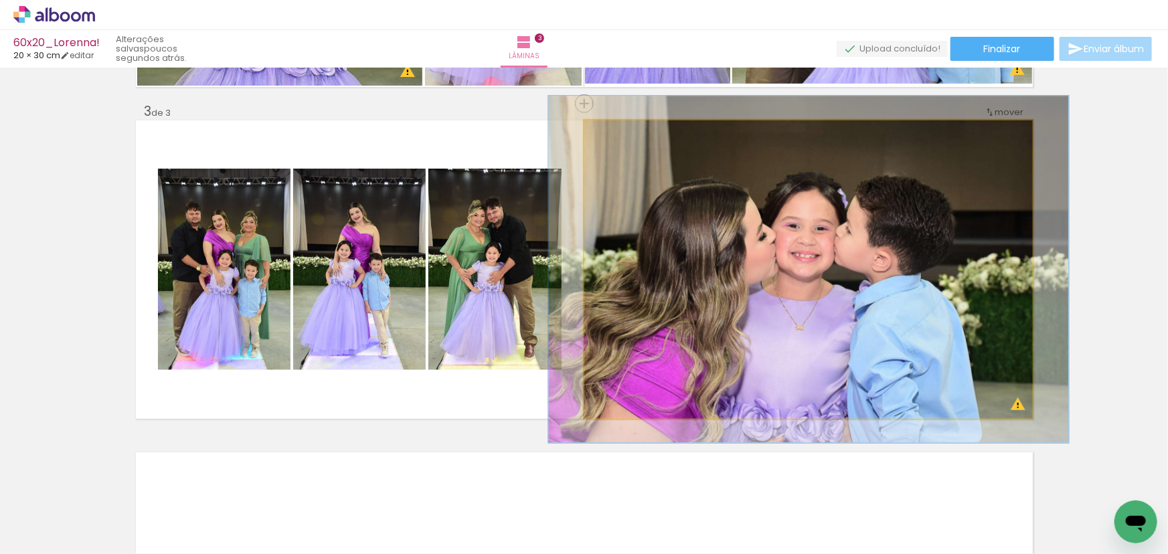
drag, startPoint x: 610, startPoint y: 131, endPoint x: 618, endPoint y: 131, distance: 7.4
type paper-slider "116"
click at [618, 131] on div at bounding box center [623, 135] width 12 height 12
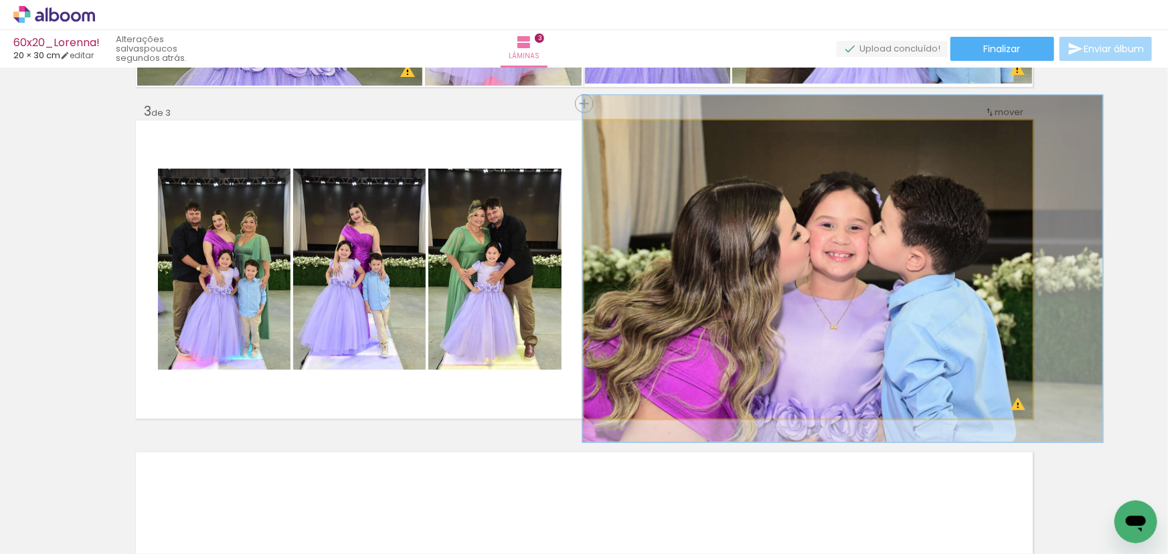
drag, startPoint x: 703, startPoint y: 225, endPoint x: 736, endPoint y: 224, distance: 32.8
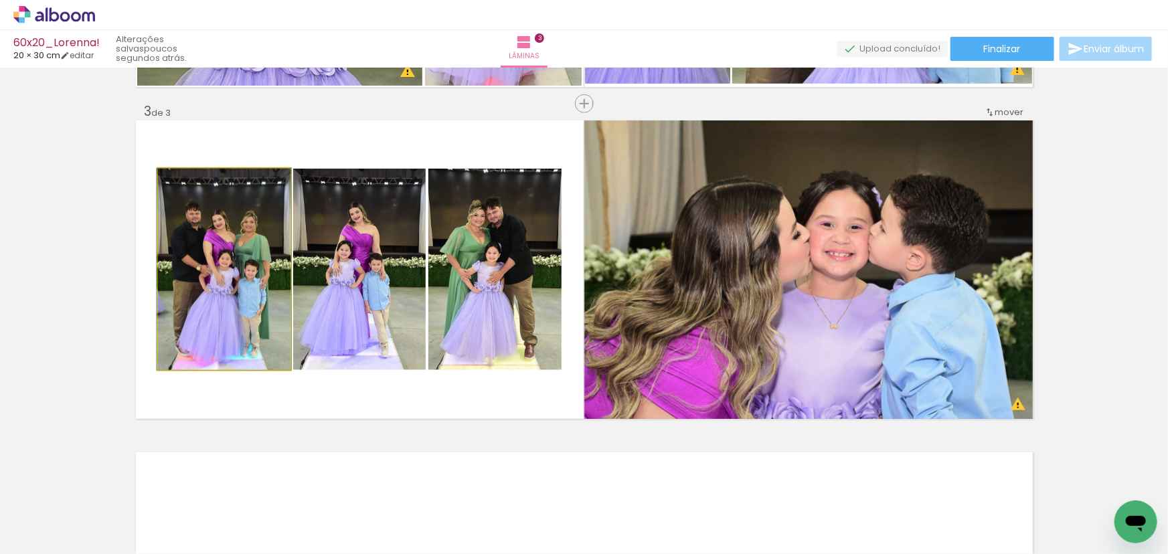
click at [226, 257] on quentale-photo at bounding box center [224, 269] width 133 height 201
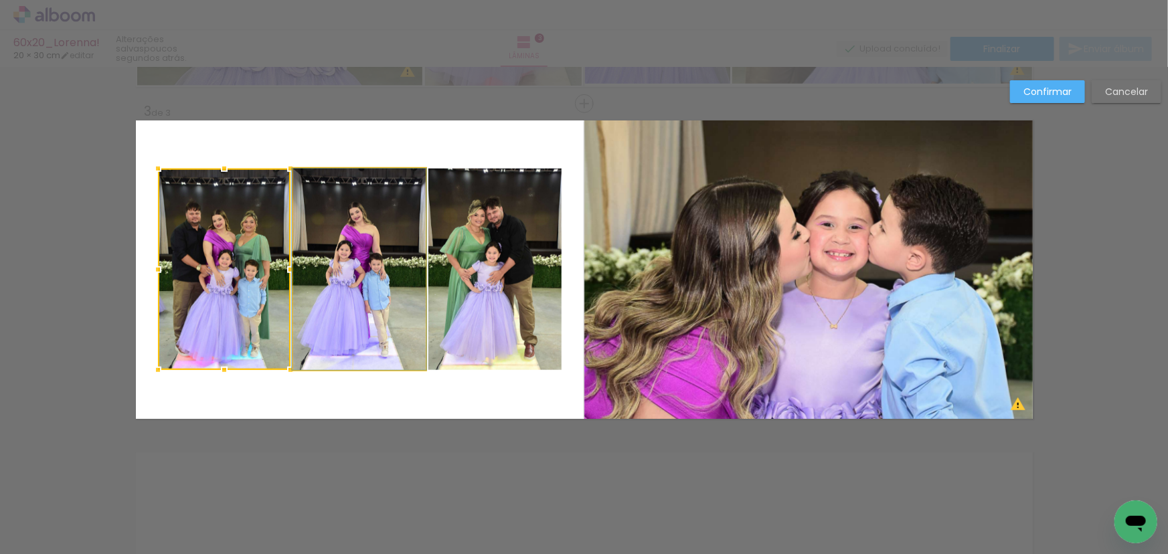
click at [374, 256] on quentale-photo at bounding box center [359, 269] width 133 height 201
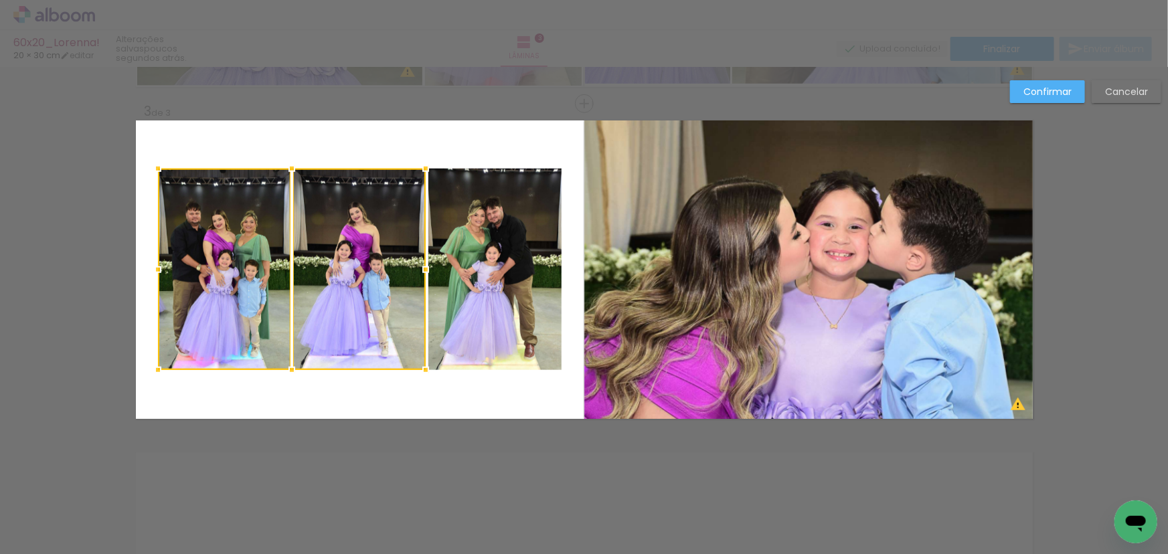
click at [469, 254] on quentale-photo at bounding box center [494, 269] width 133 height 201
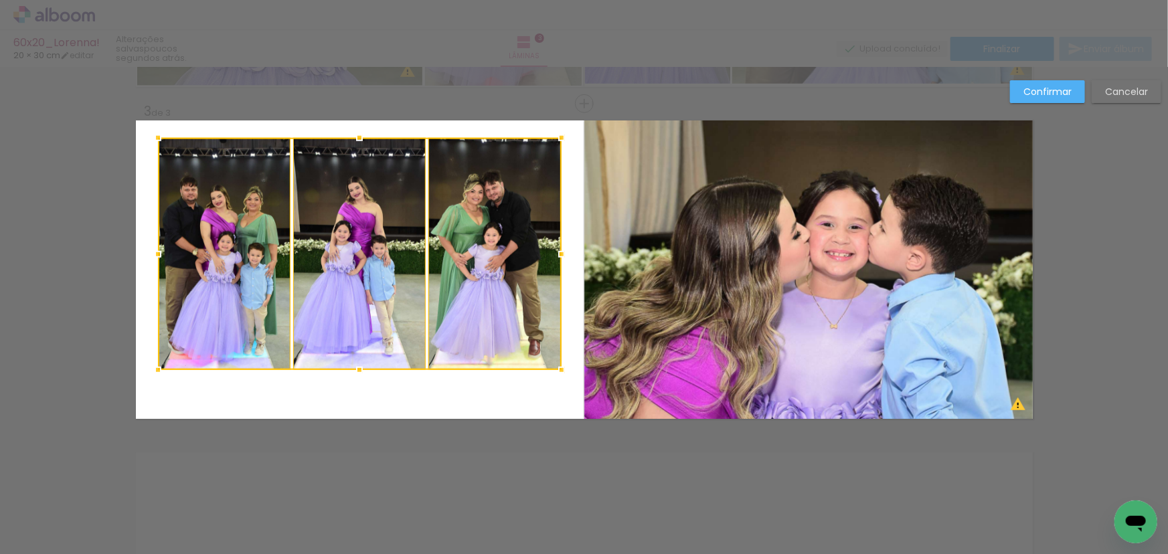
drag, startPoint x: 355, startPoint y: 163, endPoint x: 354, endPoint y: 133, distance: 30.8
click at [354, 133] on div at bounding box center [359, 137] width 27 height 27
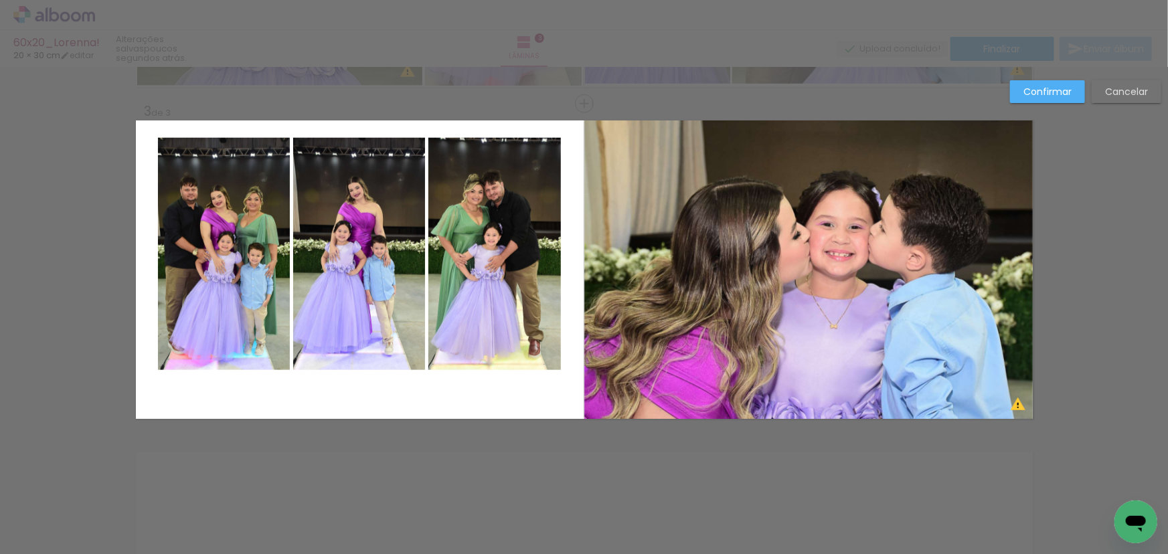
click at [254, 231] on quentale-photo at bounding box center [224, 254] width 133 height 232
click at [359, 243] on quentale-photo at bounding box center [359, 254] width 133 height 232
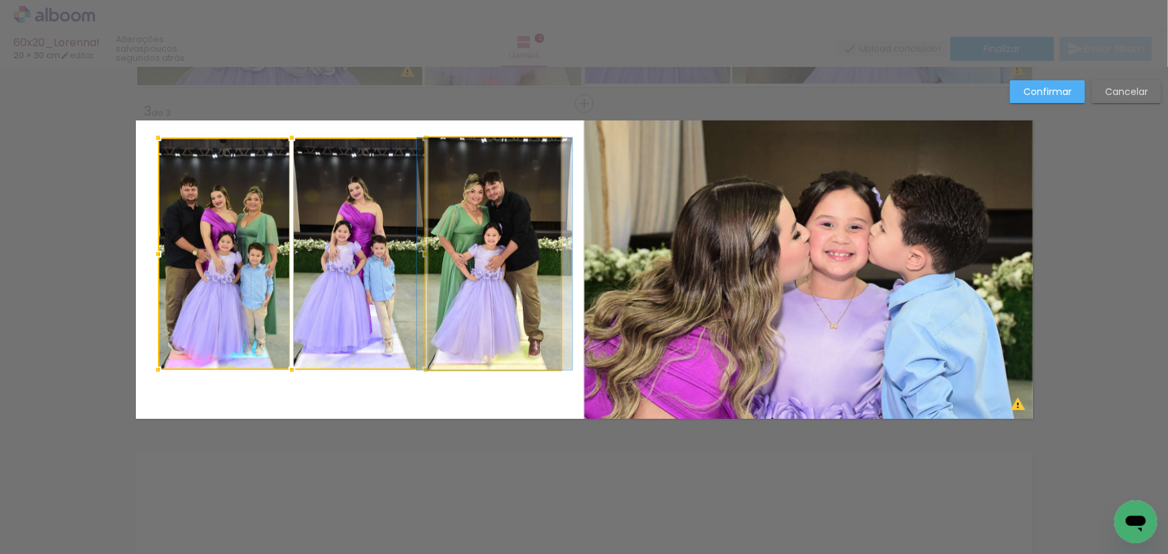
click at [458, 248] on quentale-photo at bounding box center [494, 254] width 133 height 232
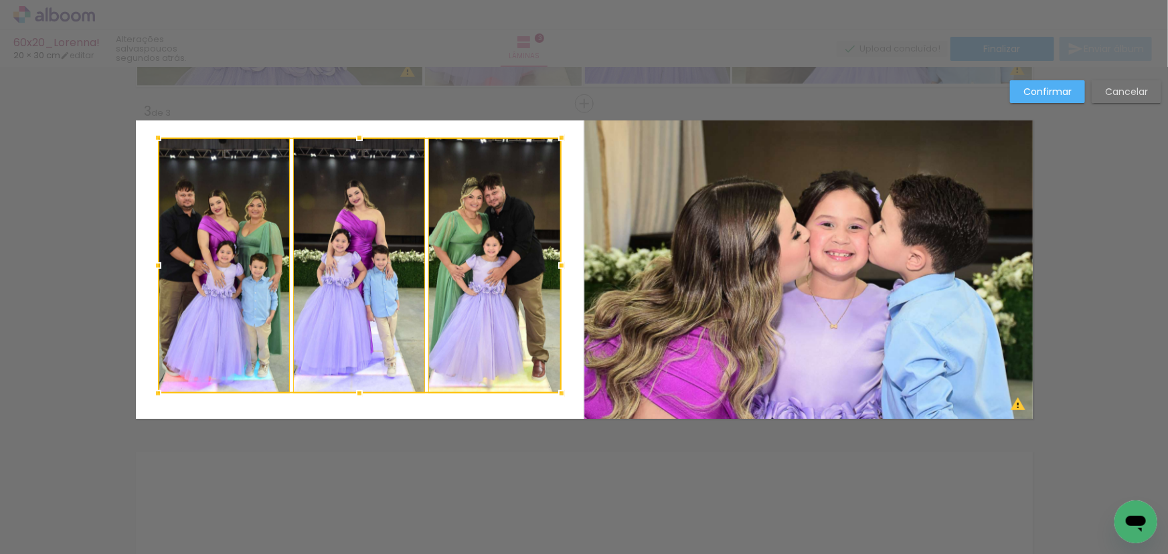
drag, startPoint x: 355, startPoint y: 365, endPoint x: 355, endPoint y: 388, distance: 23.4
click at [355, 388] on div at bounding box center [359, 393] width 27 height 27
click at [232, 278] on div at bounding box center [360, 266] width 404 height 256
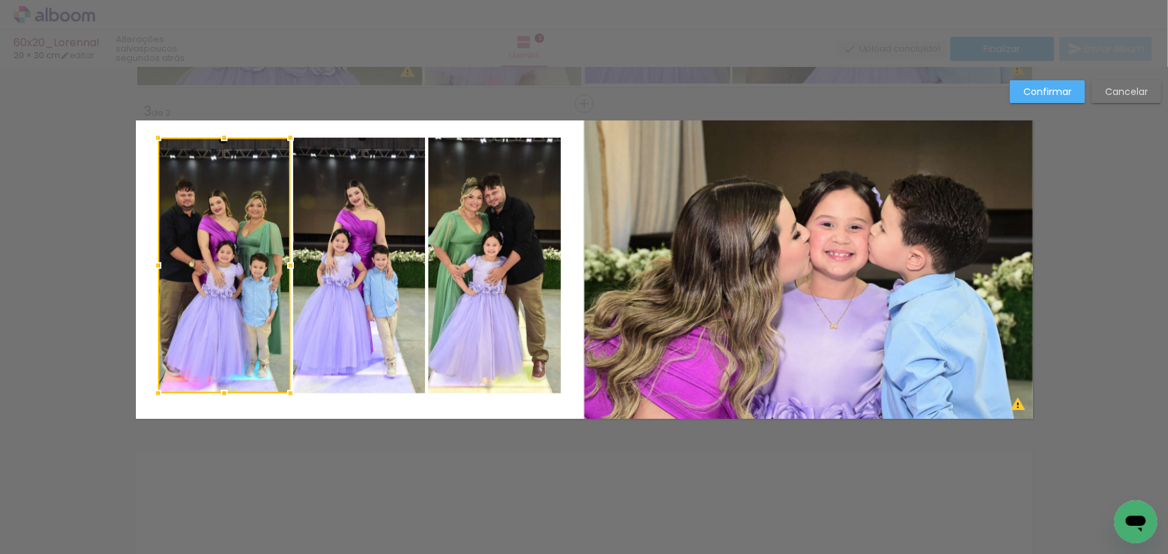
click at [339, 276] on quentale-photo at bounding box center [359, 266] width 133 height 256
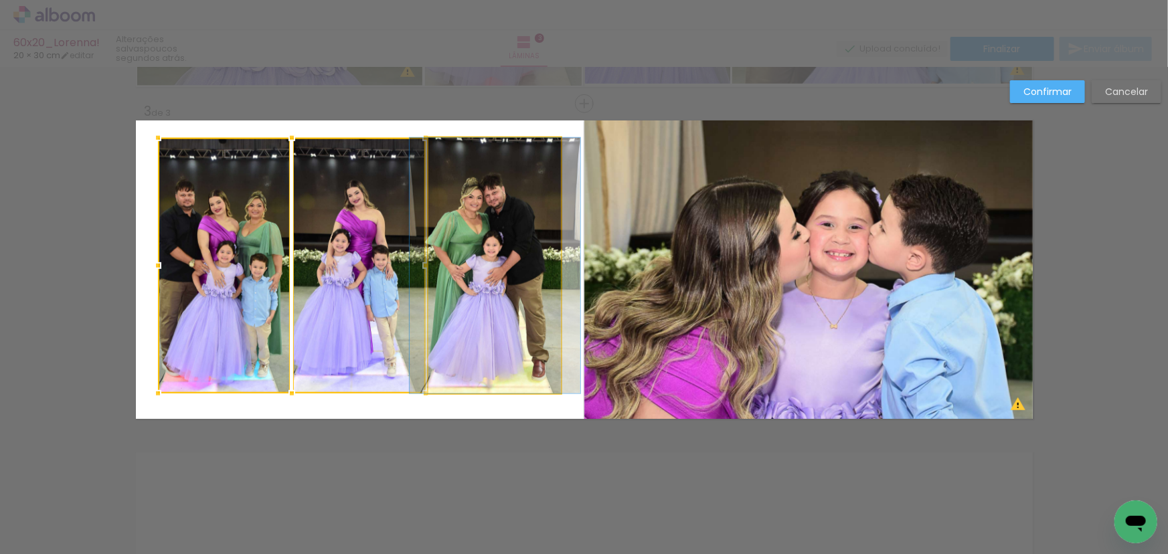
click at [442, 279] on quentale-photo at bounding box center [494, 266] width 133 height 256
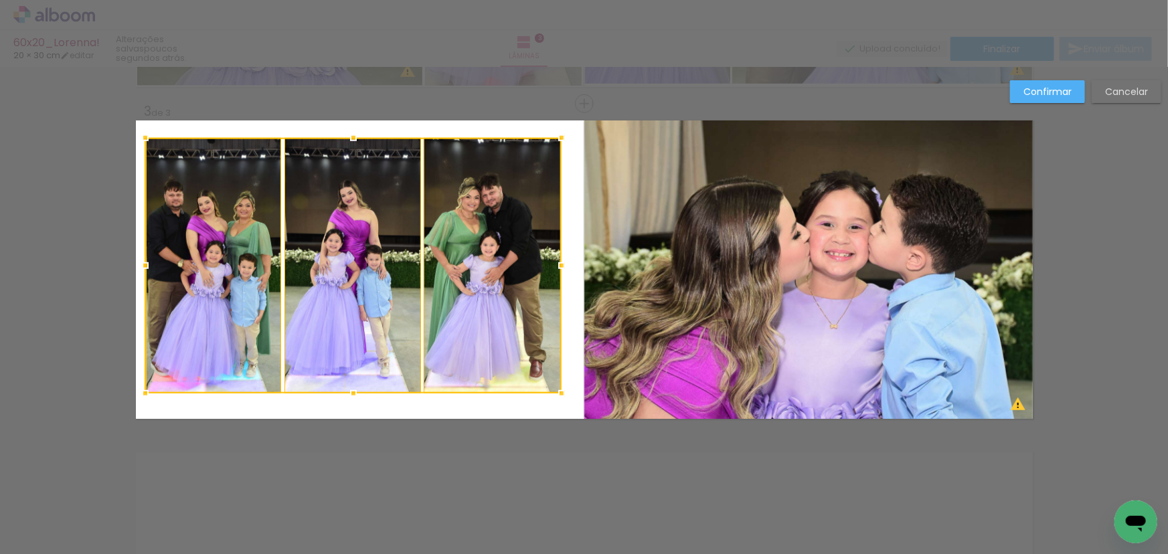
drag, startPoint x: 155, startPoint y: 268, endPoint x: 143, endPoint y: 271, distance: 13.1
click at [143, 271] on div at bounding box center [145, 265] width 27 height 27
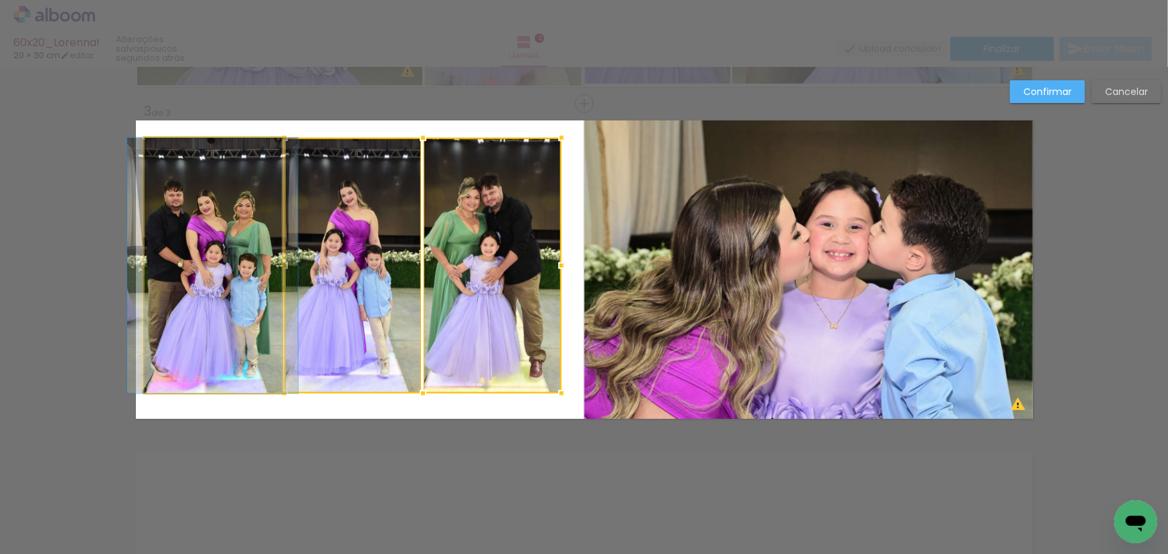
click at [217, 272] on quentale-photo at bounding box center [213, 266] width 137 height 256
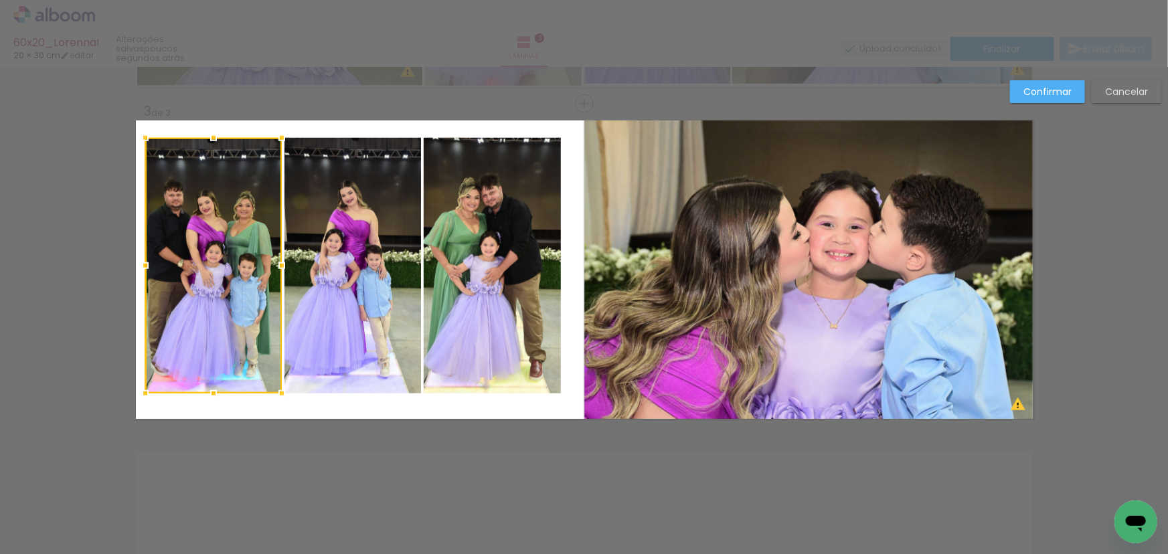
click at [306, 274] on quentale-photo at bounding box center [352, 266] width 137 height 256
click at [470, 269] on quentale-photo at bounding box center [492, 266] width 137 height 256
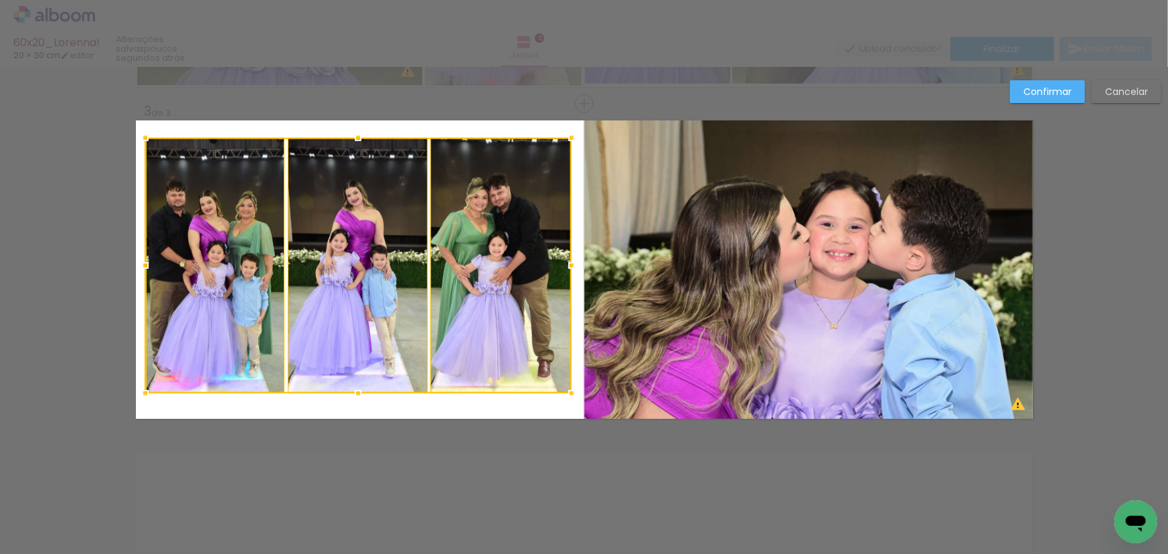
drag, startPoint x: 558, startPoint y: 264, endPoint x: 568, endPoint y: 264, distance: 10.1
click at [568, 264] on div at bounding box center [571, 265] width 27 height 27
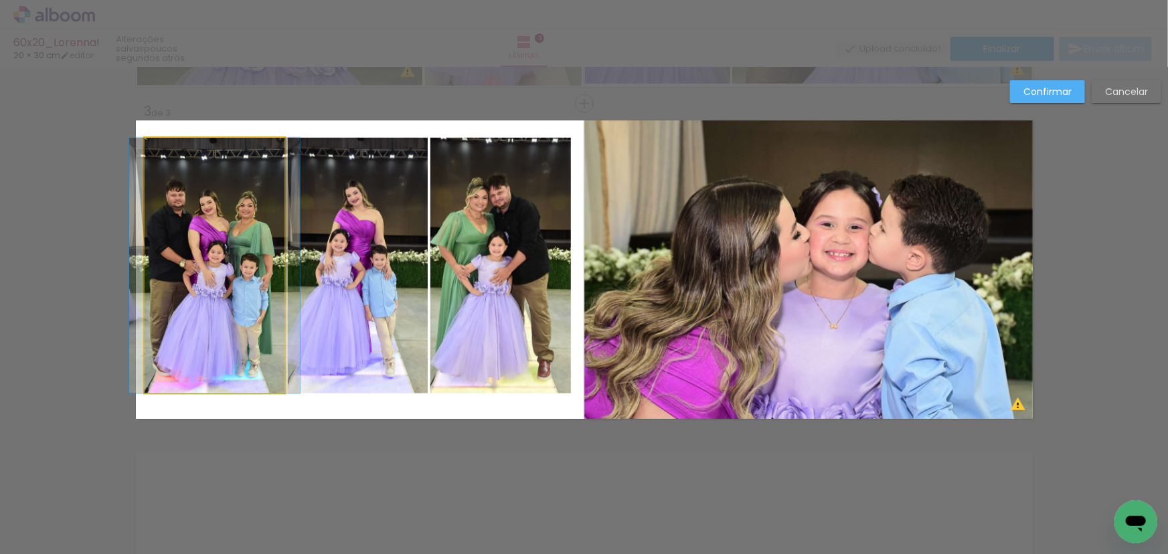
click at [248, 261] on quentale-photo at bounding box center [215, 266] width 140 height 256
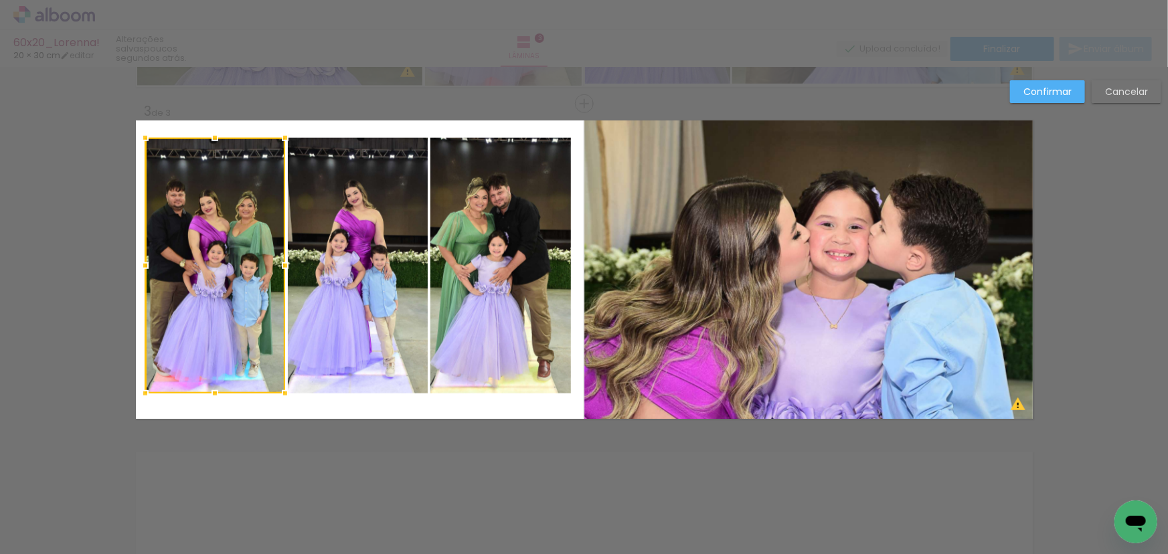
click at [354, 257] on quentale-photo at bounding box center [358, 266] width 140 height 256
click at [482, 260] on quentale-photo at bounding box center [500, 266] width 141 height 256
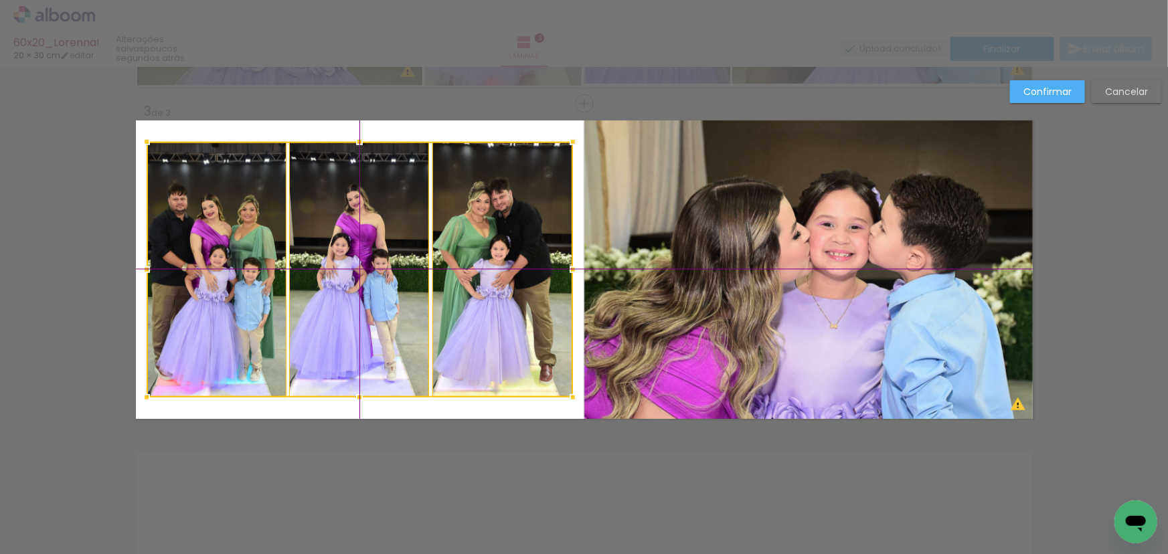
drag, startPoint x: 375, startPoint y: 270, endPoint x: 374, endPoint y: 280, distance: 10.1
click at [374, 280] on div at bounding box center [360, 270] width 426 height 256
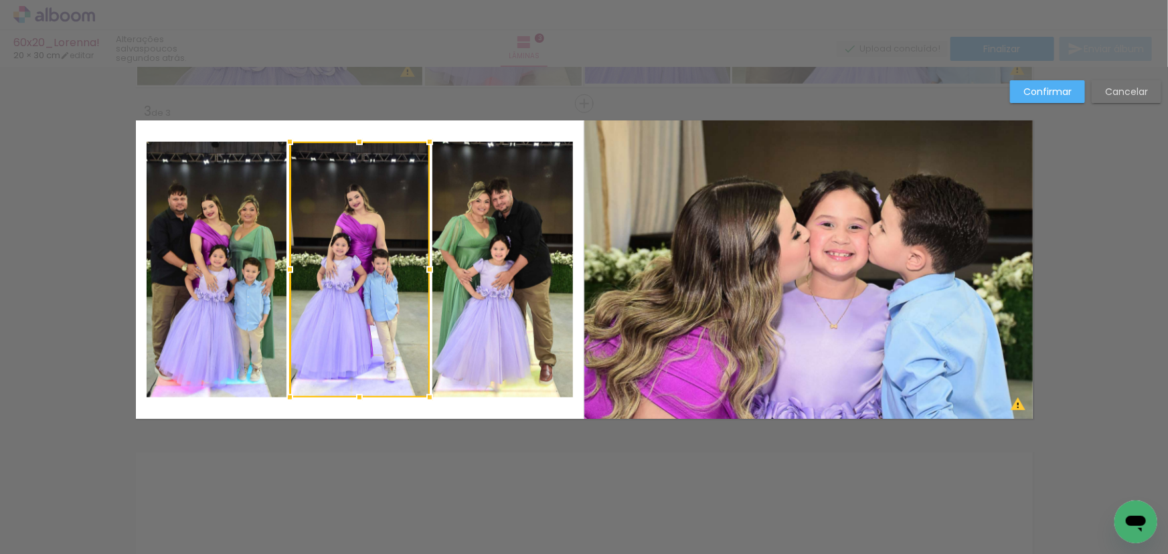
click at [681, 261] on quentale-photo at bounding box center [808, 269] width 448 height 298
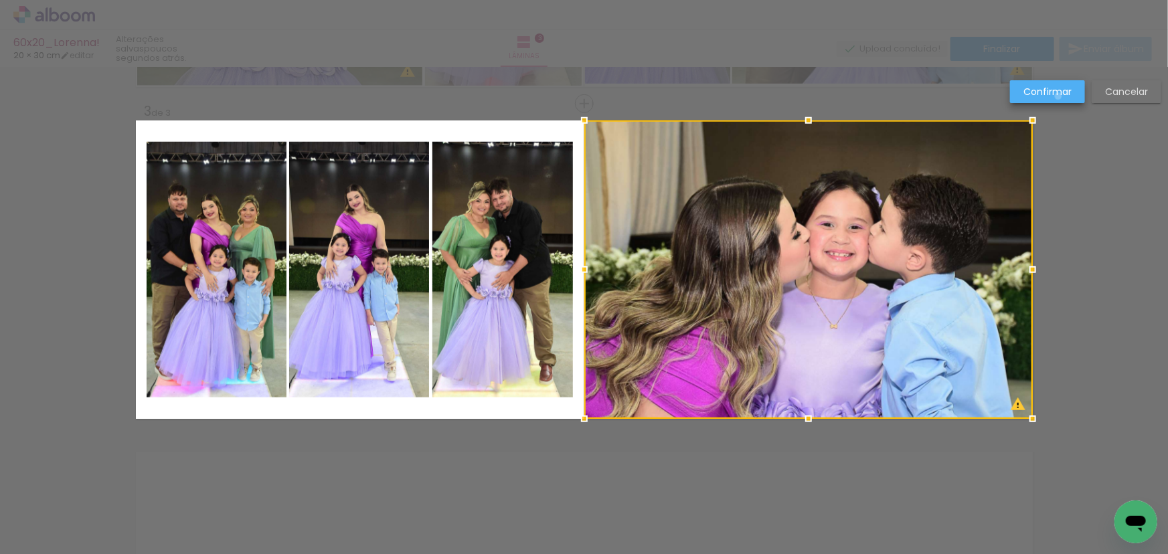
click at [0, 0] on slot "Confirmar" at bounding box center [0, 0] width 0 height 0
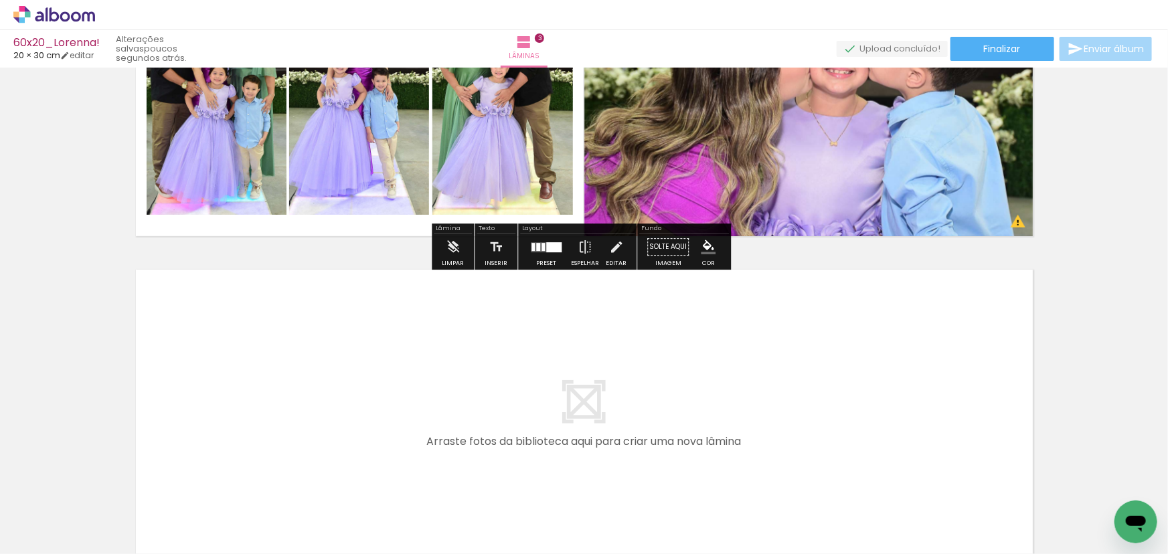
scroll to position [954, 0]
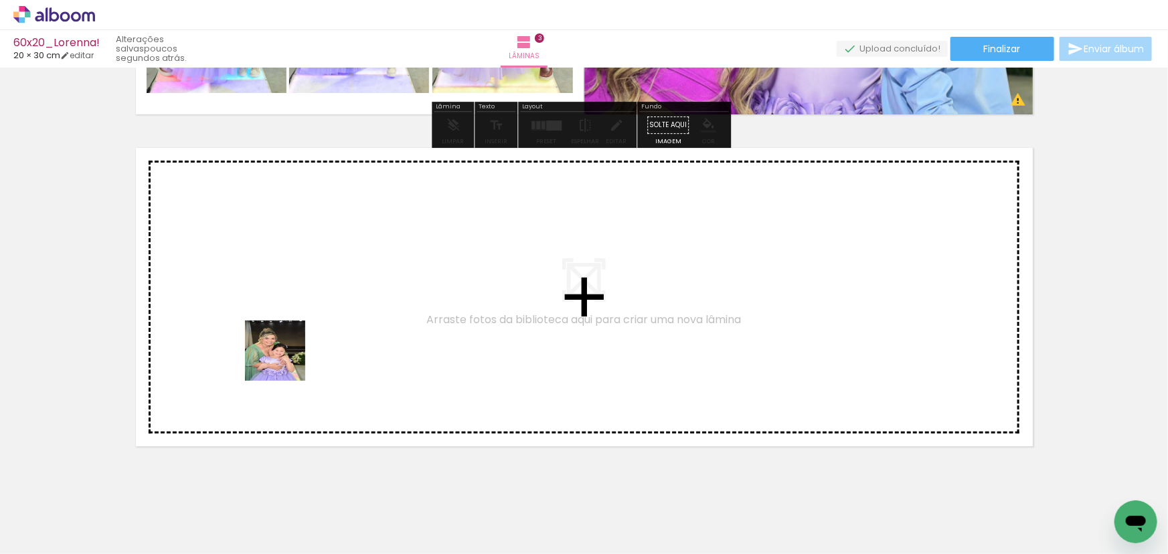
drag, startPoint x: 220, startPoint y: 511, endPoint x: 286, endPoint y: 357, distance: 167.0
click at [286, 357] on quentale-workspace at bounding box center [584, 277] width 1168 height 554
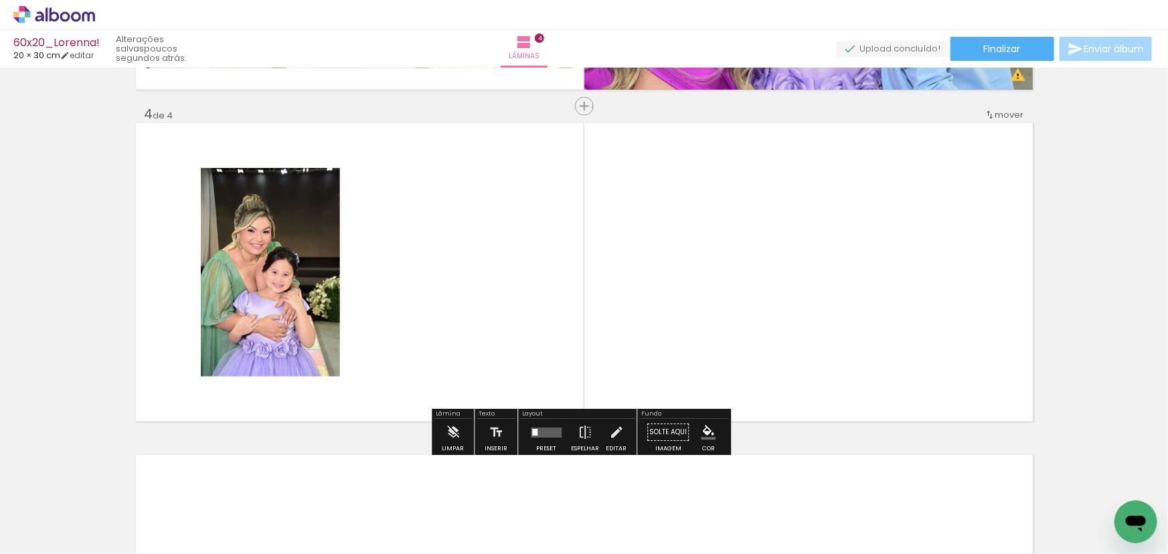
scroll to position [983, 0]
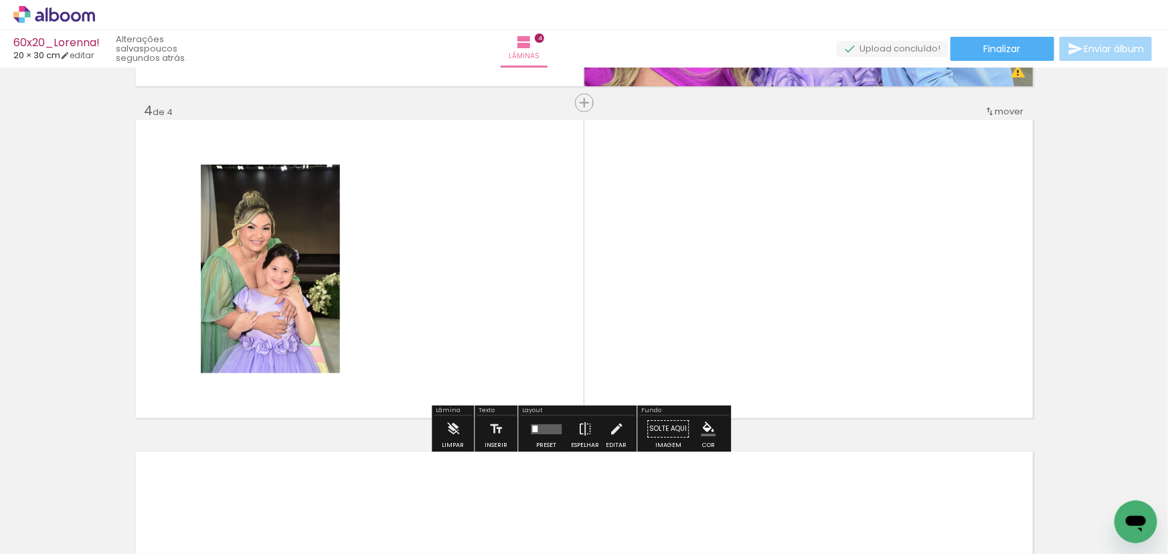
drag, startPoint x: 301, startPoint y: 506, endPoint x: 363, endPoint y: 337, distance: 179.8
click at [363, 337] on quentale-workspace at bounding box center [584, 277] width 1168 height 554
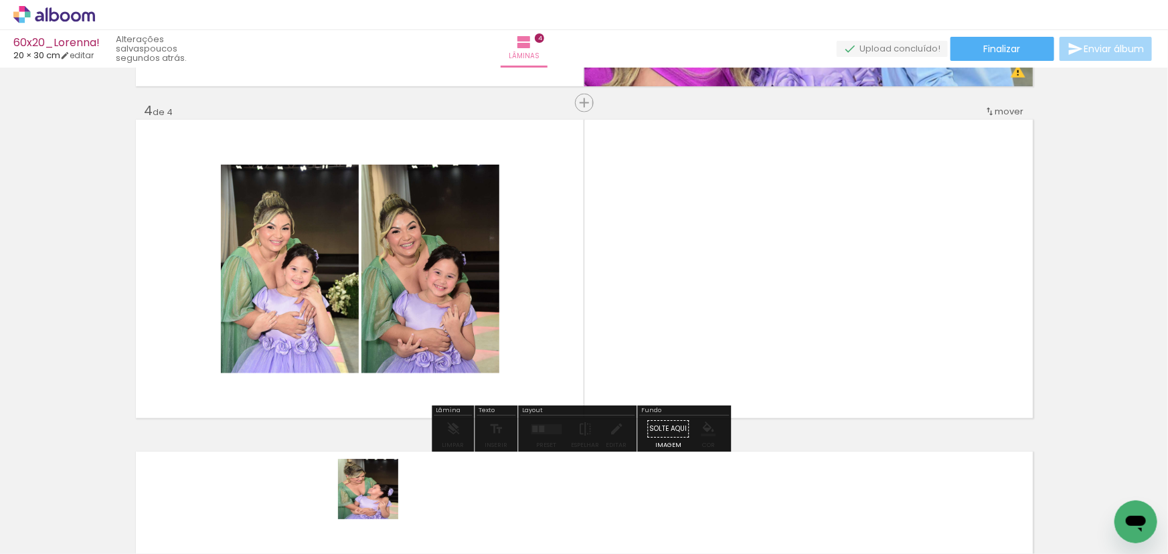
drag, startPoint x: 378, startPoint y: 499, endPoint x: 440, endPoint y: 404, distance: 113.8
click at [415, 329] on quentale-workspace at bounding box center [584, 277] width 1168 height 554
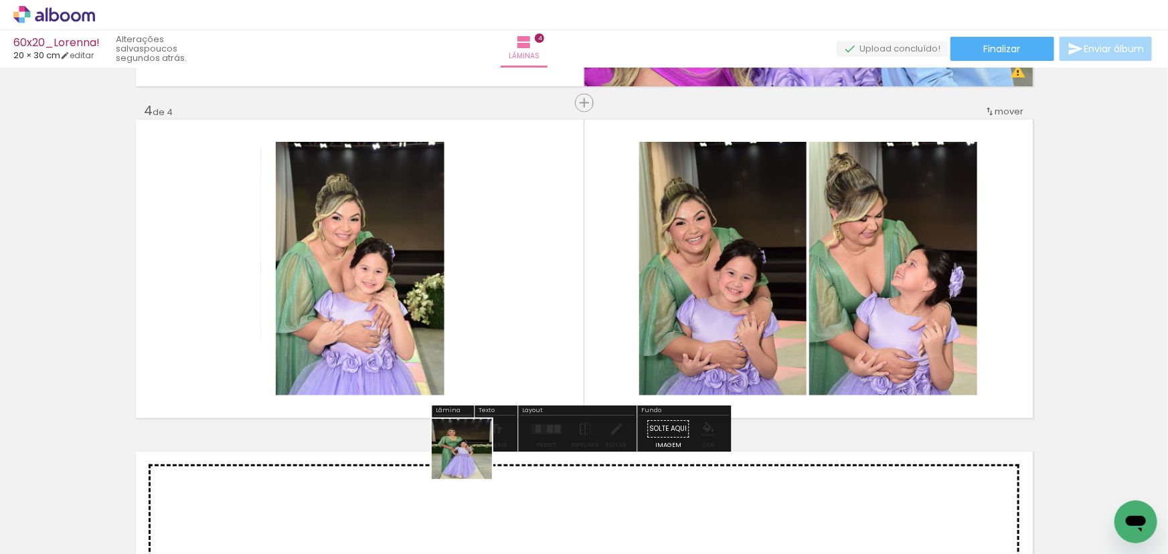
drag, startPoint x: 472, startPoint y: 459, endPoint x: 524, endPoint y: 377, distance: 97.5
click at [511, 315] on quentale-workspace at bounding box center [584, 277] width 1168 height 554
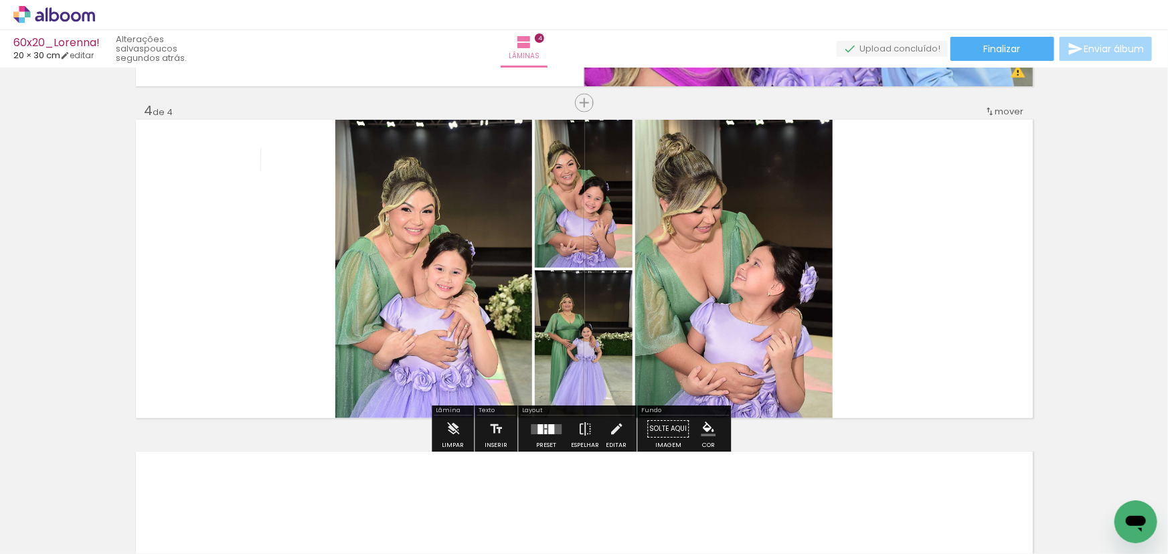
drag, startPoint x: 636, startPoint y: 343, endPoint x: 677, endPoint y: 524, distance: 186.1
click at [643, 320] on quentale-workspace at bounding box center [584, 277] width 1168 height 554
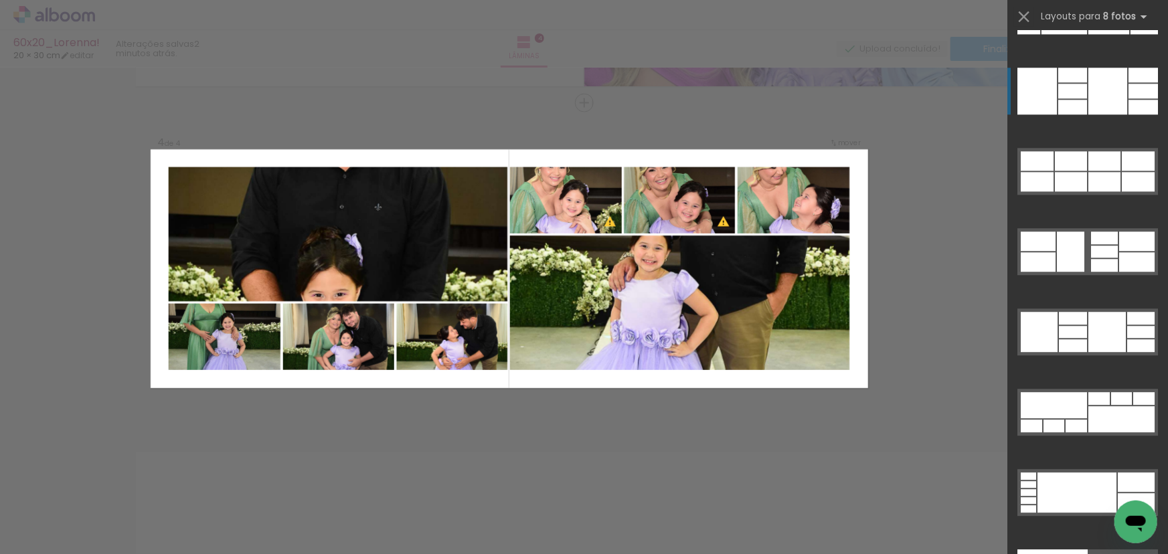
scroll to position [7026, 0]
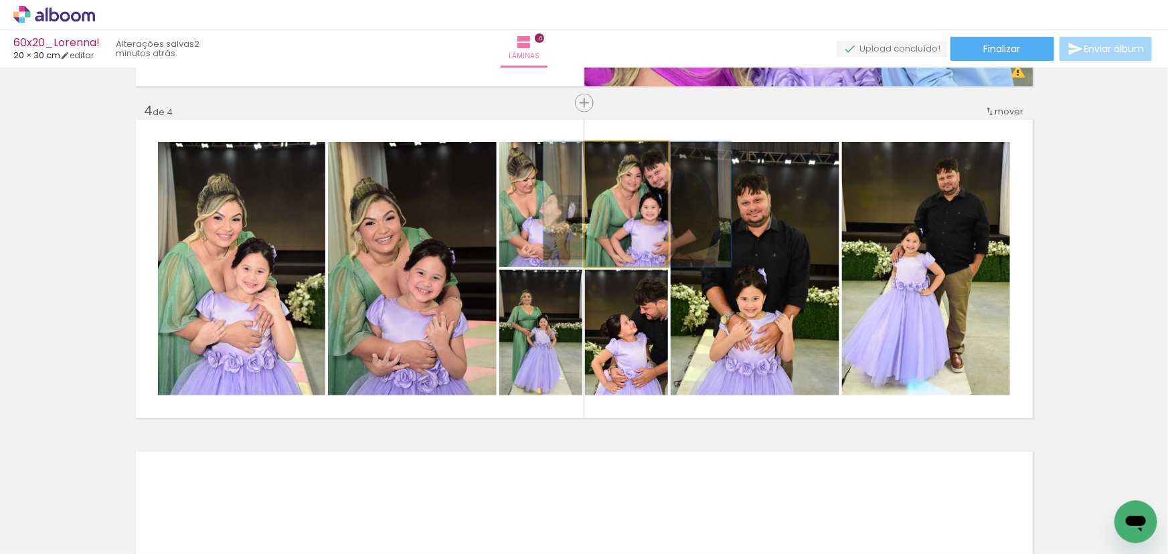
drag, startPoint x: 632, startPoint y: 223, endPoint x: 642, endPoint y: 230, distance: 12.1
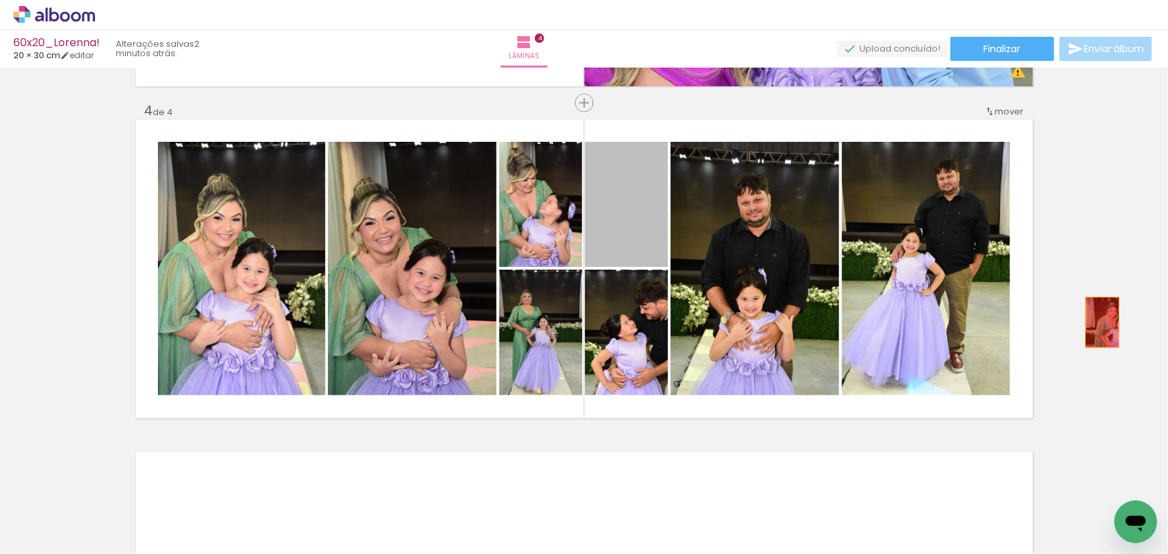
drag, startPoint x: 632, startPoint y: 222, endPoint x: 1098, endPoint y: 323, distance: 476.0
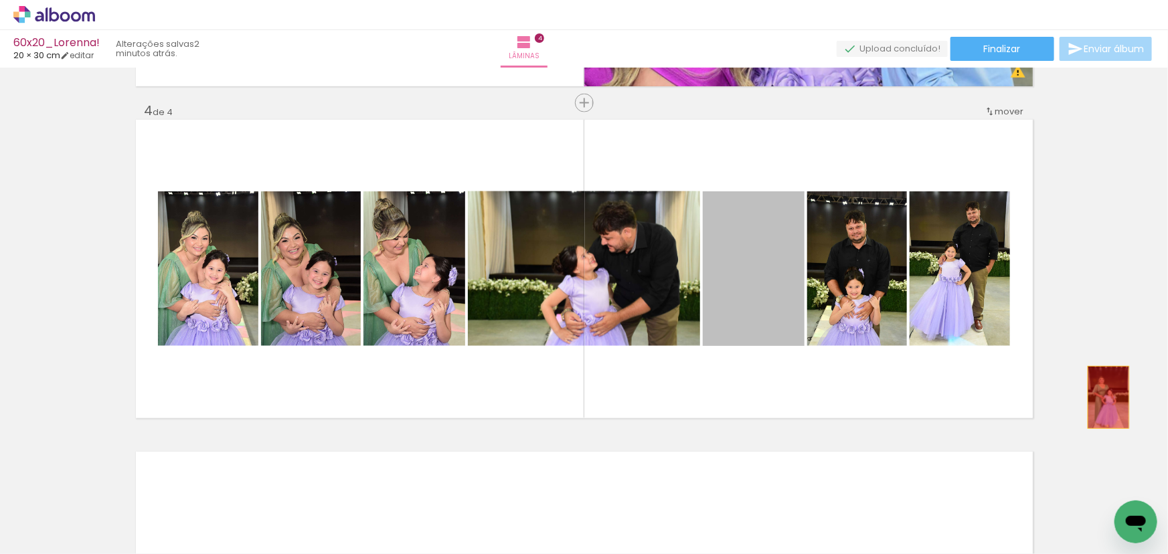
drag, startPoint x: 750, startPoint y: 302, endPoint x: 1104, endPoint y: 398, distance: 366.8
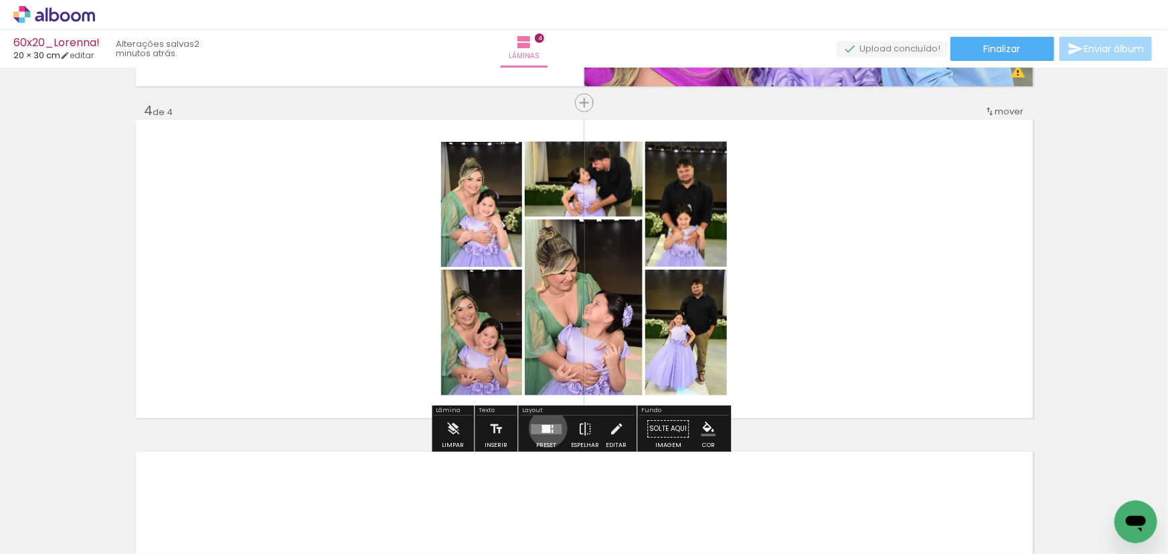
click at [545, 428] on div at bounding box center [546, 429] width 8 height 7
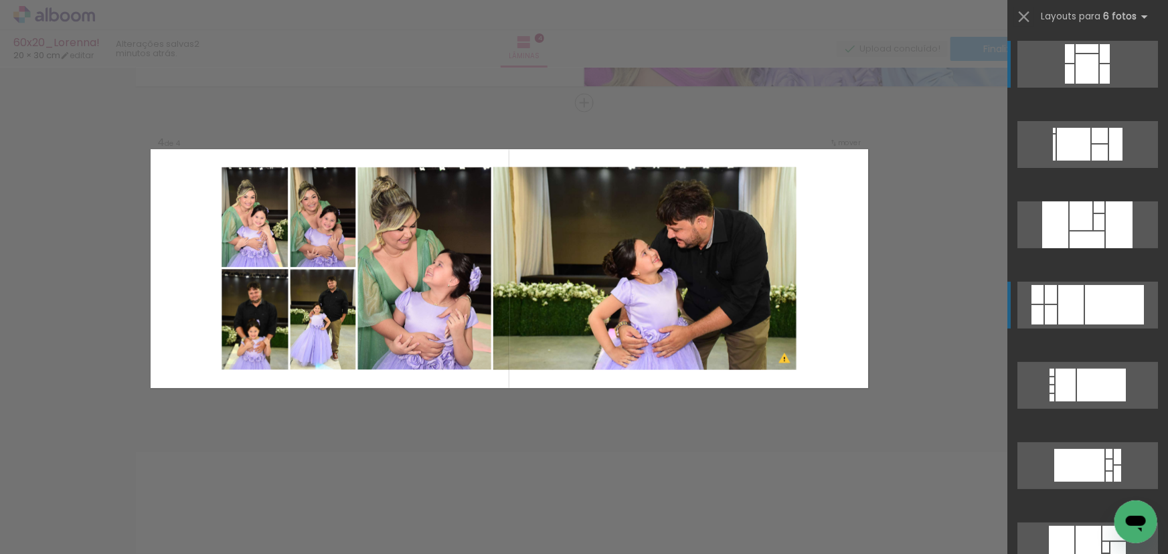
click at [1121, 312] on div at bounding box center [1114, 304] width 59 height 39
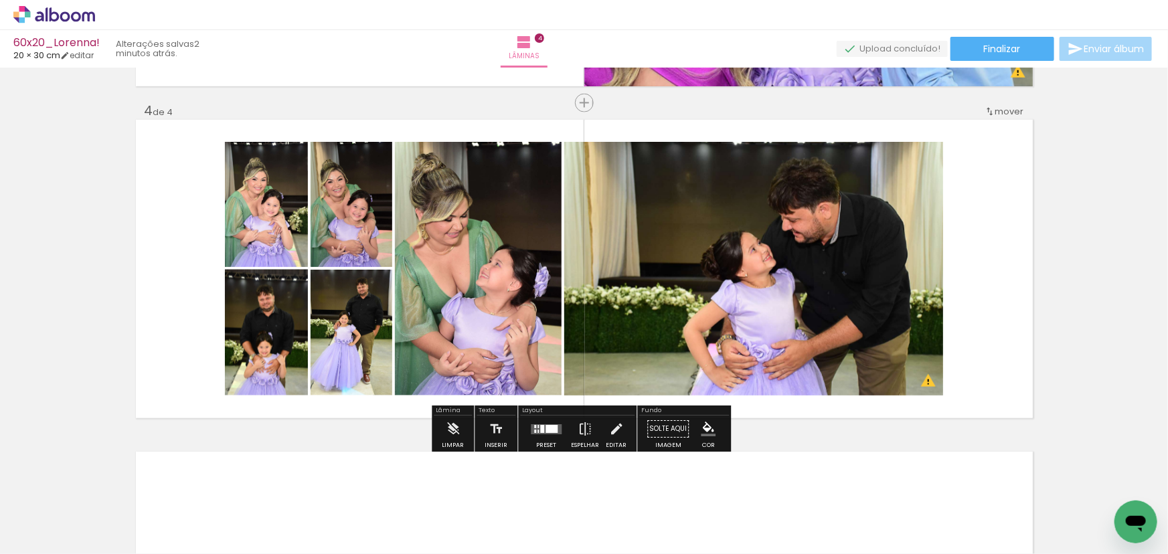
click at [276, 241] on quentale-photo at bounding box center [266, 204] width 83 height 125
click at [365, 226] on quentale-photo at bounding box center [352, 204] width 82 height 125
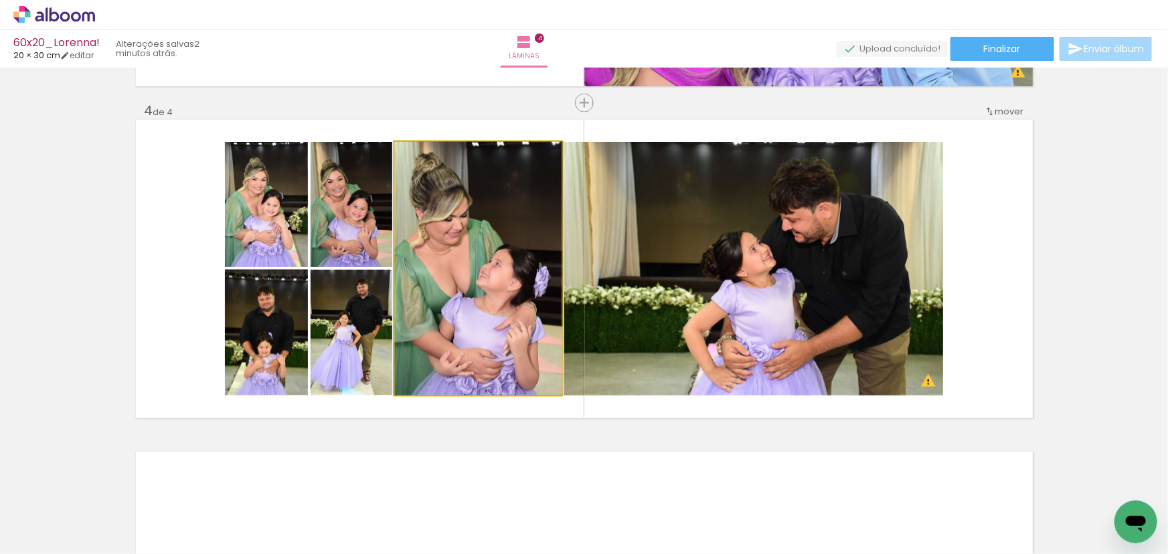
click at [467, 232] on quentale-photo at bounding box center [478, 269] width 167 height 254
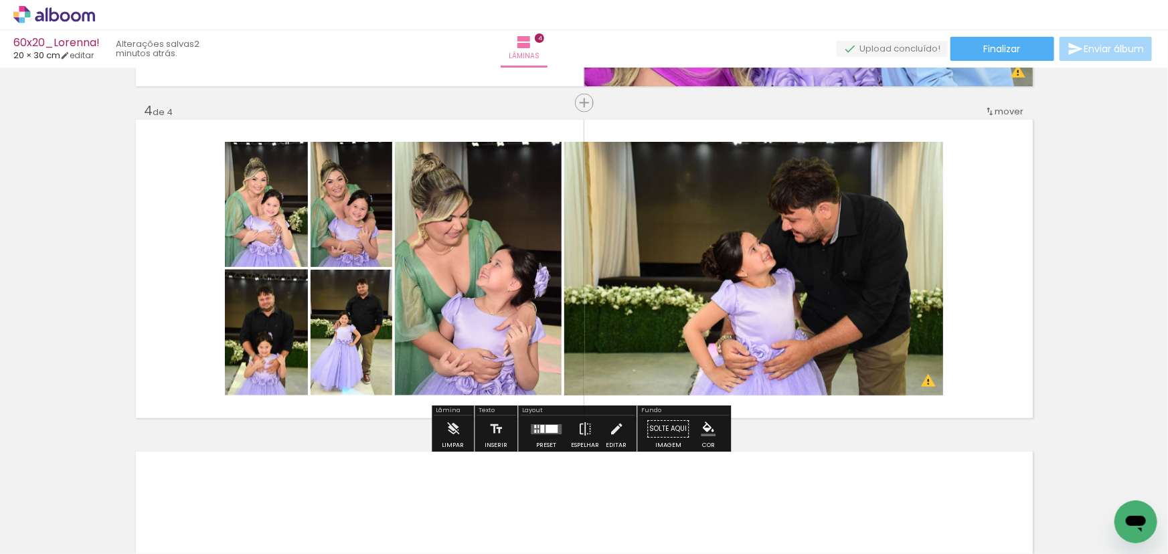
click at [260, 319] on quentale-photo at bounding box center [266, 333] width 83 height 126
click at [0, 0] on slot "P&B" at bounding box center [0, 0] width 0 height 0
click at [547, 432] on div at bounding box center [551, 429] width 12 height 8
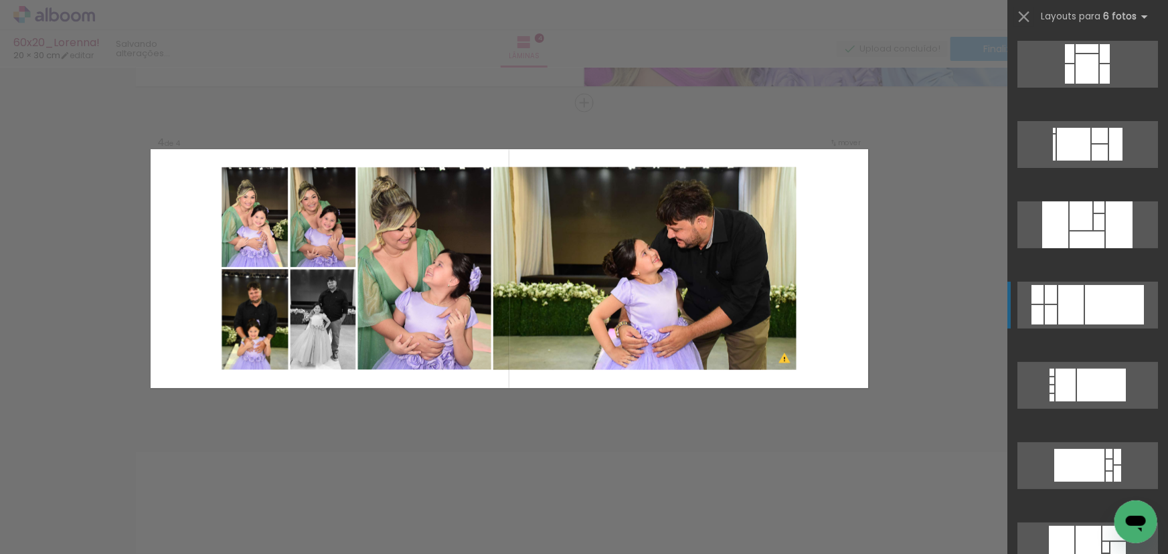
scroll to position [241, 0]
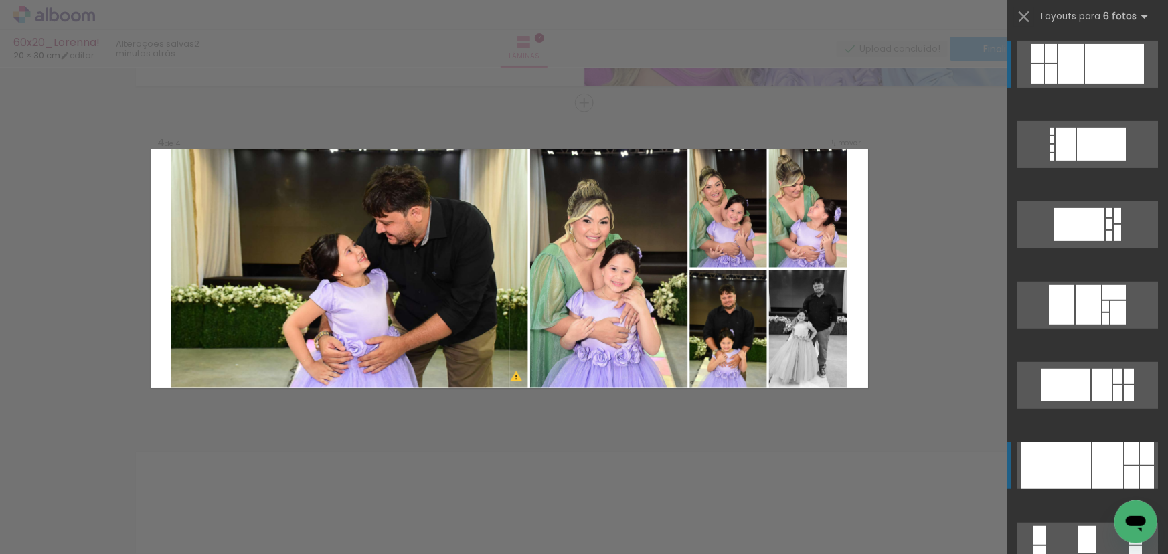
click at [1092, 473] on div at bounding box center [1107, 465] width 31 height 47
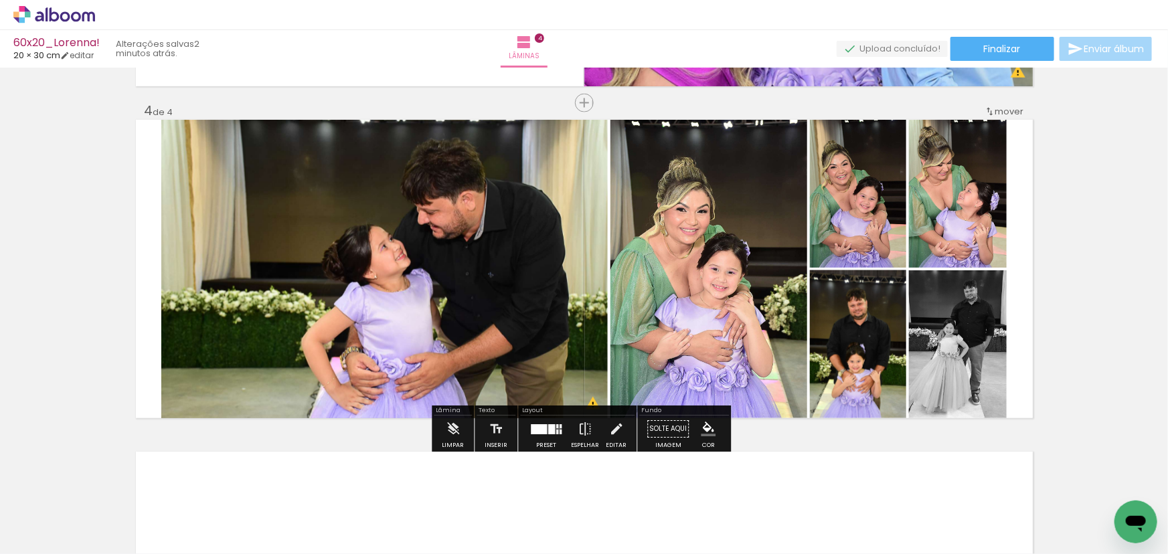
click at [489, 276] on quentale-photo at bounding box center [384, 269] width 446 height 298
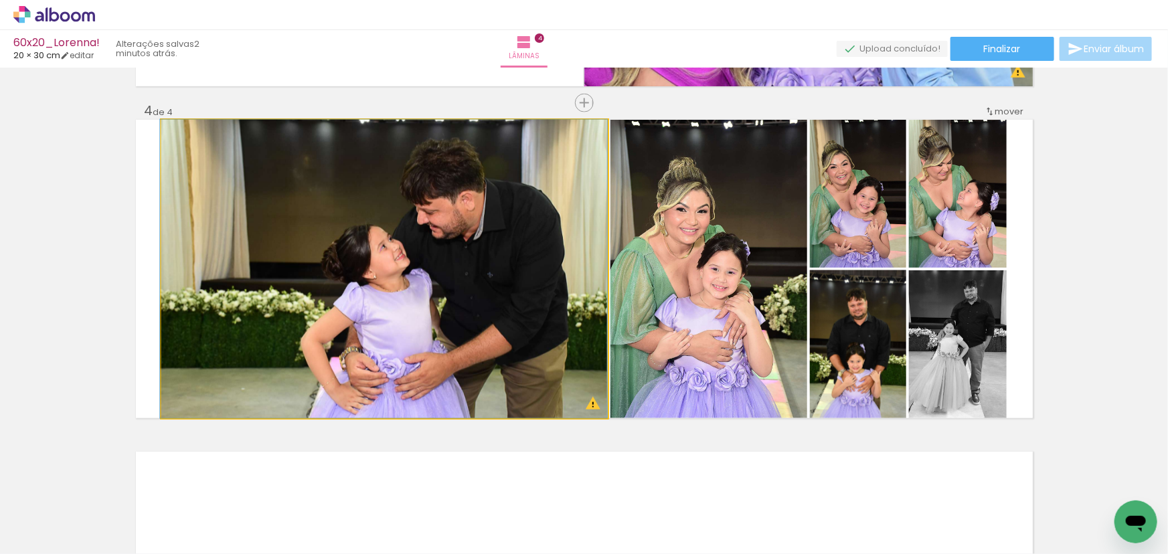
drag, startPoint x: 497, startPoint y: 268, endPoint x: 469, endPoint y: 268, distance: 27.4
click at [504, 282] on quentale-photo at bounding box center [384, 269] width 446 height 298
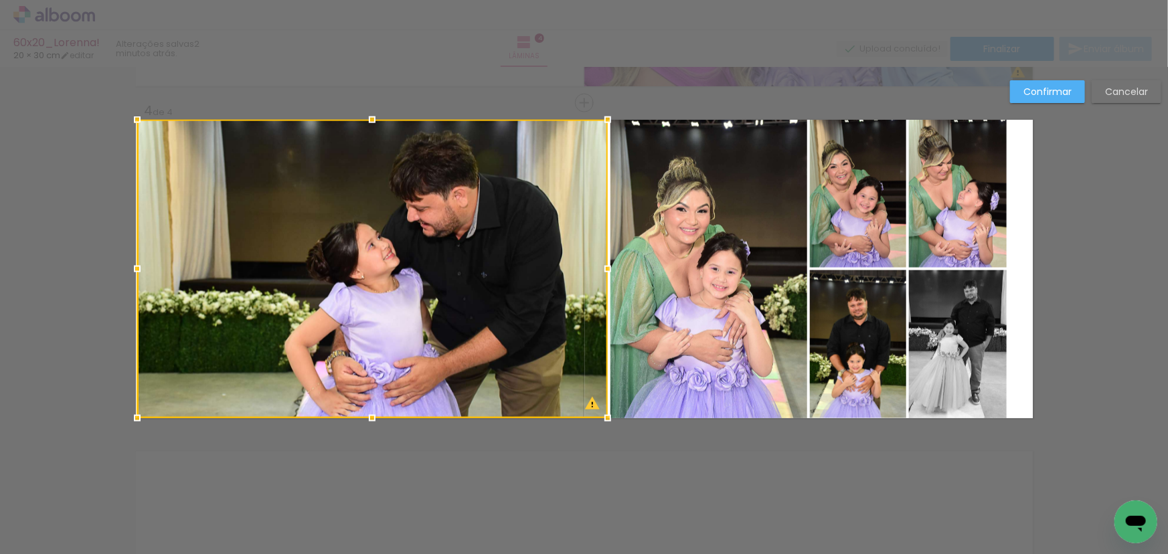
drag, startPoint x: 151, startPoint y: 268, endPoint x: 138, endPoint y: 272, distance: 13.3
click at [138, 272] on div at bounding box center [137, 269] width 27 height 27
click at [422, 260] on div at bounding box center [372, 269] width 471 height 298
click at [675, 247] on quentale-photo at bounding box center [708, 269] width 197 height 298
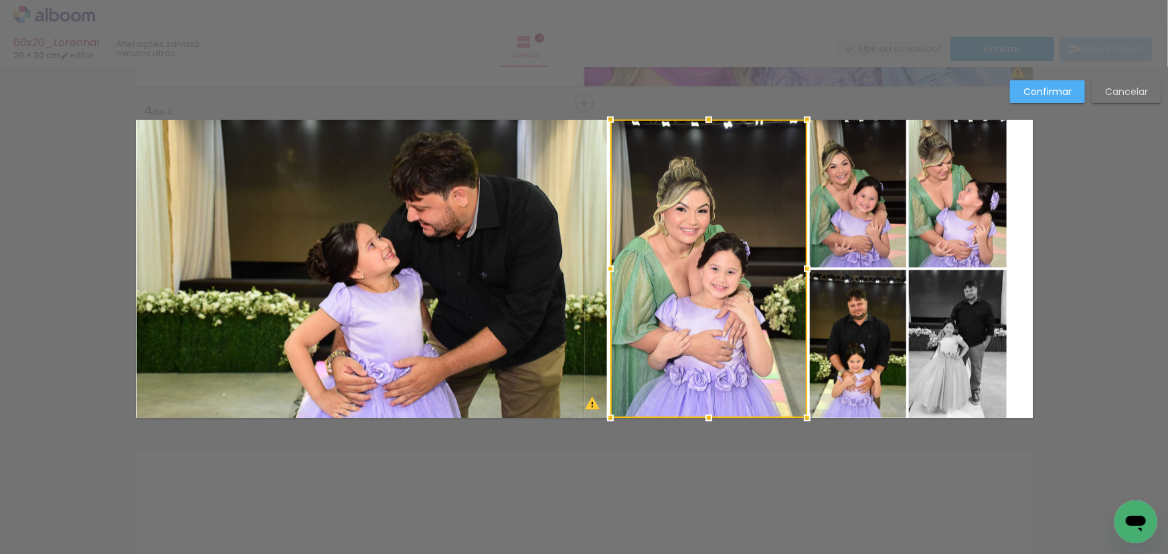
click at [834, 230] on quentale-photo at bounding box center [858, 194] width 96 height 148
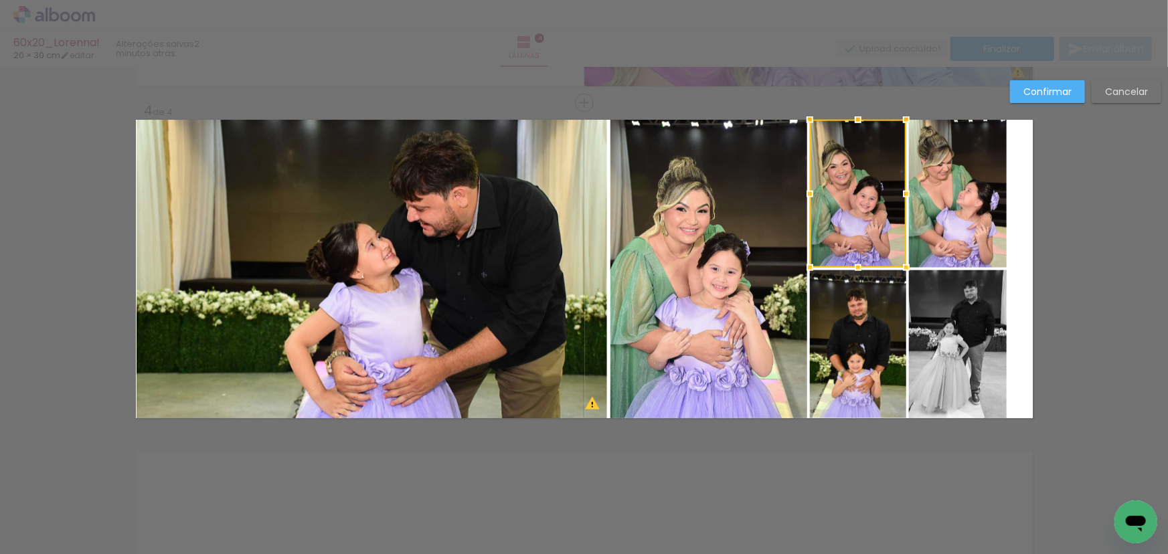
click at [970, 222] on quentale-photo at bounding box center [958, 194] width 98 height 148
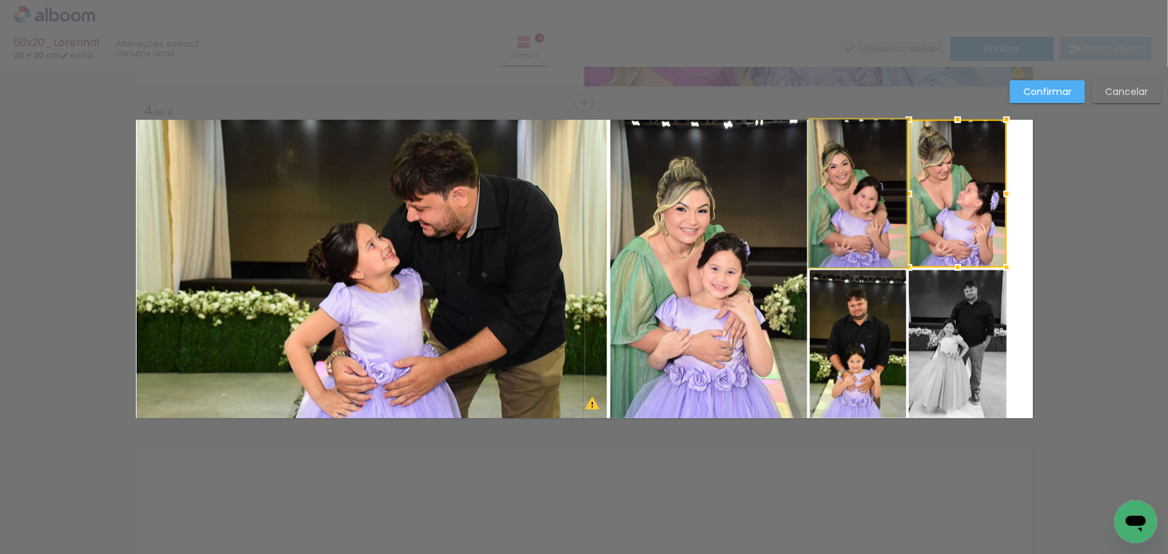
click at [867, 240] on quentale-photo at bounding box center [858, 194] width 96 height 148
click at [909, 240] on div at bounding box center [958, 194] width 98 height 148
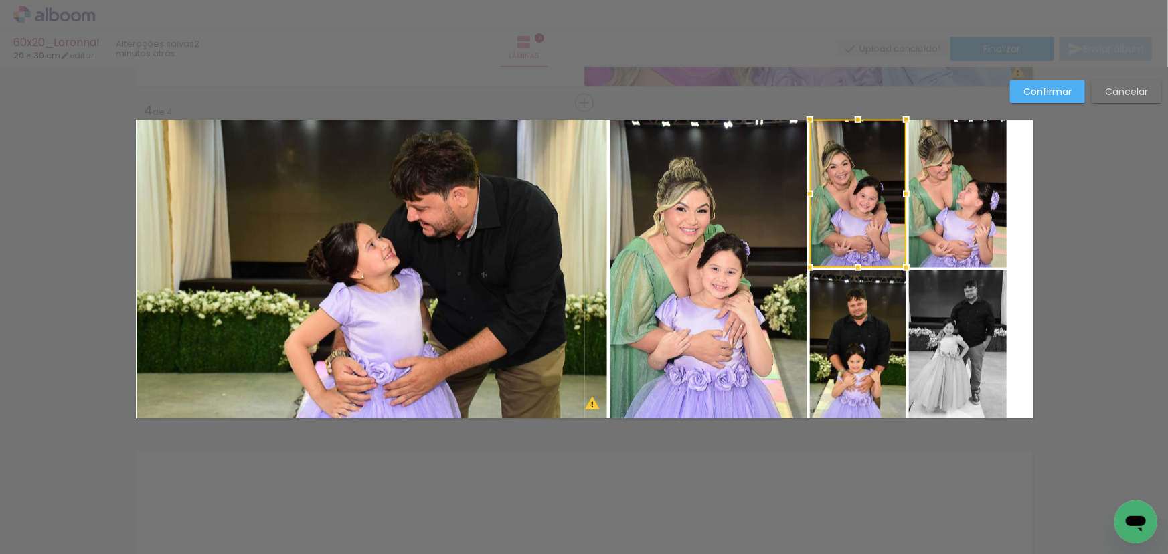
click at [950, 240] on quentale-photo at bounding box center [958, 194] width 98 height 148
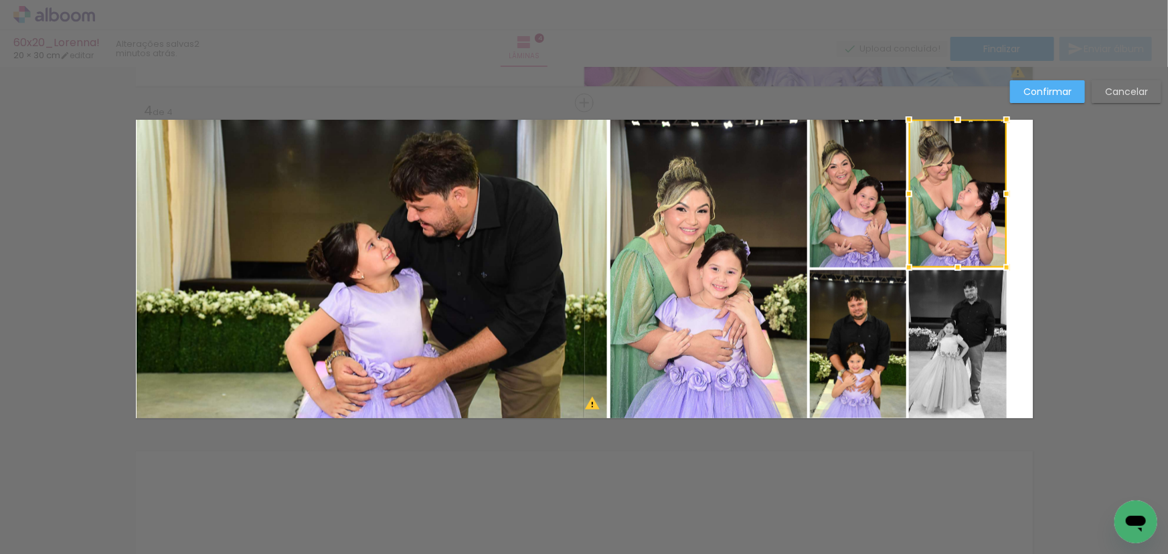
click at [940, 339] on quentale-photo at bounding box center [958, 344] width 98 height 148
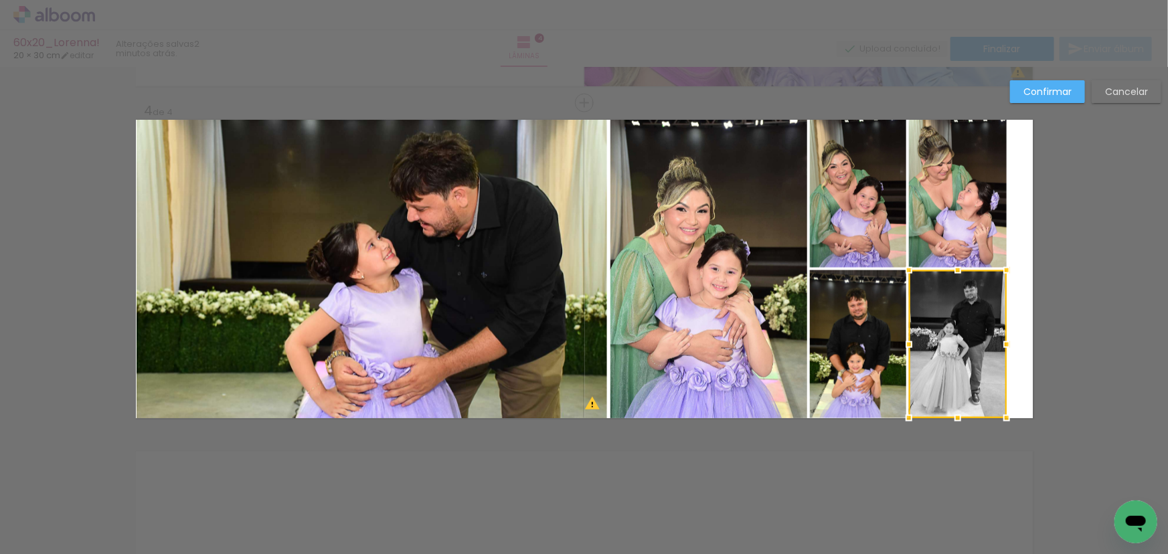
click at [969, 317] on div at bounding box center [958, 344] width 98 height 148
click at [0, 0] on slot "Confirmar" at bounding box center [0, 0] width 0 height 0
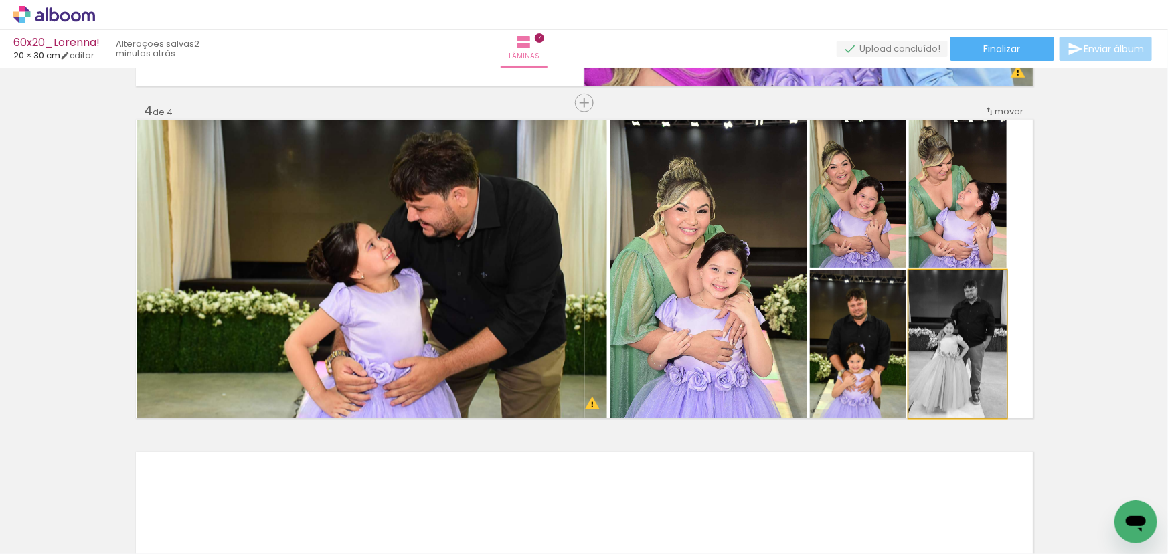
click at [944, 352] on quentale-photo at bounding box center [958, 344] width 98 height 148
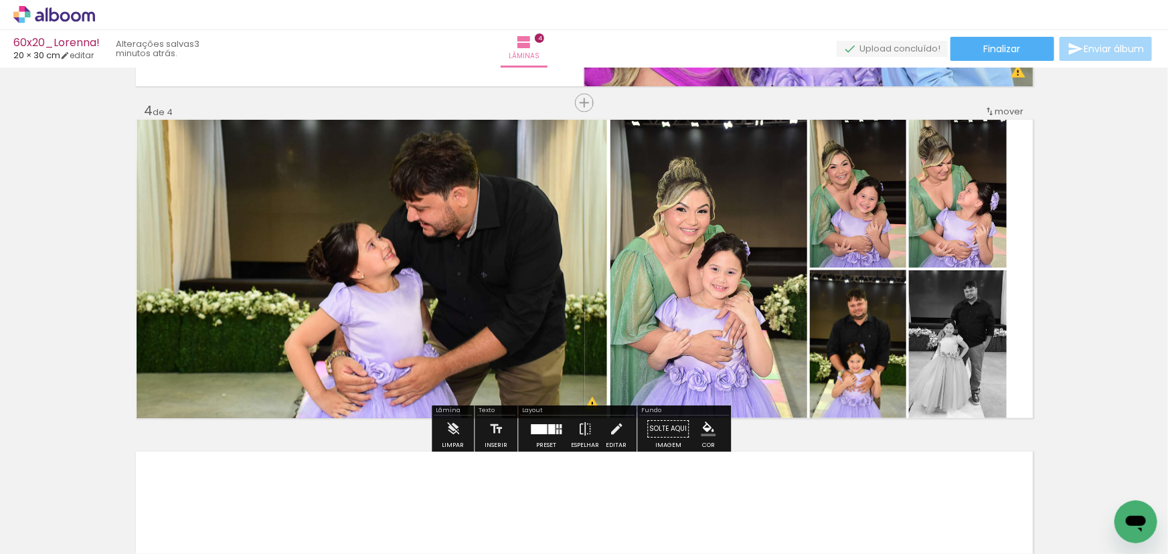
click at [0, 0] on slot "P&B" at bounding box center [0, 0] width 0 height 0
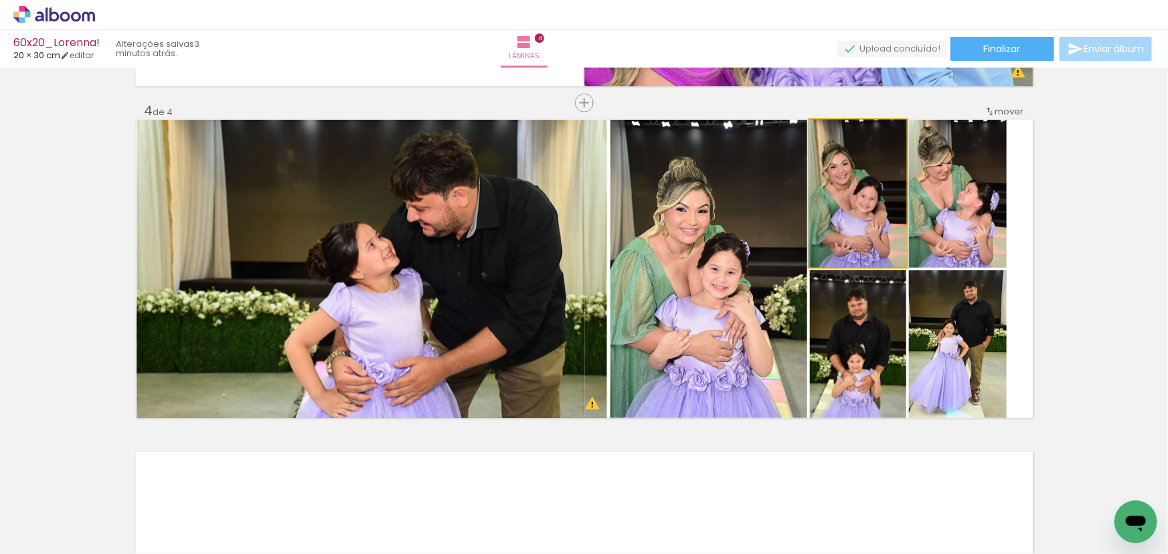
click at [855, 230] on quentale-photo at bounding box center [858, 194] width 96 height 148
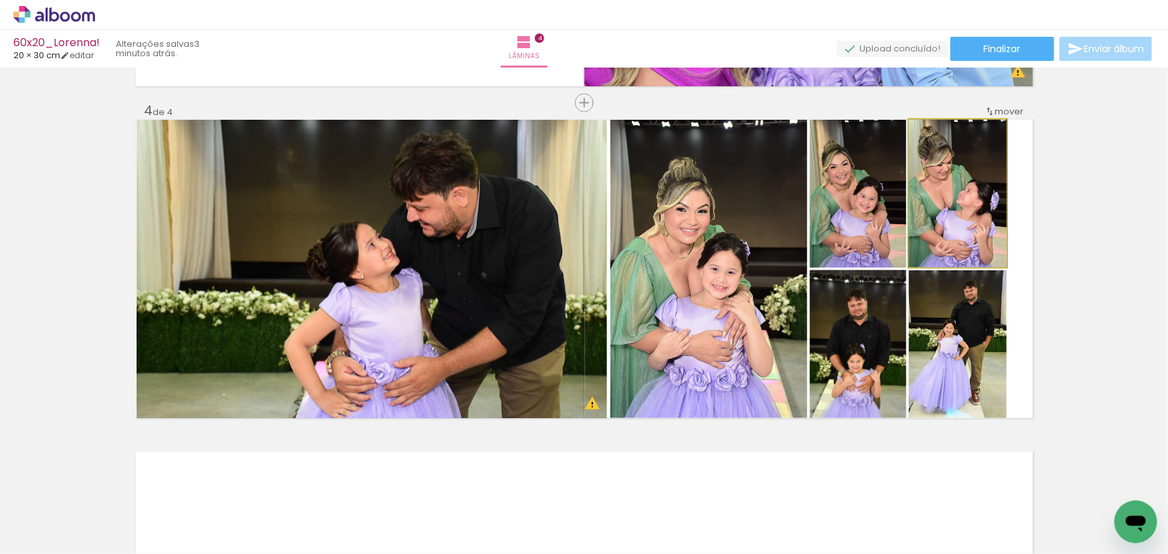
click at [948, 222] on quentale-photo at bounding box center [958, 194] width 98 height 148
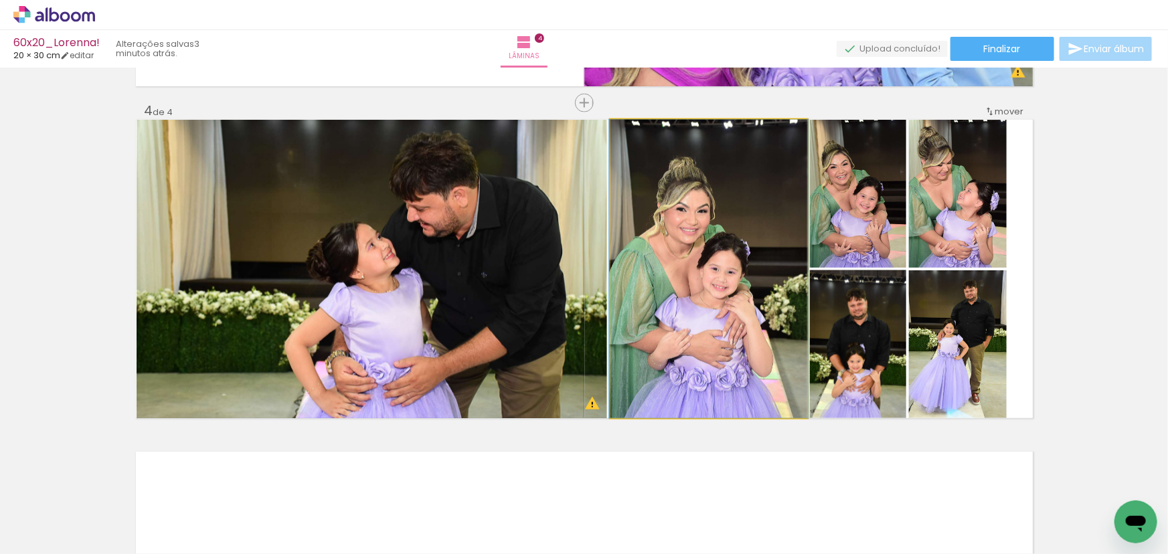
click at [733, 287] on quentale-photo at bounding box center [708, 269] width 197 height 298
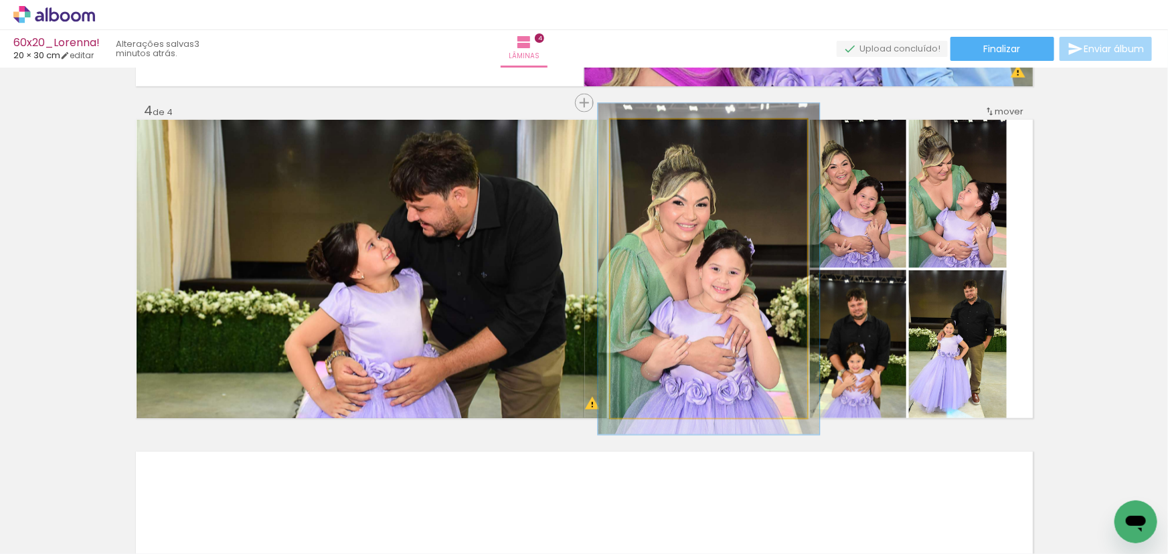
drag, startPoint x: 638, startPoint y: 133, endPoint x: 645, endPoint y: 134, distance: 6.7
type paper-slider "114"
click at [645, 134] on div at bounding box center [647, 134] width 12 height 12
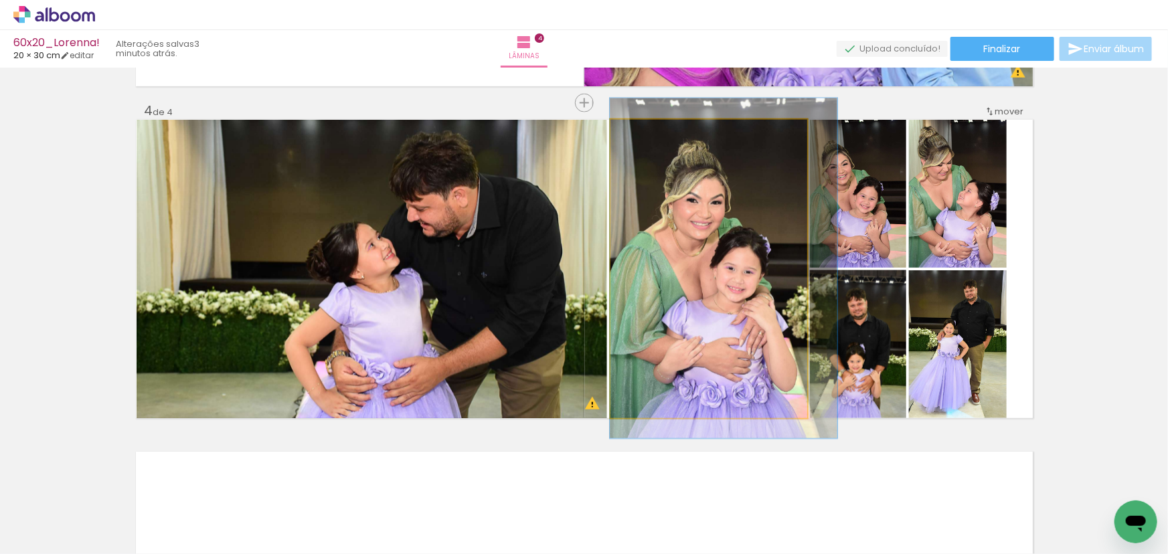
drag, startPoint x: 669, startPoint y: 214, endPoint x: 693, endPoint y: 214, distance: 24.8
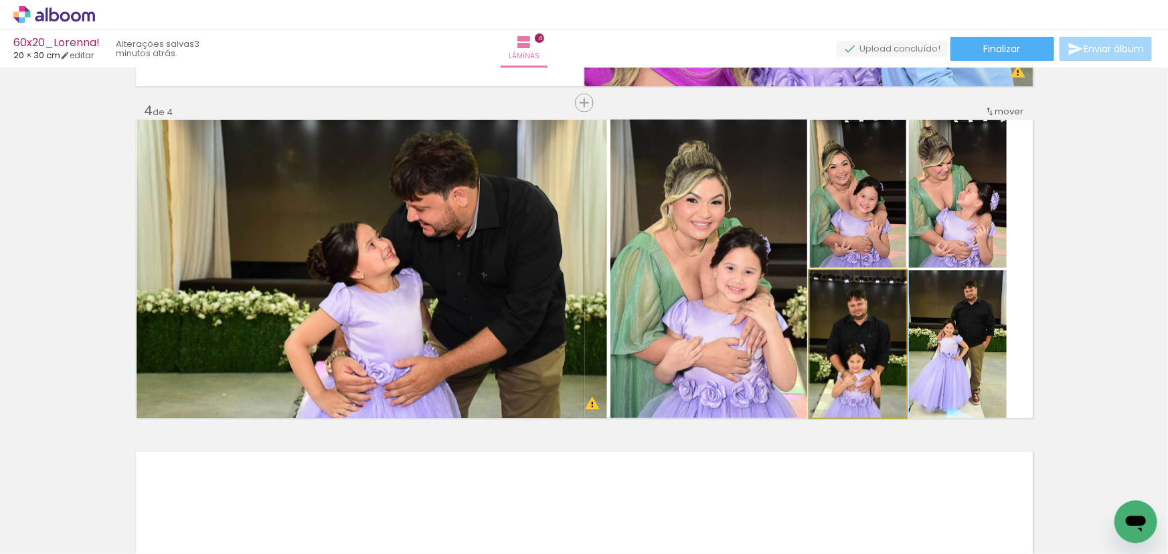
click at [898, 375] on quentale-photo at bounding box center [858, 344] width 96 height 148
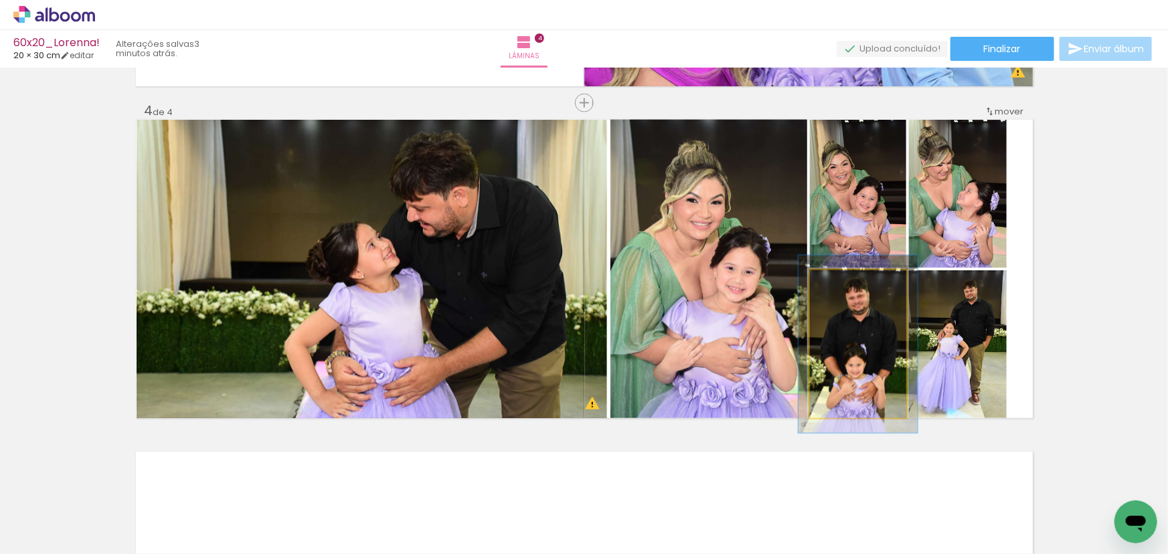
drag, startPoint x: 837, startPoint y: 284, endPoint x: 845, endPoint y: 284, distance: 8.7
type paper-slider "120"
click at [845, 284] on div at bounding box center [849, 284] width 12 height 12
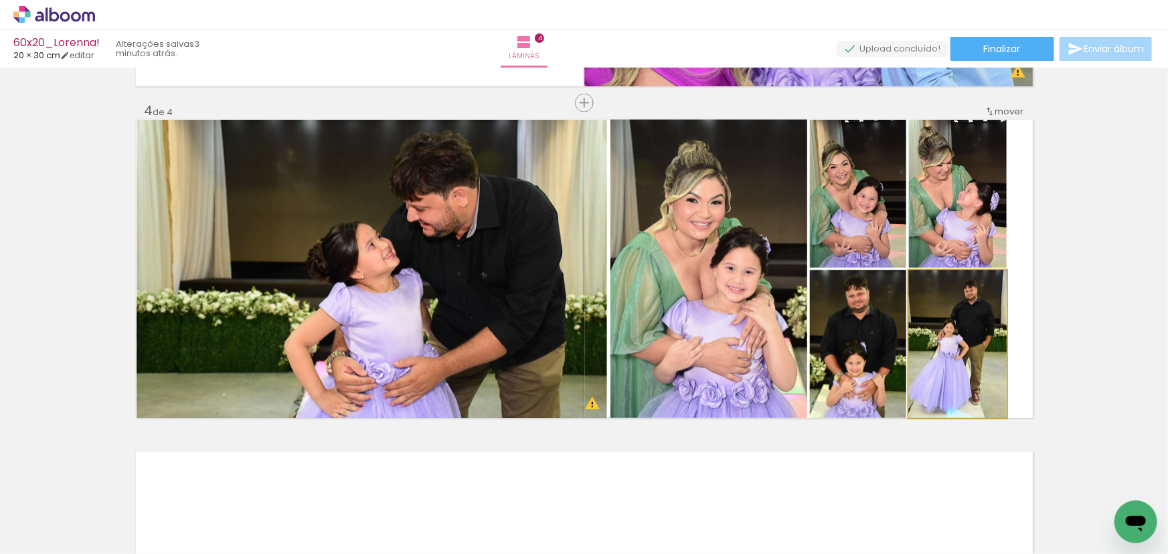
click at [950, 319] on quentale-photo at bounding box center [958, 344] width 98 height 148
click at [989, 355] on quentale-photo at bounding box center [958, 344] width 98 height 148
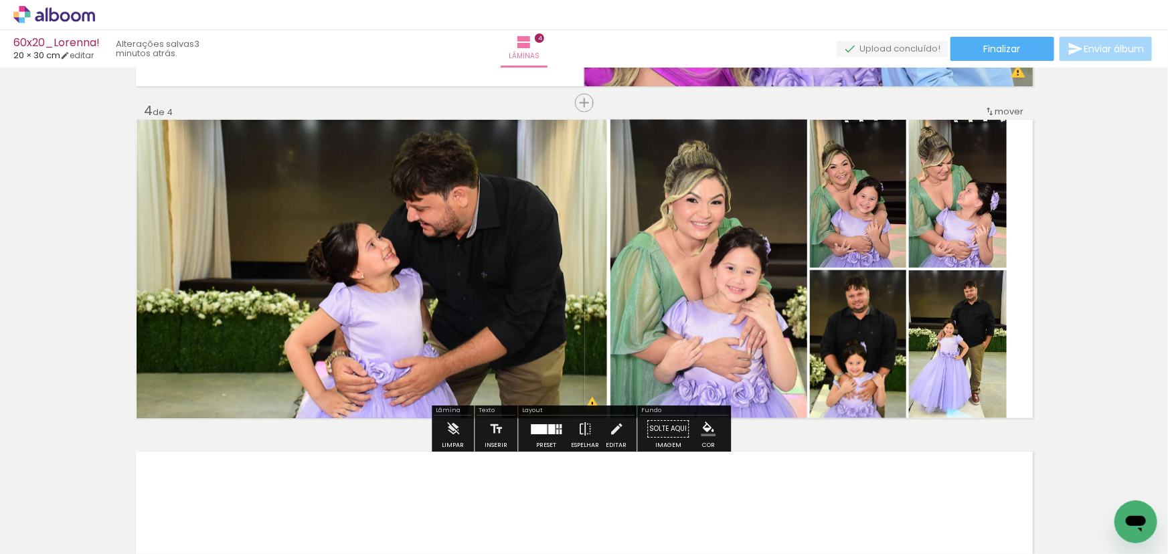
click at [703, 288] on quentale-photo at bounding box center [708, 269] width 197 height 298
click at [529, 272] on quentale-photo at bounding box center [372, 269] width 471 height 298
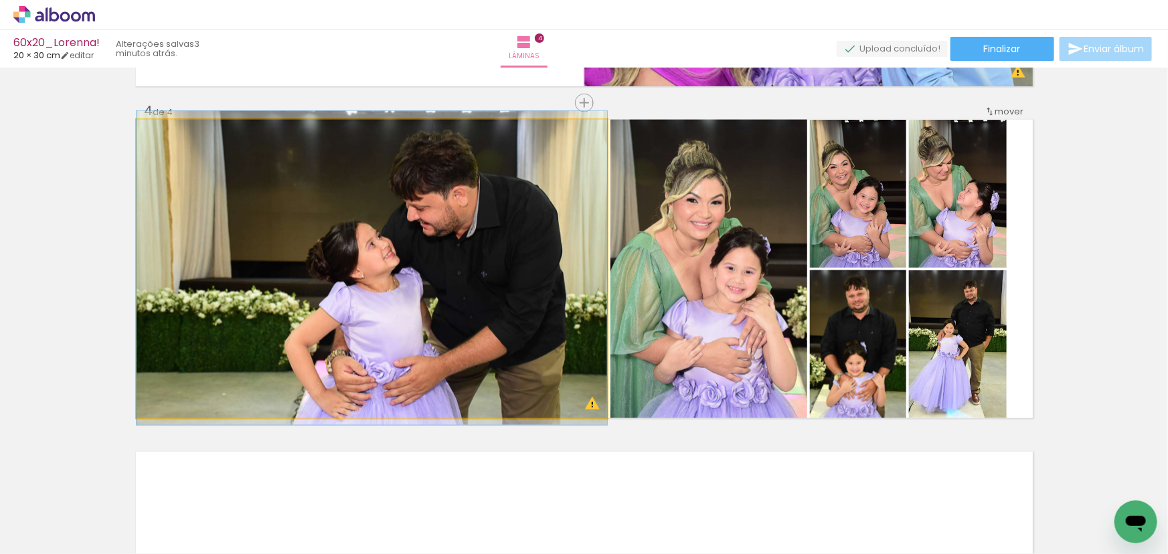
drag, startPoint x: 489, startPoint y: 266, endPoint x: 454, endPoint y: 266, distance: 34.1
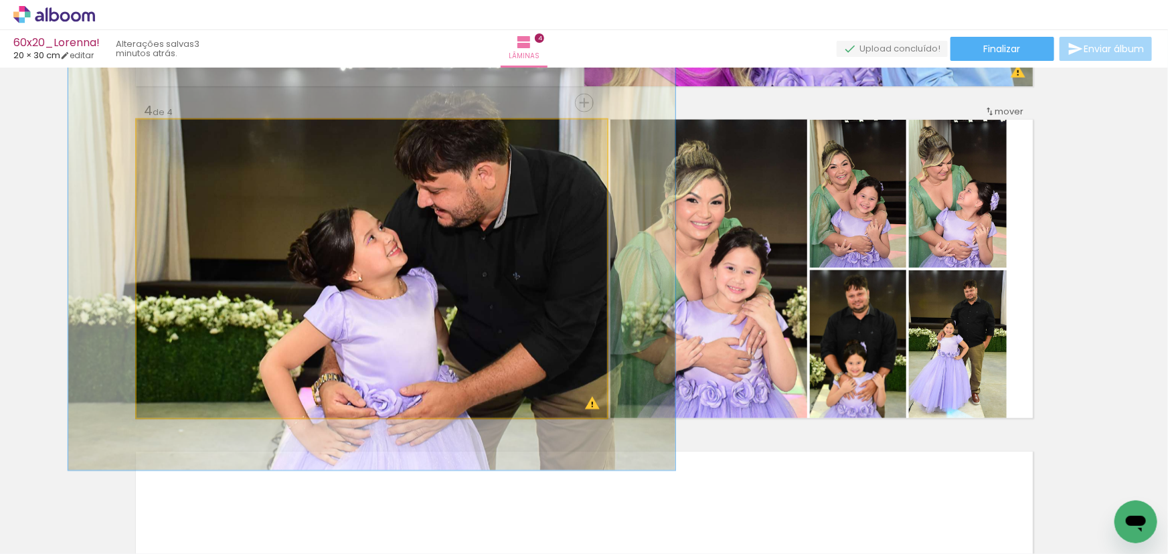
drag, startPoint x: 167, startPoint y: 133, endPoint x: 180, endPoint y: 135, distance: 13.5
click at [180, 135] on div at bounding box center [182, 134] width 12 height 12
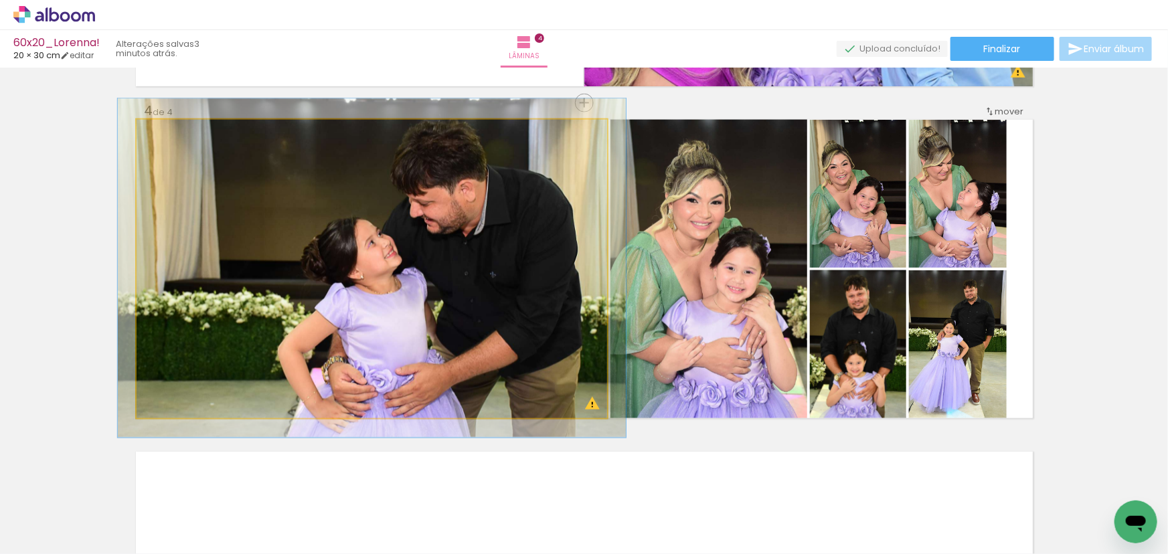
drag, startPoint x: 181, startPoint y: 137, endPoint x: 171, endPoint y: 138, distance: 10.1
click at [171, 138] on div at bounding box center [172, 133] width 21 height 21
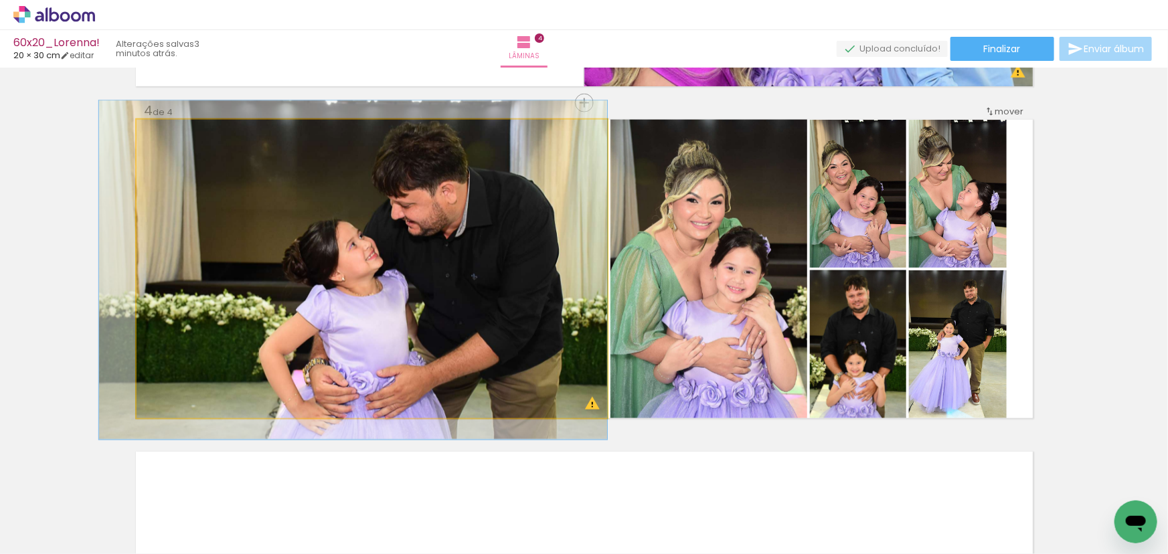
drag, startPoint x: 383, startPoint y: 248, endPoint x: 327, endPoint y: 250, distance: 56.3
click at [165, 138] on div at bounding box center [172, 133] width 21 height 21
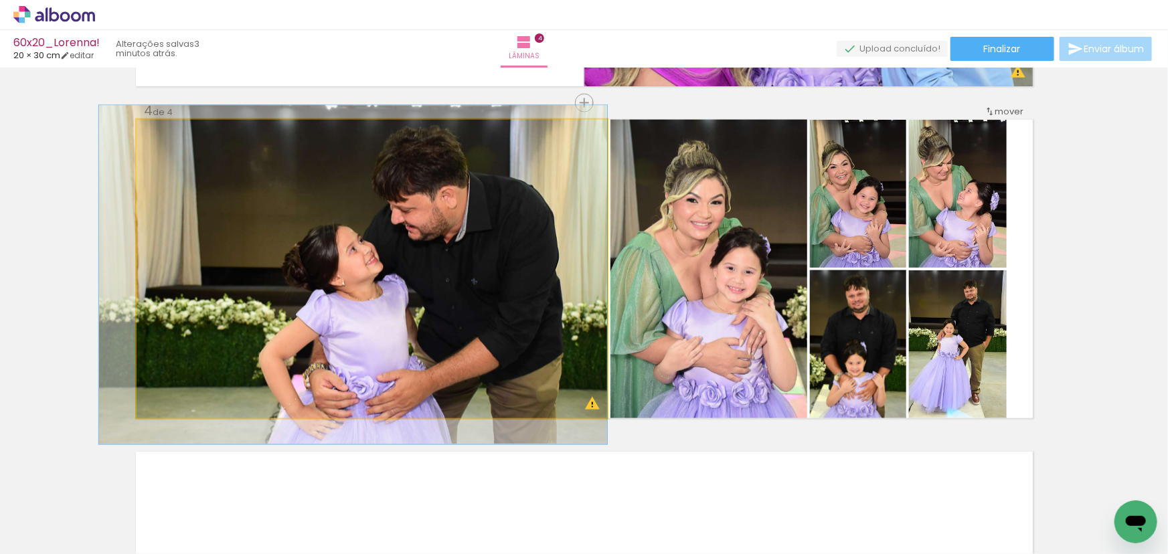
drag, startPoint x: 365, startPoint y: 238, endPoint x: 357, endPoint y: 243, distance: 9.3
drag, startPoint x: 161, startPoint y: 136, endPoint x: 137, endPoint y: 137, distance: 24.1
type paper-slider "100"
click at [141, 137] on div at bounding box center [187, 134] width 93 height 20
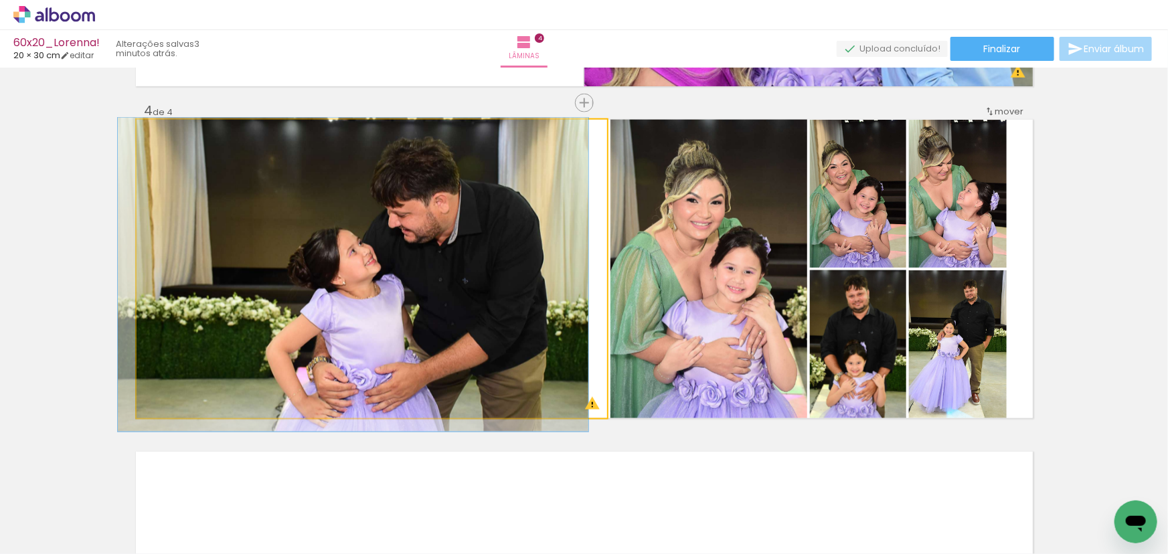
click at [369, 252] on quentale-photo at bounding box center [372, 269] width 471 height 298
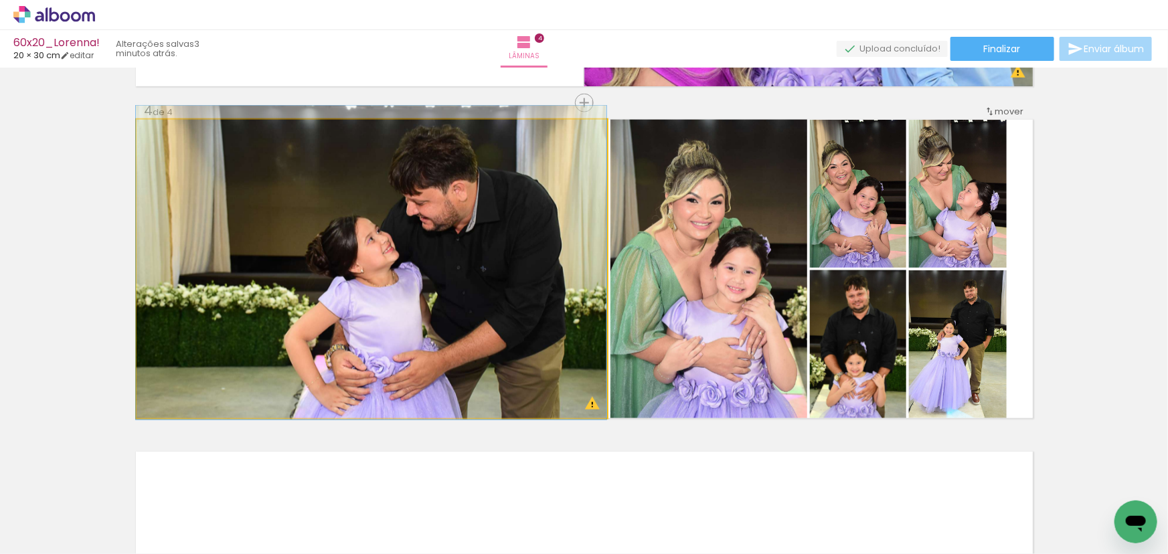
drag, startPoint x: 481, startPoint y: 264, endPoint x: 462, endPoint y: 252, distance: 22.3
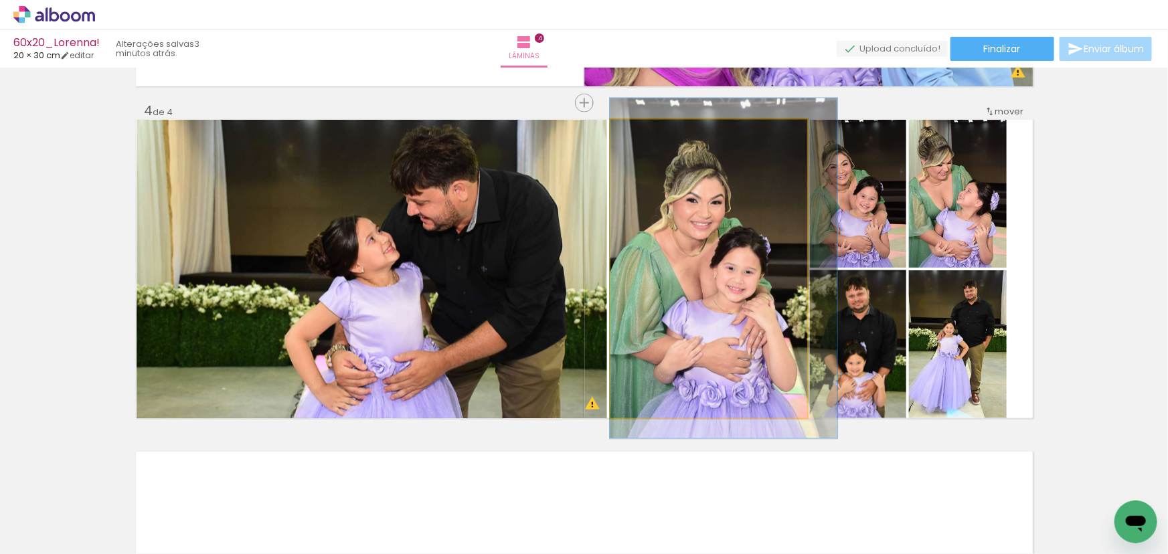
click at [738, 283] on quentale-photo at bounding box center [708, 269] width 197 height 298
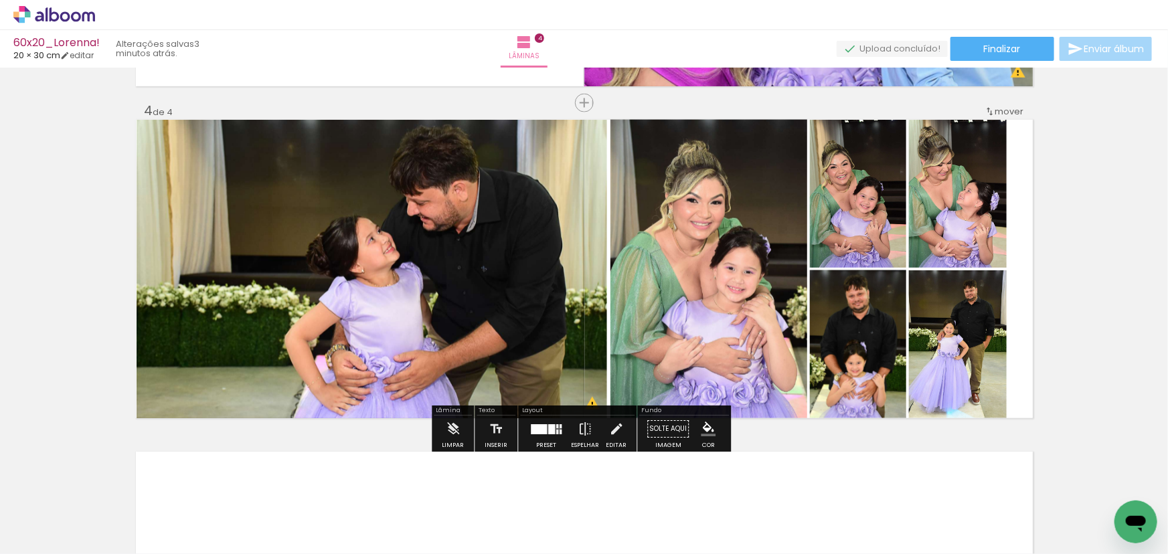
click at [970, 366] on quentale-photo at bounding box center [958, 344] width 98 height 148
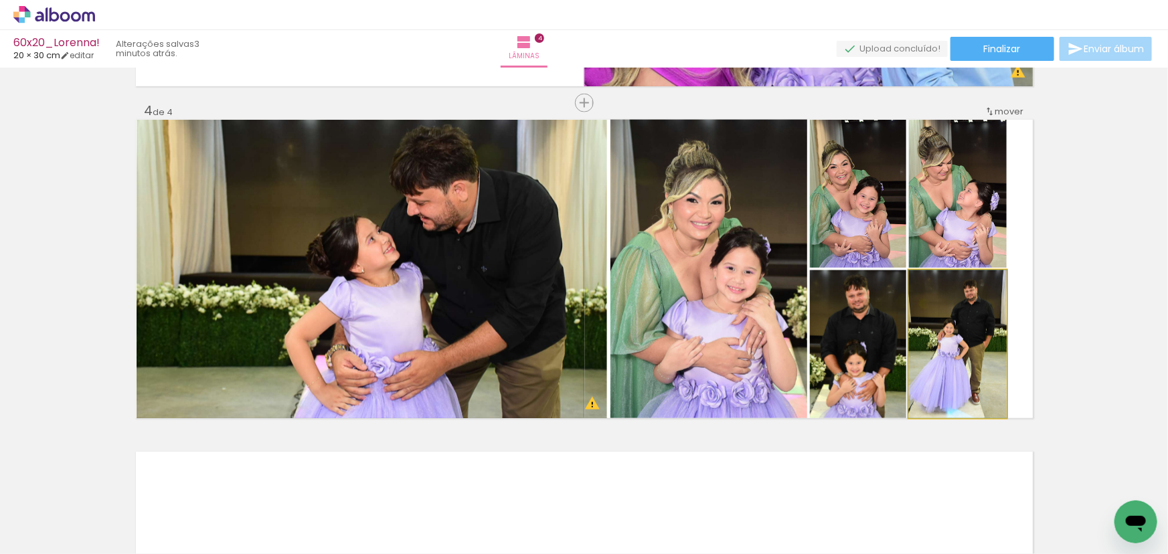
drag, startPoint x: 968, startPoint y: 315, endPoint x: 968, endPoint y: 203, distance: 111.8
click at [0, 0] on slot at bounding box center [0, 0] width 0 height 0
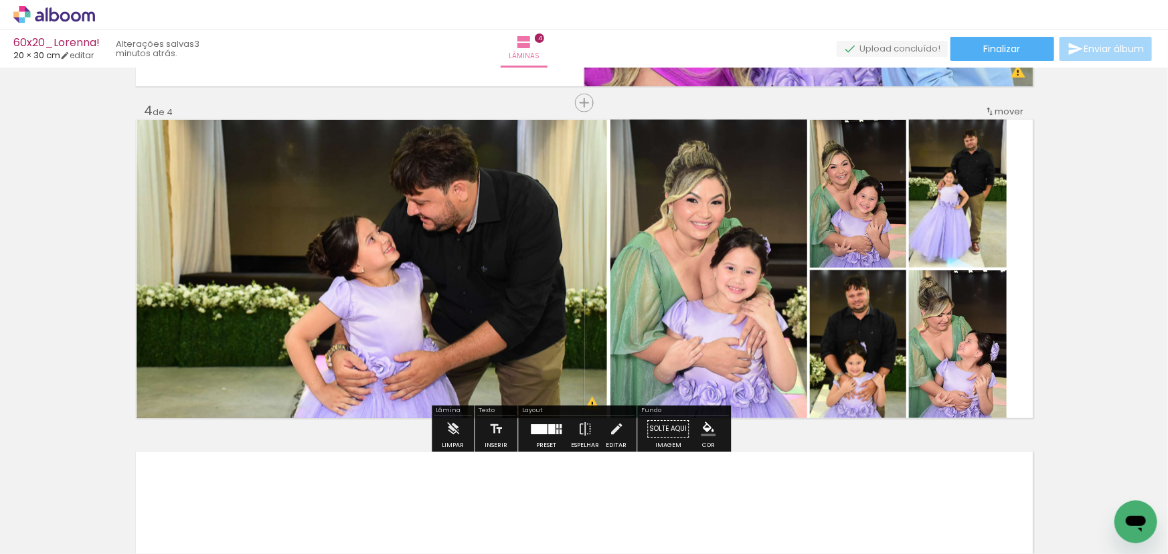
click at [997, 328] on quentale-photo at bounding box center [958, 344] width 98 height 148
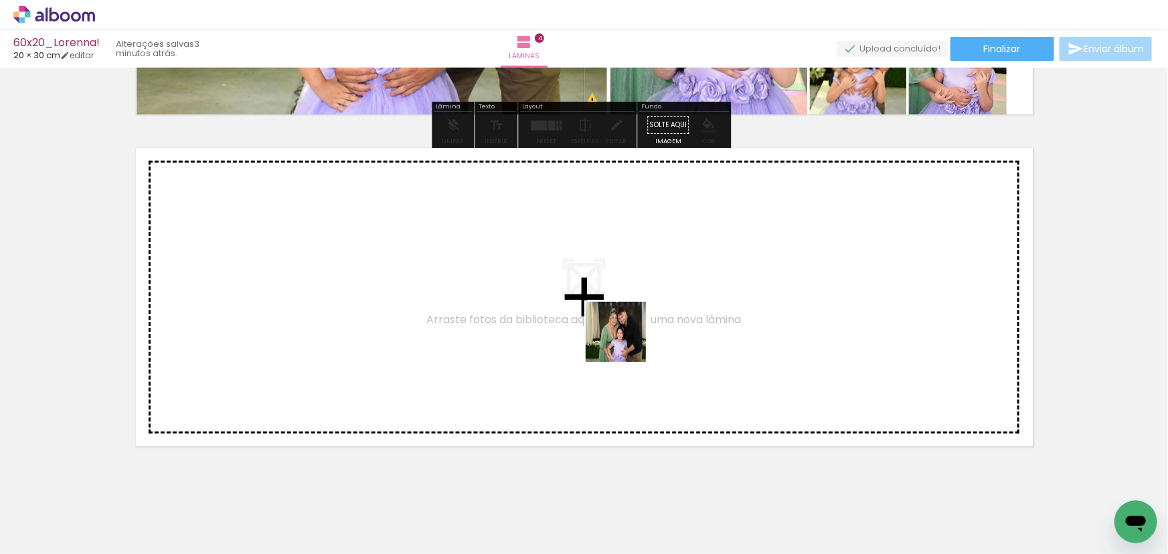
drag, startPoint x: 616, startPoint y: 421, endPoint x: 628, endPoint y: 335, distance: 87.1
click at [628, 335] on quentale-workspace at bounding box center [584, 277] width 1168 height 554
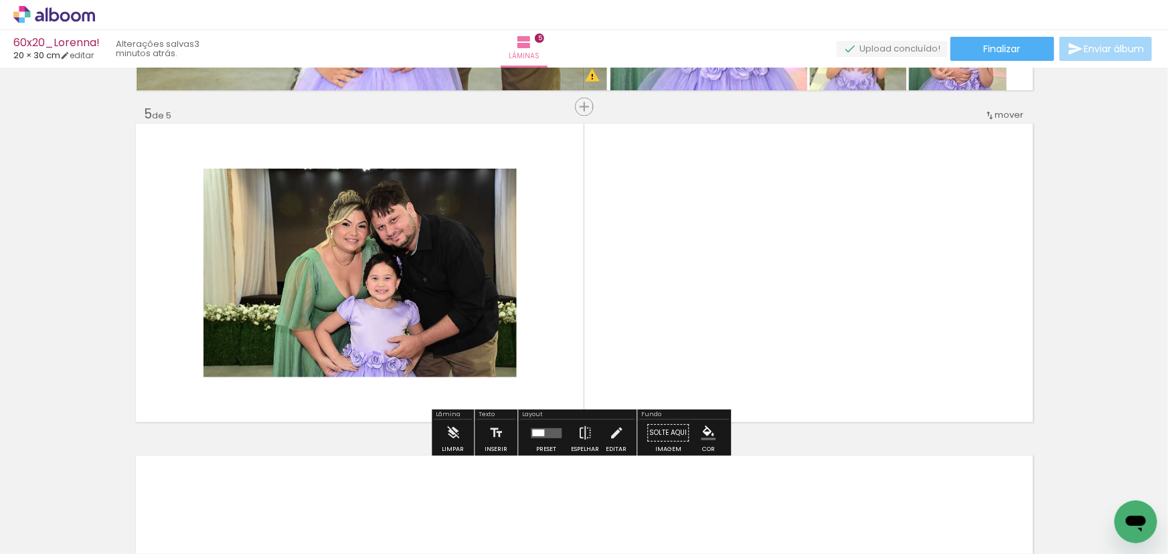
scroll to position [1314, 0]
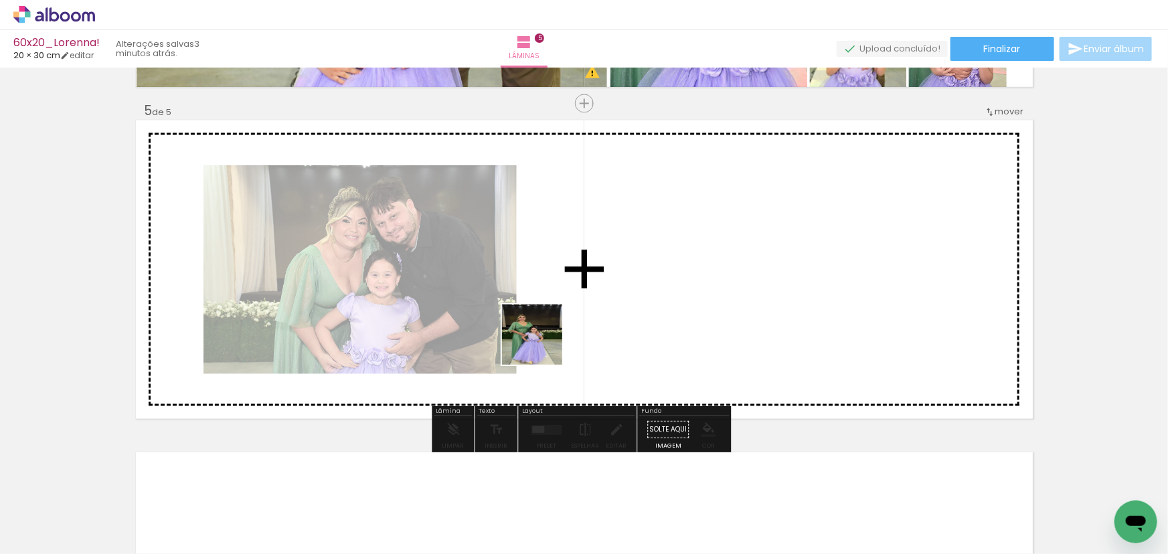
drag, startPoint x: 482, startPoint y: 454, endPoint x: 568, endPoint y: 305, distance: 172.1
click at [567, 306] on quentale-workspace at bounding box center [584, 277] width 1168 height 554
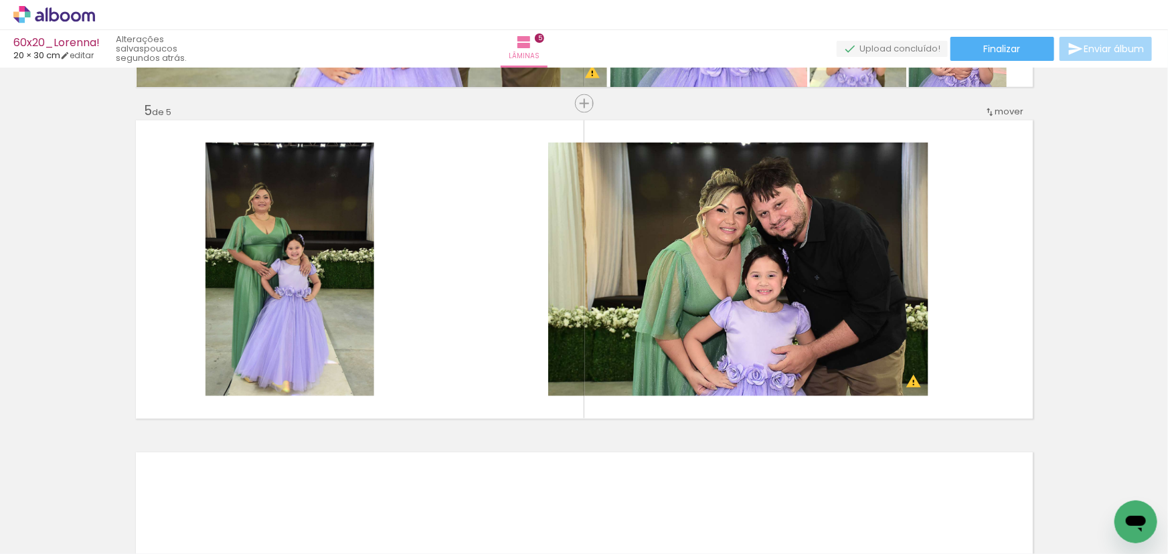
scroll to position [0, 1023]
drag, startPoint x: 399, startPoint y: 431, endPoint x: 426, endPoint y: 464, distance: 42.8
click at [432, 396] on quentale-workspace at bounding box center [584, 277] width 1168 height 554
